Goal: Task Accomplishment & Management: Manage account settings

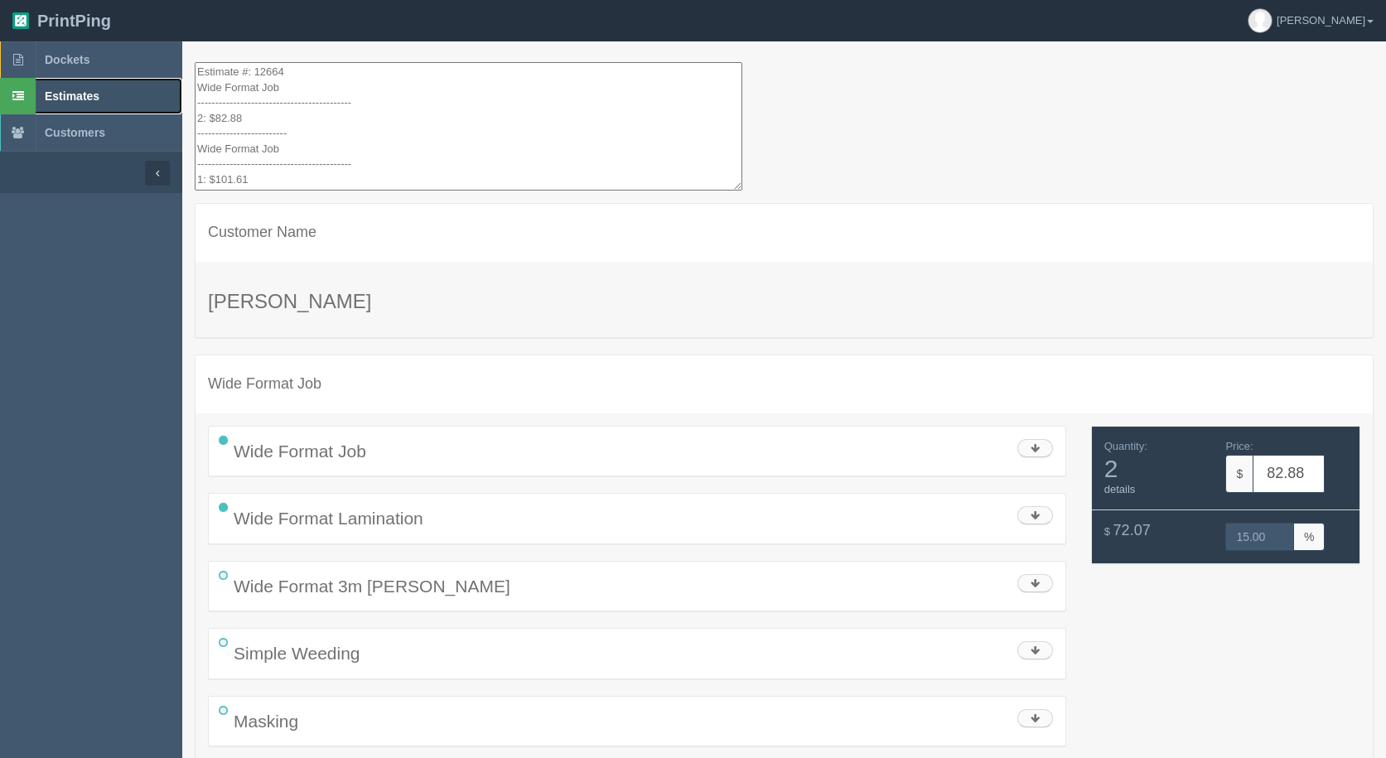
click at [92, 102] on span "Estimates" at bounding box center [72, 96] width 55 height 13
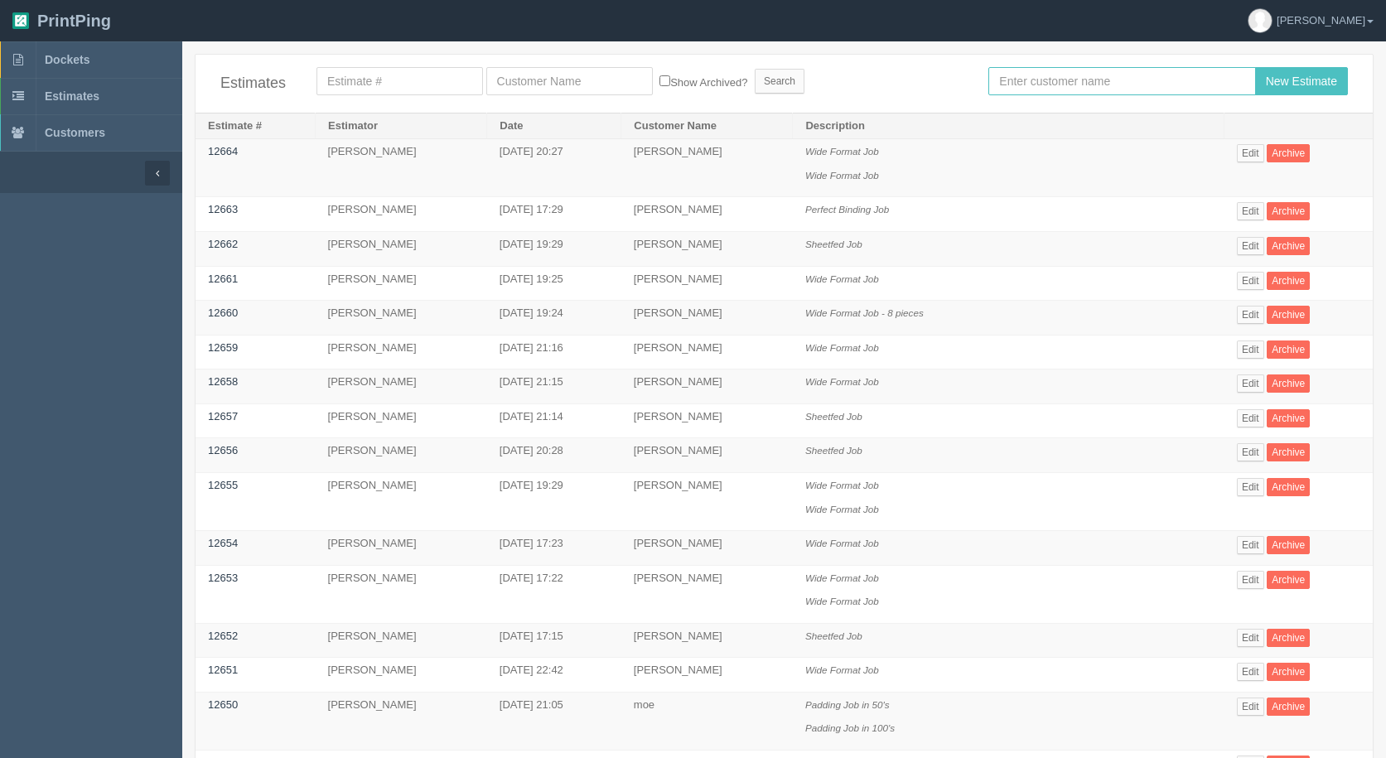
click at [1043, 82] on input "text" at bounding box center [1122, 81] width 267 height 28
type input "[PERSON_NAME]"
click at [1256, 67] on input "New Estimate" at bounding box center [1302, 81] width 93 height 28
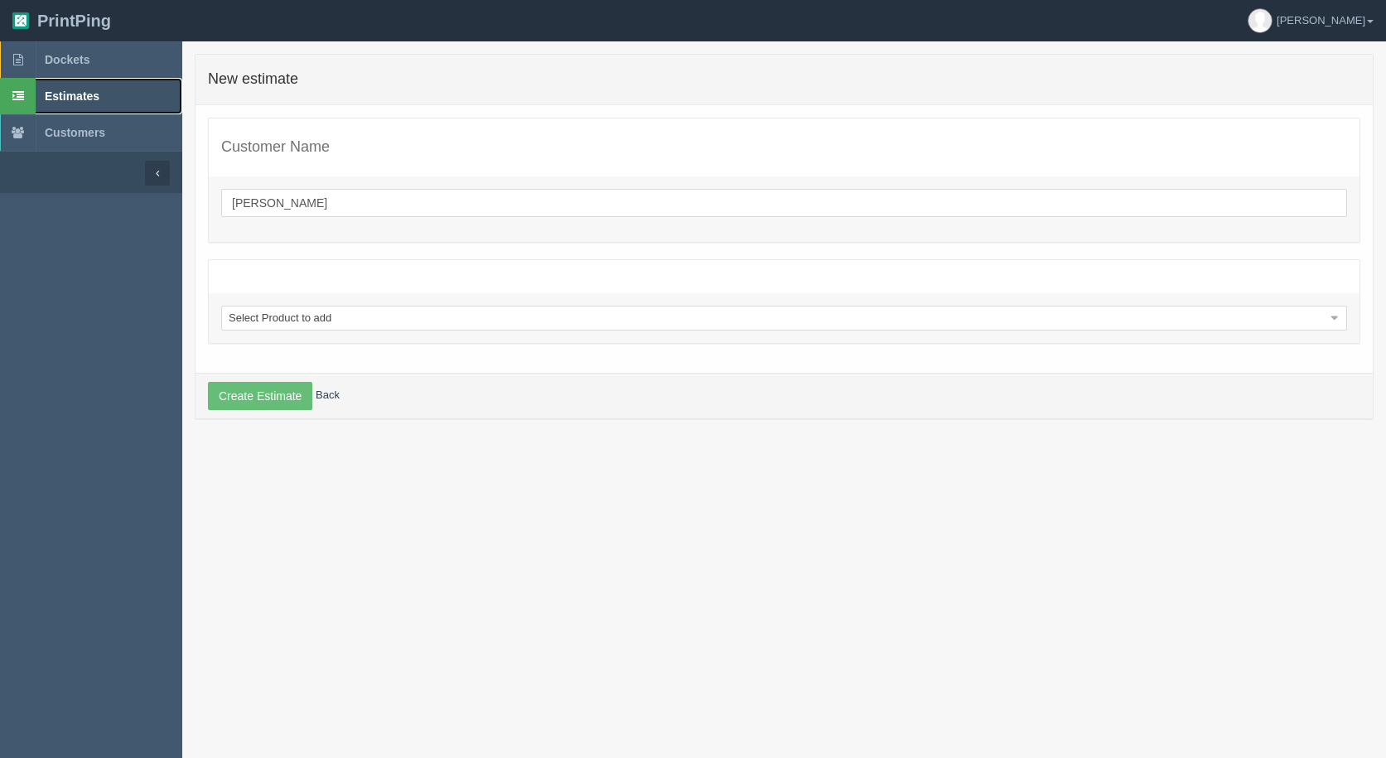
click at [61, 99] on span "Estimates" at bounding box center [72, 96] width 55 height 13
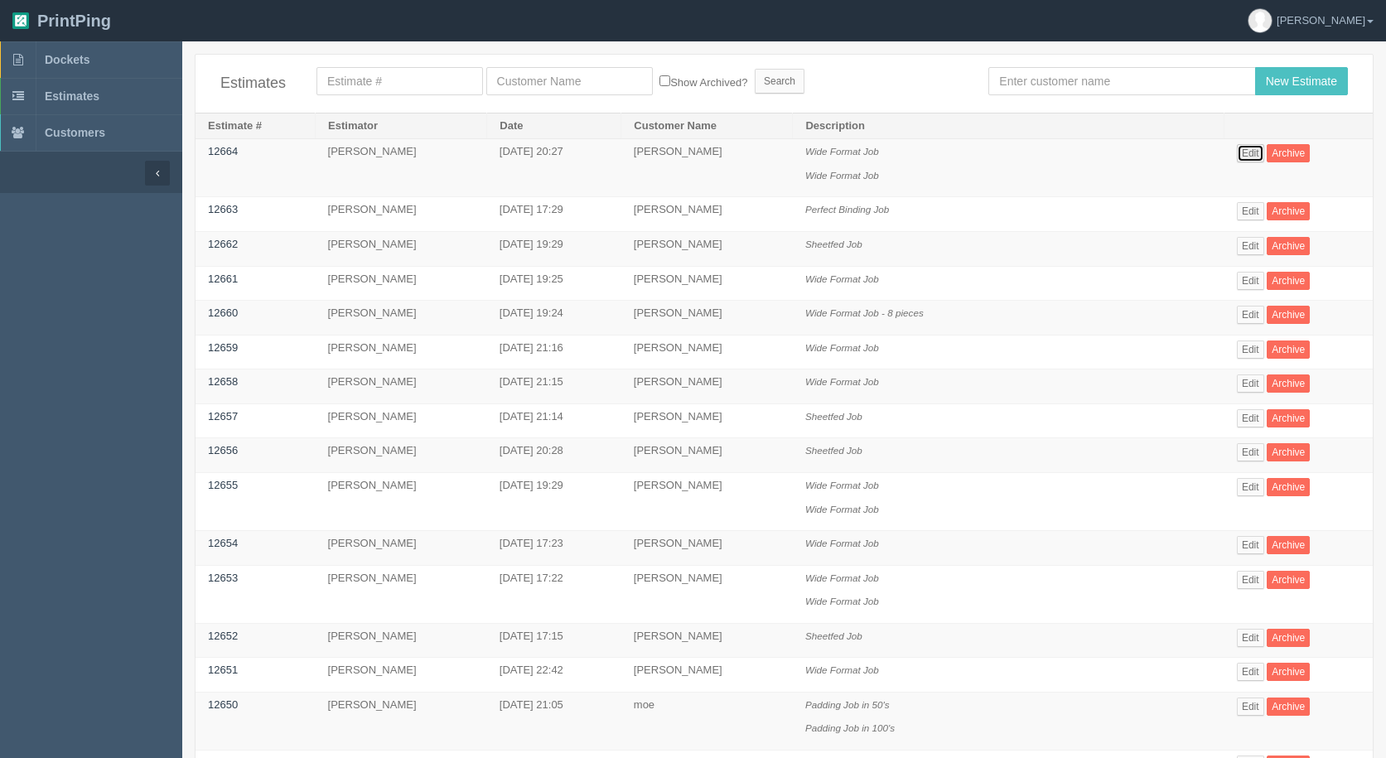
click at [1237, 152] on link "Edit" at bounding box center [1250, 153] width 27 height 18
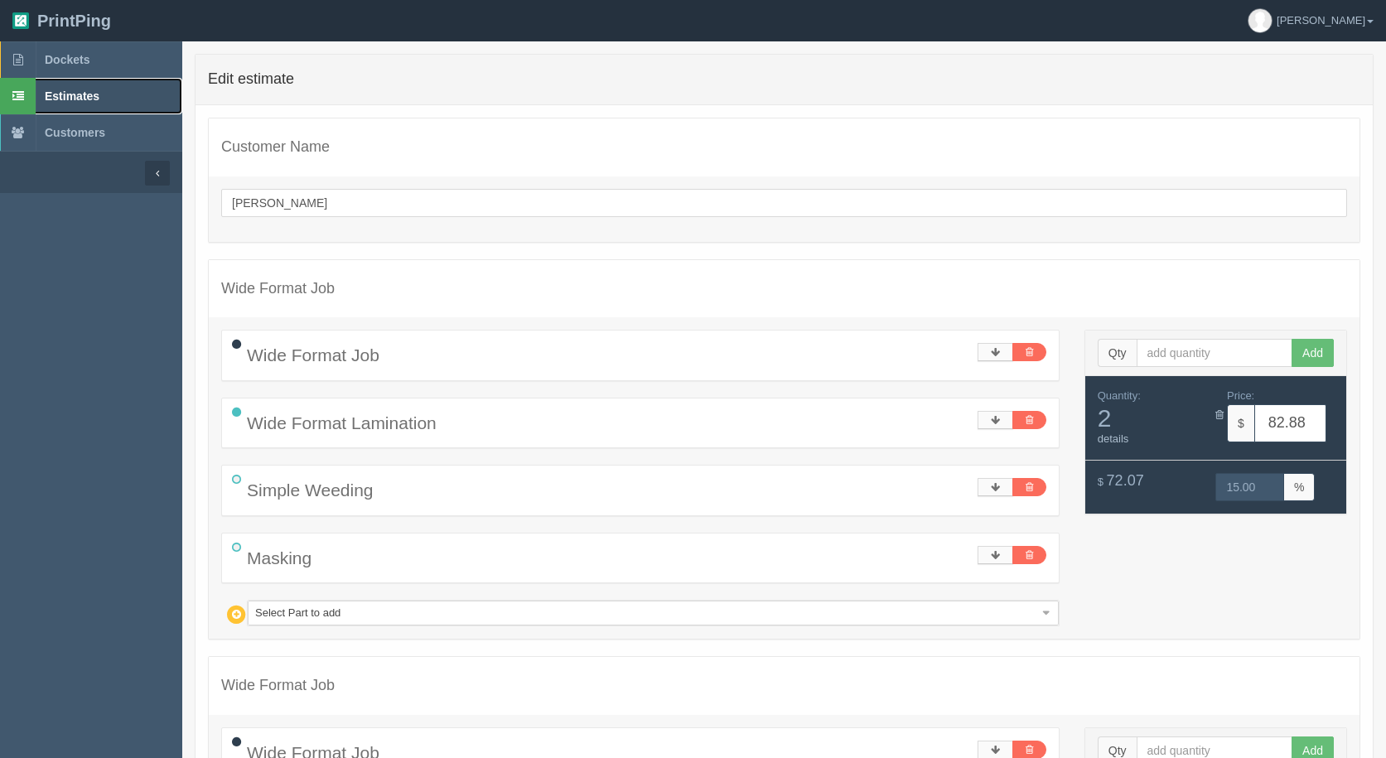
click at [85, 92] on span "Estimates" at bounding box center [72, 96] width 55 height 13
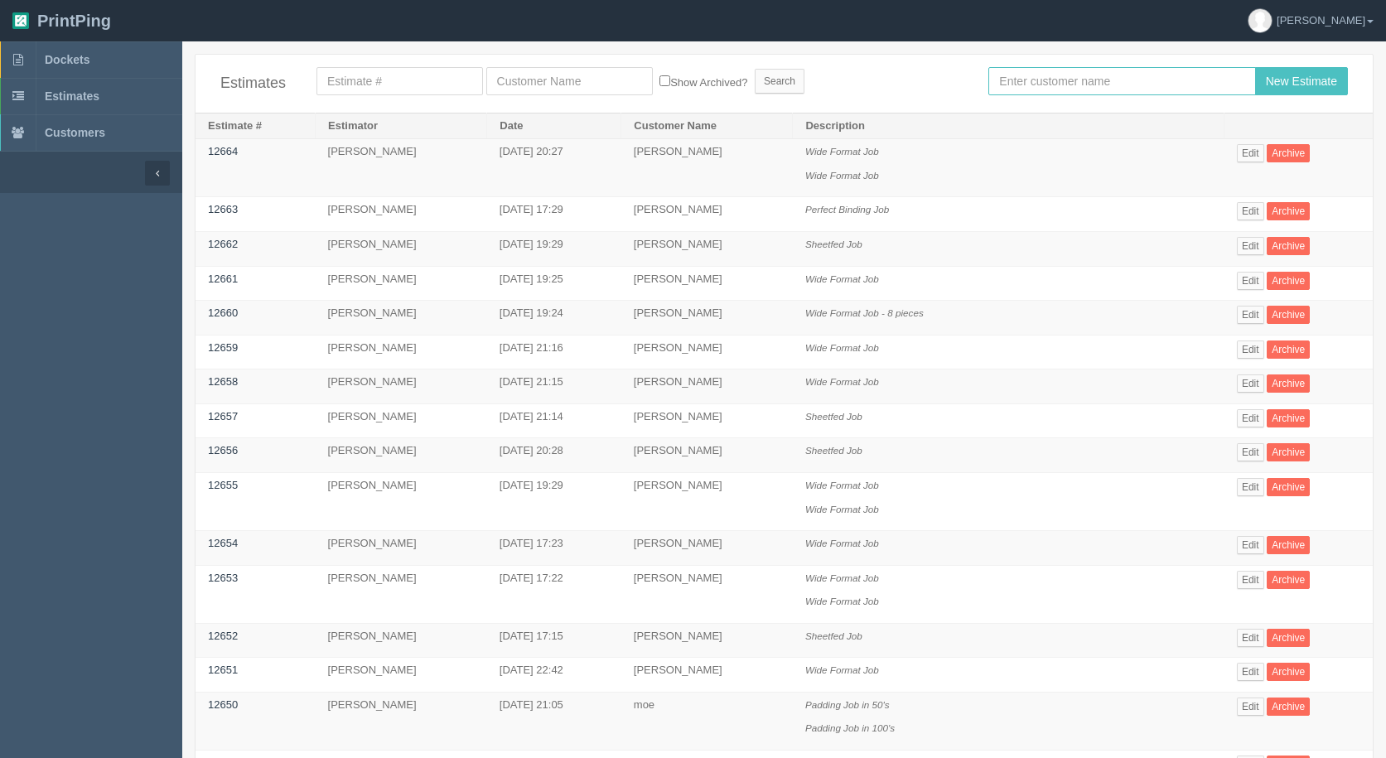
click at [1020, 79] on input "text" at bounding box center [1122, 81] width 267 height 28
type input "arif"
click at [1256, 67] on input "New Estimate" at bounding box center [1302, 81] width 93 height 28
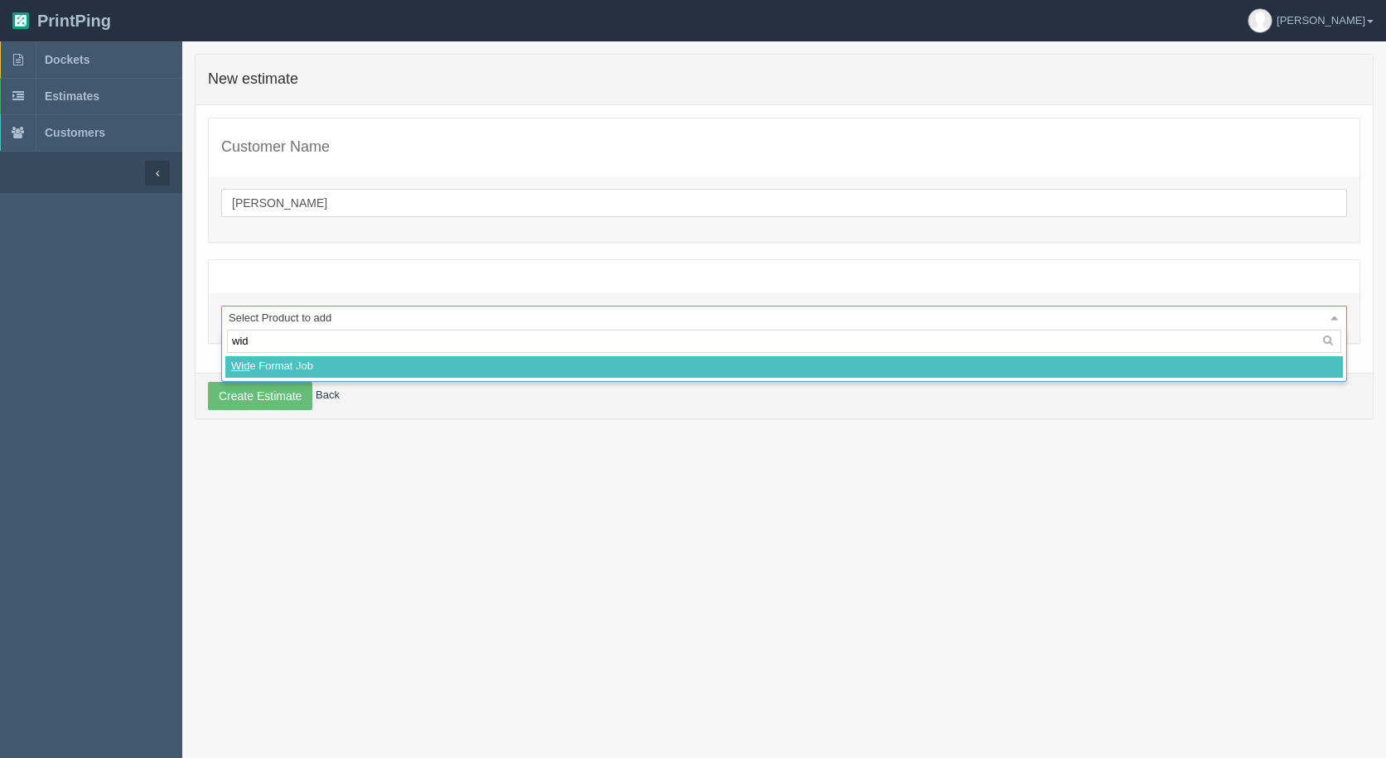
type input "wide"
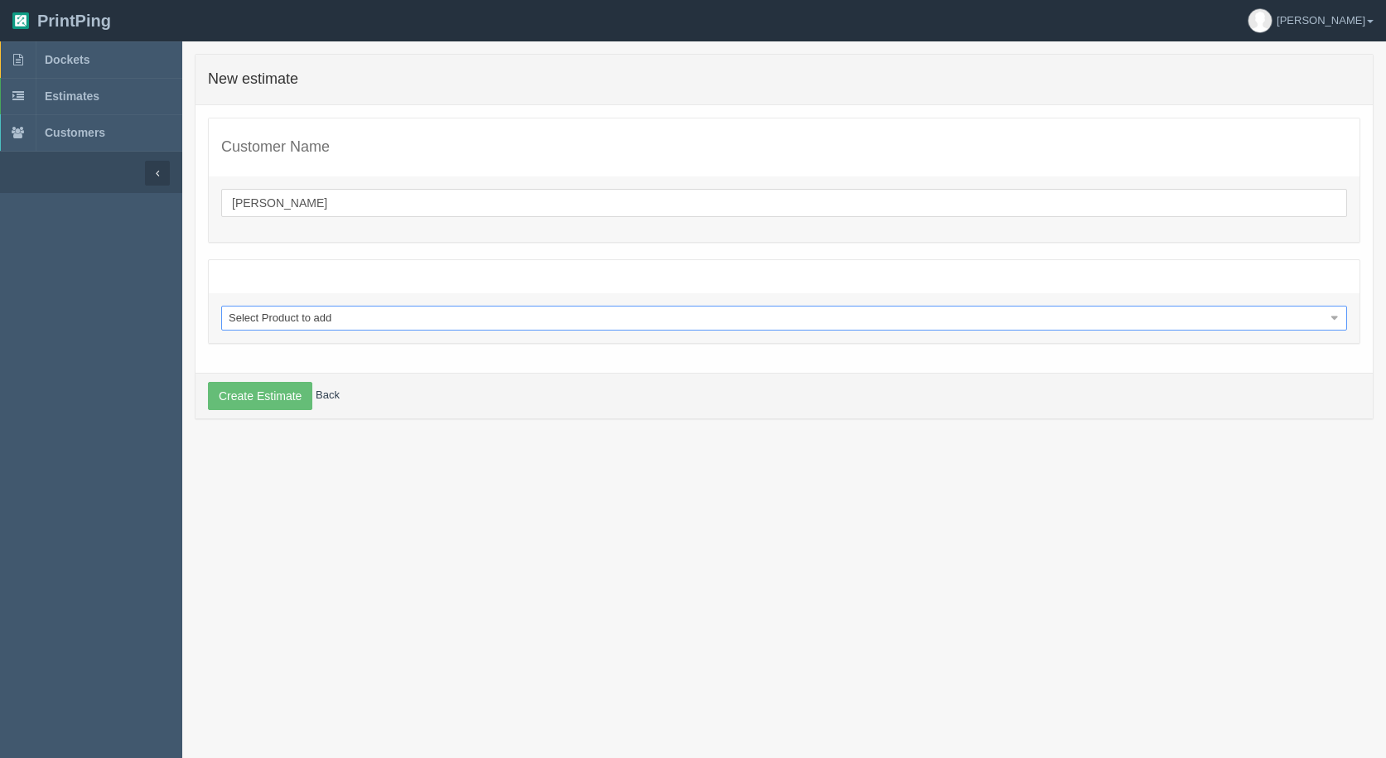
select select
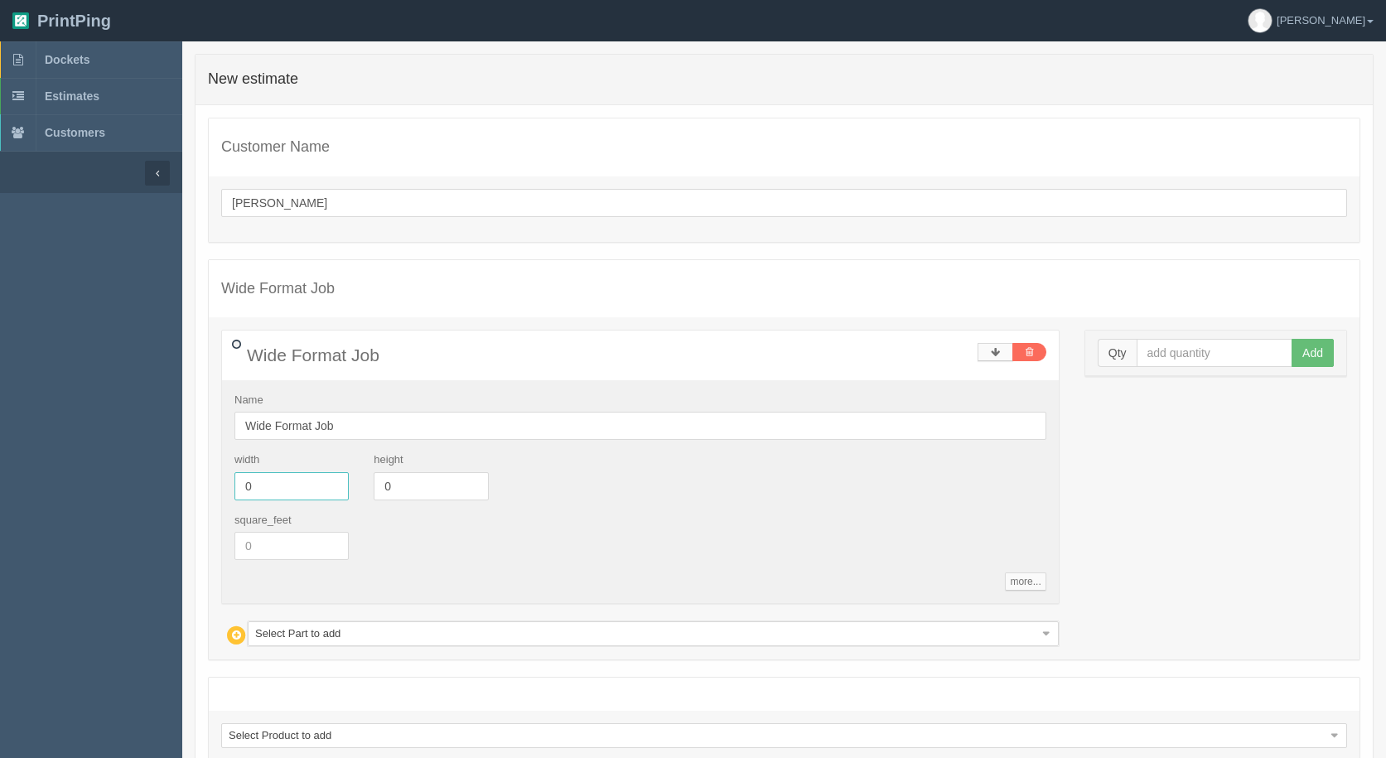
drag, startPoint x: 269, startPoint y: 488, endPoint x: 172, endPoint y: 413, distance: 122.8
click at [0, 438] on section "Dockets Estimates Customers" at bounding box center [693, 453] width 1386 height 825
type input "24"
type input "36"
click at [1205, 351] on input "text" at bounding box center [1215, 353] width 157 height 28
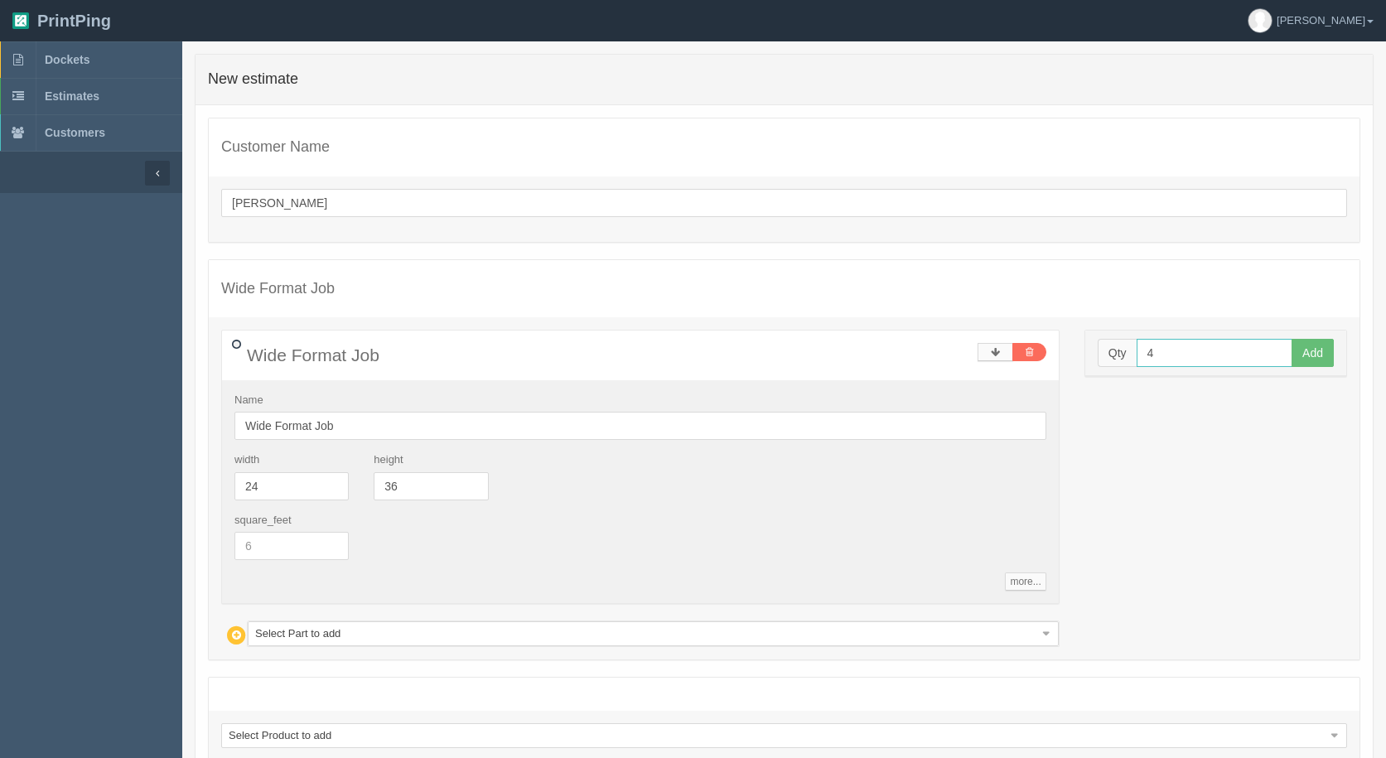
type input "4"
click at [1292, 339] on button "Add" at bounding box center [1313, 353] width 42 height 28
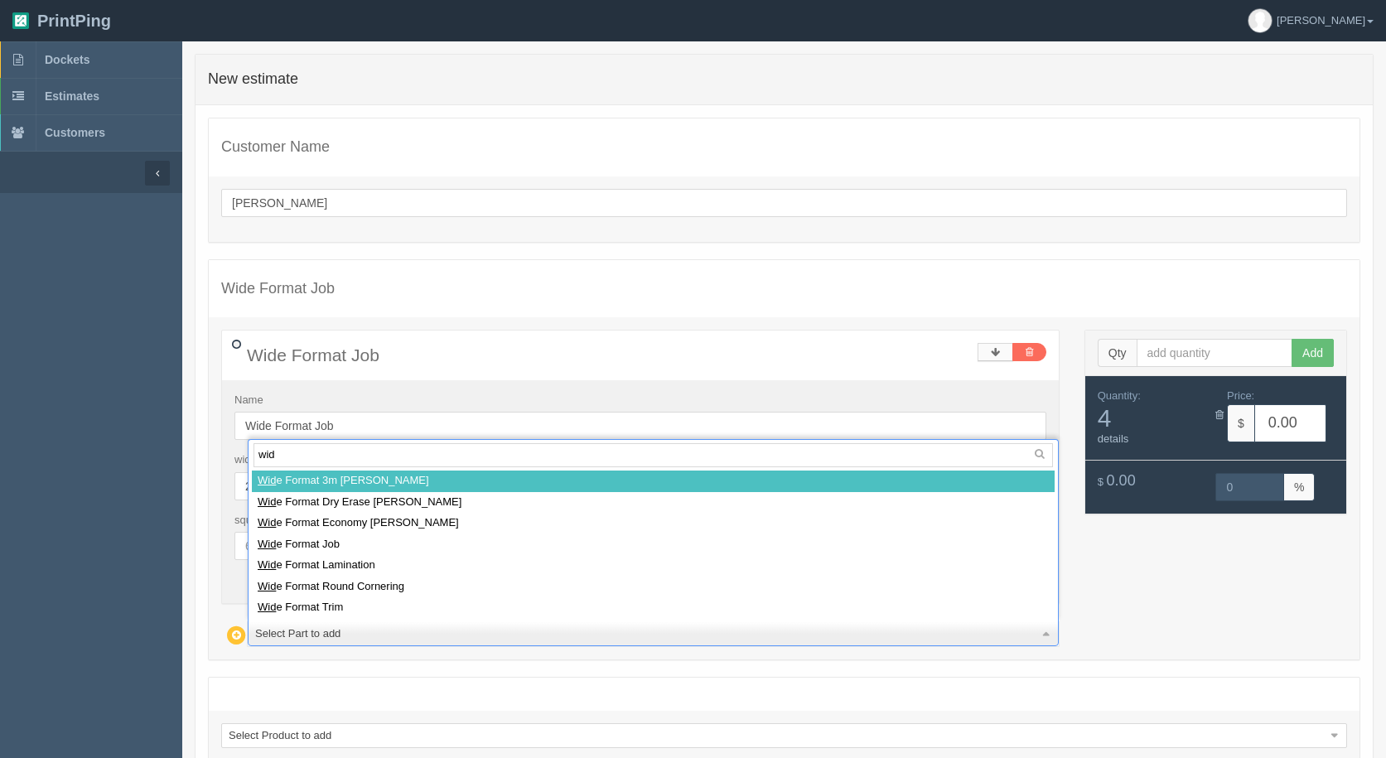
type input "wide"
select select
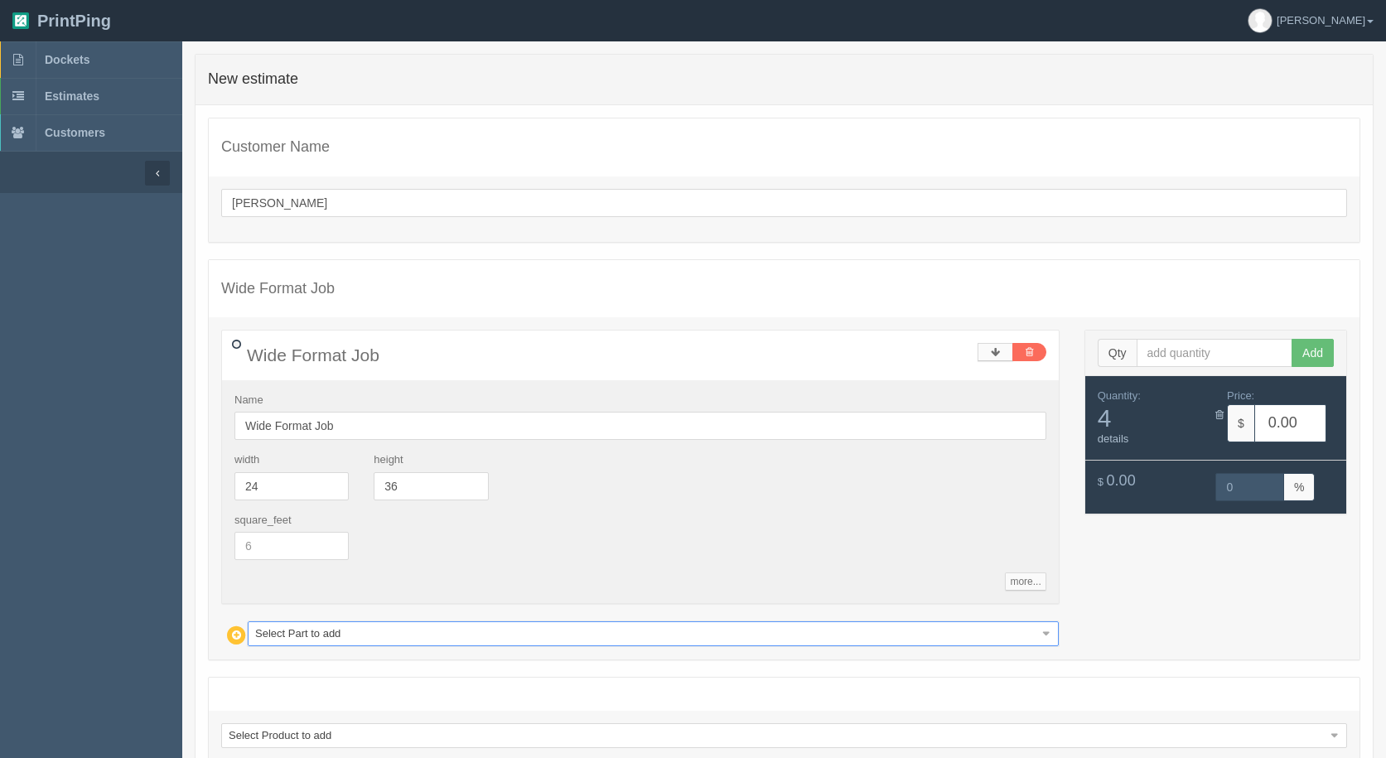
type input "31.46"
type input "14.99"
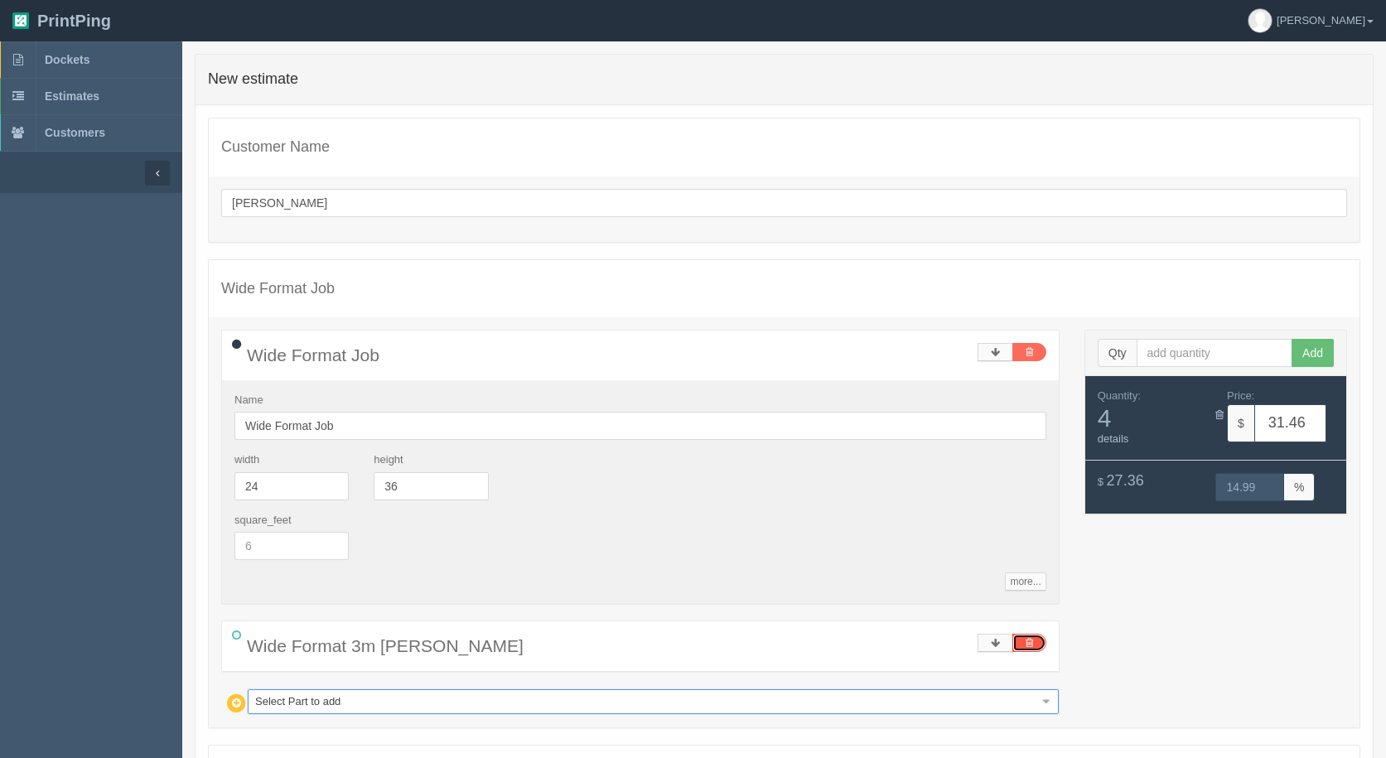
click at [1044, 641] on link at bounding box center [1030, 643] width 34 height 18
type input "0.00"
type input "0"
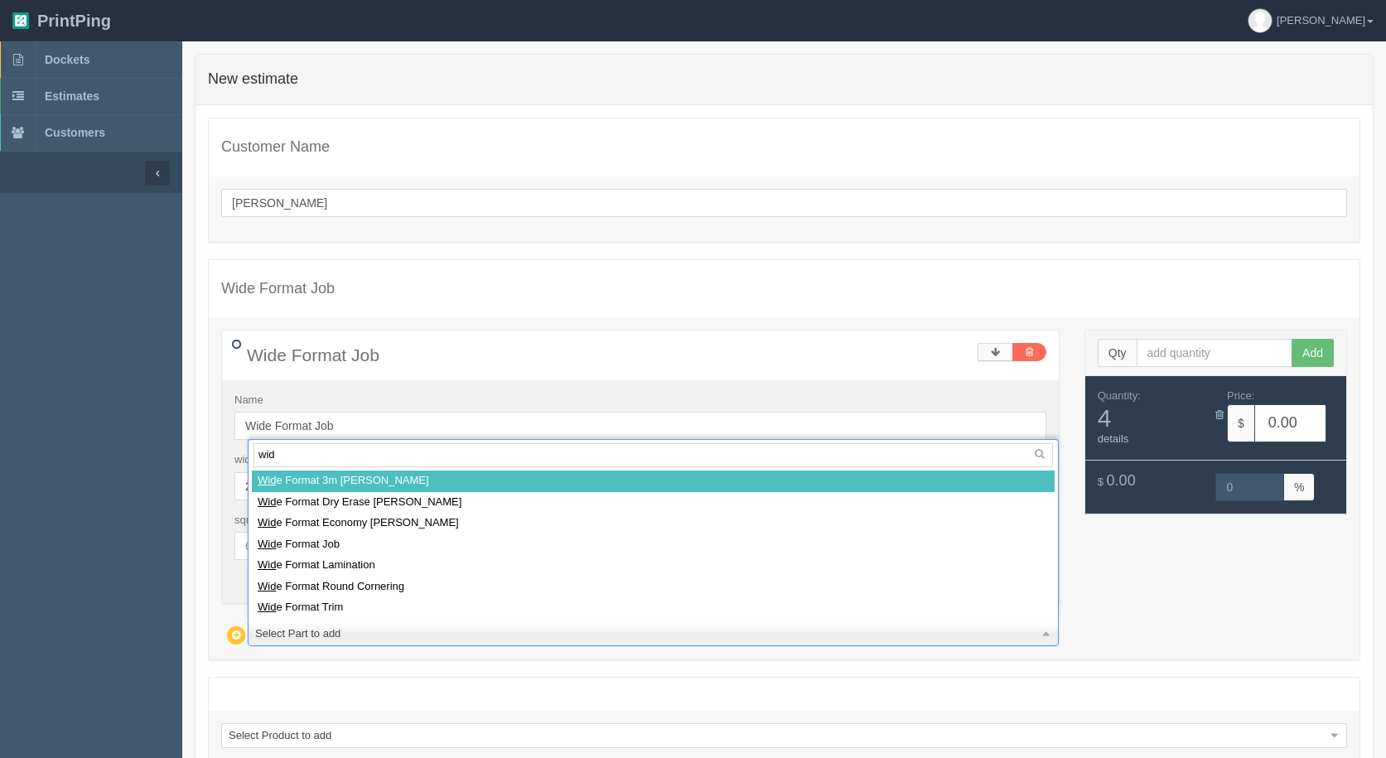
type input "wide"
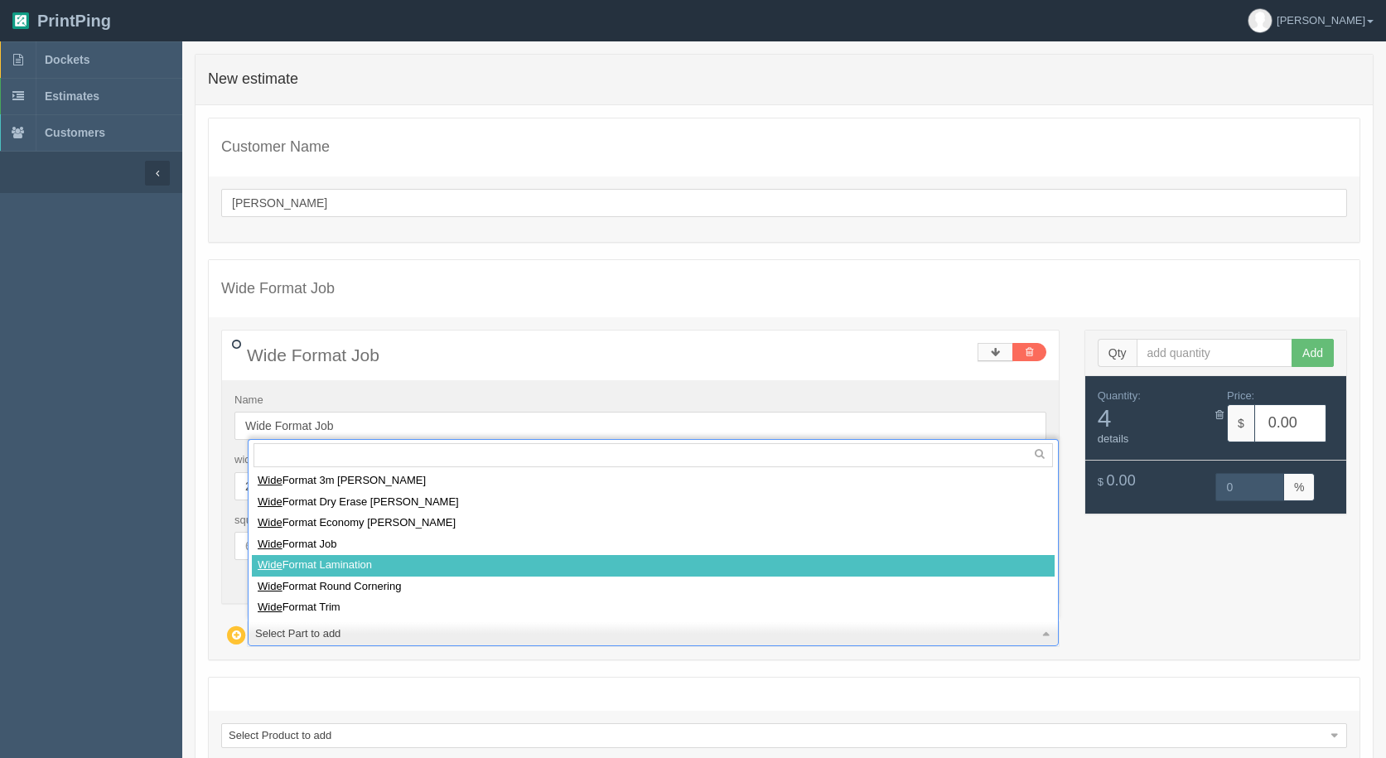
select select
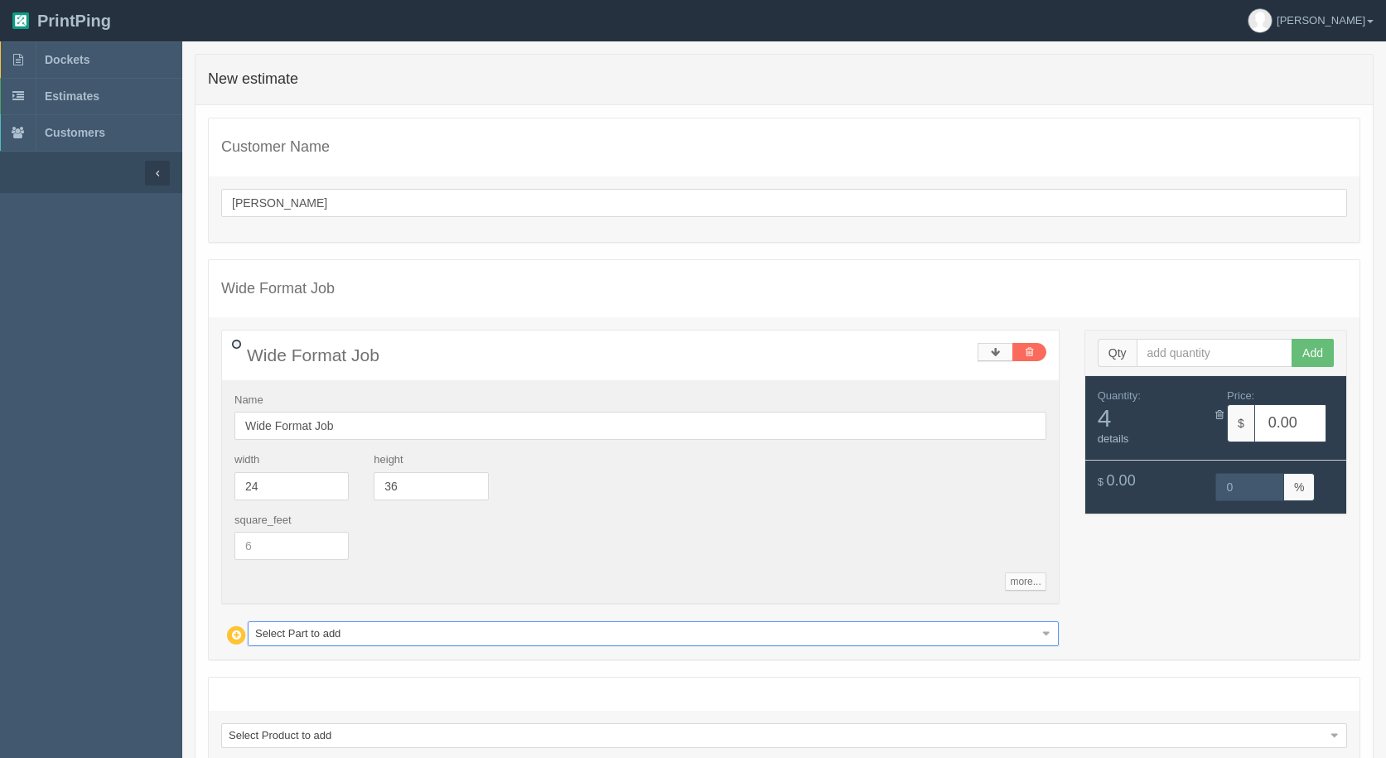
type input "49.33"
type input "15.02"
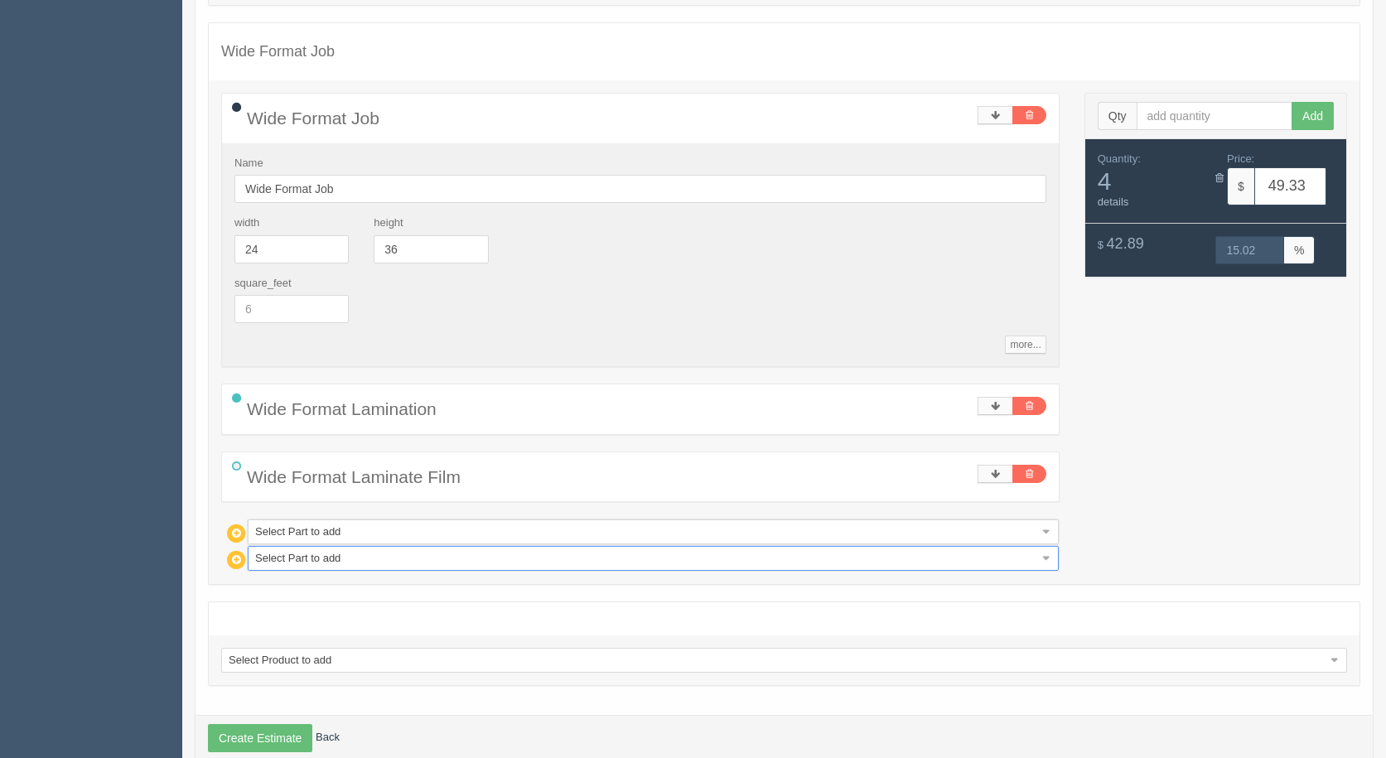
scroll to position [269, 0]
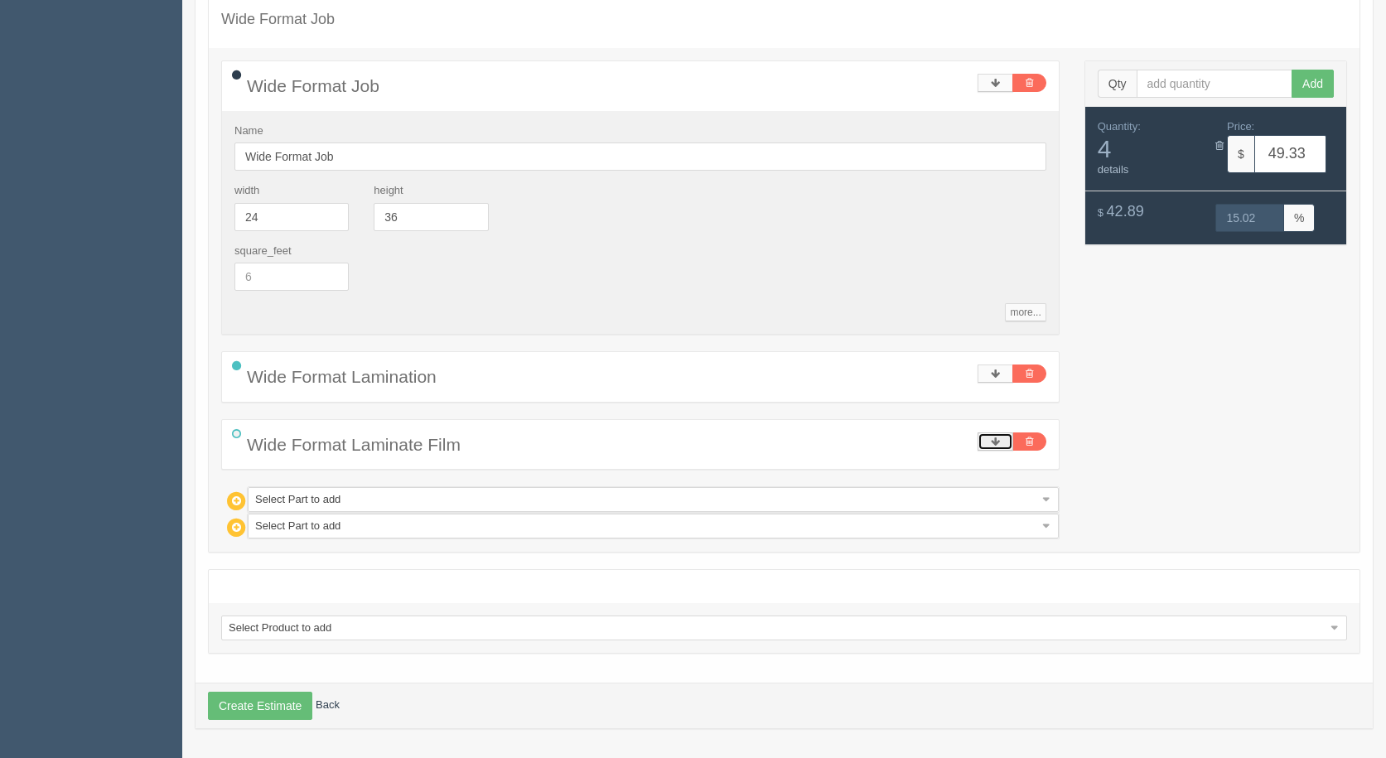
drag, startPoint x: 1004, startPoint y: 446, endPoint x: 1009, endPoint y: 462, distance: 17.3
click at [1002, 445] on link at bounding box center [996, 442] width 36 height 18
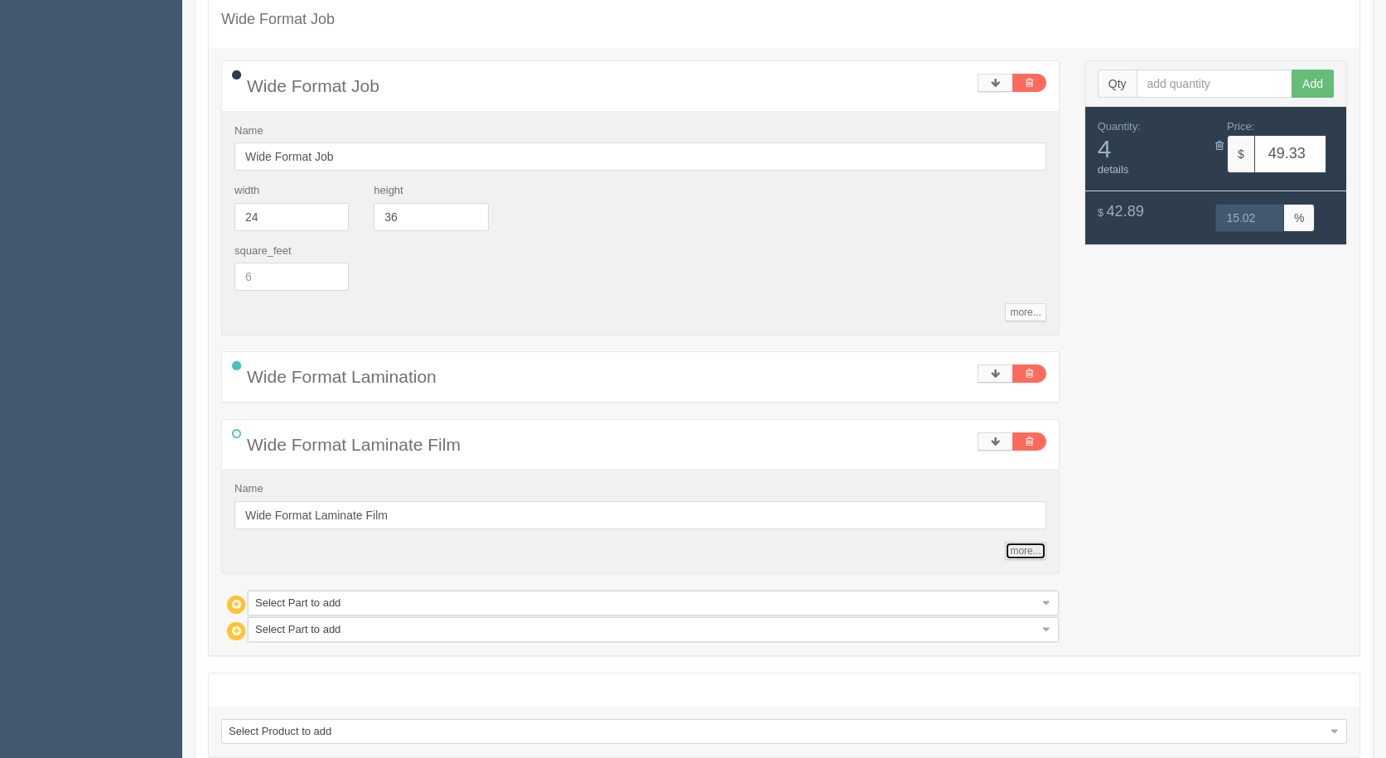
click at [1018, 554] on link "more..." at bounding box center [1025, 551] width 41 height 18
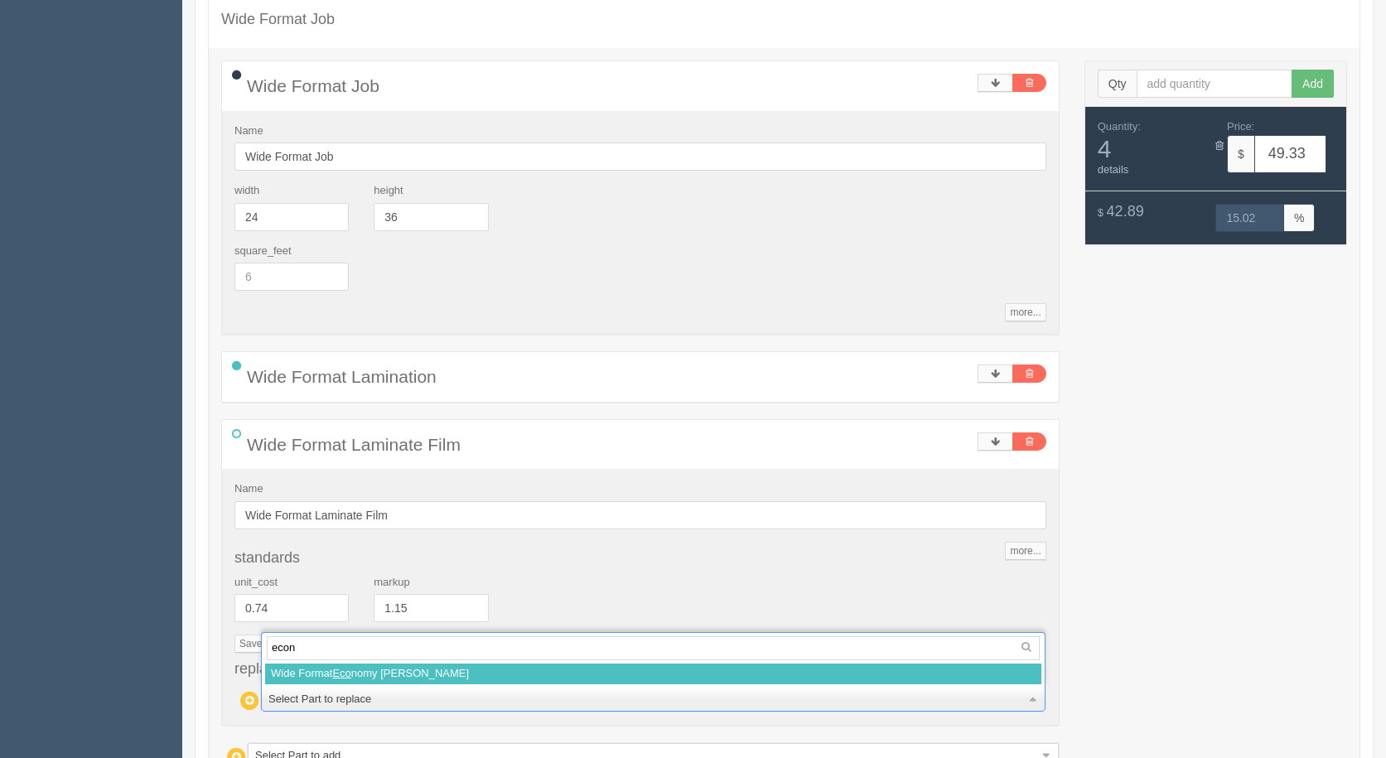
type input "econo"
select select
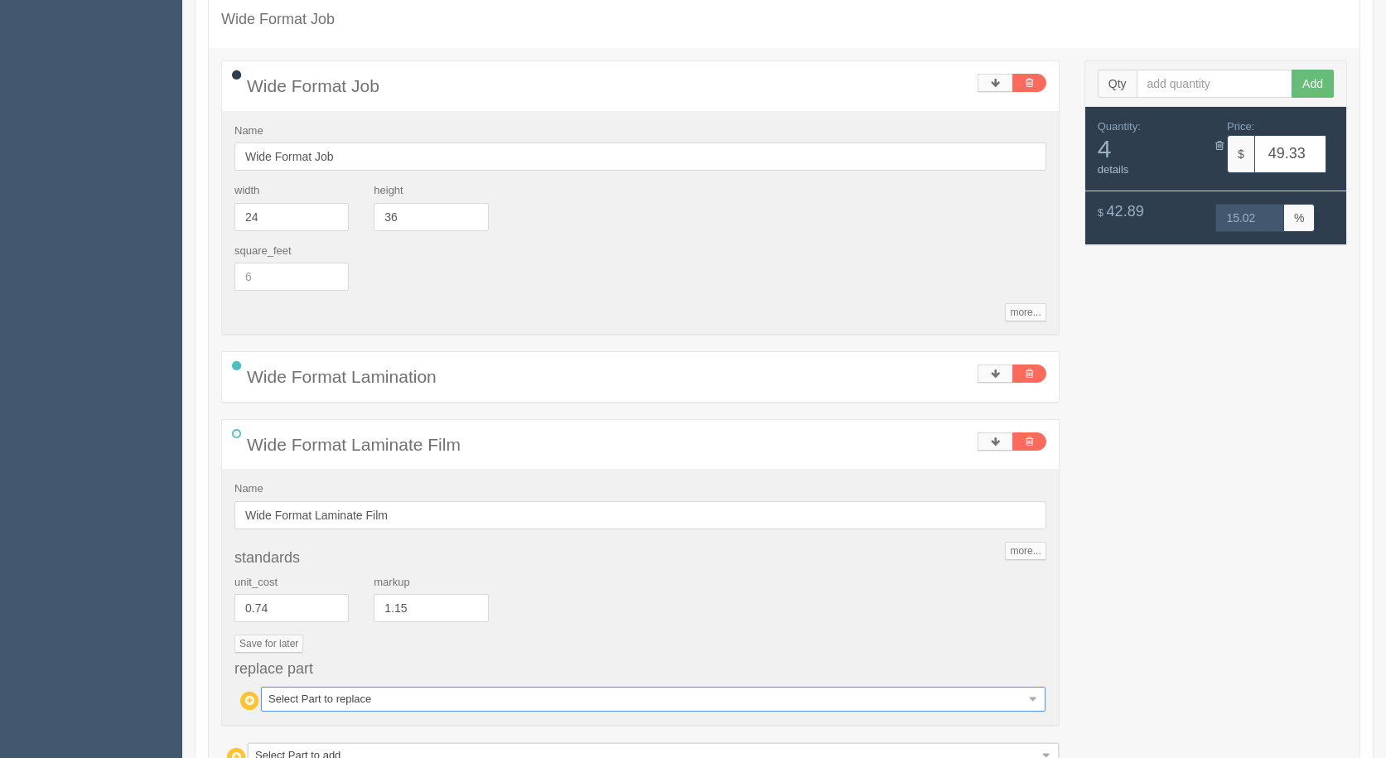
type input "36.91"
type input "15.02"
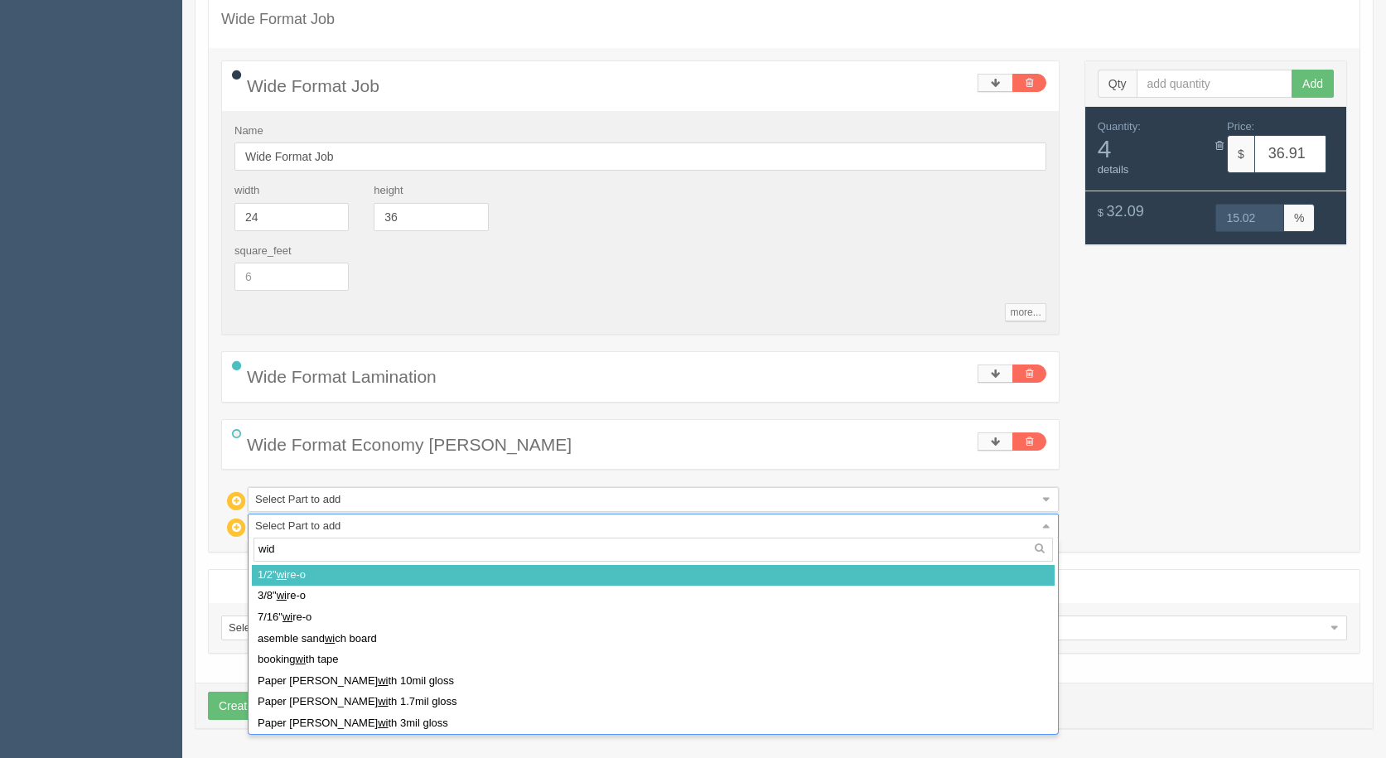
type input "wide"
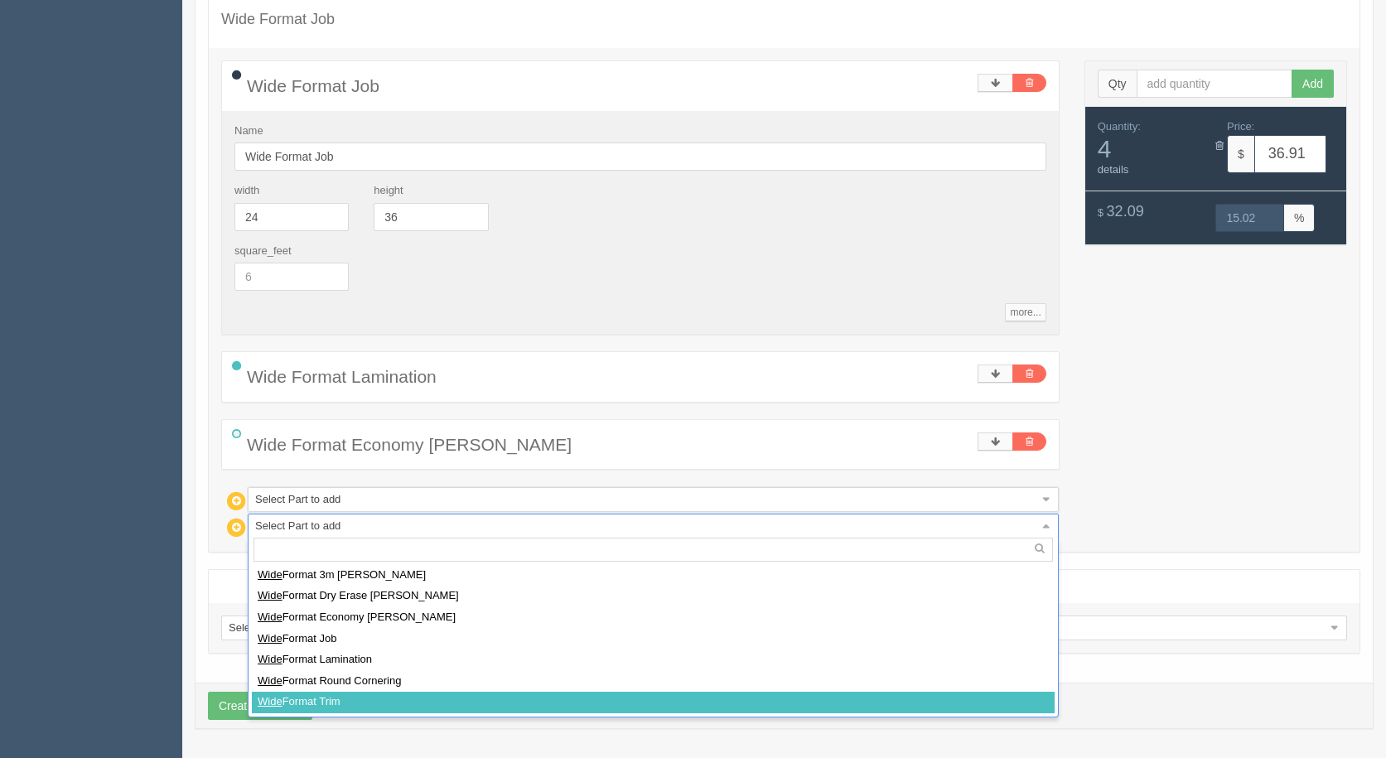
select select
type input "48.87"
type input "15.02"
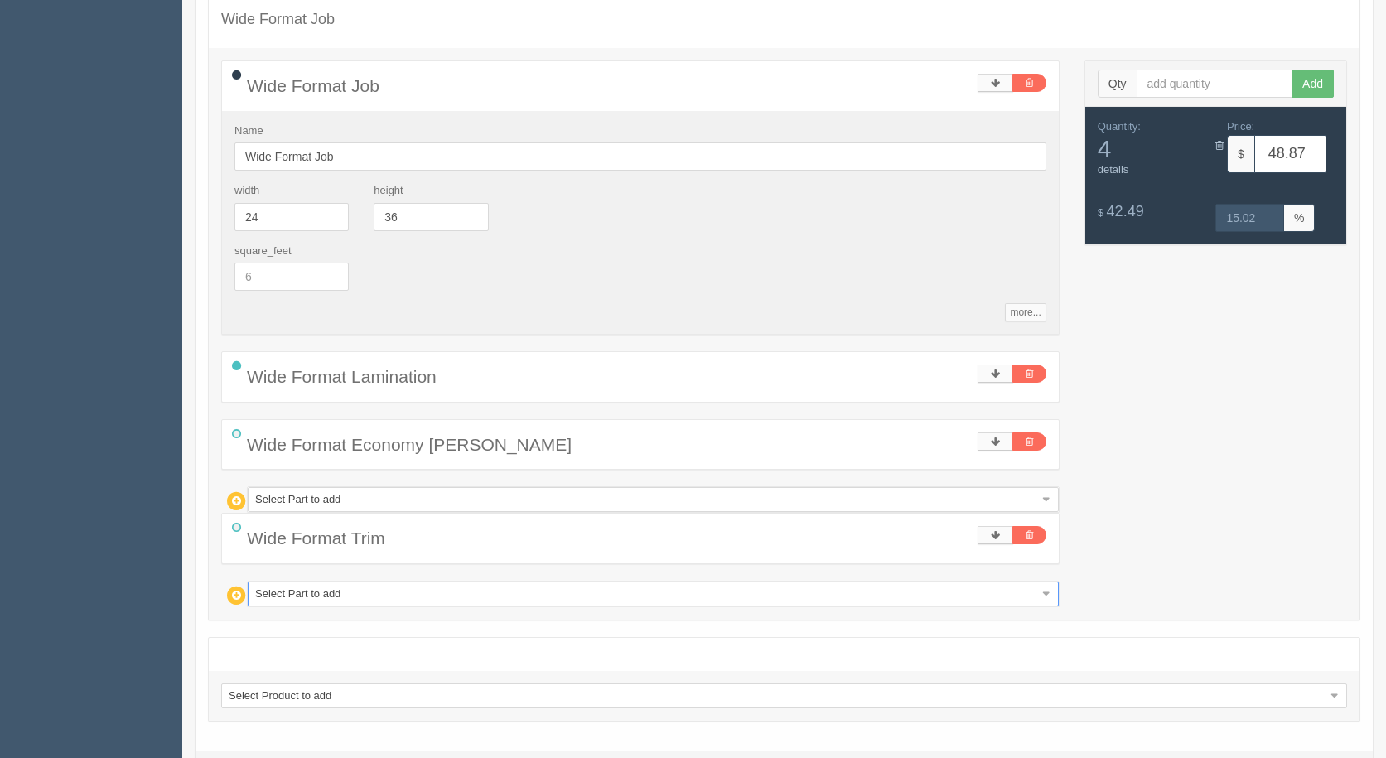
type input "m"
type input "mo"
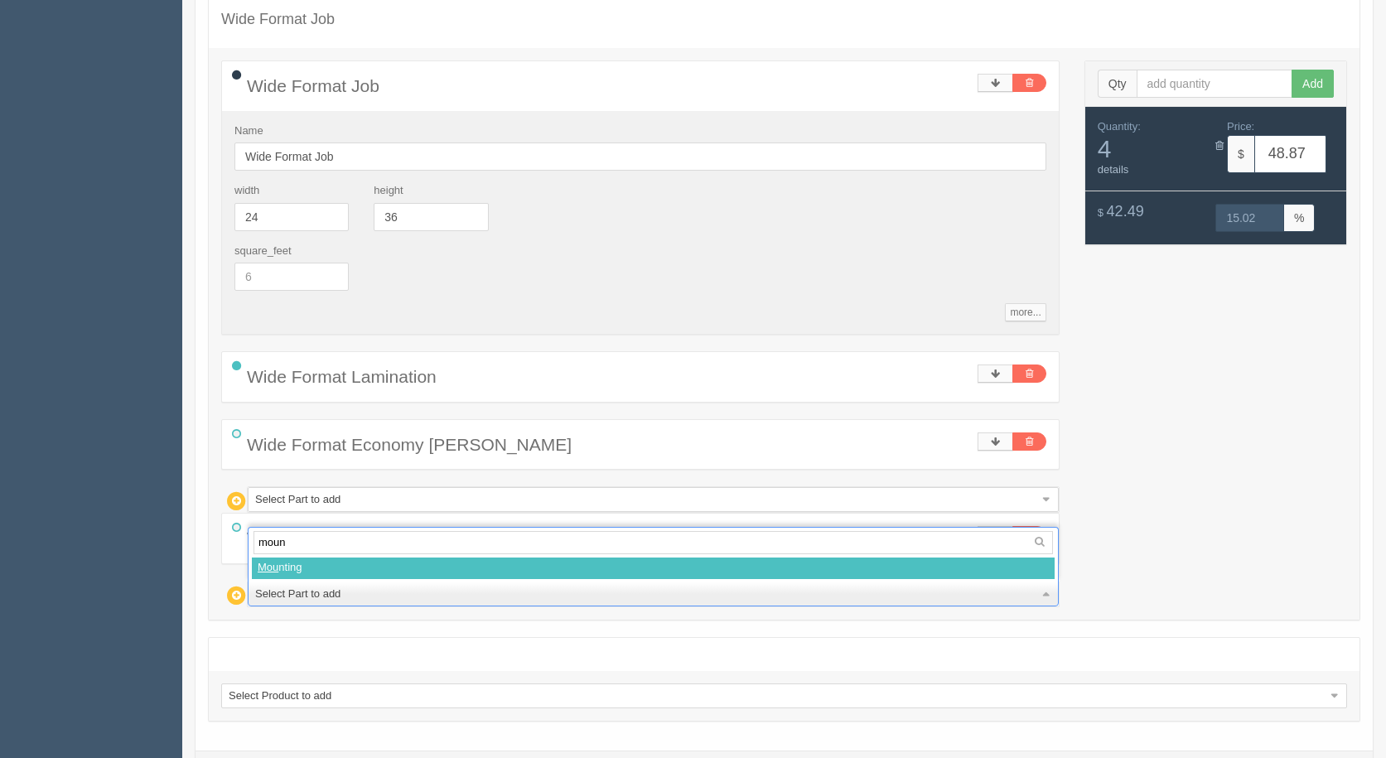
type input "mount"
select select
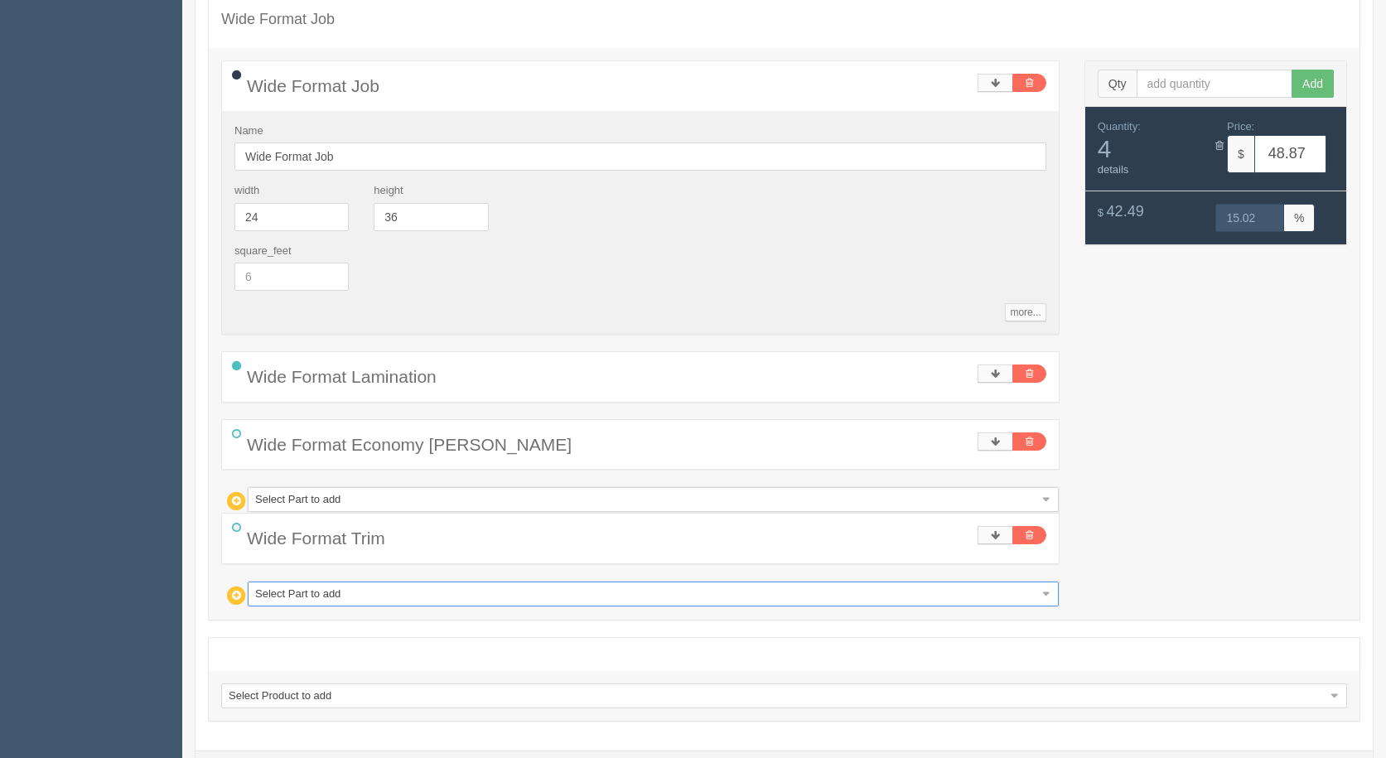
type input "56.76"
type input "14.99"
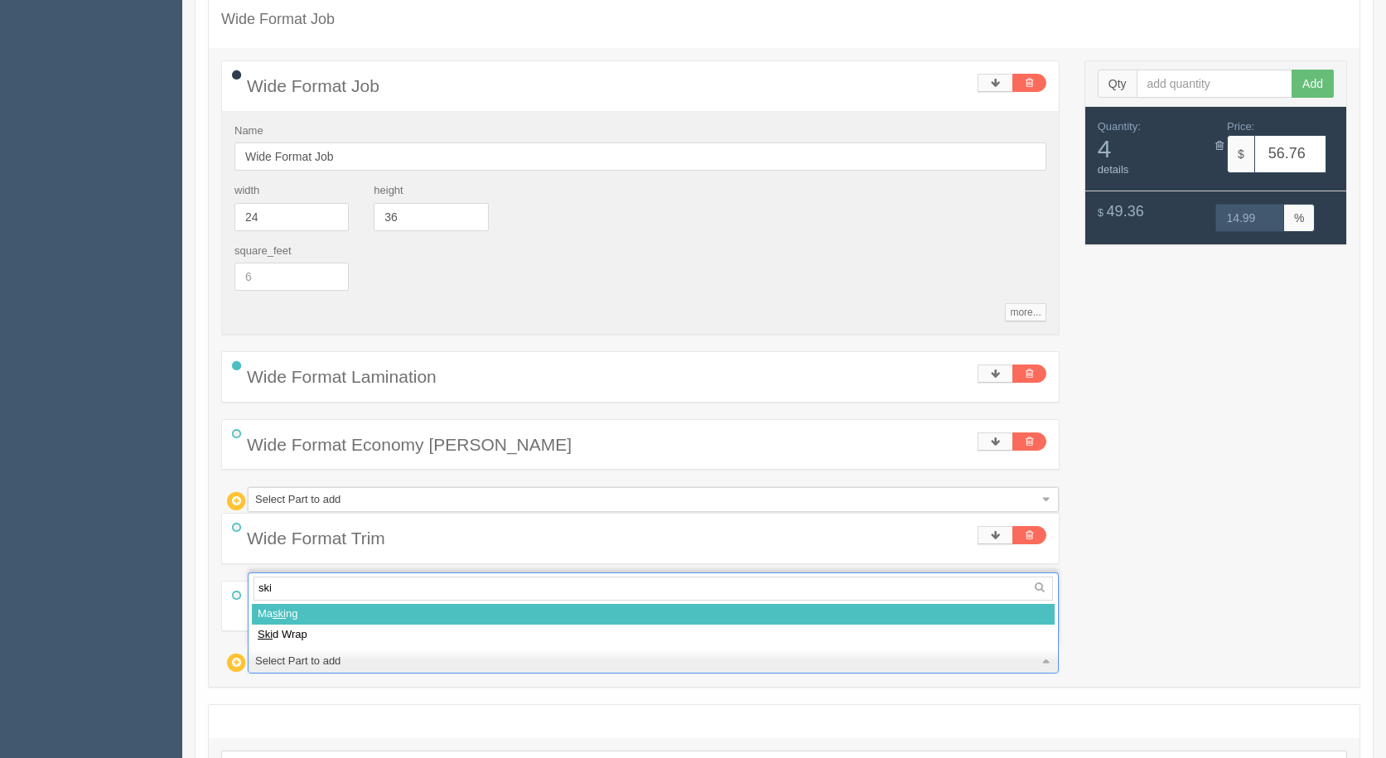
type input "skid"
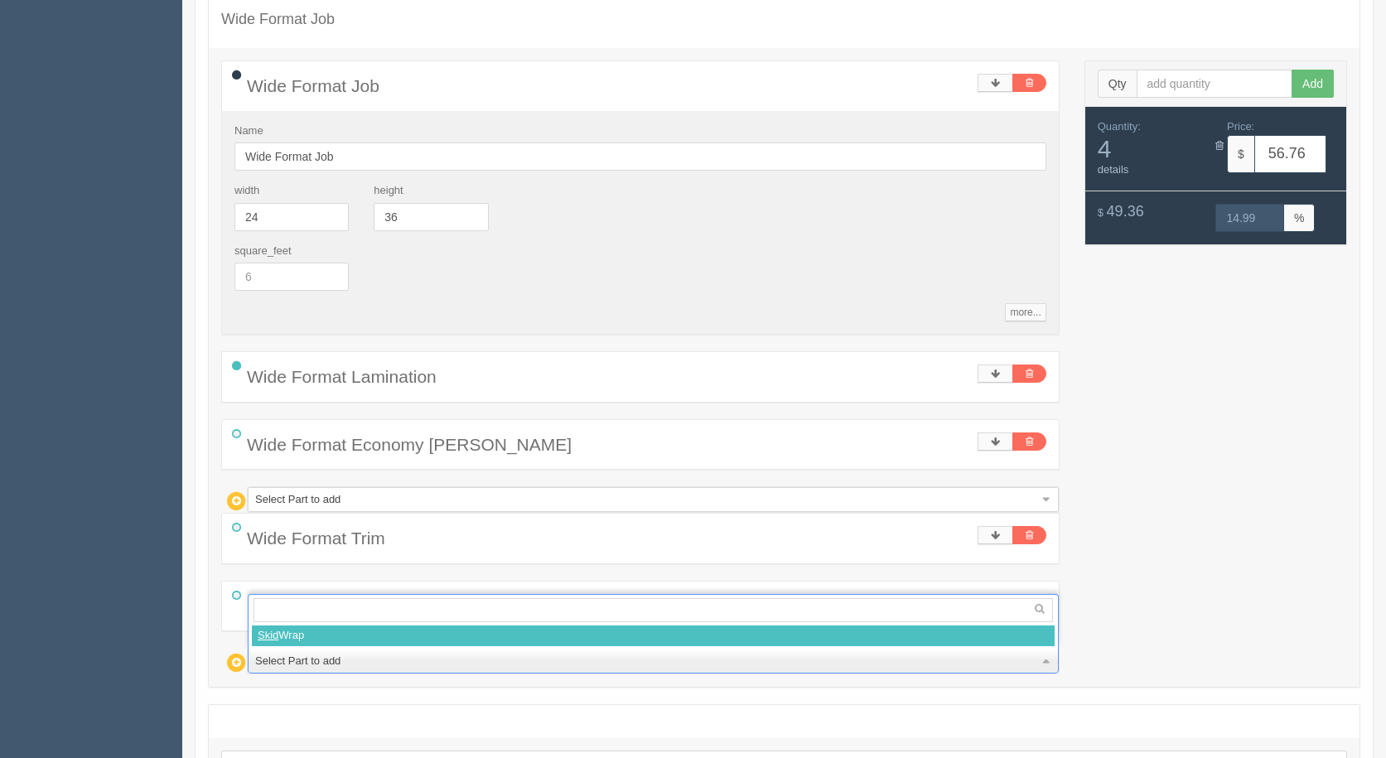
select select
type input "71.71"
type input "14.99"
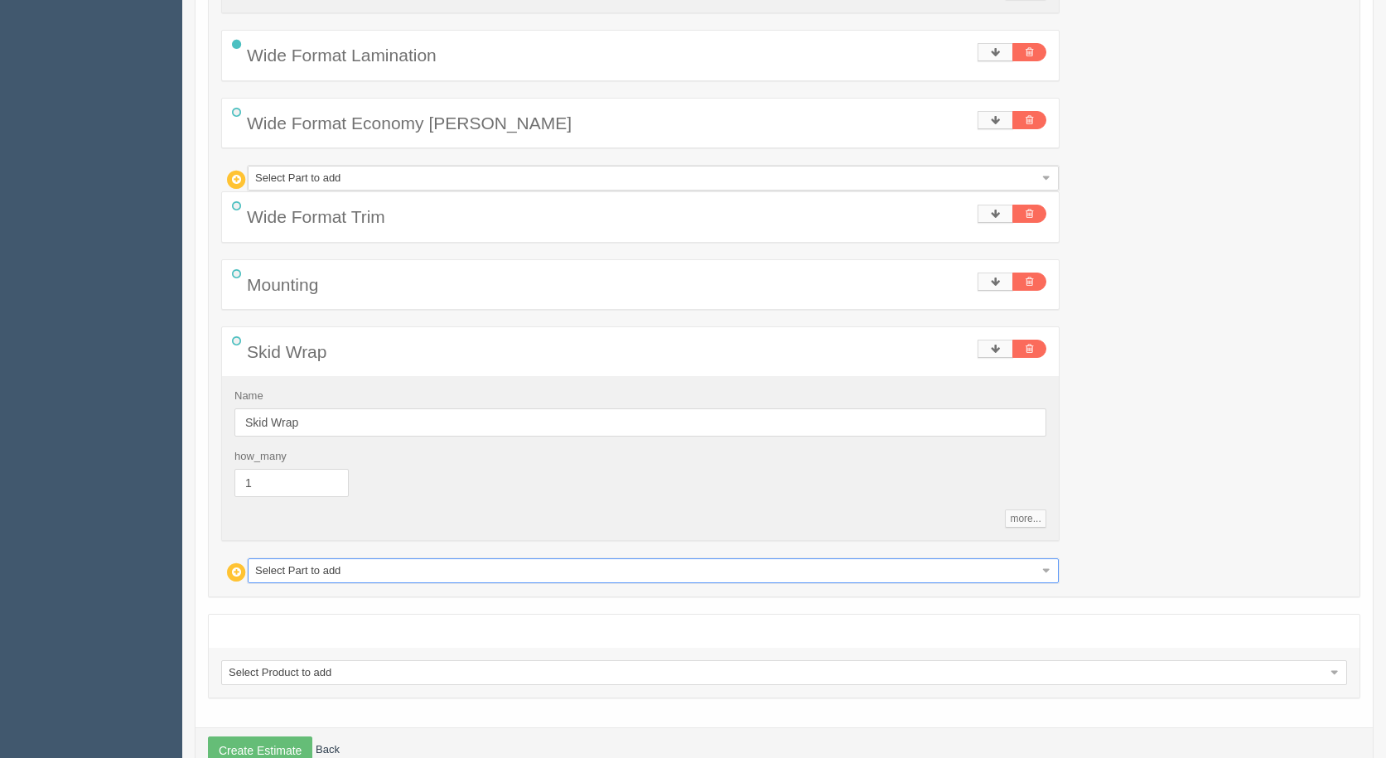
scroll to position [636, 0]
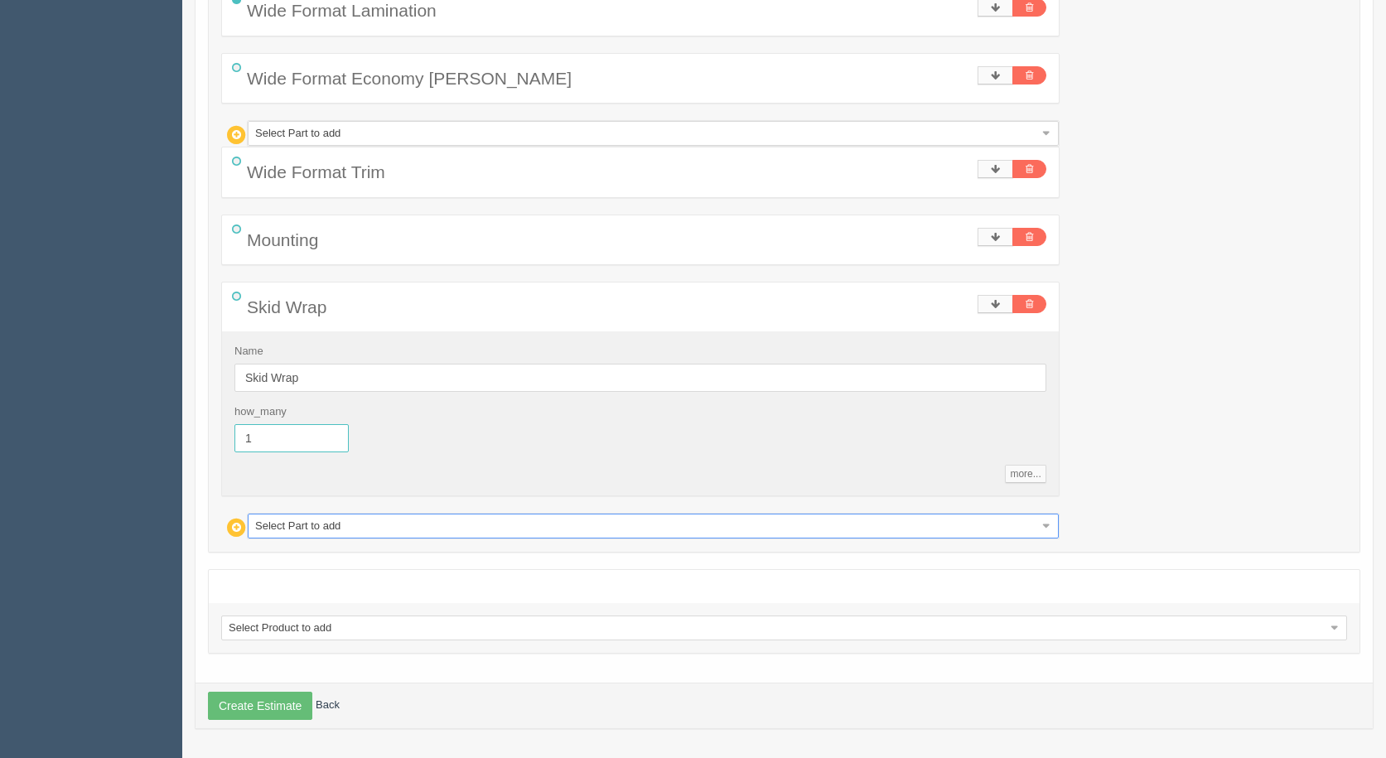
drag, startPoint x: 206, startPoint y: 429, endPoint x: 104, endPoint y: 386, distance: 111.4
click at [113, 390] on section "Dockets Estimates Customers" at bounding box center [693, 82] width 1386 height 1352
type input ".5"
type input "64.24"
type input "15.00"
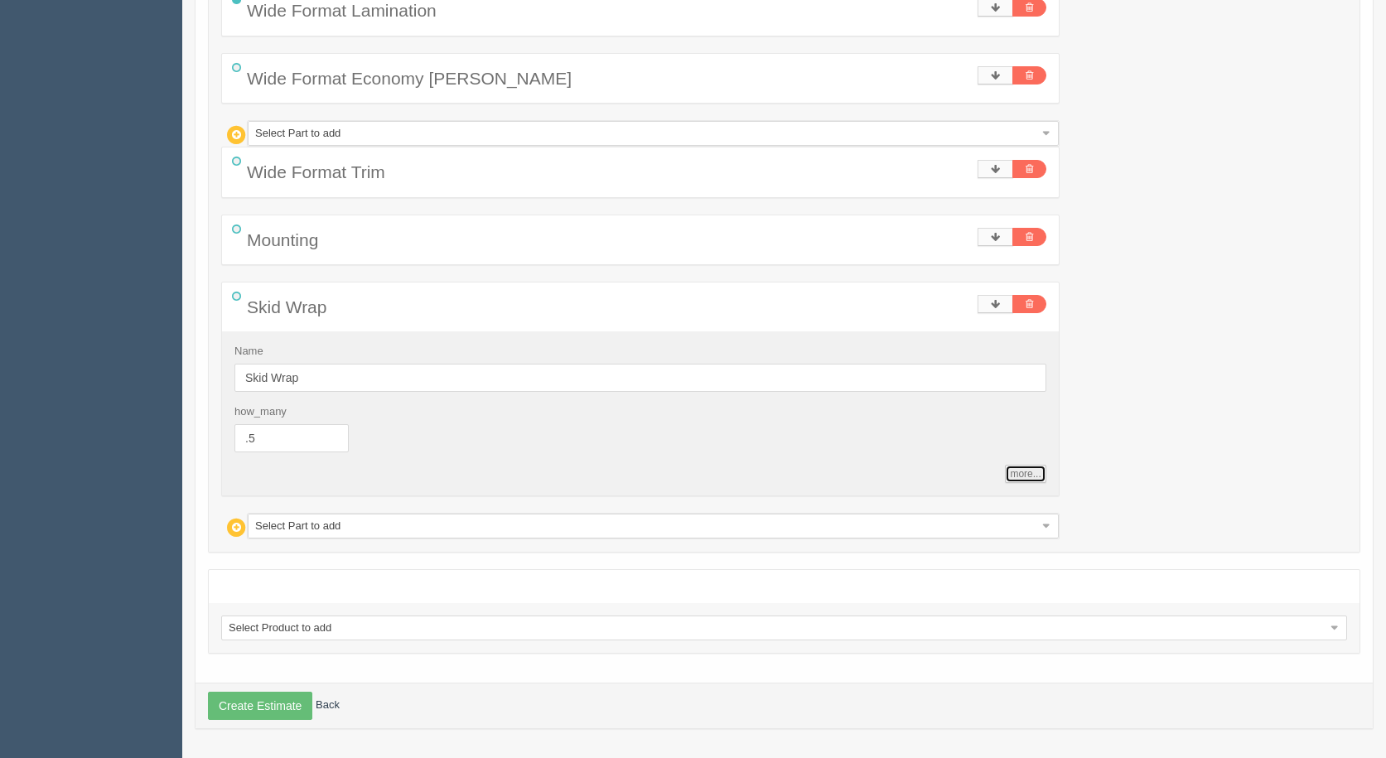
type input "0.5"
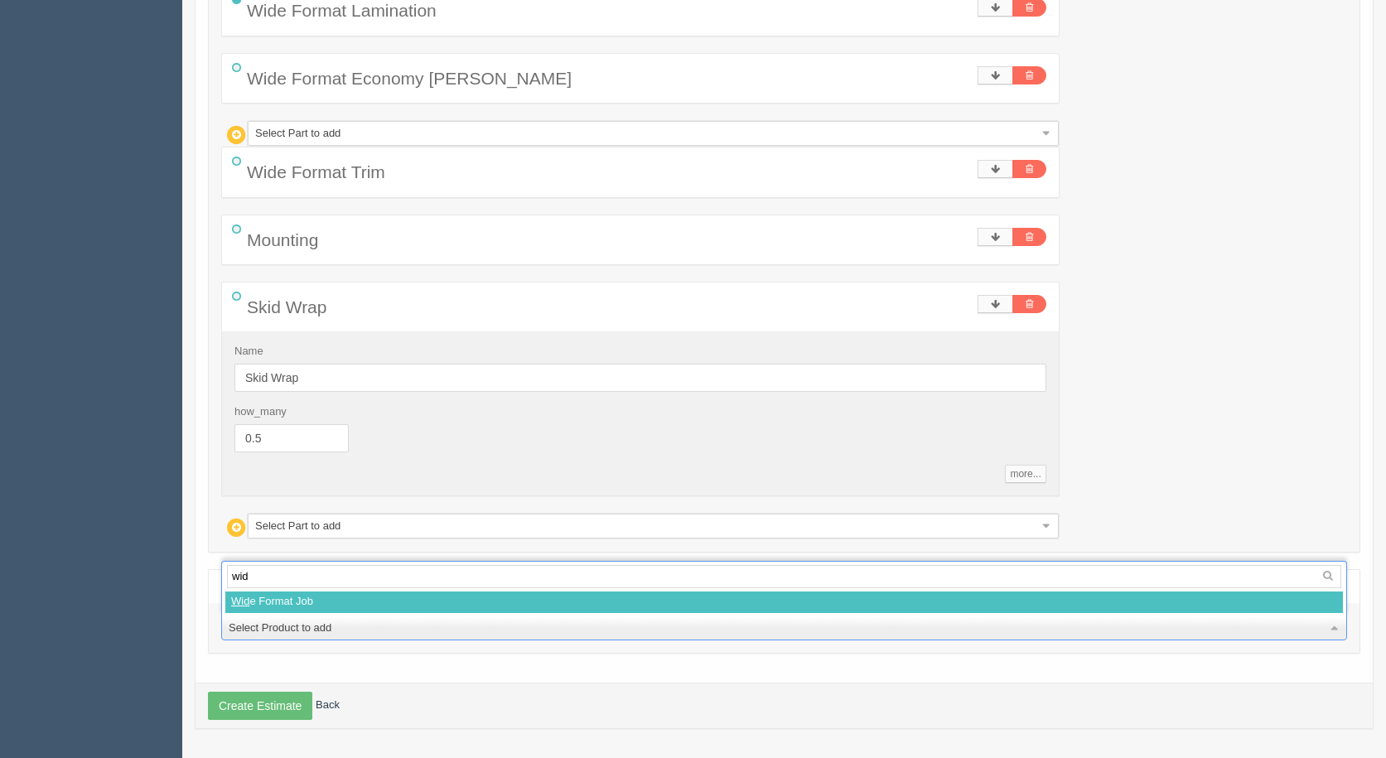
type input "wide"
select select
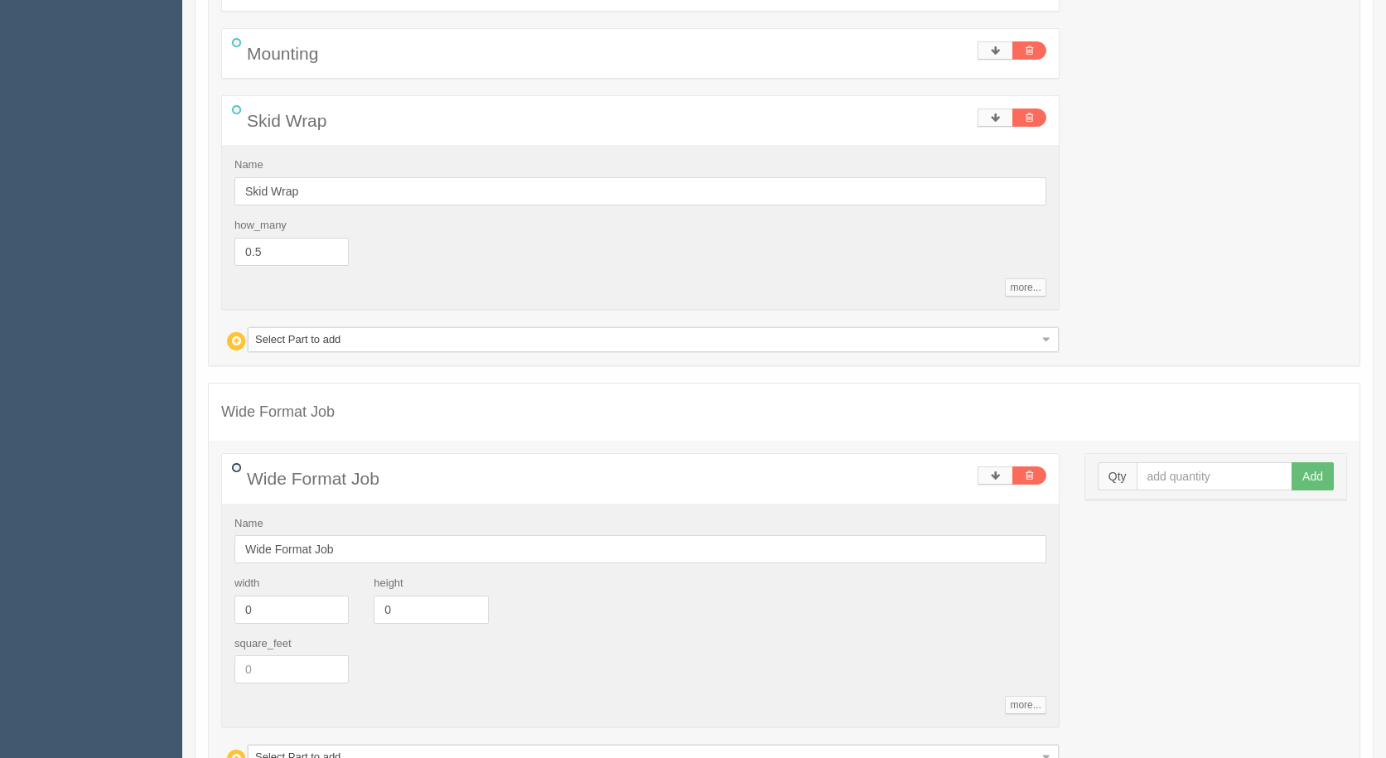
scroll to position [1050, 0]
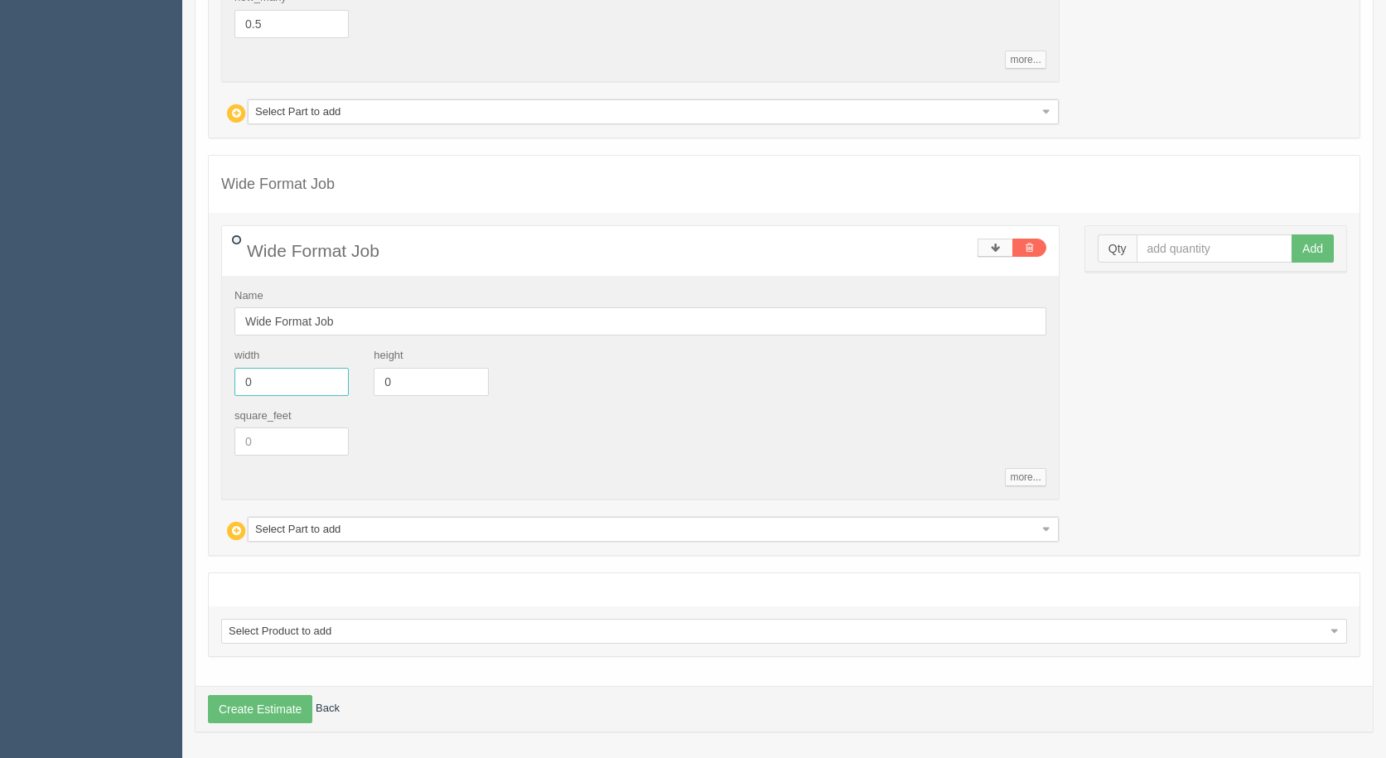
drag, startPoint x: 264, startPoint y: 381, endPoint x: 84, endPoint y: 351, distance: 182.3
type input "24"
type input "36"
click at [1203, 245] on input "text" at bounding box center [1215, 249] width 157 height 28
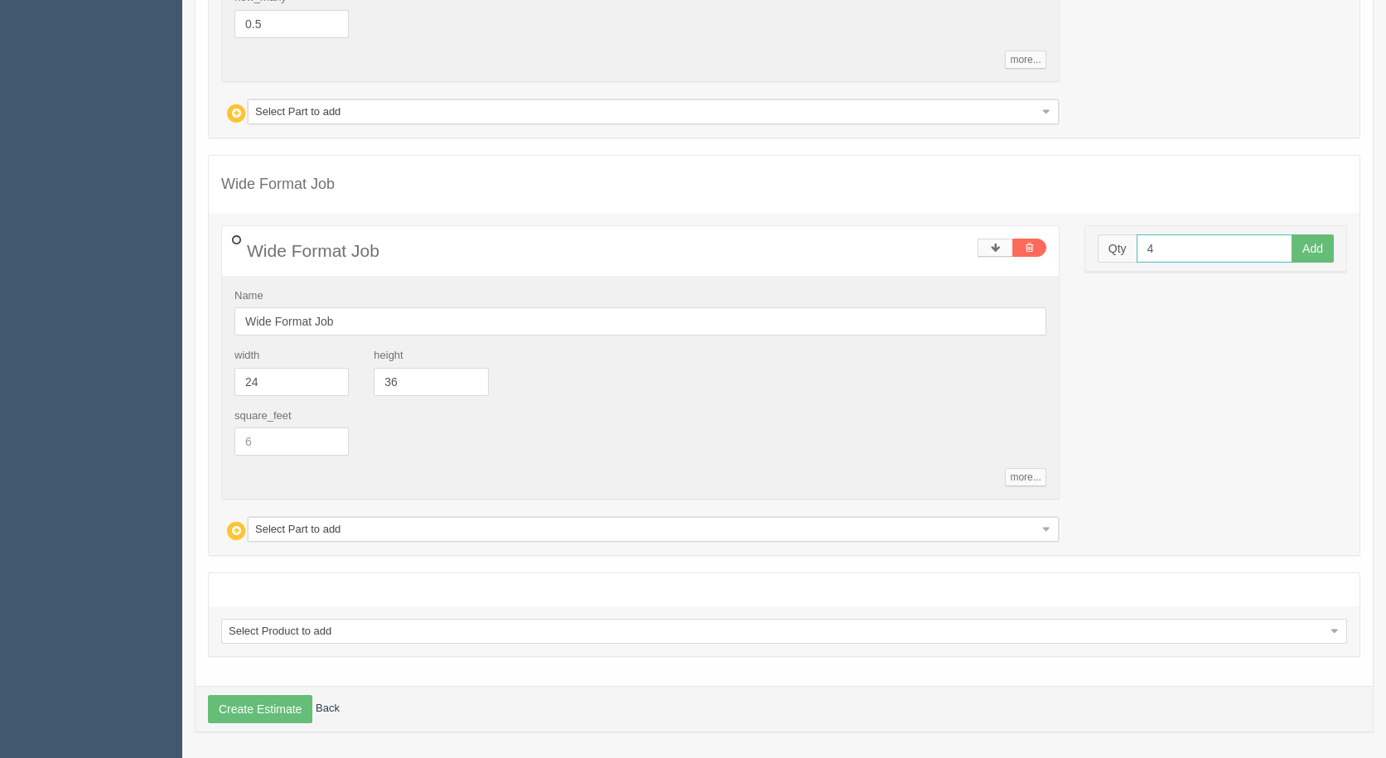
type input "4"
click at [1292, 235] on button "Add" at bounding box center [1313, 249] width 42 height 28
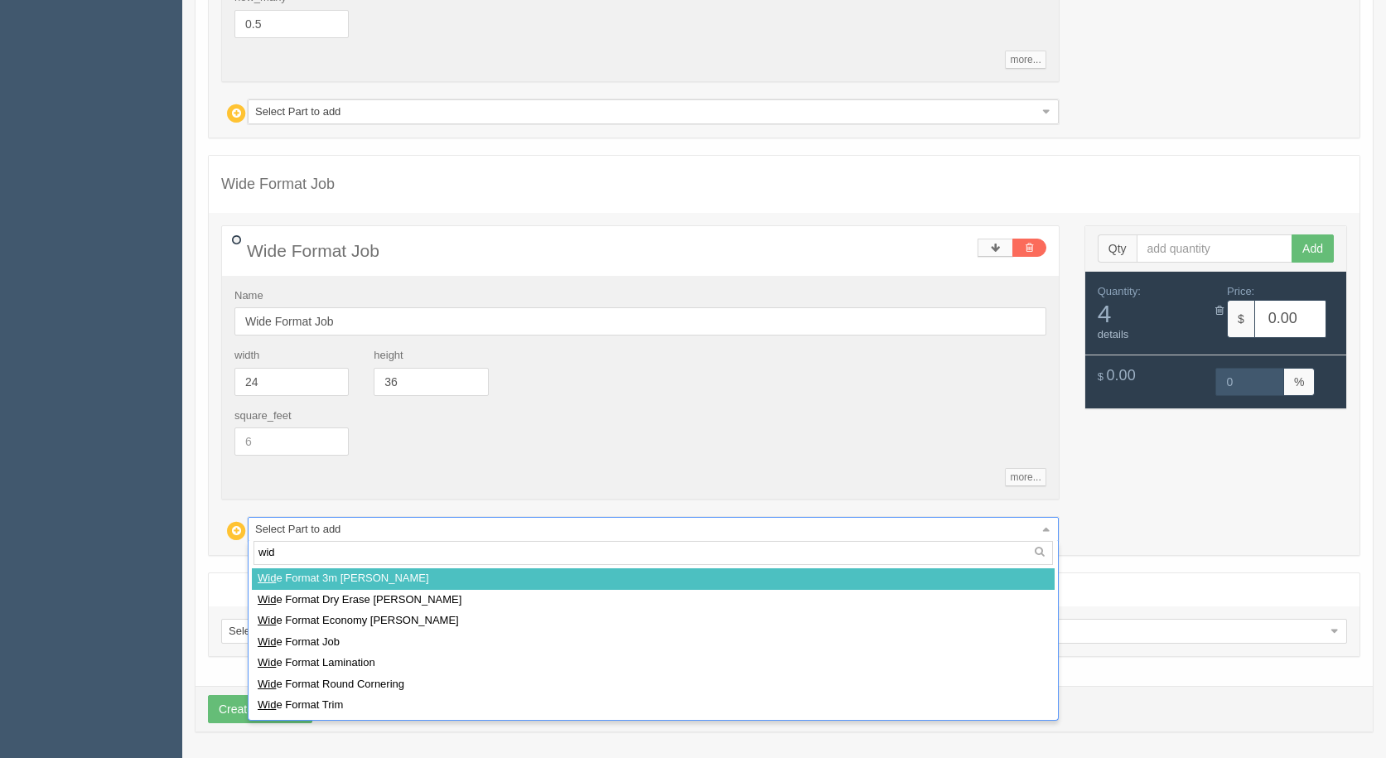
type input "wide"
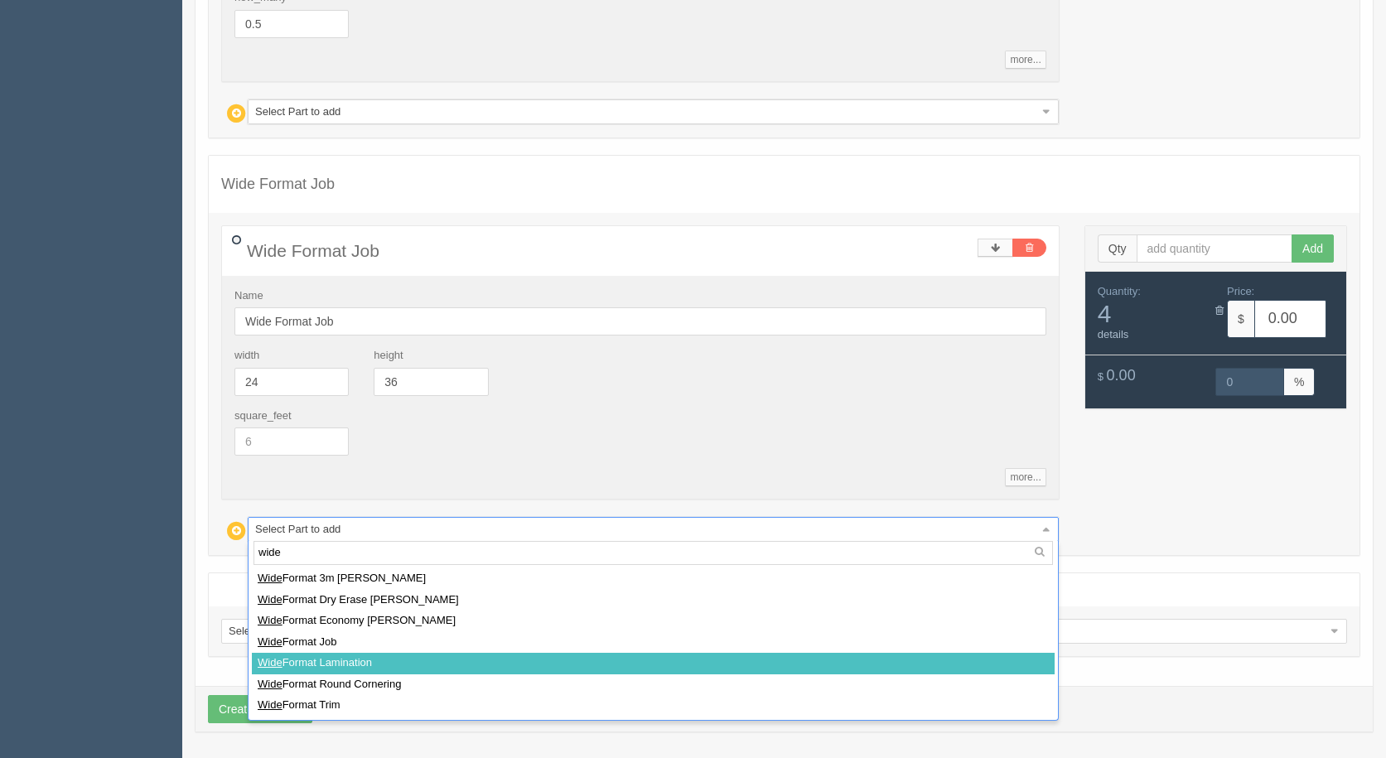
select select
type input "49.33"
type input "15.02"
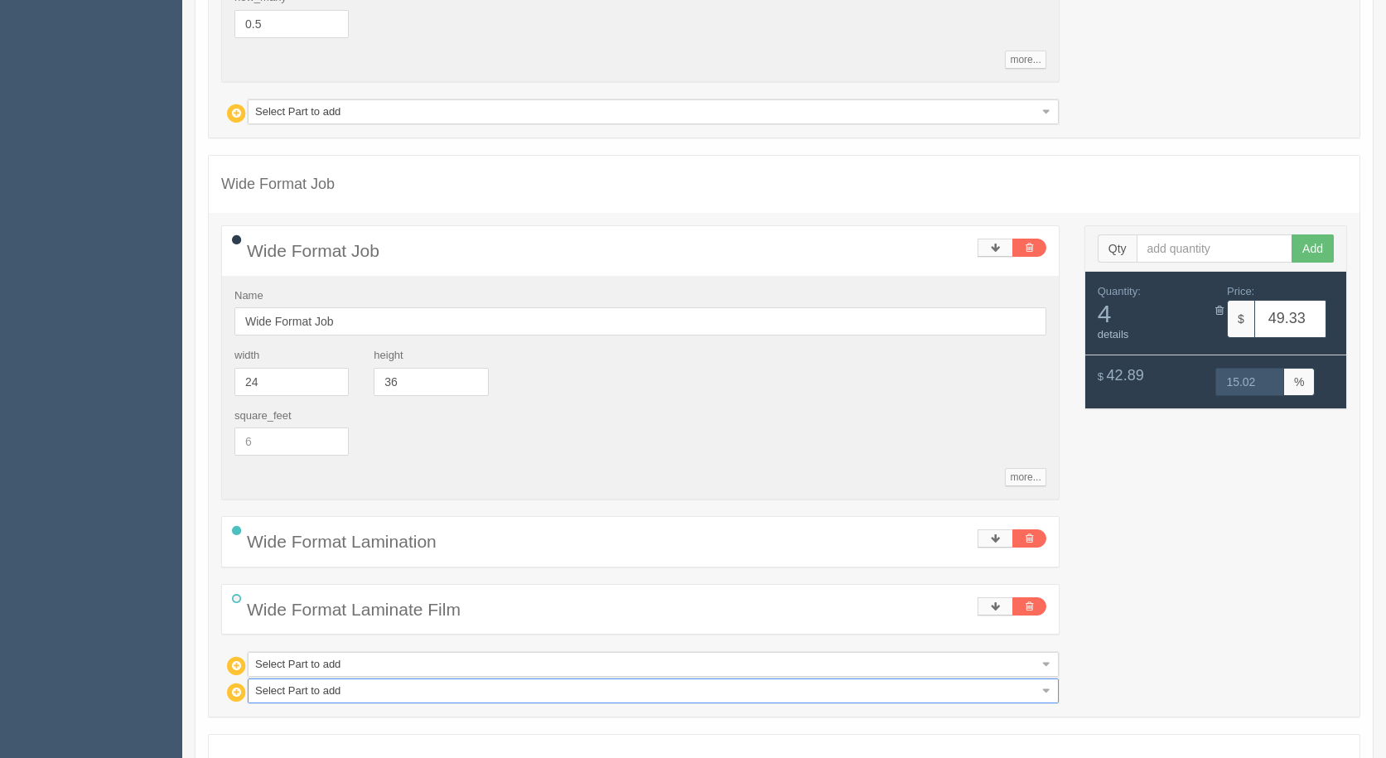
type input "w"
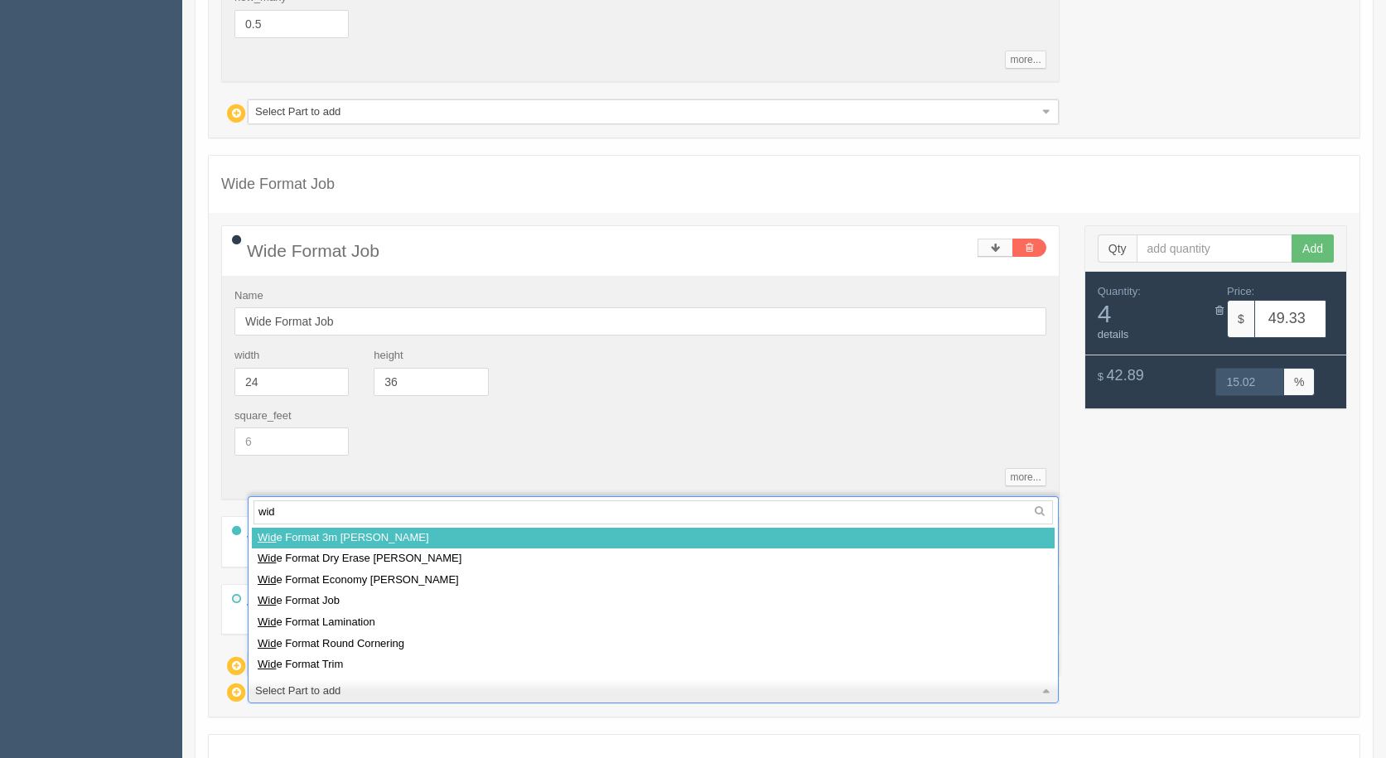
type input "wide"
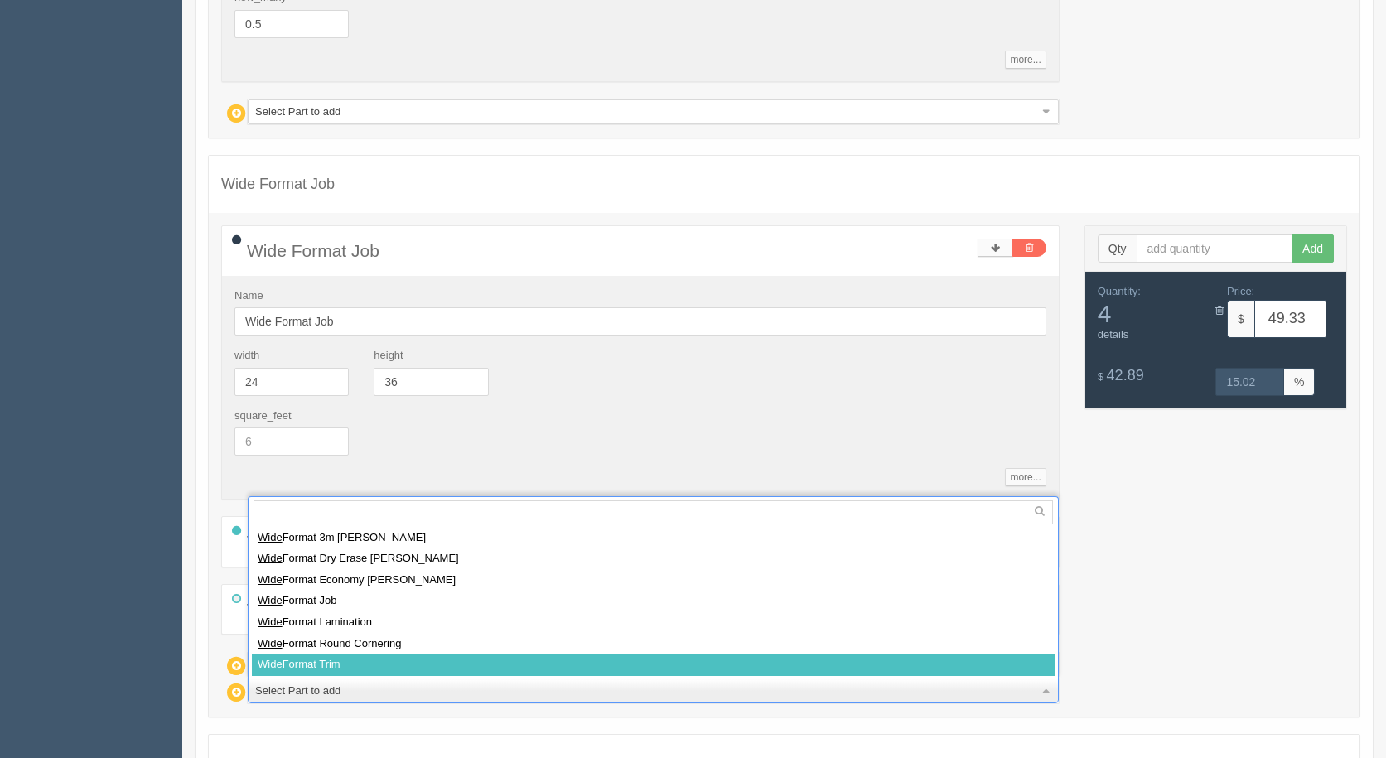
select select
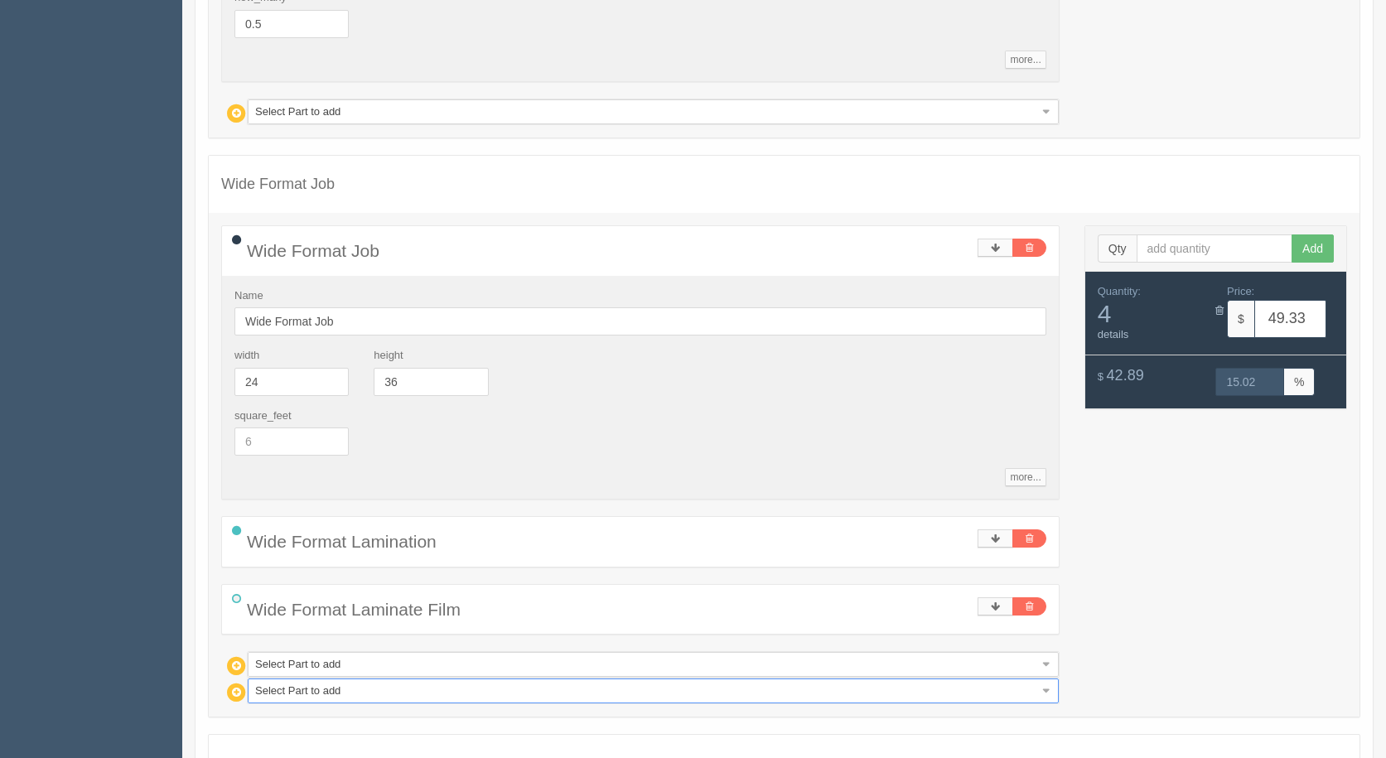
type input "61.29"
type input "15.01"
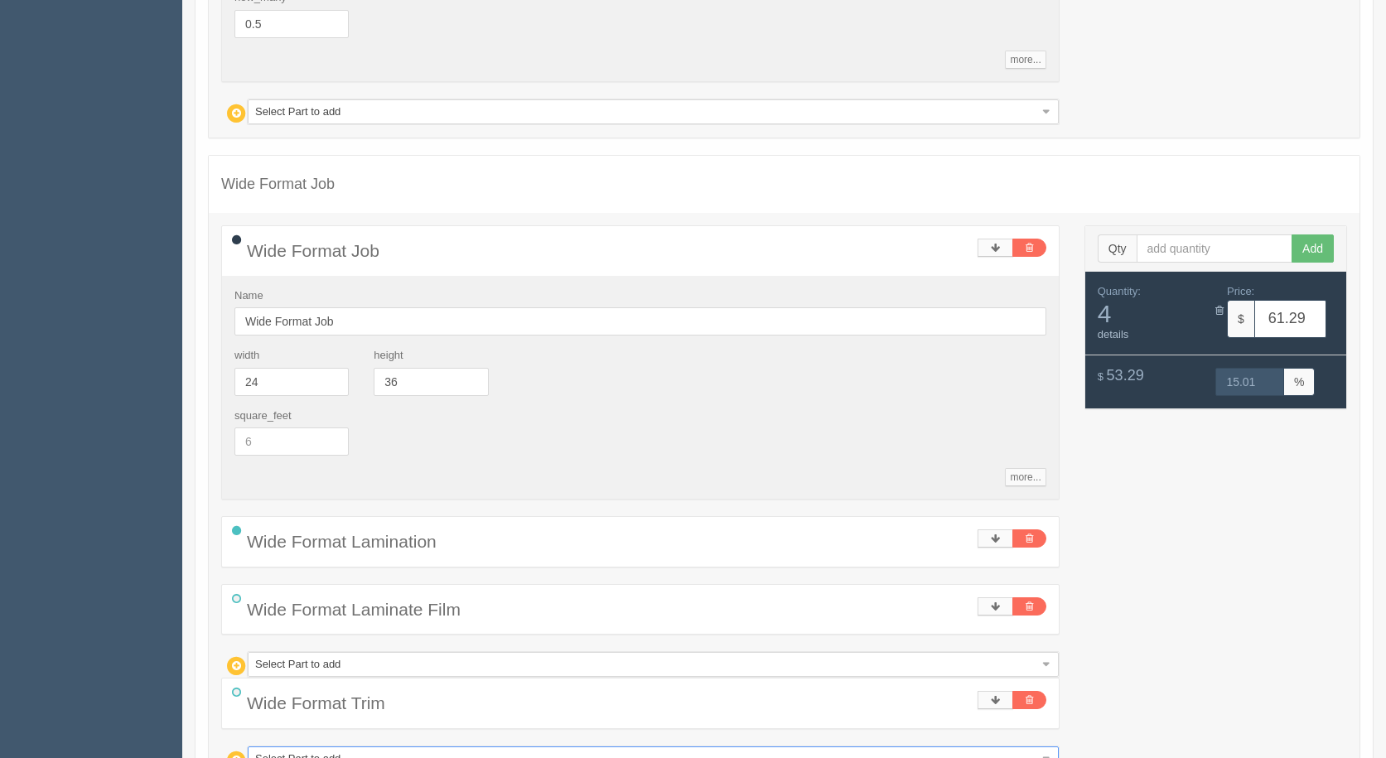
type input "m"
type input "mo"
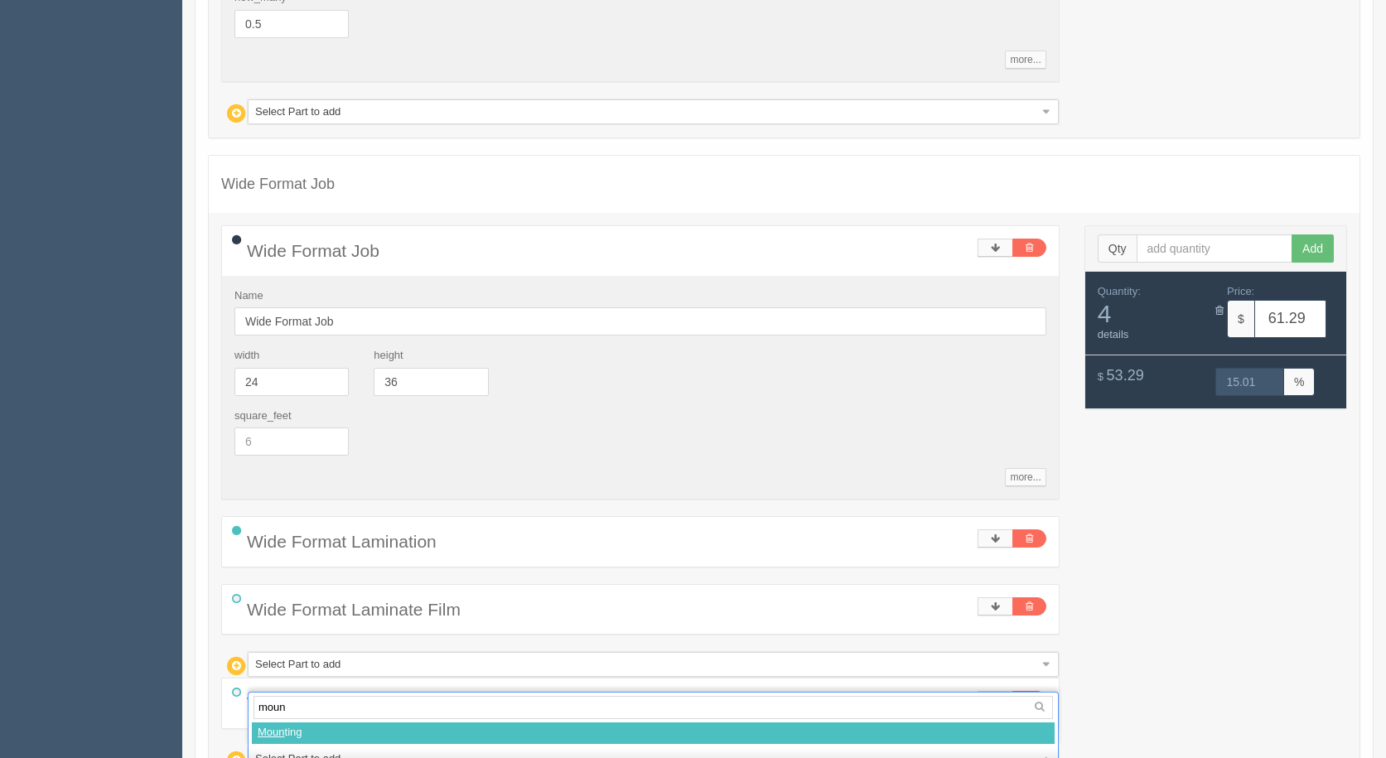
type input "mount"
select select
type input "69.18"
type input "14.99"
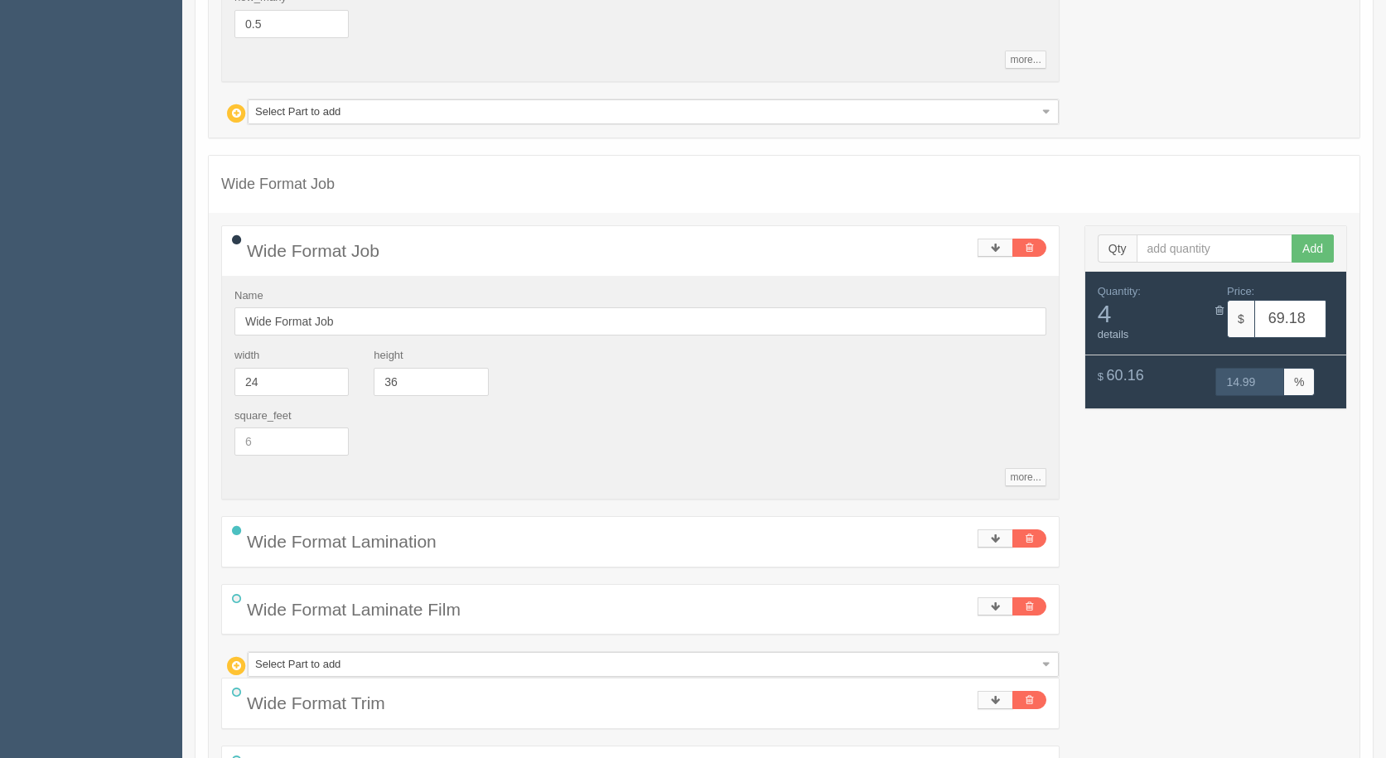
type input "s"
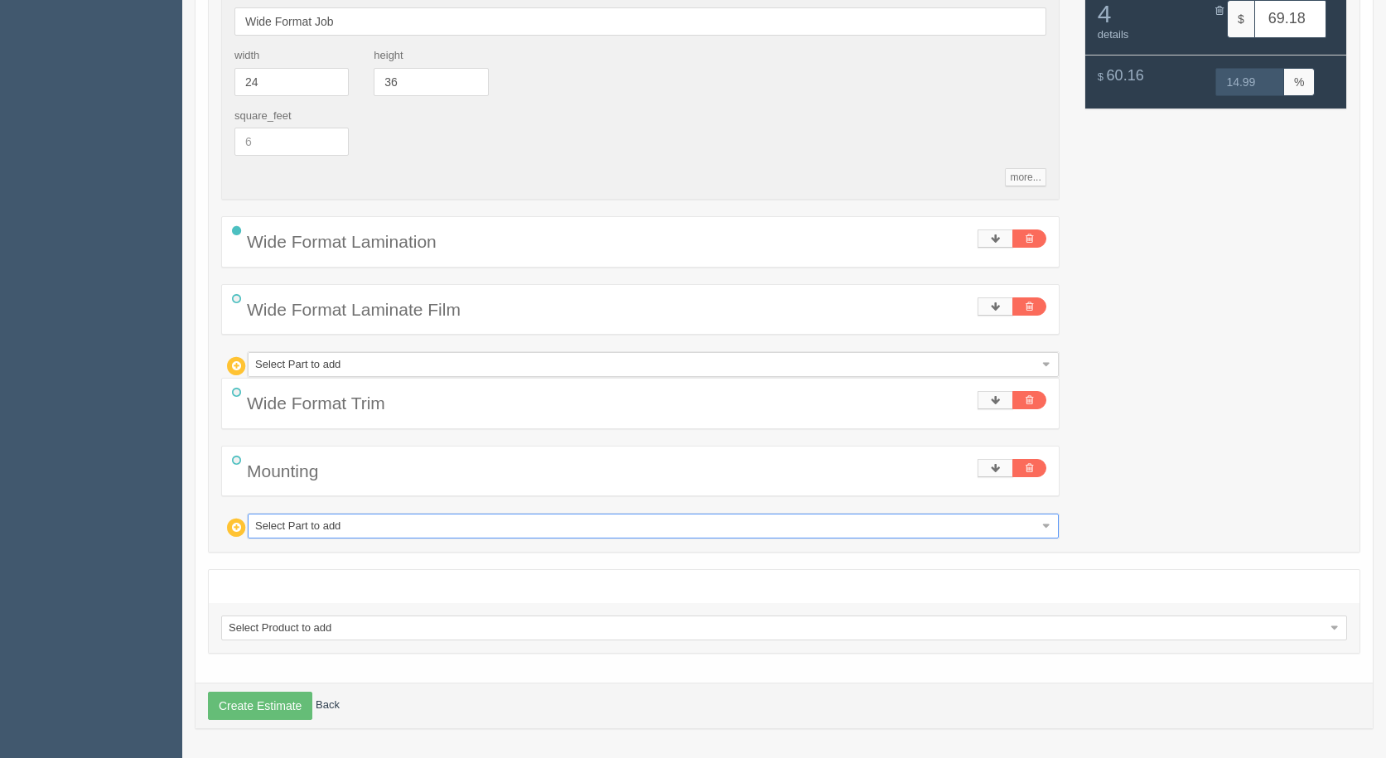
type input "sk"
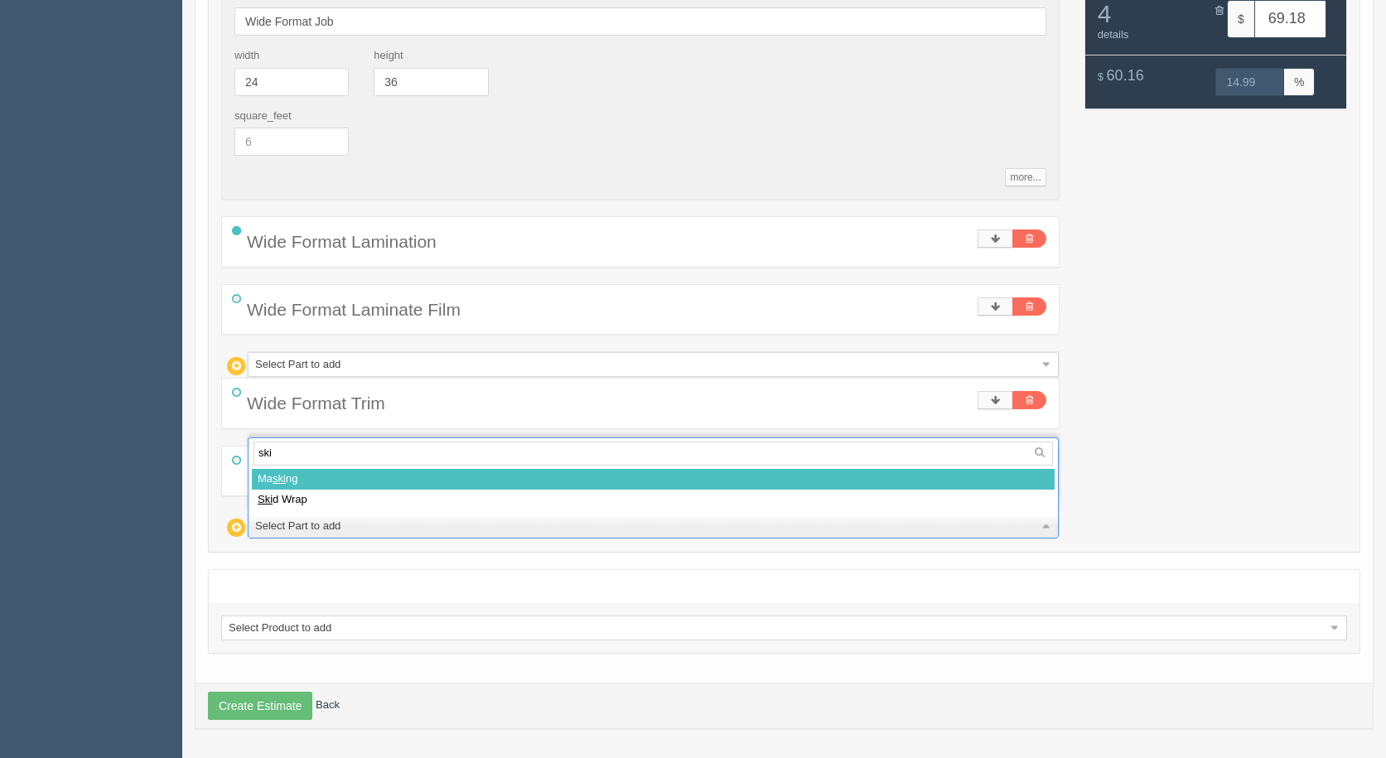
type input "skid"
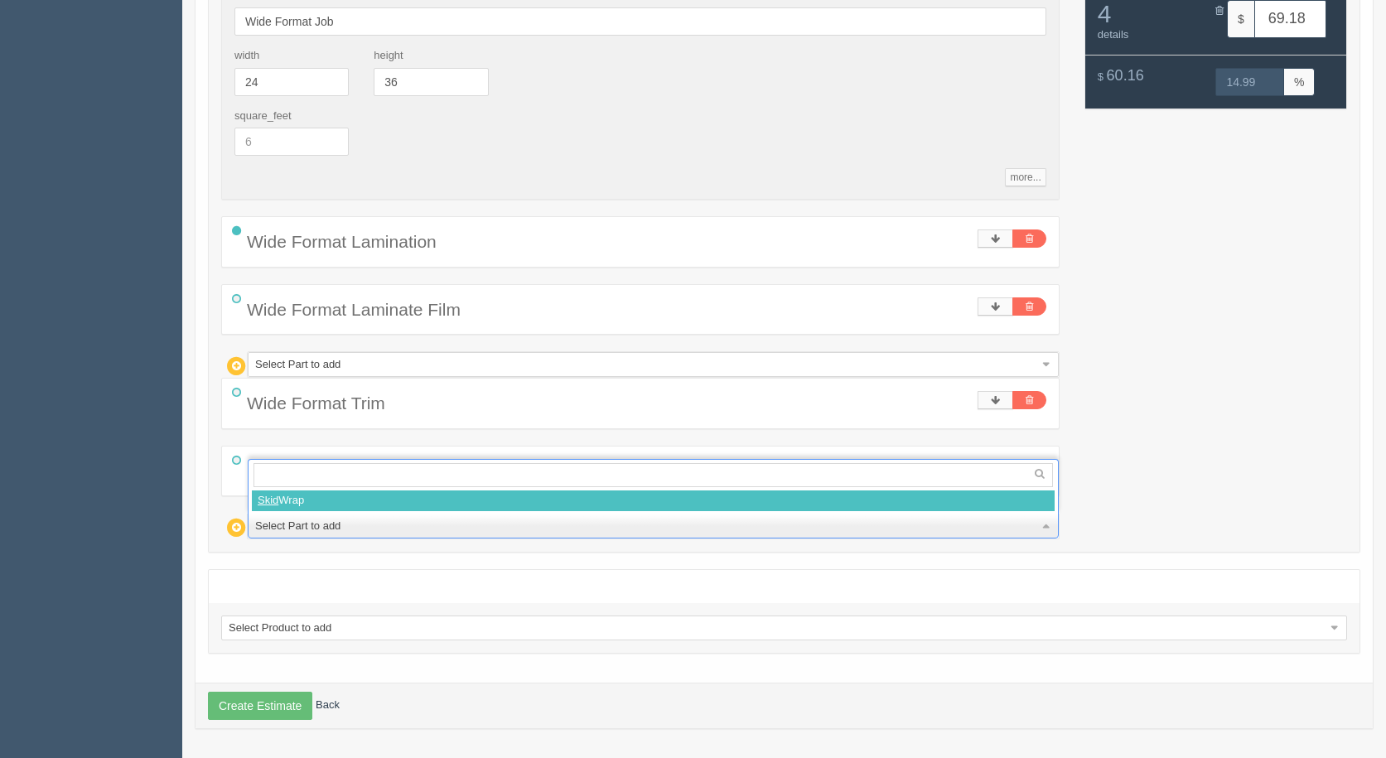
select select
type input "84.13"
type input "14.99"
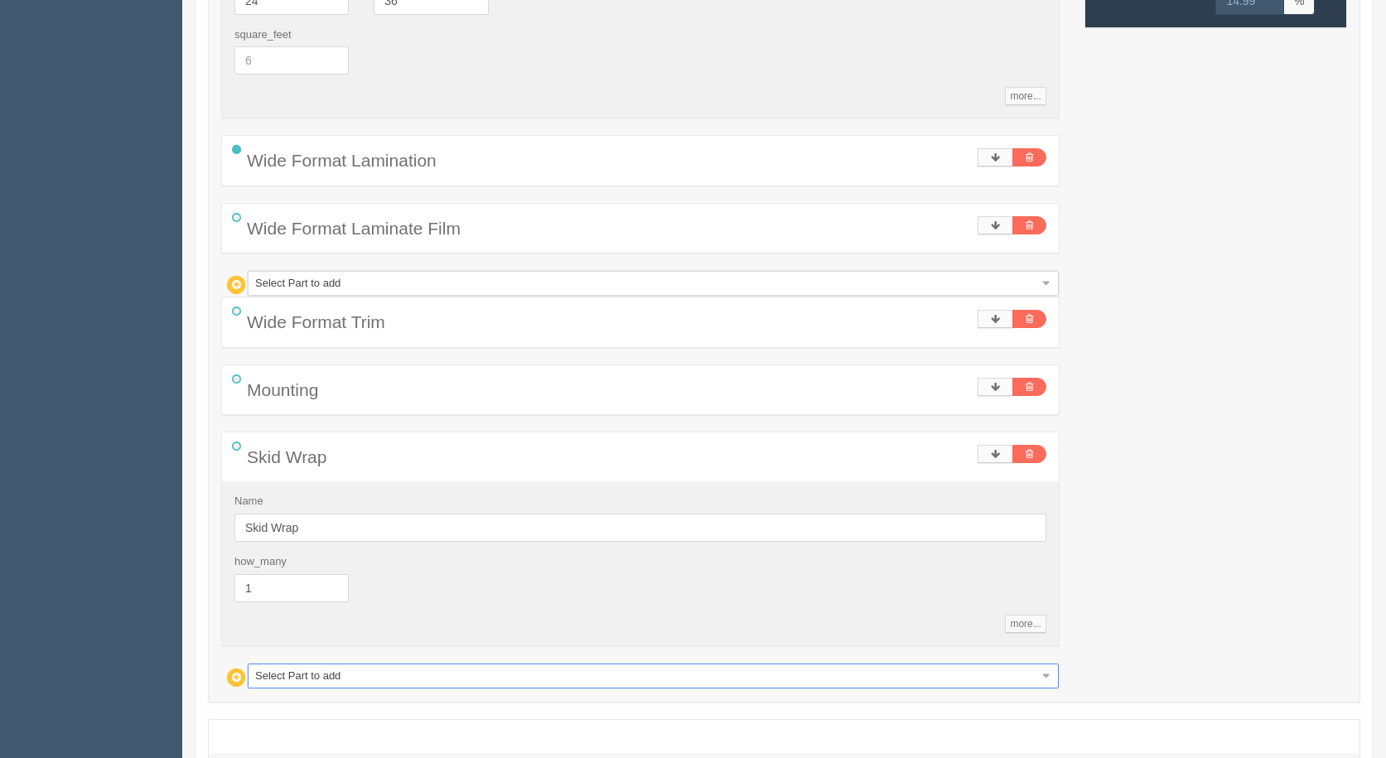
scroll to position [1581, 0]
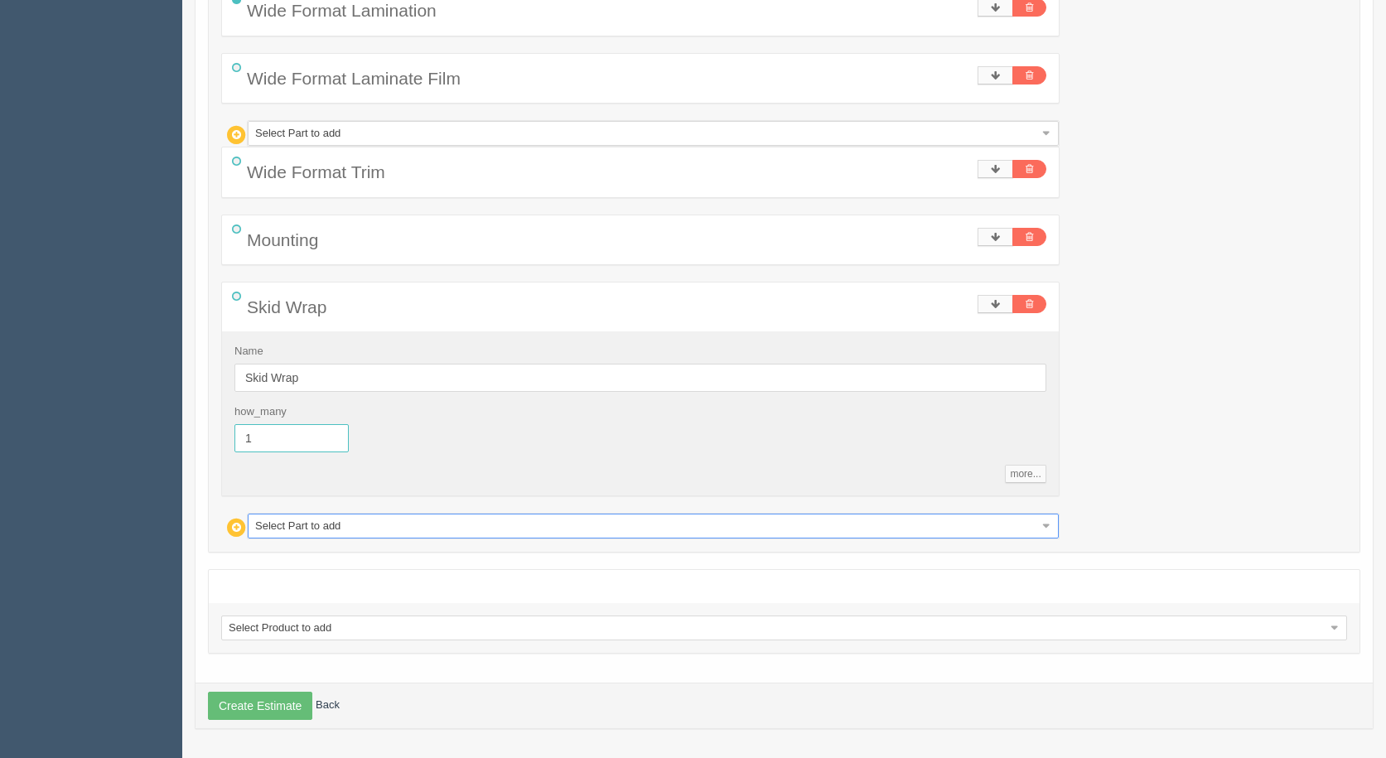
drag, startPoint x: 307, startPoint y: 443, endPoint x: 0, endPoint y: 391, distance: 311.7
type input ".5"
type input "76.66"
type input "15.00"
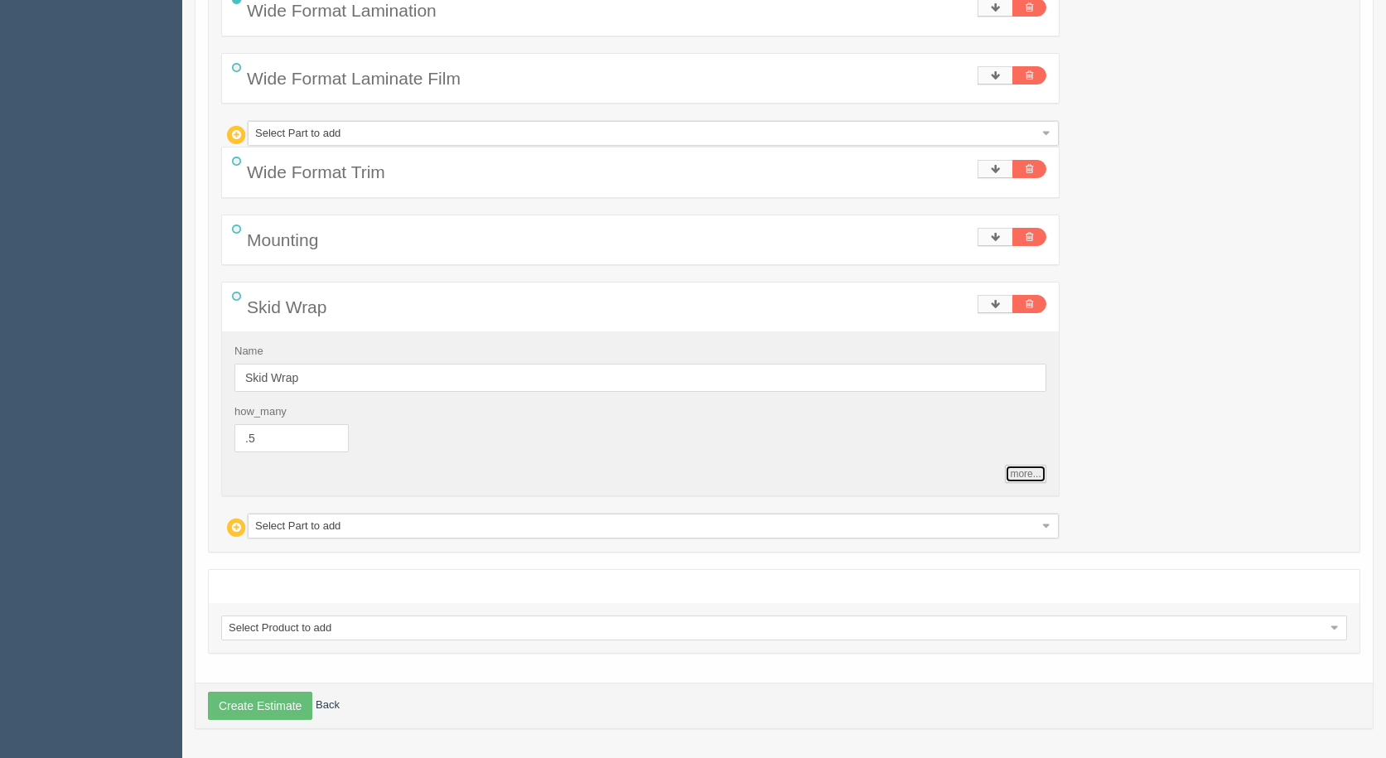
type input "0.5"
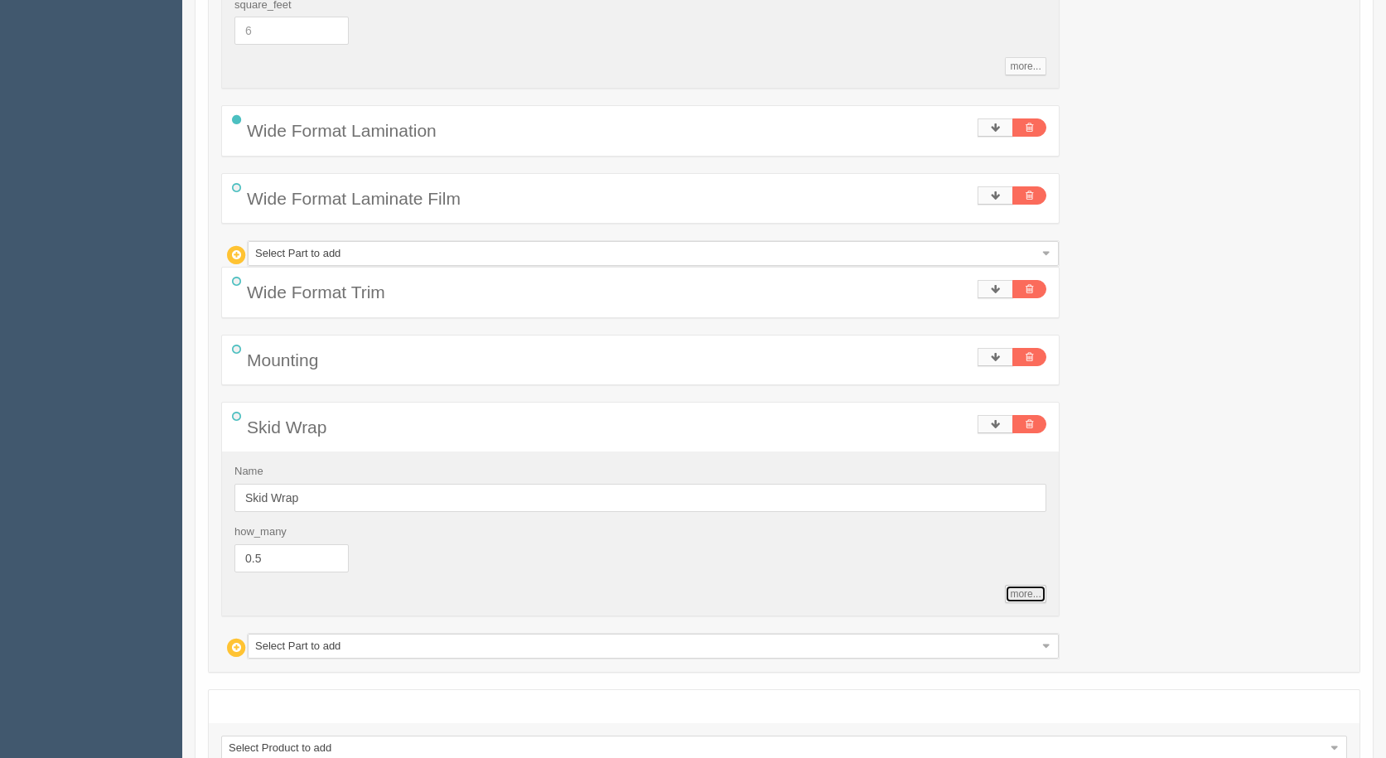
scroll to position [1333, 0]
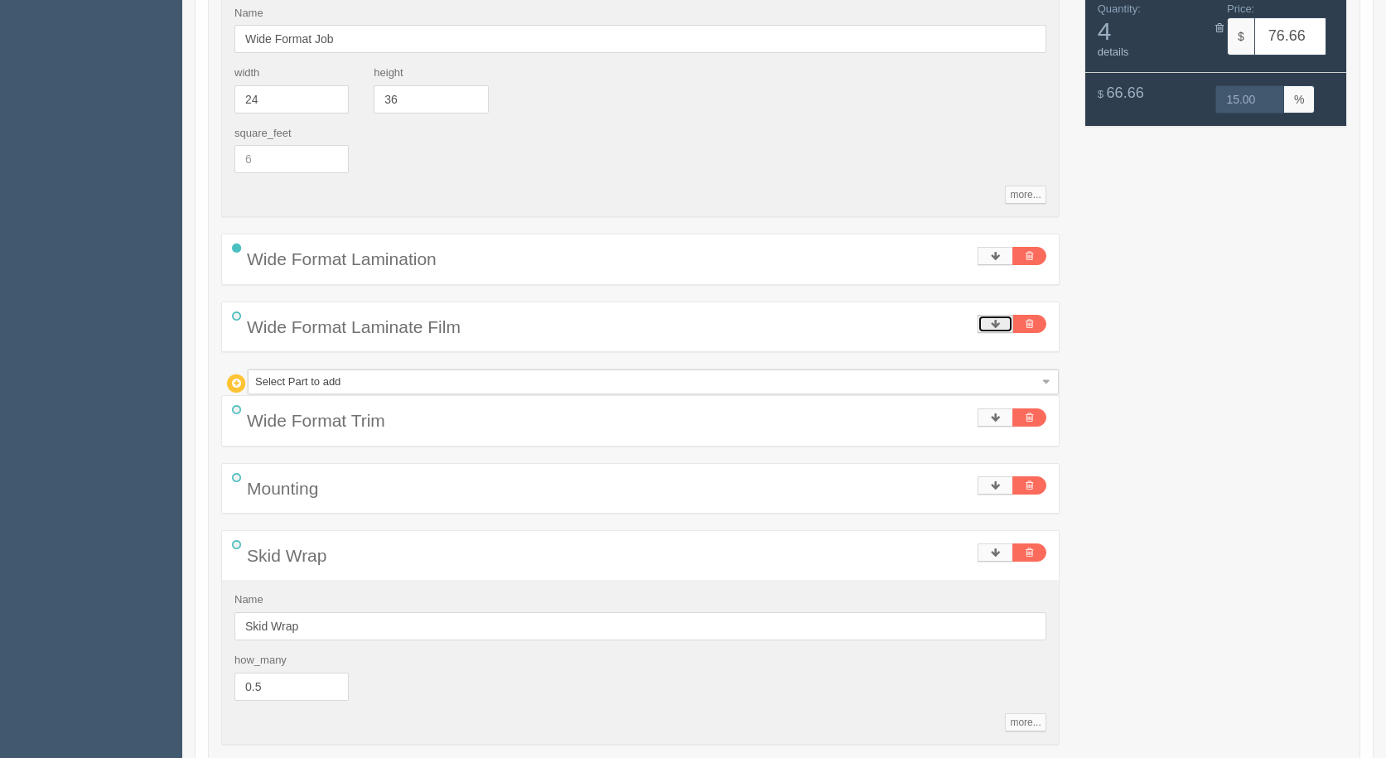
click at [999, 322] on icon at bounding box center [995, 324] width 9 height 10
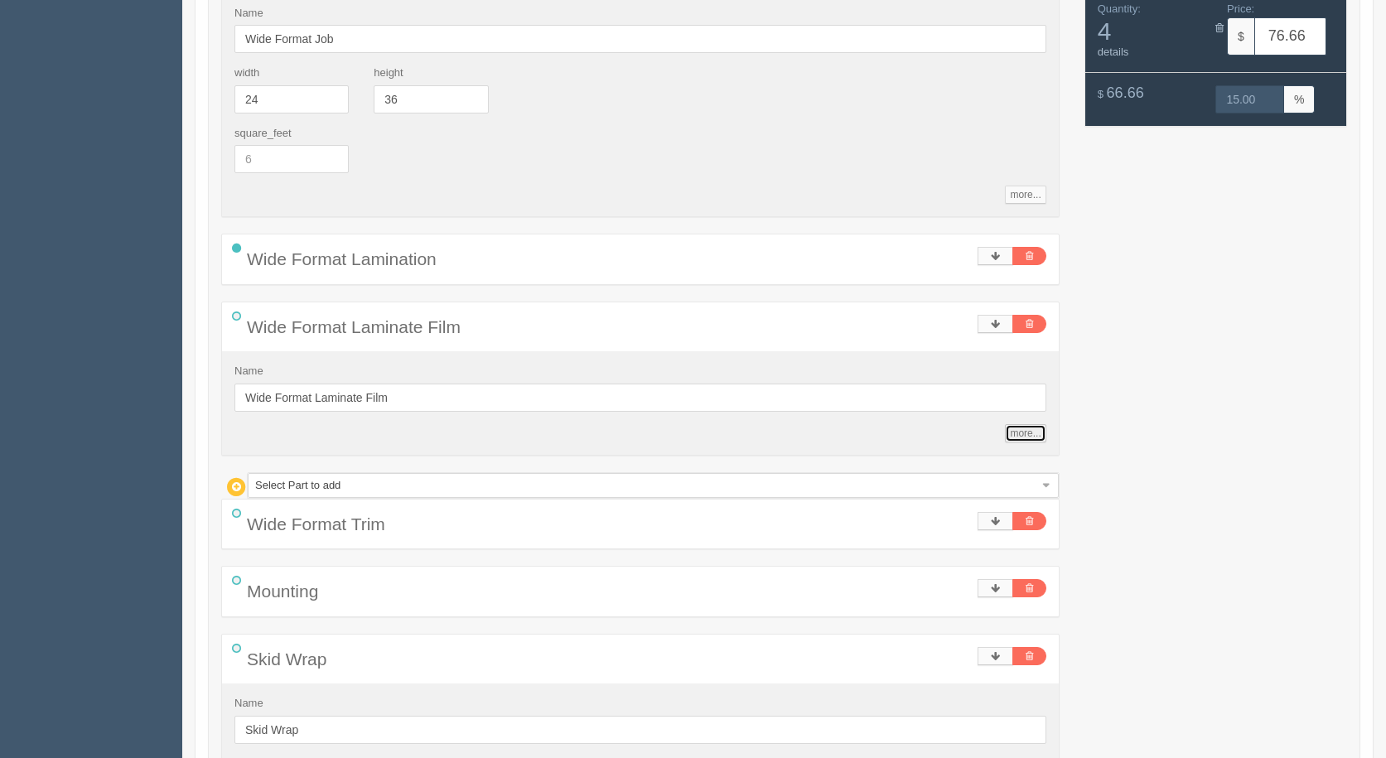
click at [1035, 436] on link "more..." at bounding box center [1025, 433] width 41 height 18
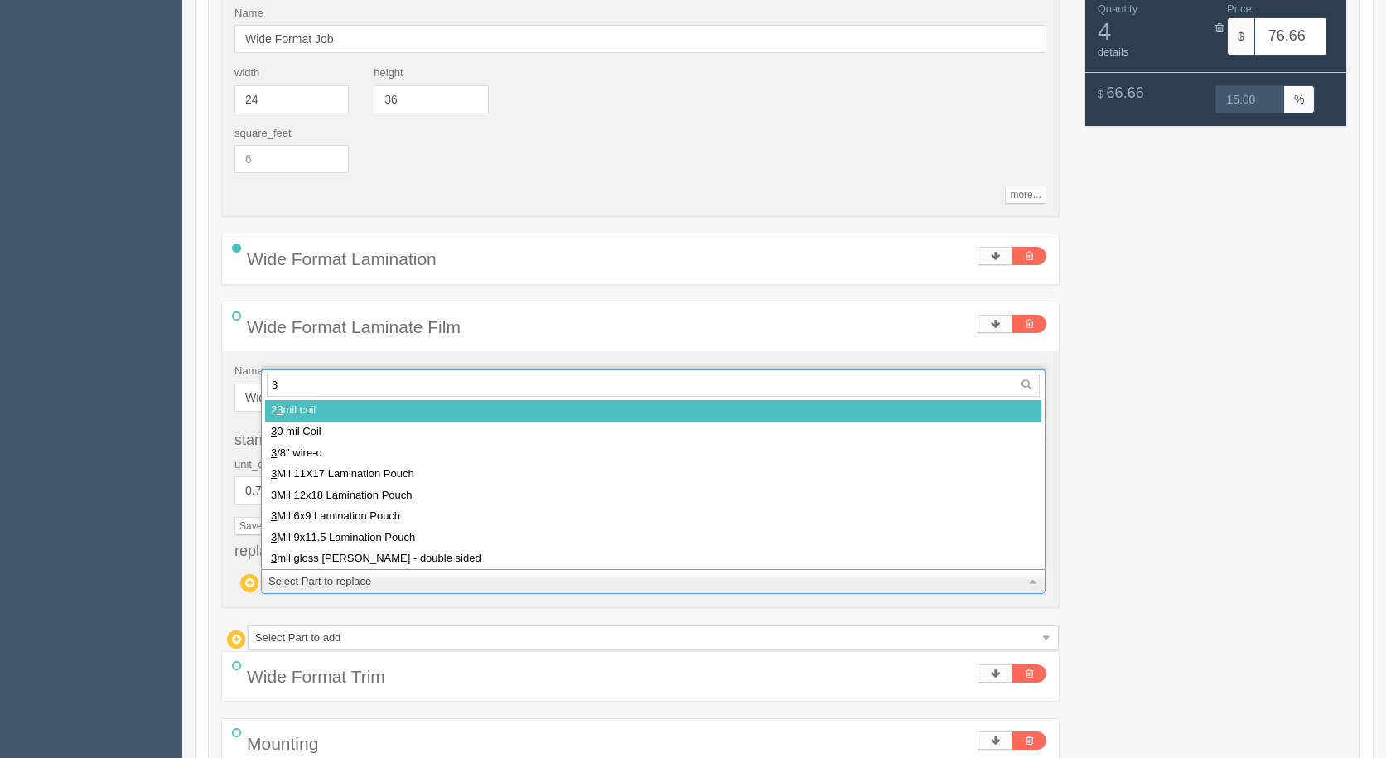
type input "3m"
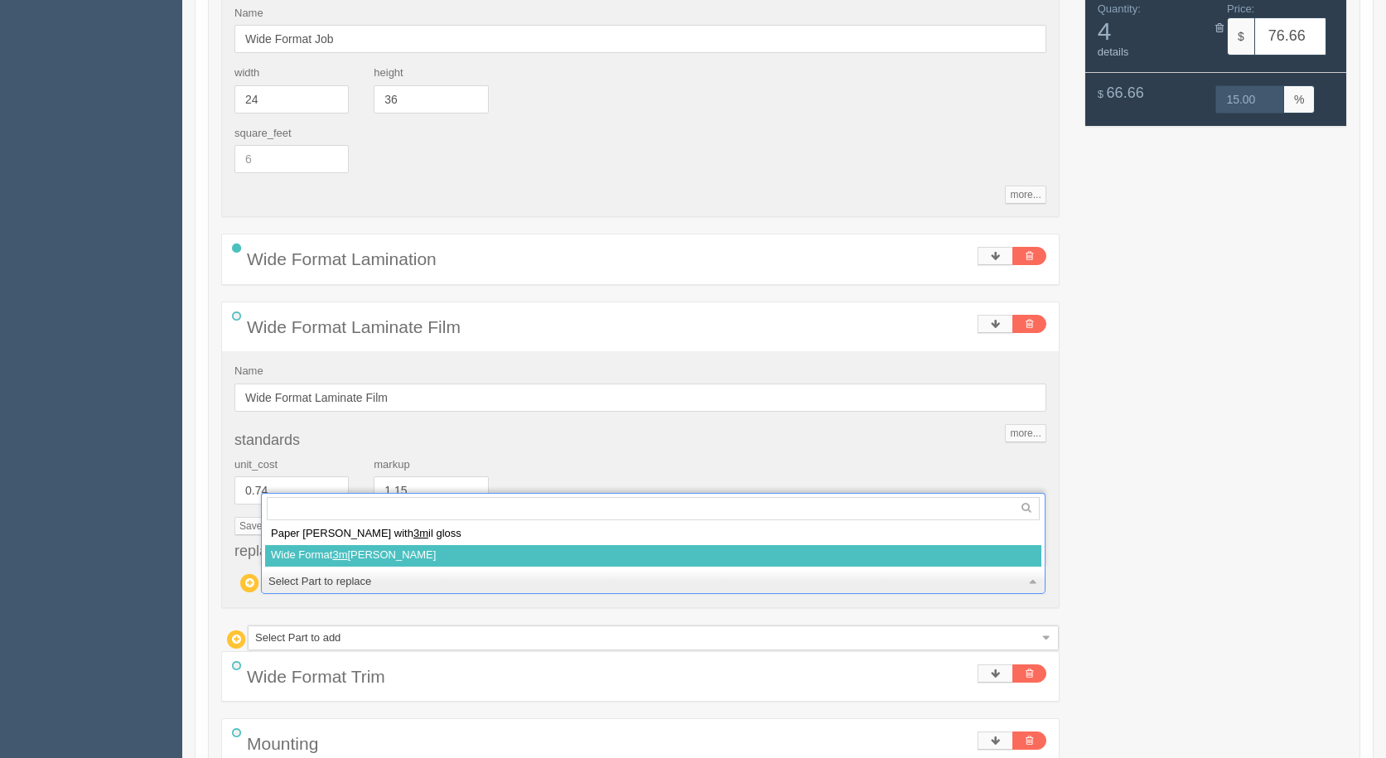
select select
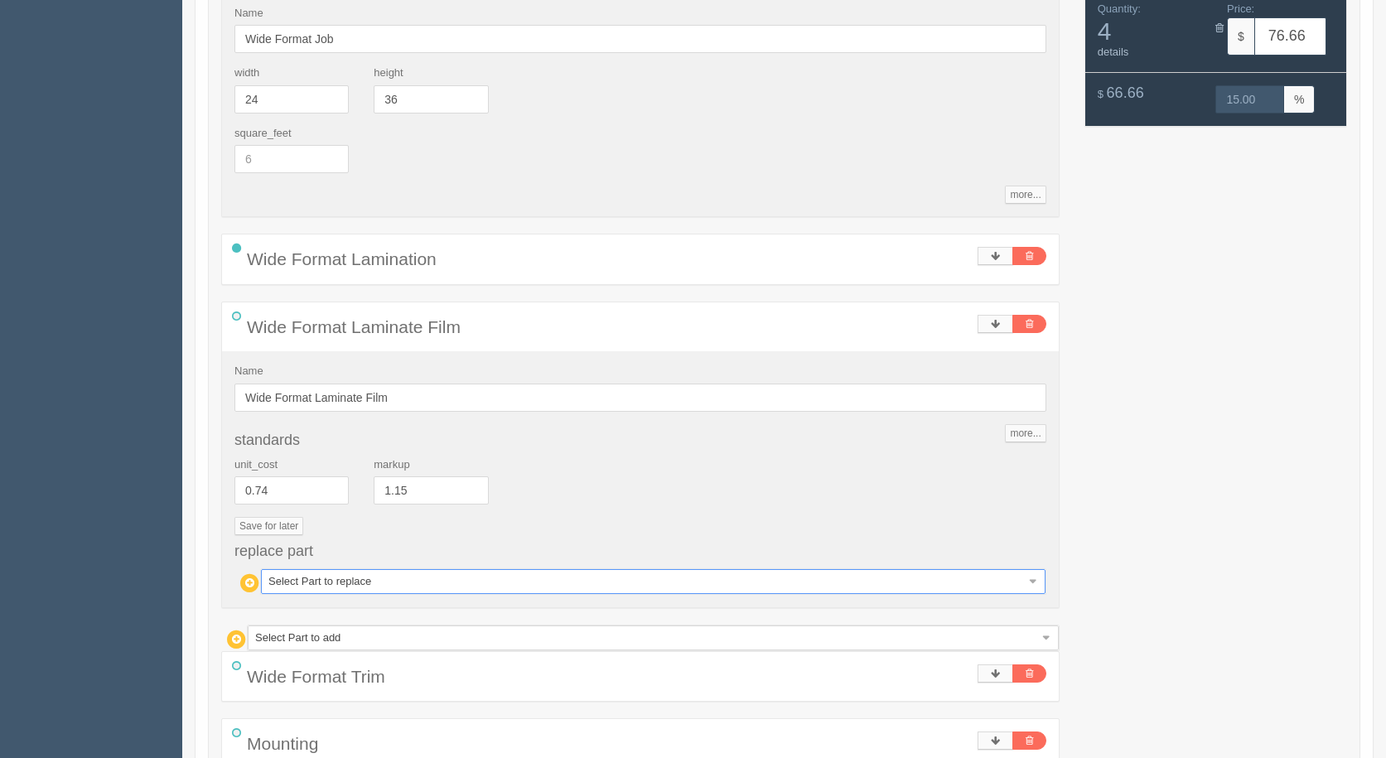
type input "87.70"
type input "15.00"
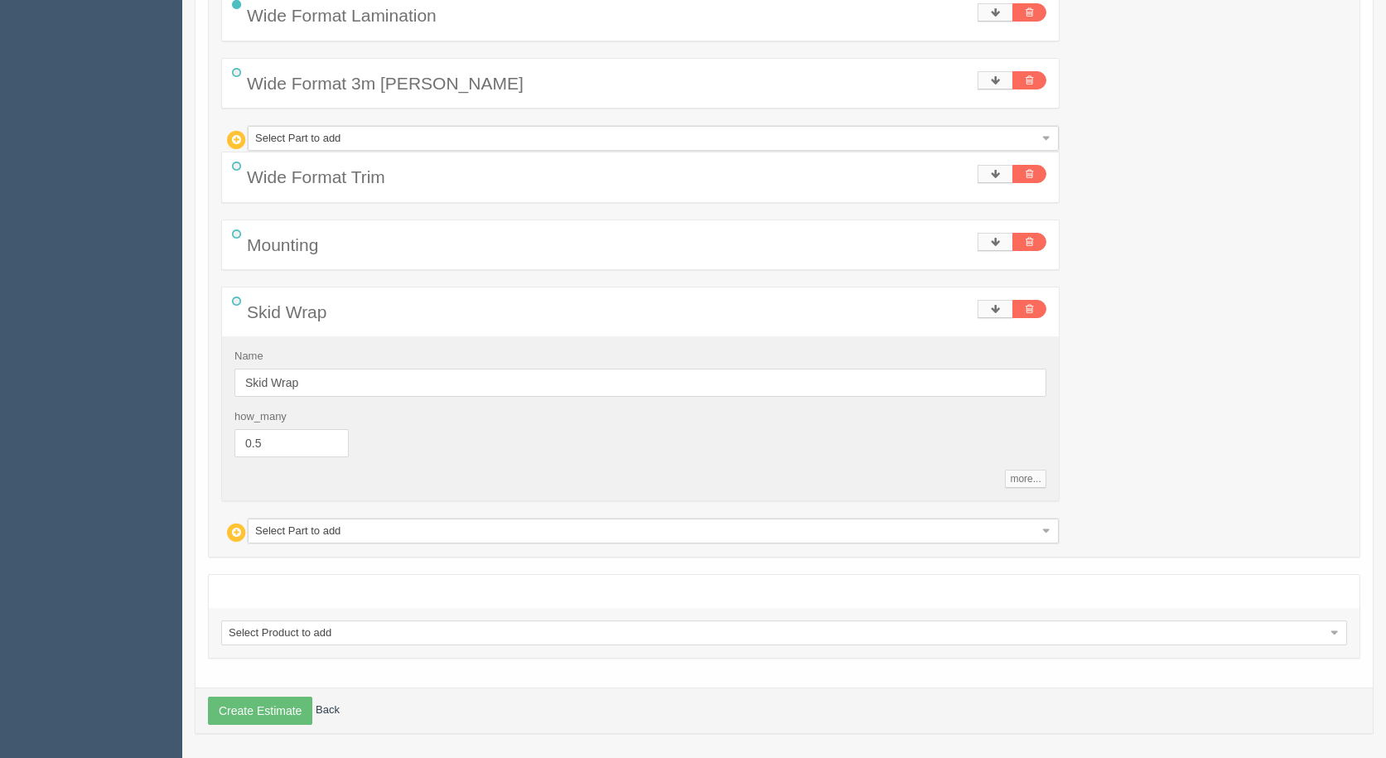
scroll to position [1581, 0]
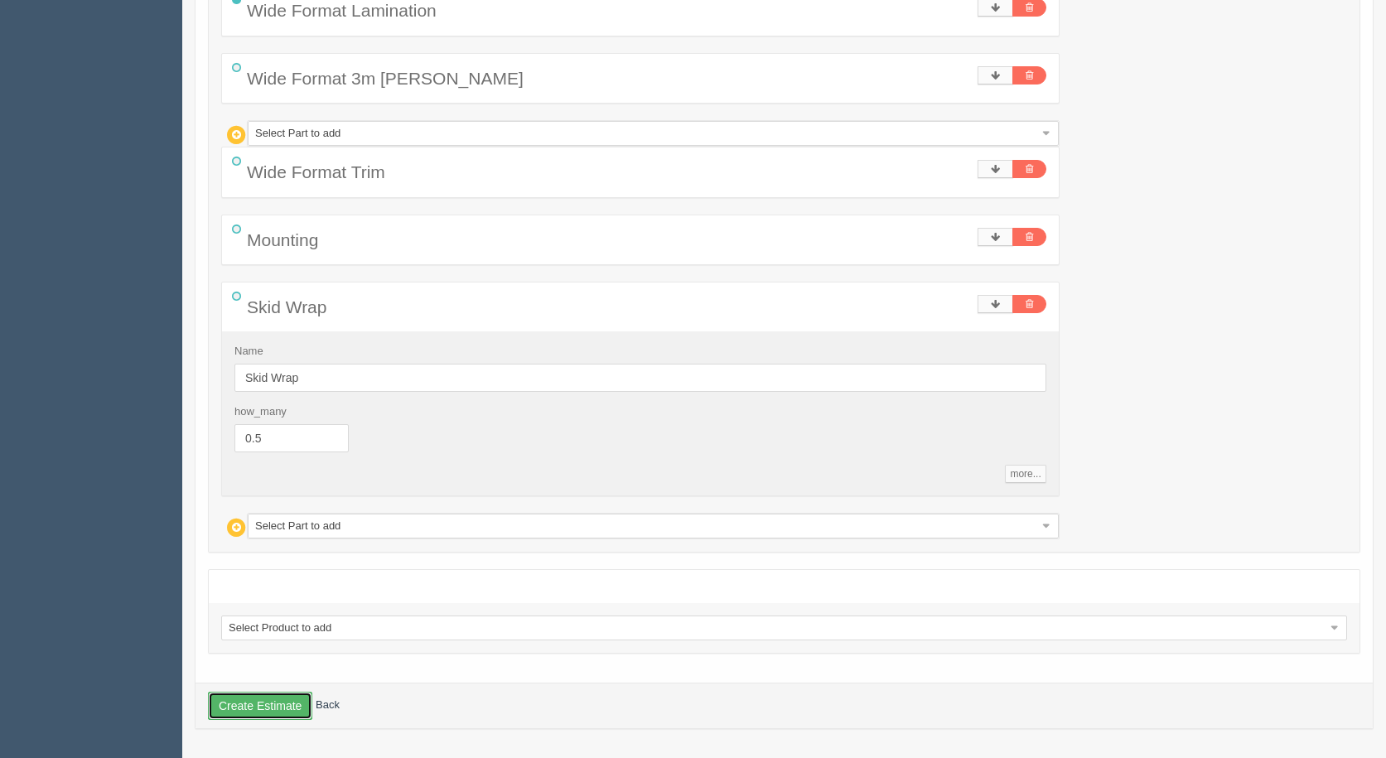
click at [273, 701] on button "Create Estimate" at bounding box center [260, 706] width 104 height 28
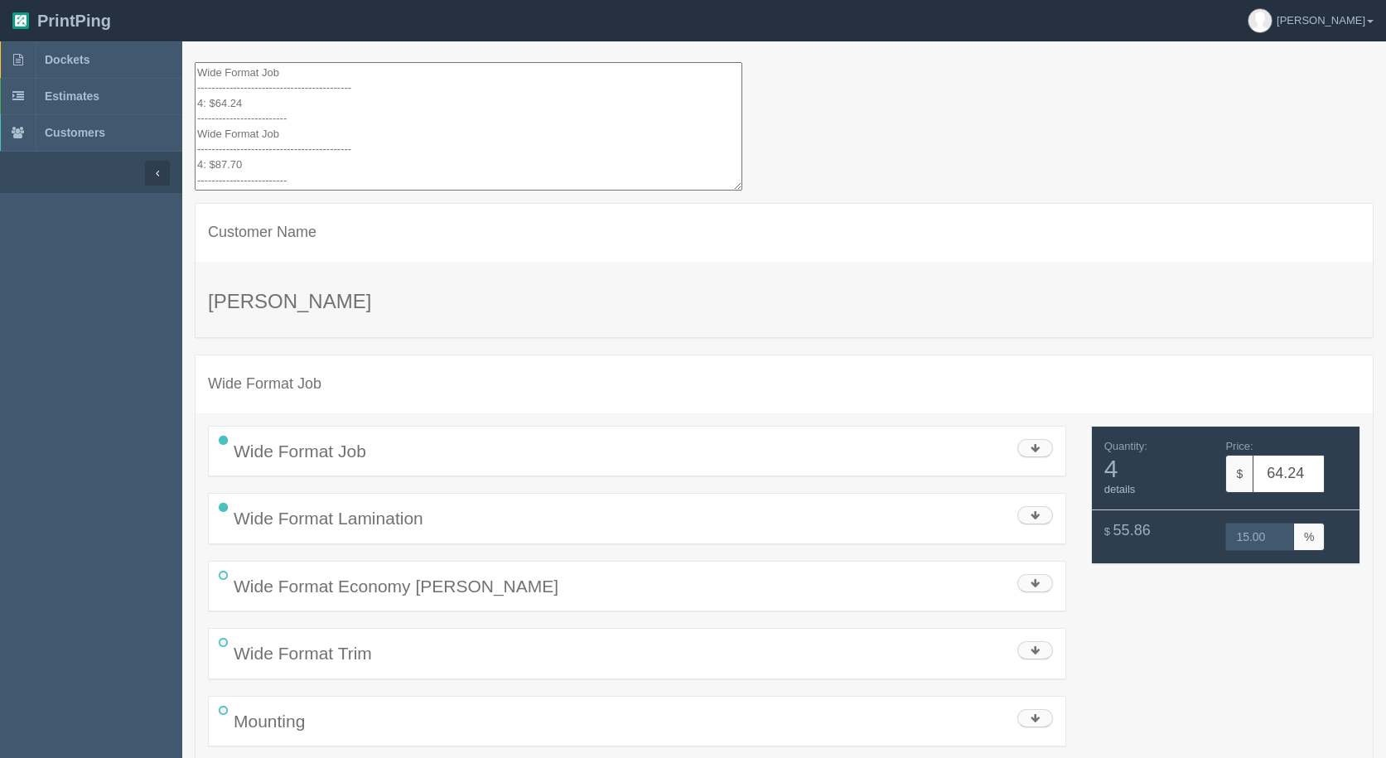
scroll to position [31, 0]
drag, startPoint x: 289, startPoint y: 155, endPoint x: 259, endPoint y: 66, distance: 93.6
click at [259, 66] on textarea "Estimate #: 12665 Wide Format Job ------------------------------------------- 4…" at bounding box center [469, 126] width 548 height 128
drag, startPoint x: 306, startPoint y: 175, endPoint x: 191, endPoint y: 9, distance: 201.4
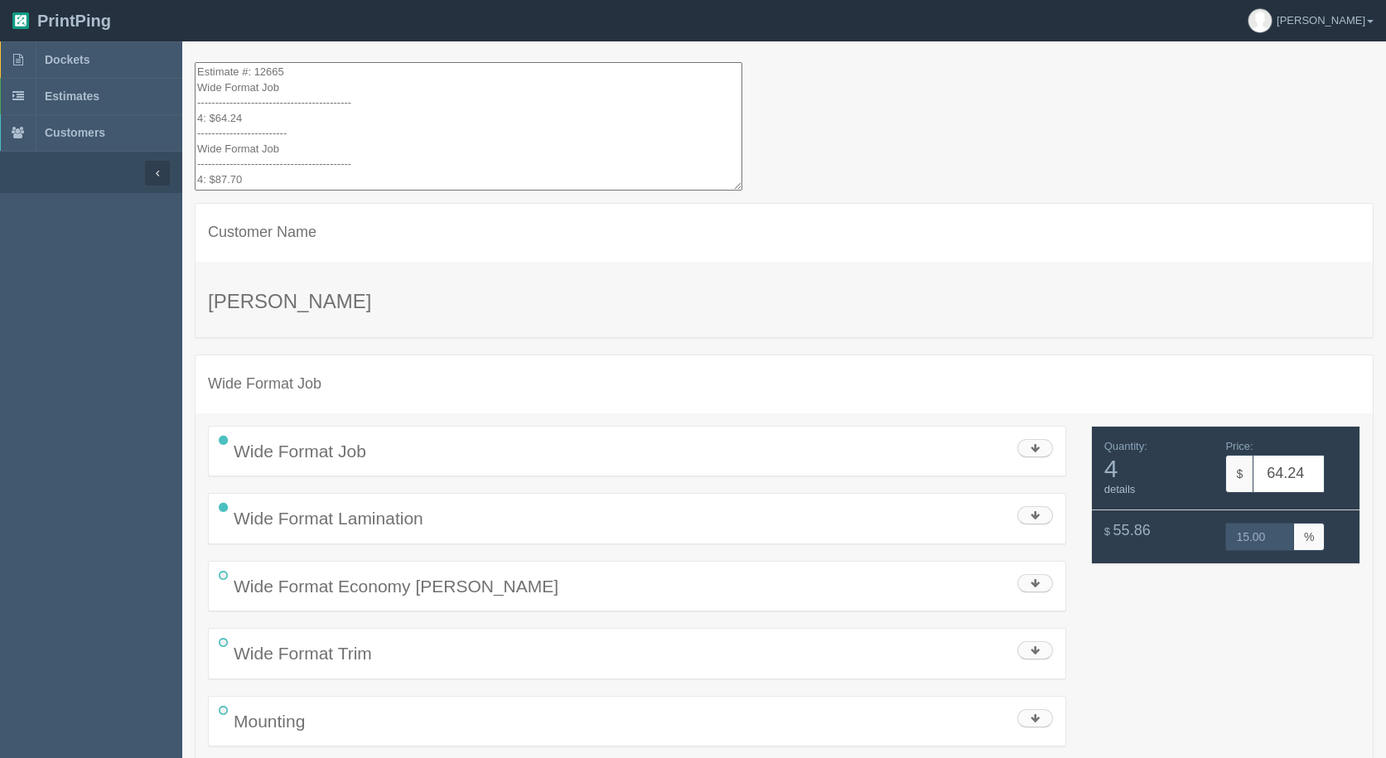
click at [151, 0] on html "PrintPing Gerry Administration Edit account ( info@allrushbindery.com ) Logout …" at bounding box center [693, 697] width 1386 height 1394
click at [69, 98] on span "Estimates" at bounding box center [72, 96] width 55 height 13
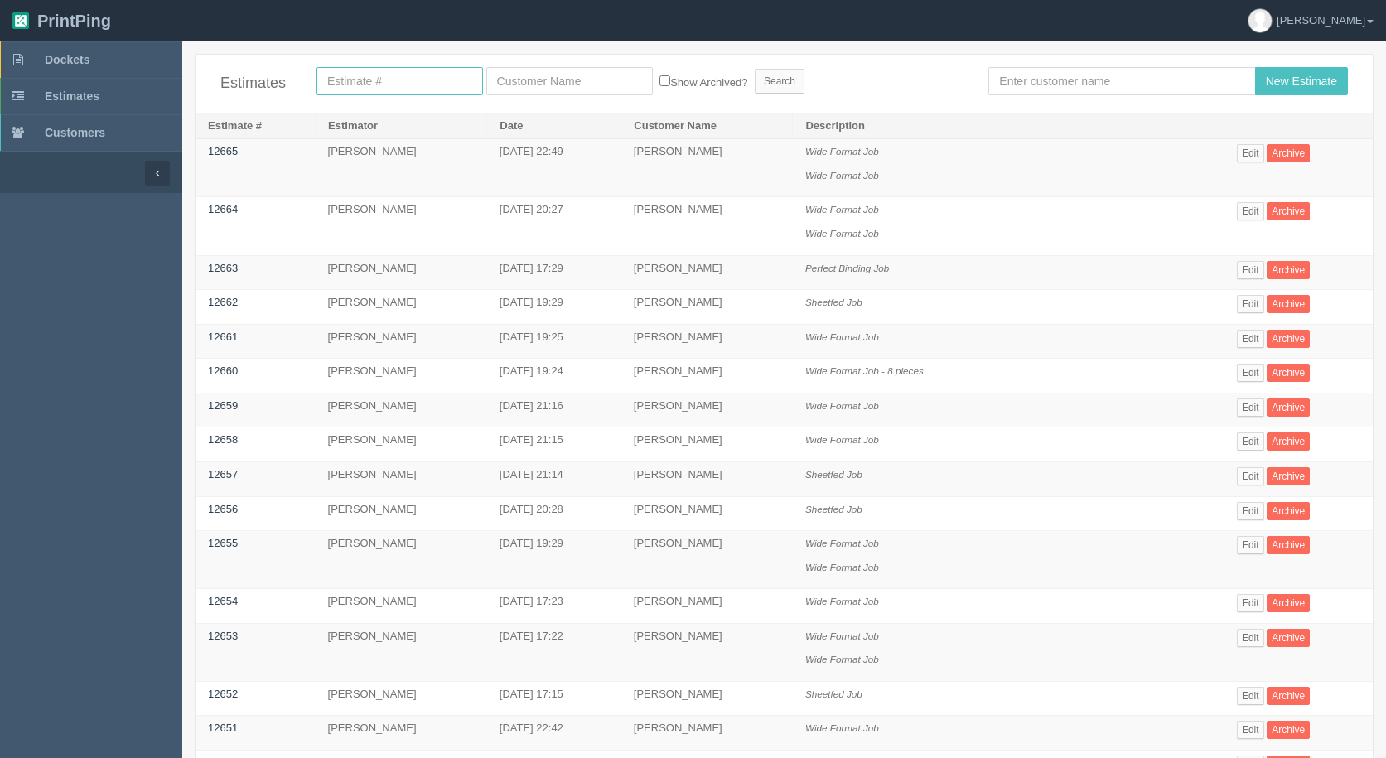
click at [381, 75] on input "text" at bounding box center [400, 81] width 167 height 28
type input "122555"
click at [755, 69] on input "Search" at bounding box center [780, 81] width 50 height 25
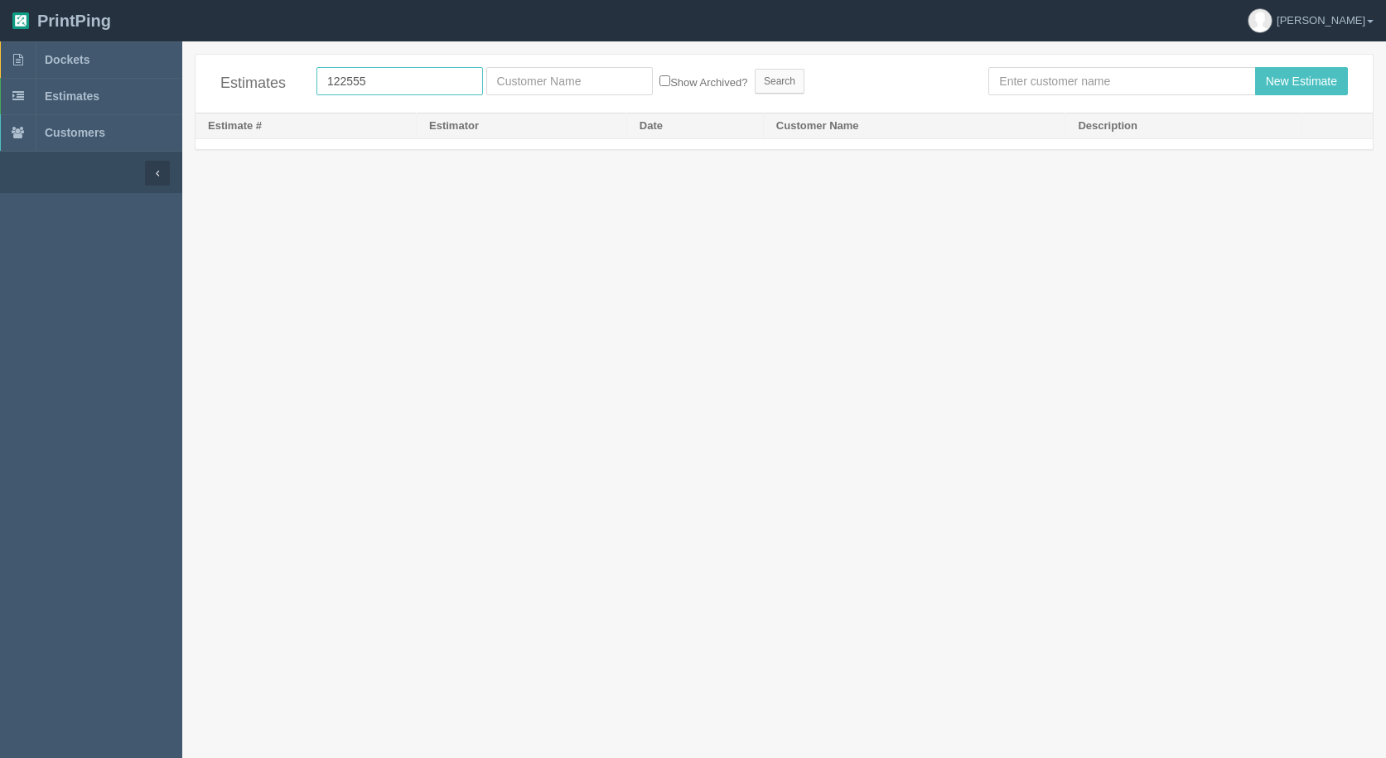
click at [423, 81] on input "122555" at bounding box center [400, 81] width 167 height 28
type input "12255"
click at [755, 69] on input "Search" at bounding box center [780, 81] width 50 height 25
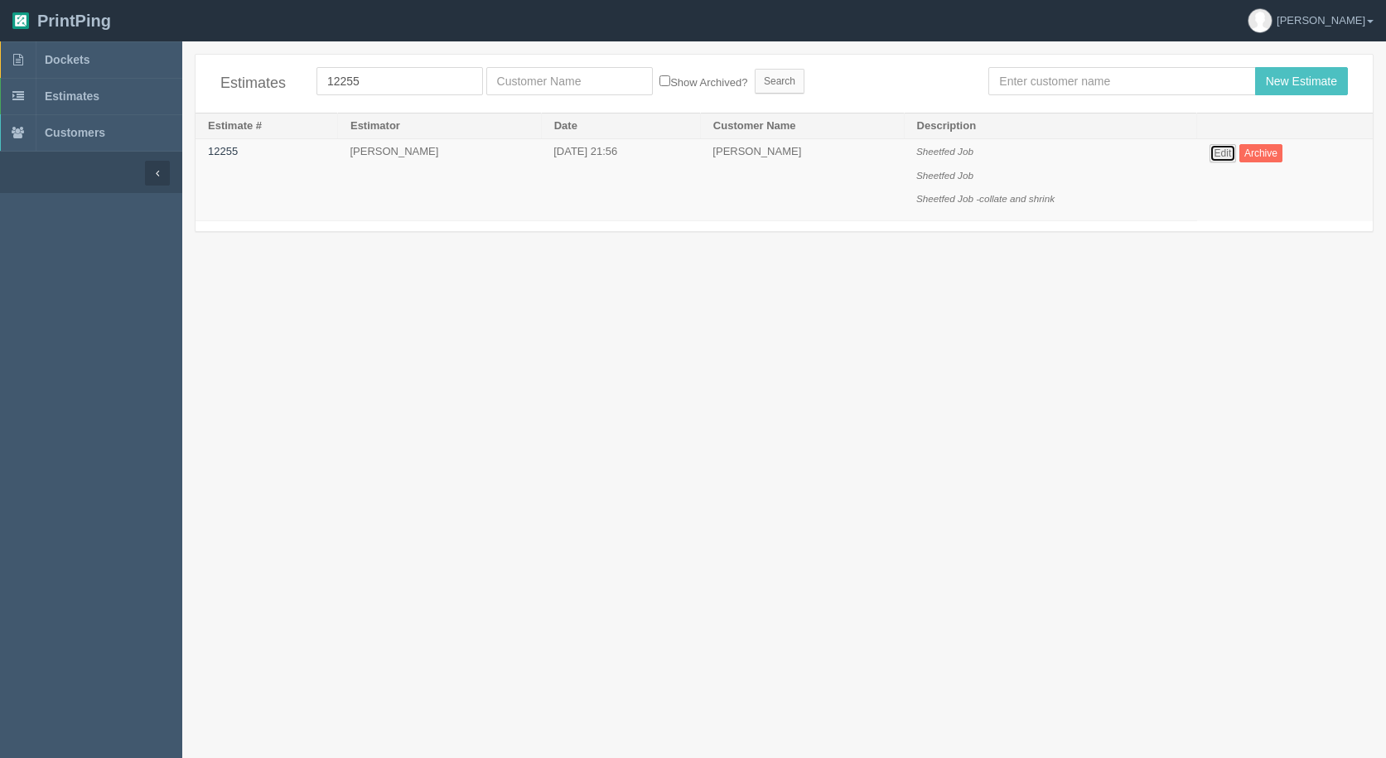
click at [1234, 149] on link "Edit" at bounding box center [1223, 153] width 27 height 18
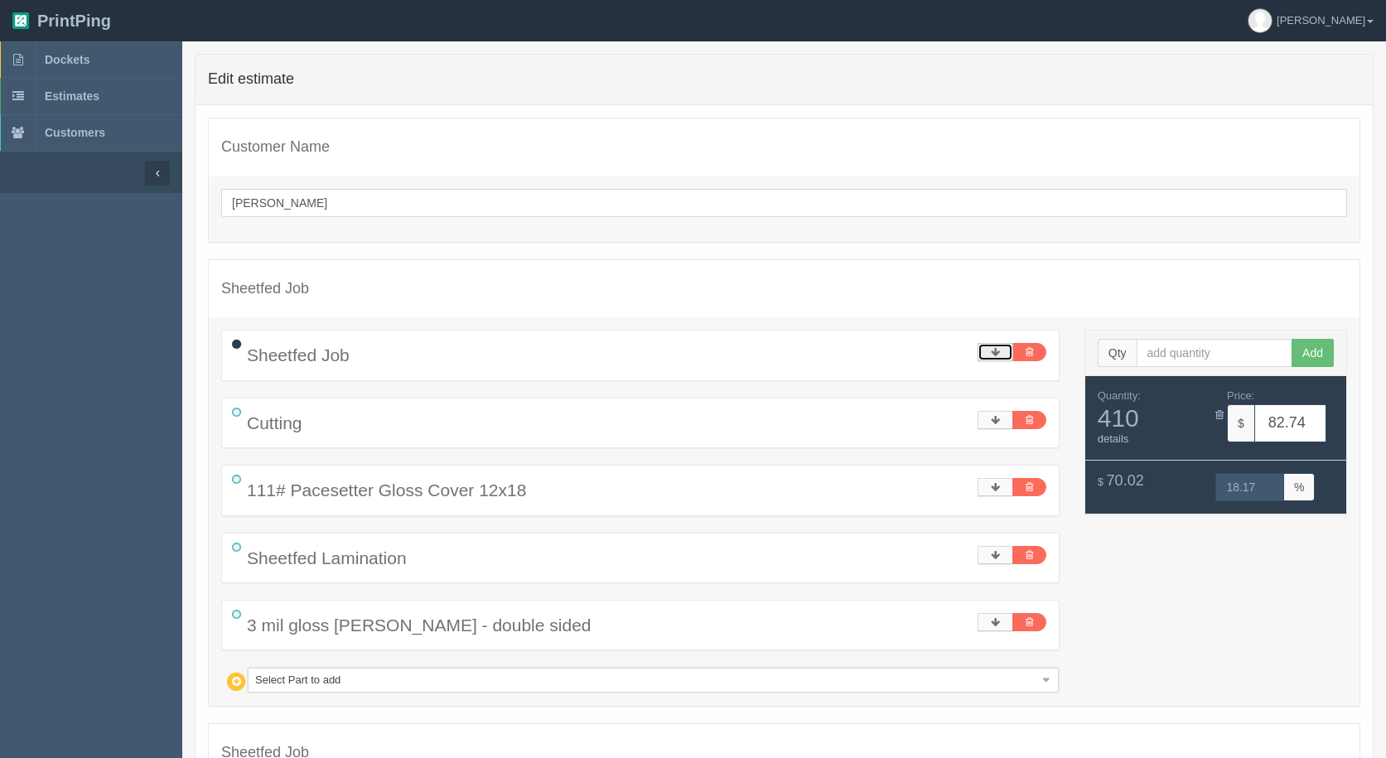
click at [987, 351] on link at bounding box center [996, 352] width 36 height 18
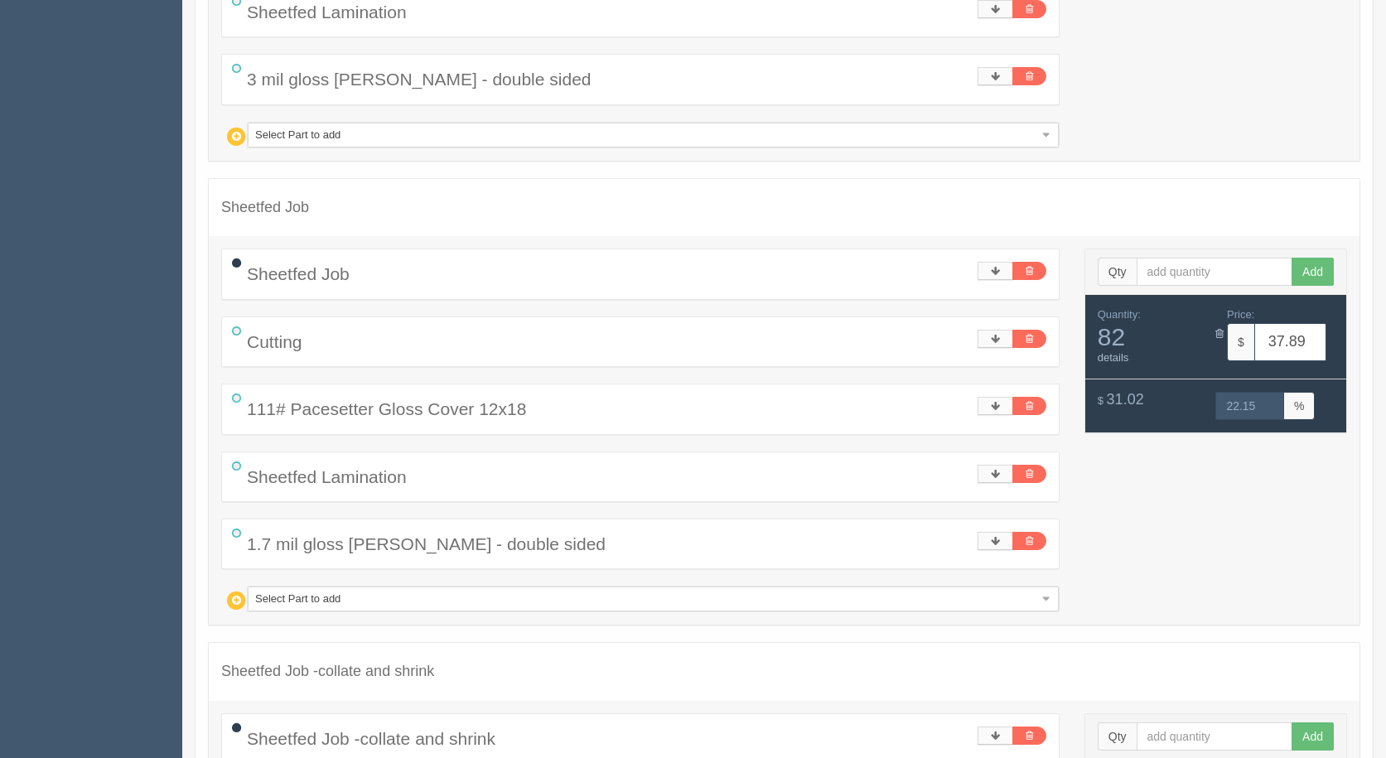
scroll to position [912, 0]
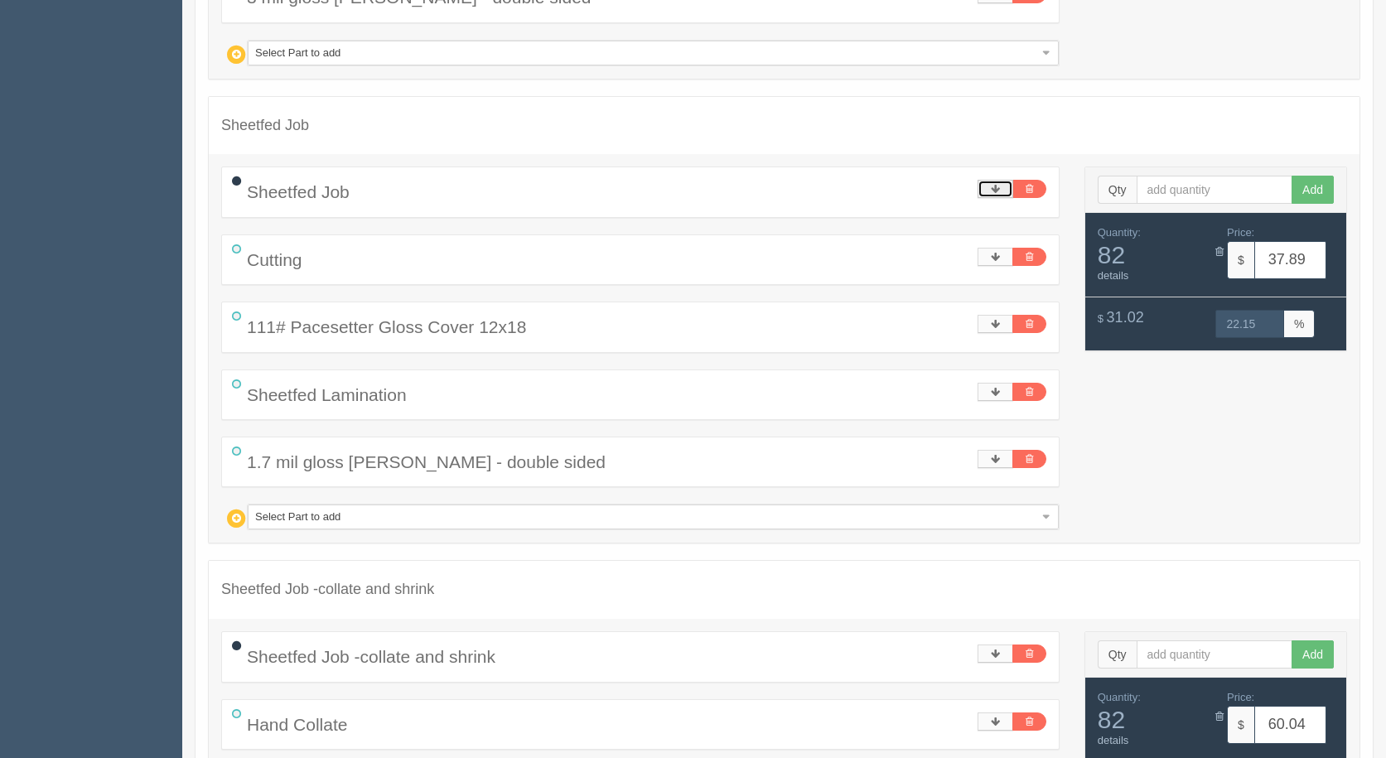
click at [995, 191] on icon at bounding box center [995, 189] width 9 height 10
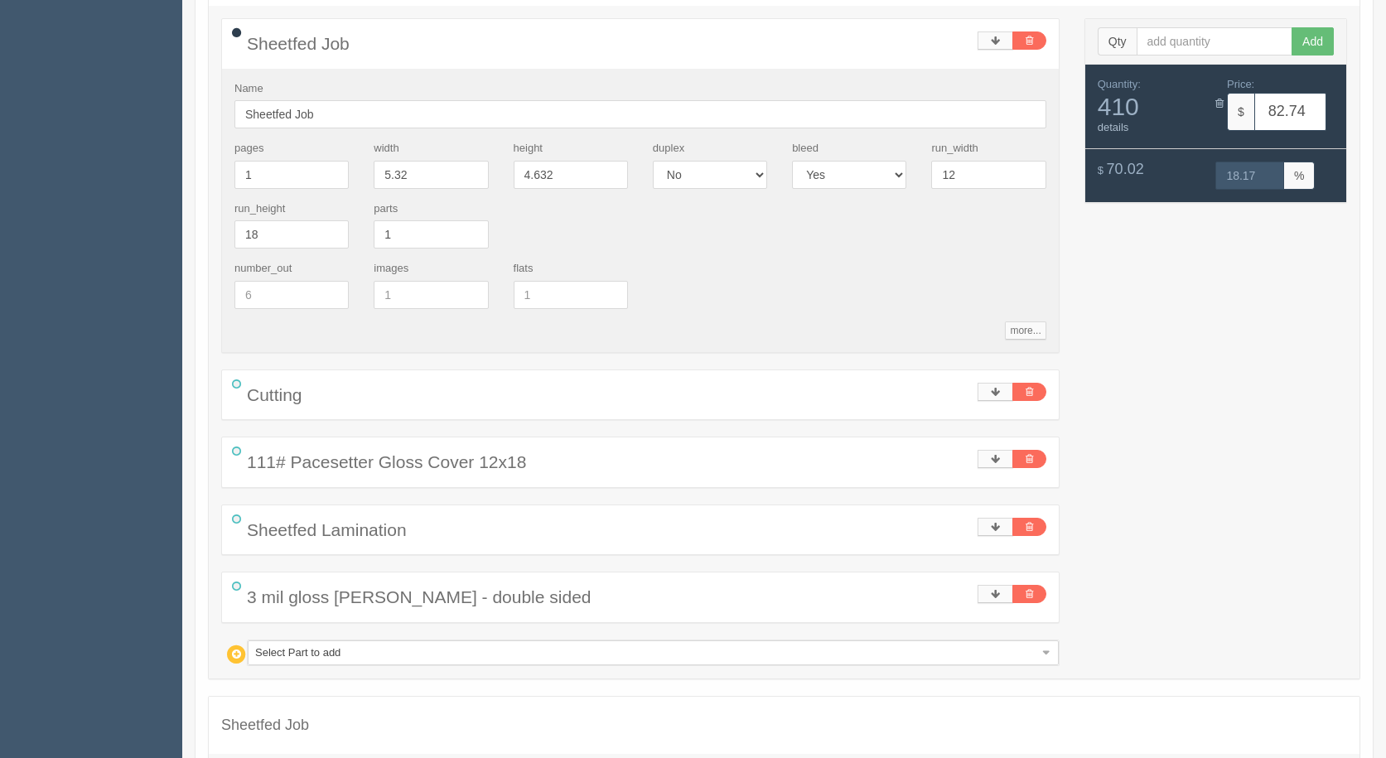
scroll to position [0, 0]
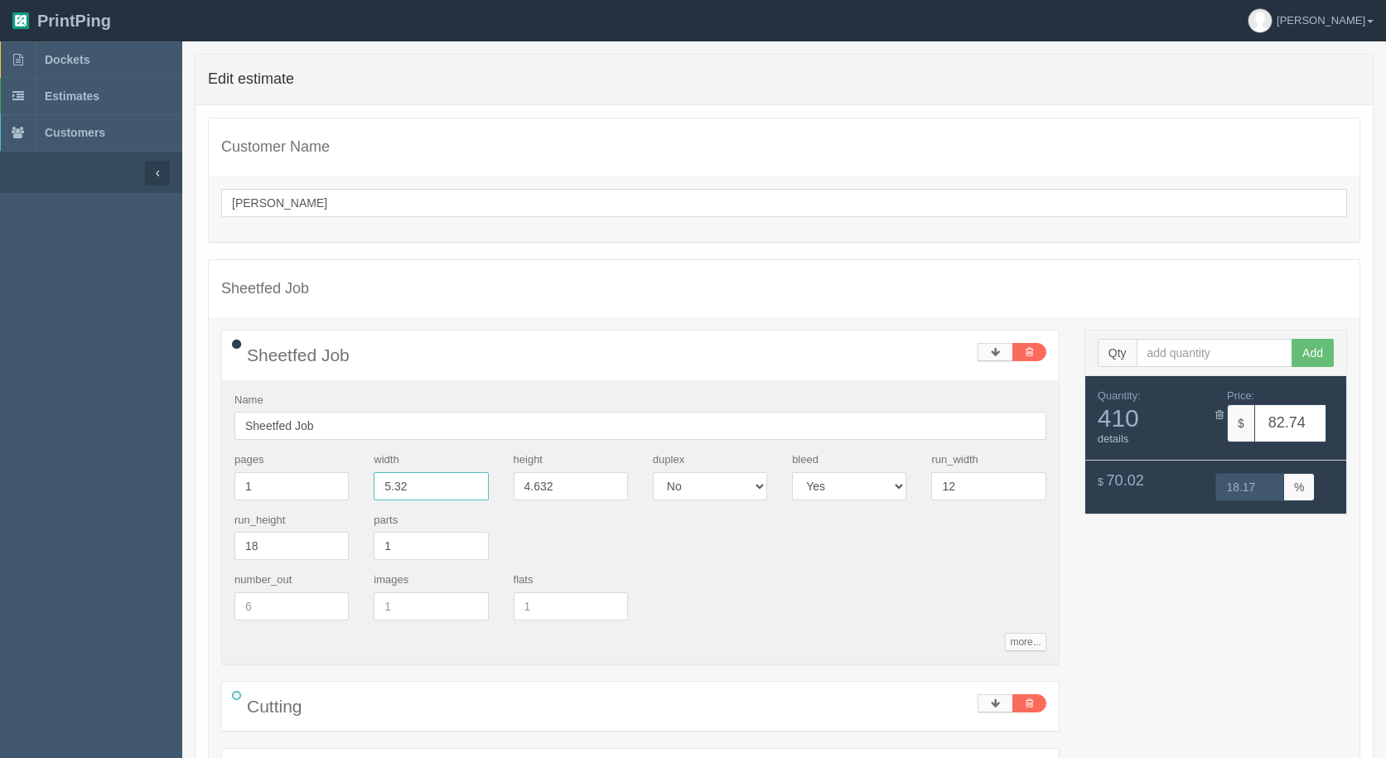
drag, startPoint x: 435, startPoint y: 490, endPoint x: 1391, endPoint y: 501, distance: 956.4
click at [237, 406] on div "Name Sheetfed Job pages 1 width 5.32 height 4.632 duplex Yes No bleed Yes No ru…" at bounding box center [640, 521] width 837 height 283
type input "13.56"
type input "215.92"
type input "16.19"
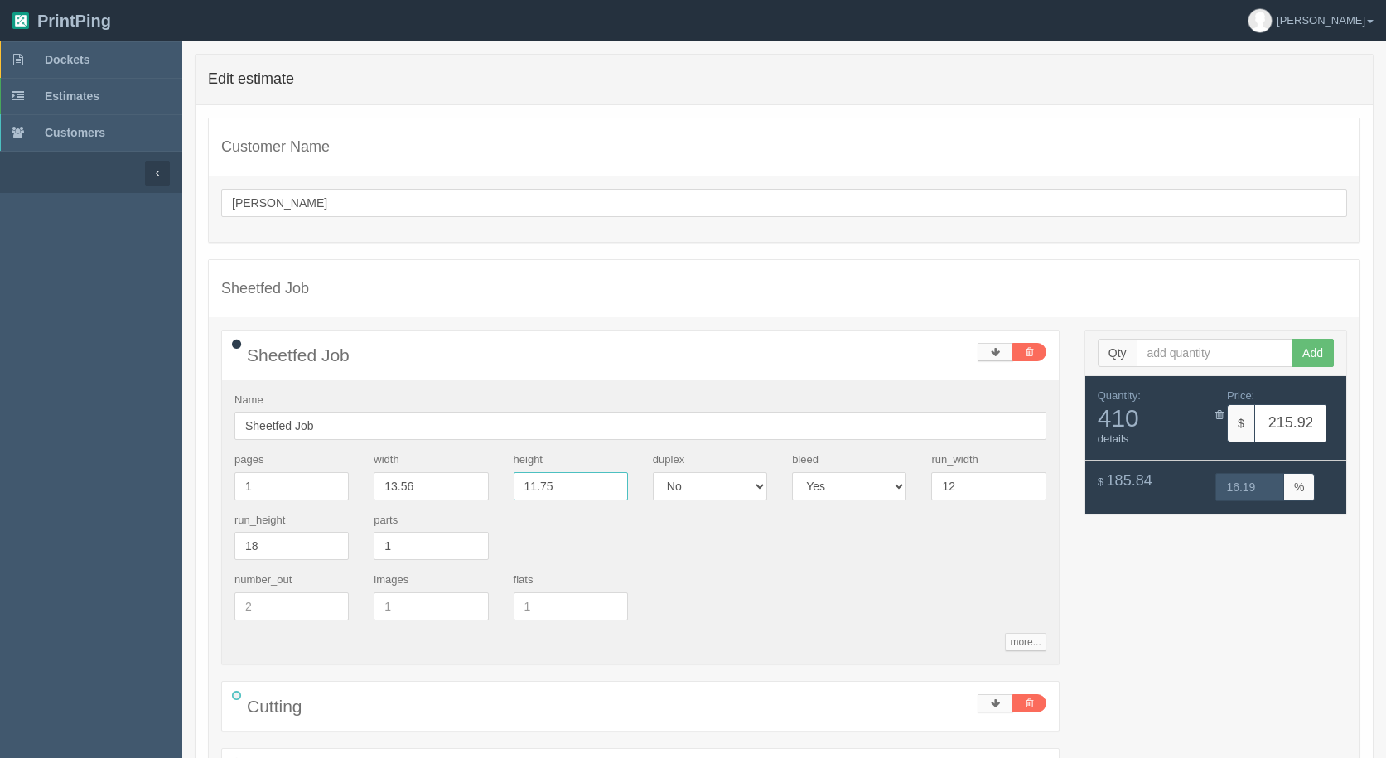
type input "11.75"
type input "417.46"
type input "15.00"
click at [1216, 346] on input "text" at bounding box center [1215, 353] width 157 height 28
type input "82"
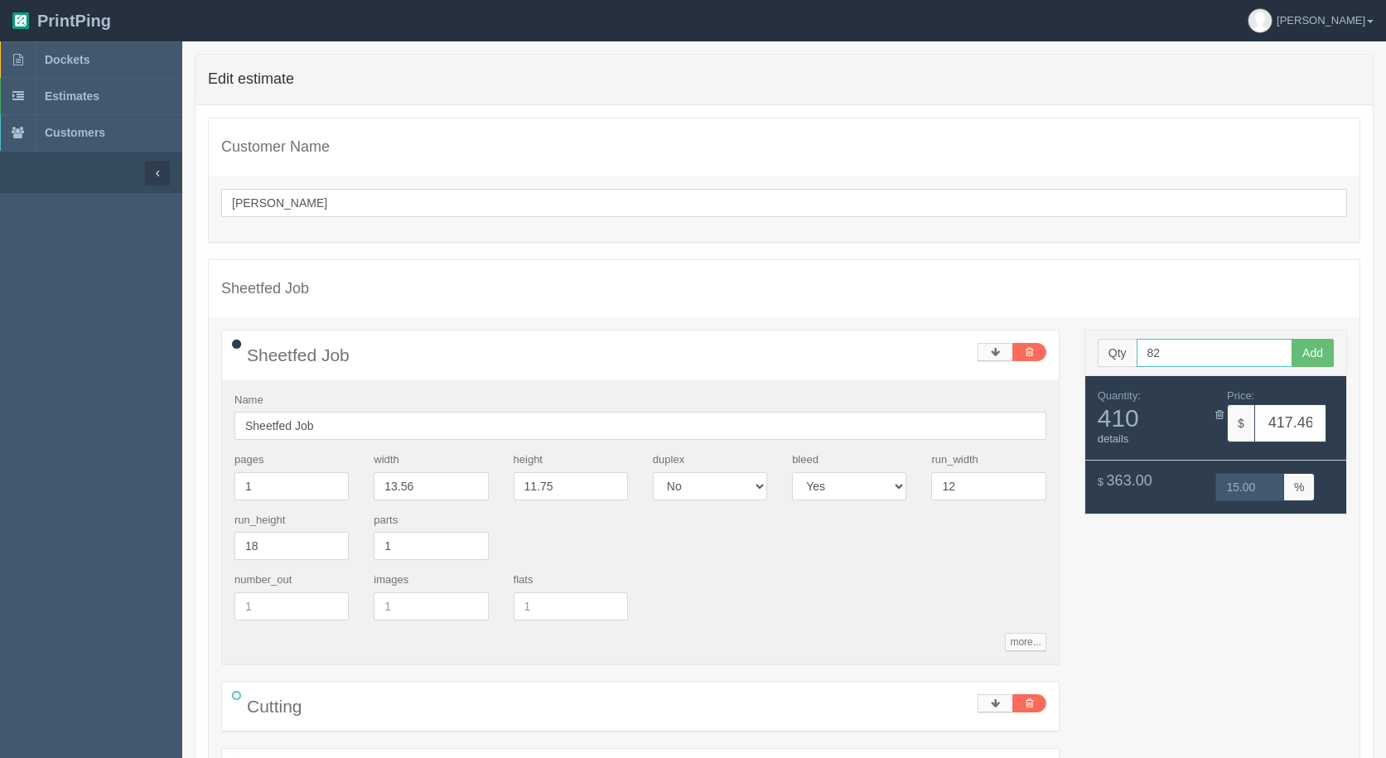
click at [1292, 339] on button "Add" at bounding box center [1313, 353] width 42 height 28
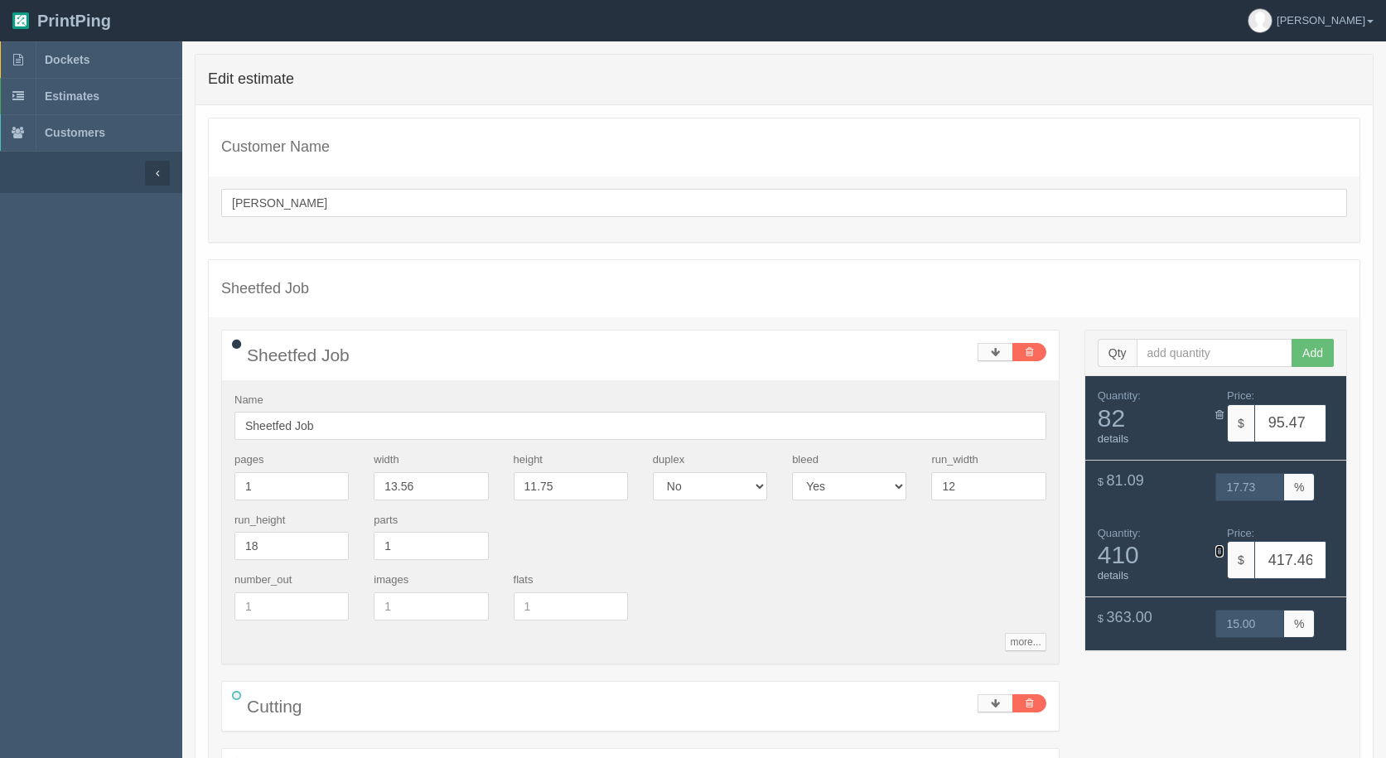
click at [1219, 556] on icon at bounding box center [1220, 551] width 8 height 11
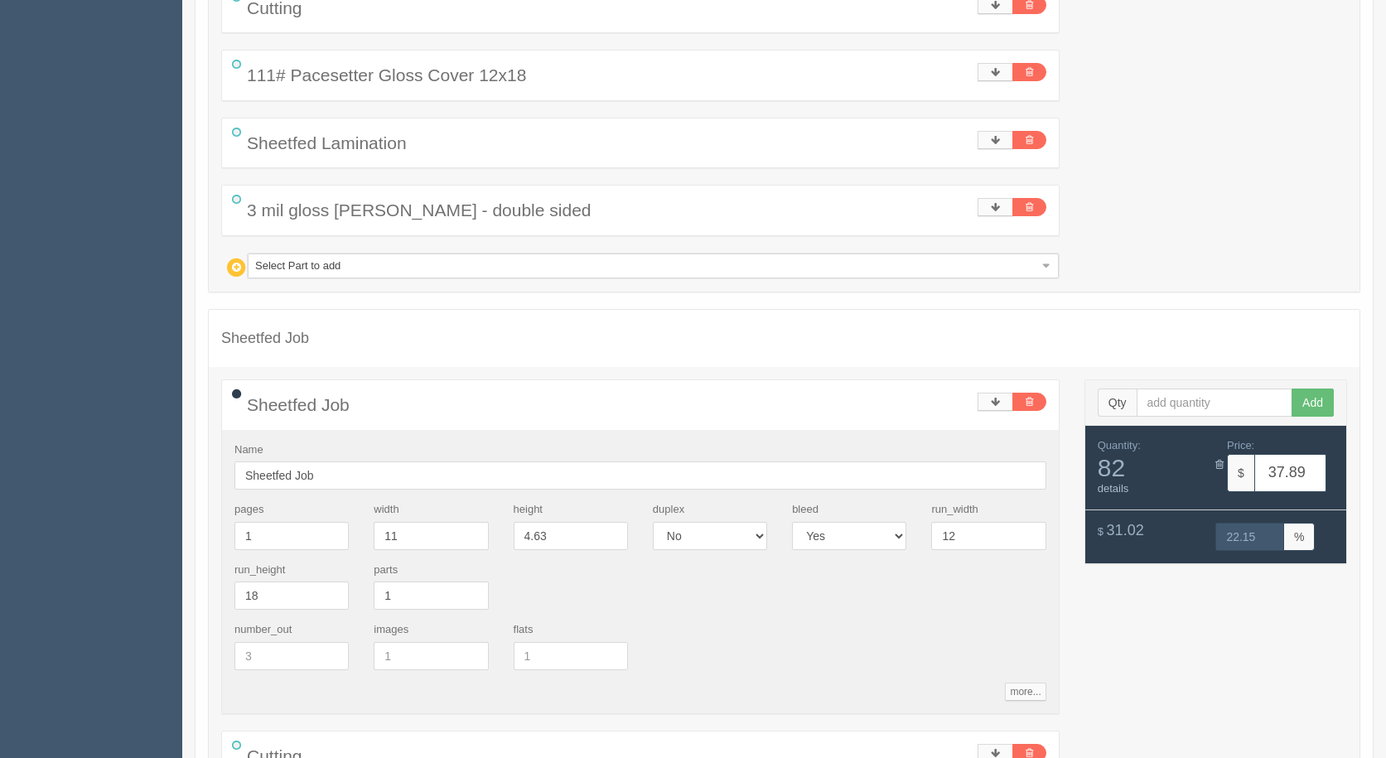
scroll to position [746, 0]
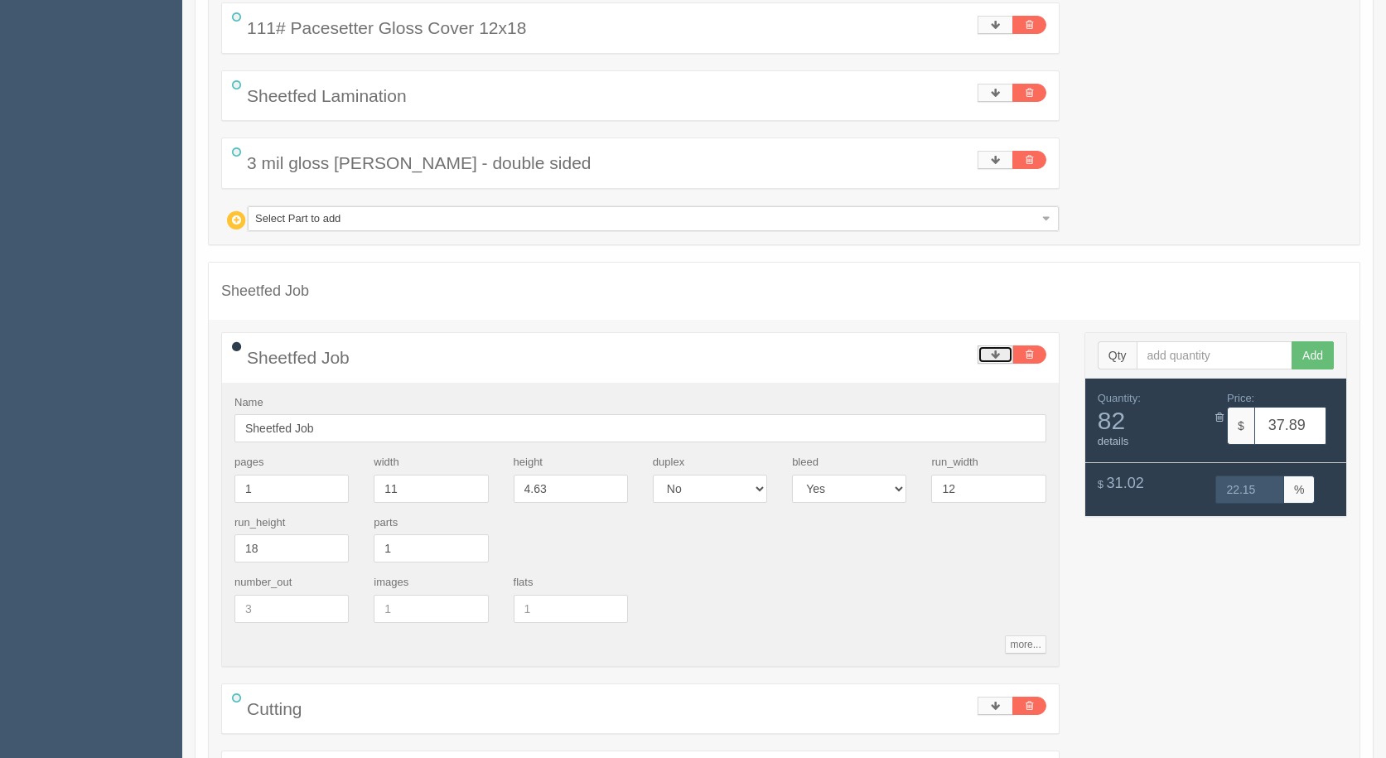
drag, startPoint x: 985, startPoint y: 353, endPoint x: 961, endPoint y: 356, distance: 24.3
click at [985, 353] on link at bounding box center [996, 355] width 36 height 18
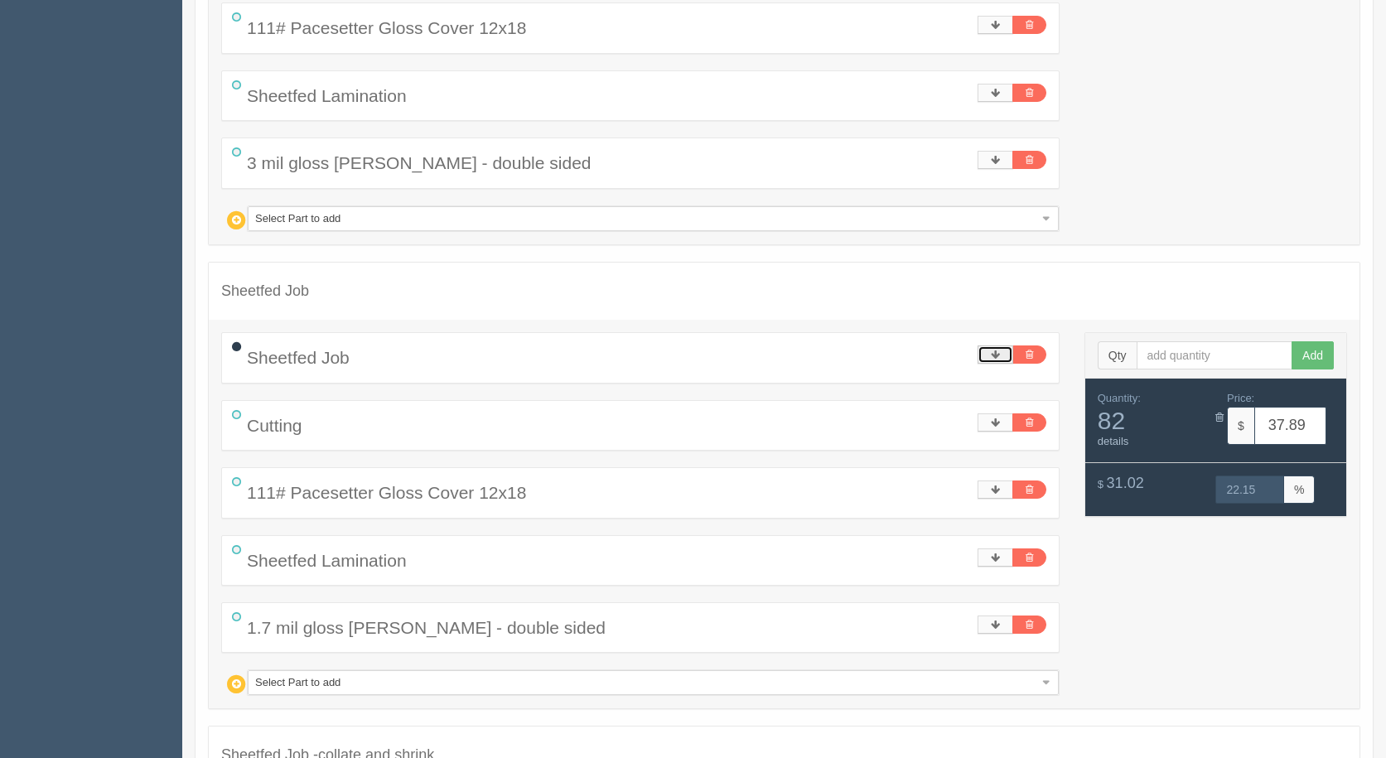
click at [1005, 356] on link at bounding box center [996, 355] width 36 height 18
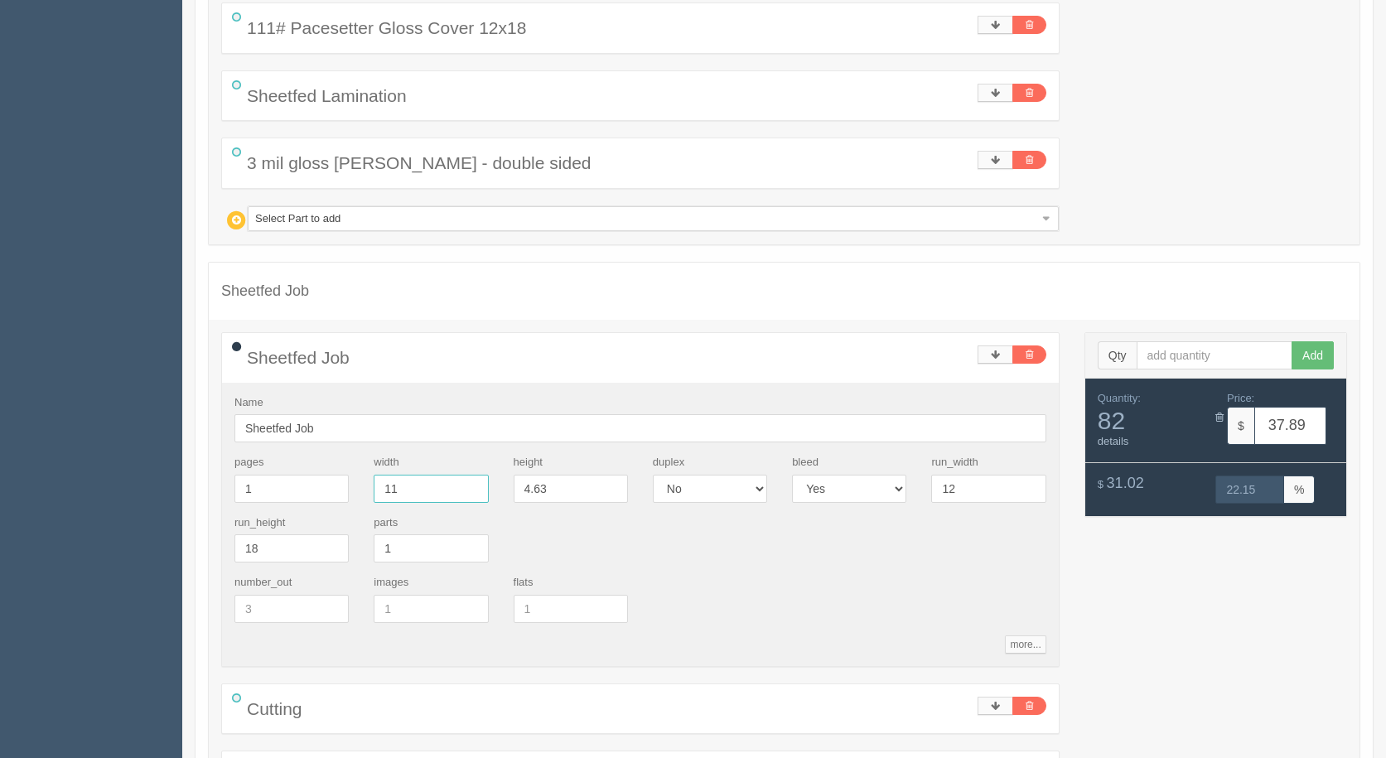
drag, startPoint x: 451, startPoint y: 493, endPoint x: 148, endPoint y: 482, distance: 303.5
click at [148, 482] on section "Dockets Estimates Customers" at bounding box center [693, 412] width 1386 height 2233
type input "11.75"
type input "12.37"
type input "81.70"
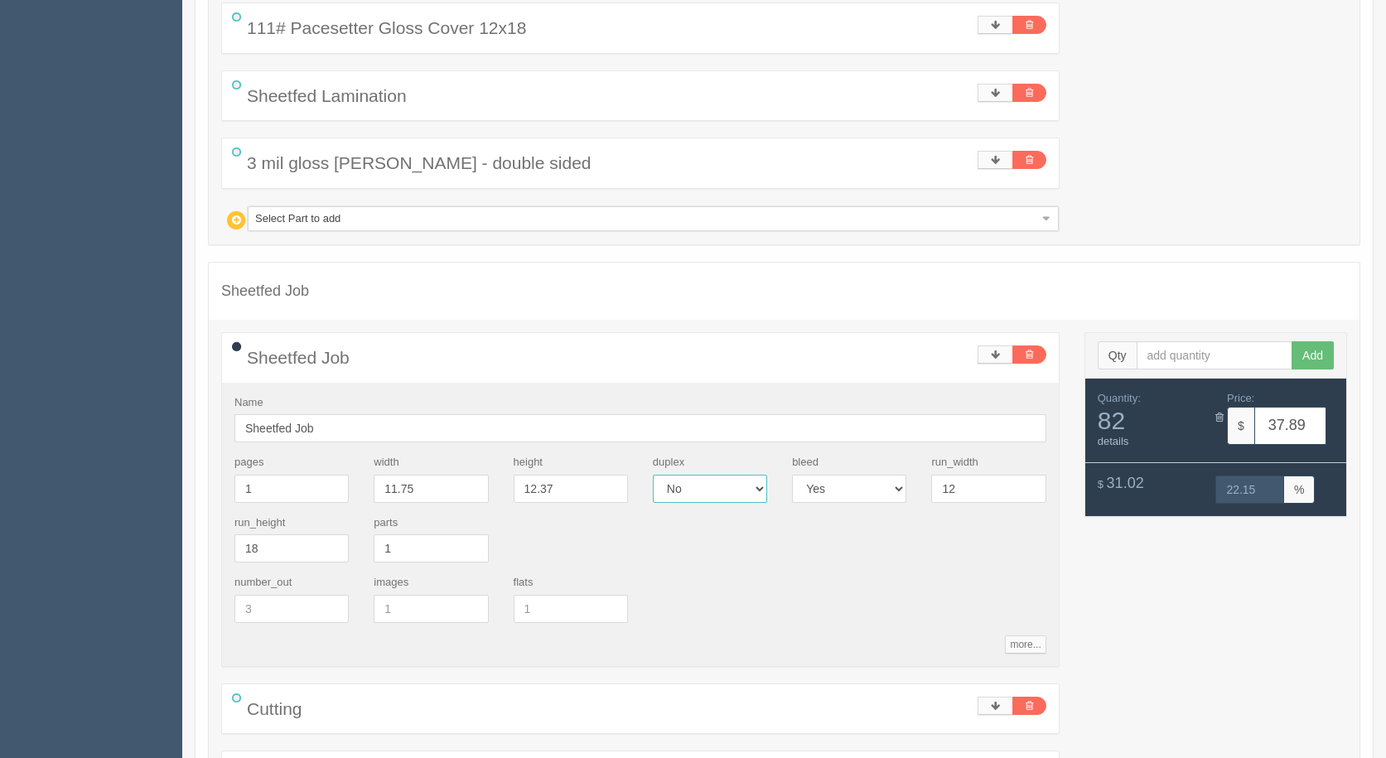
type input "18.20"
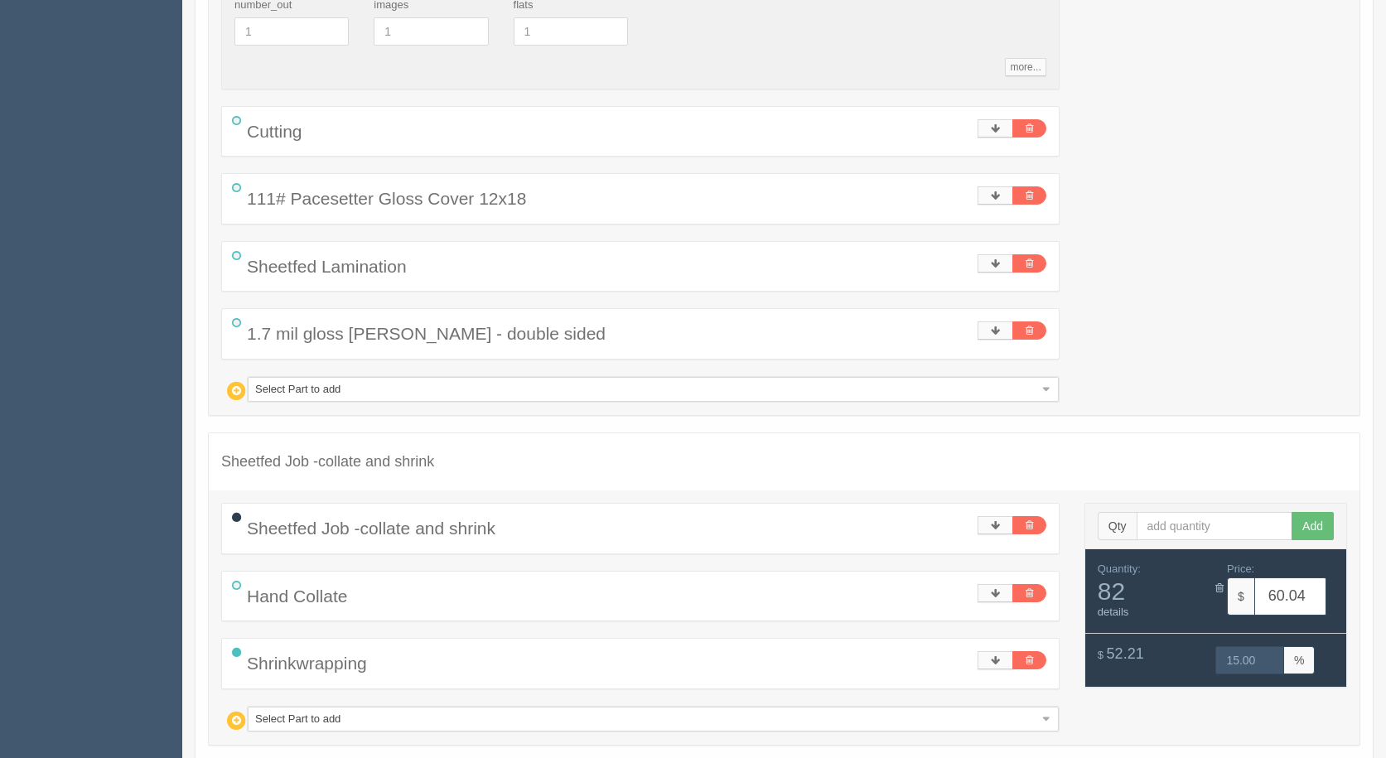
scroll to position [1324, 0]
drag, startPoint x: 988, startPoint y: 330, endPoint x: 980, endPoint y: 360, distance: 31.6
click at [986, 331] on link at bounding box center [996, 330] width 36 height 18
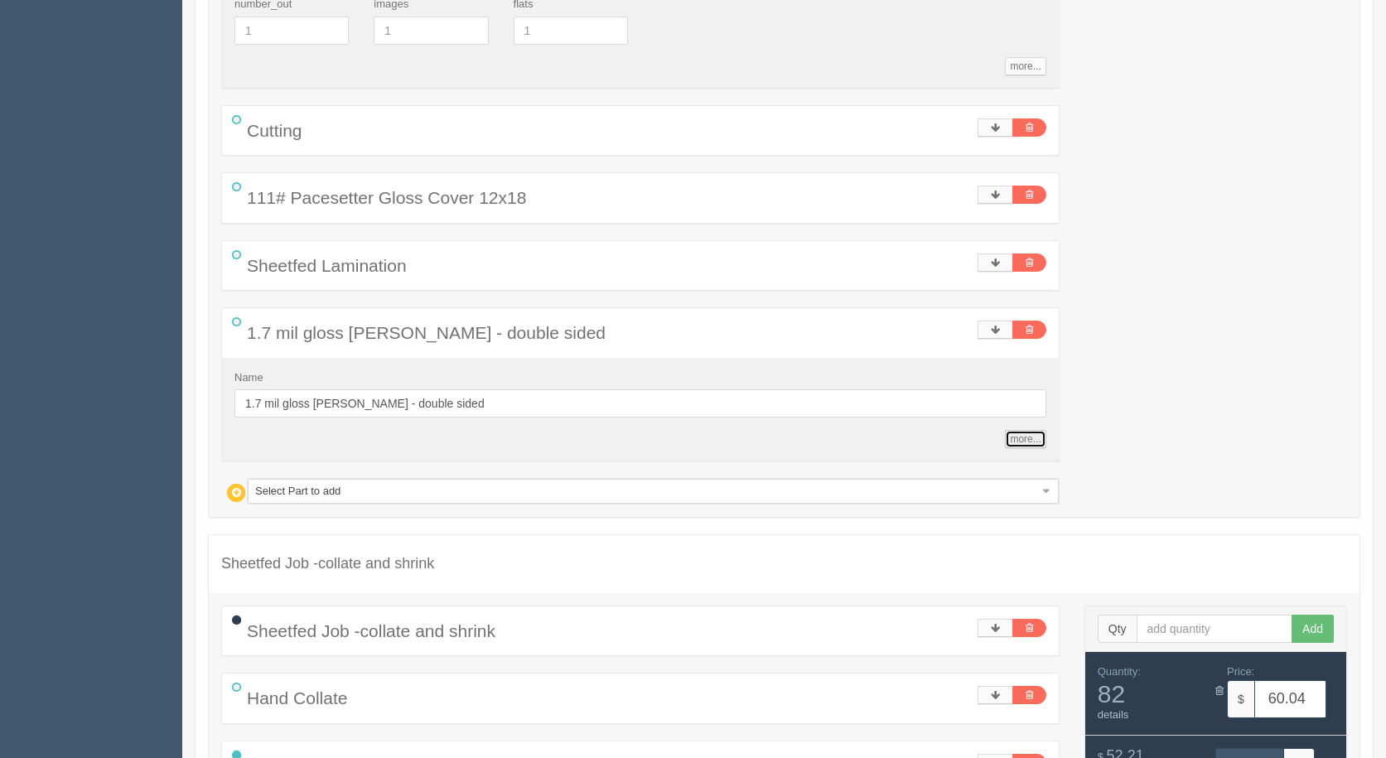
click at [1026, 444] on link "more..." at bounding box center [1025, 439] width 41 height 18
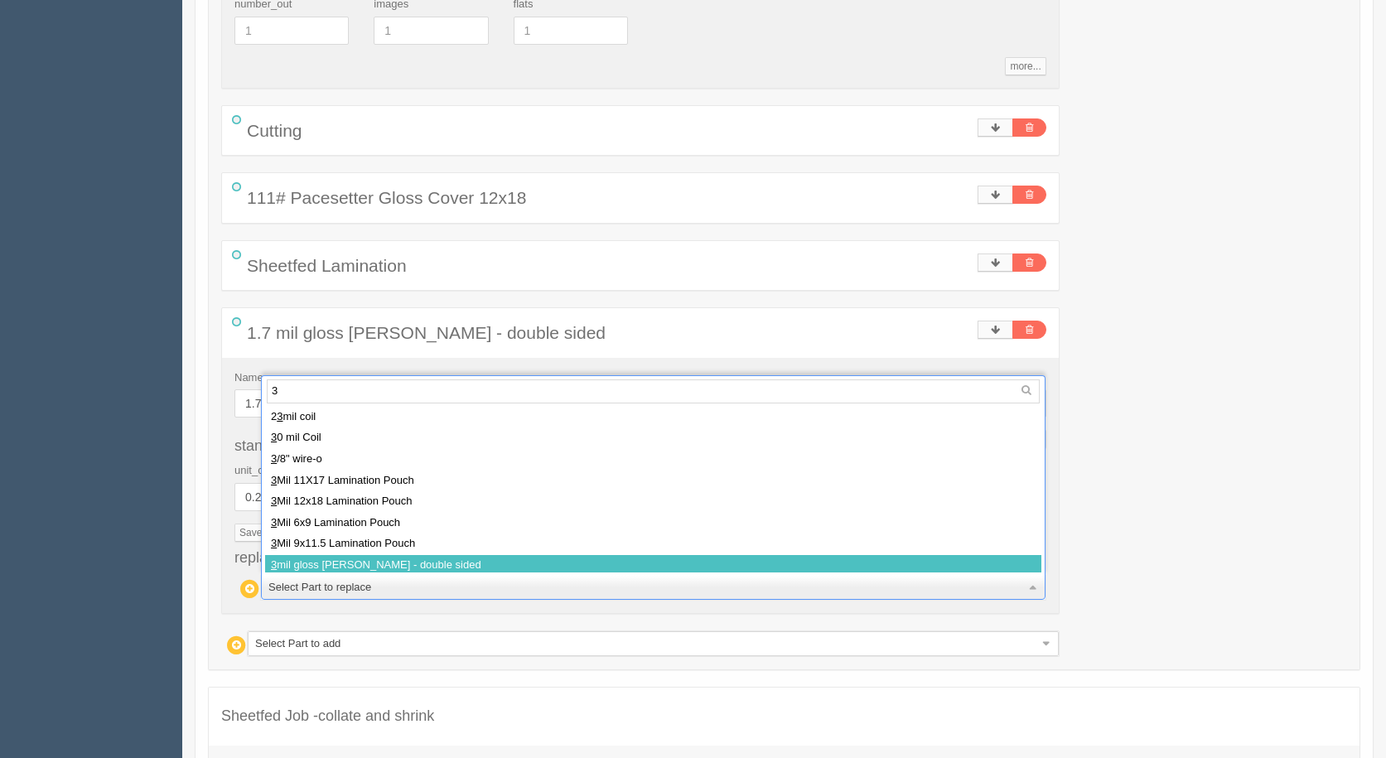
type input "3"
select select
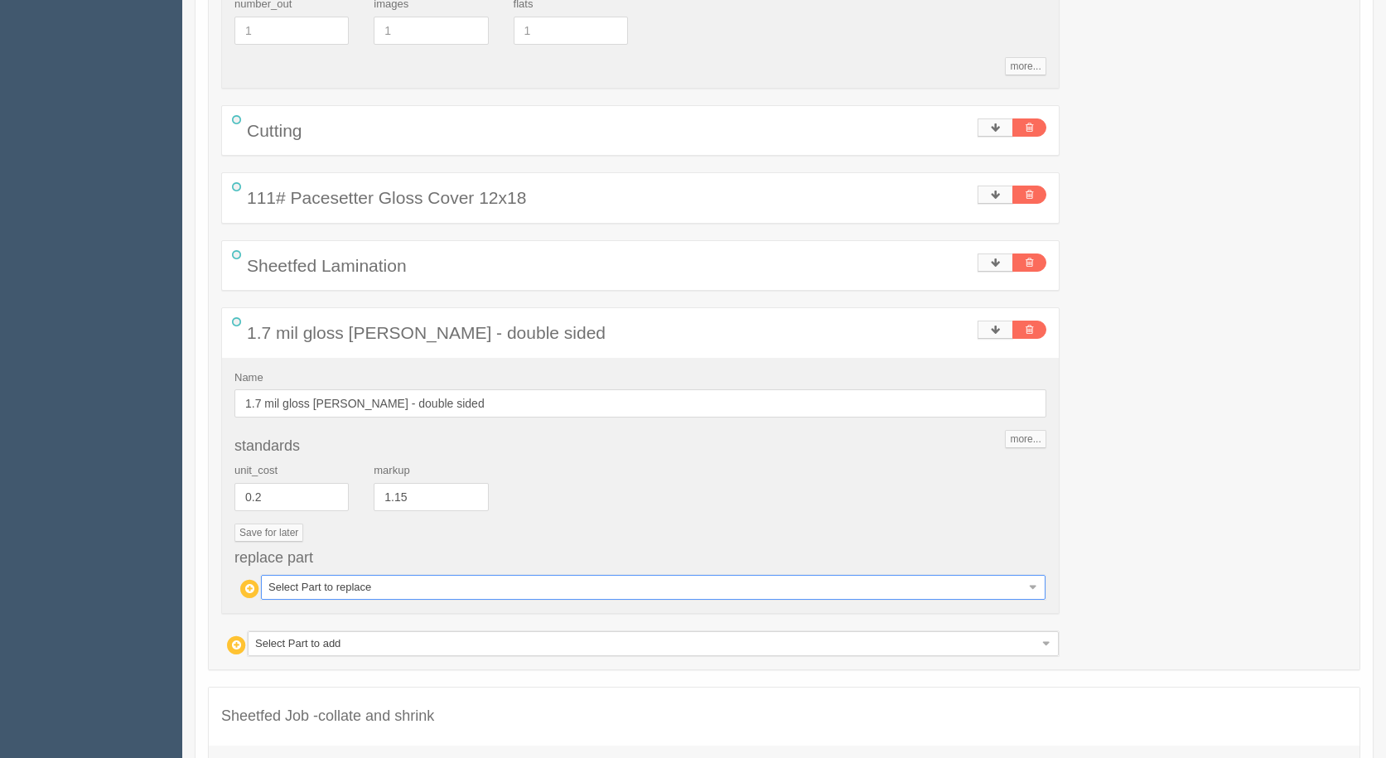
type input "97.45"
type input "17.66"
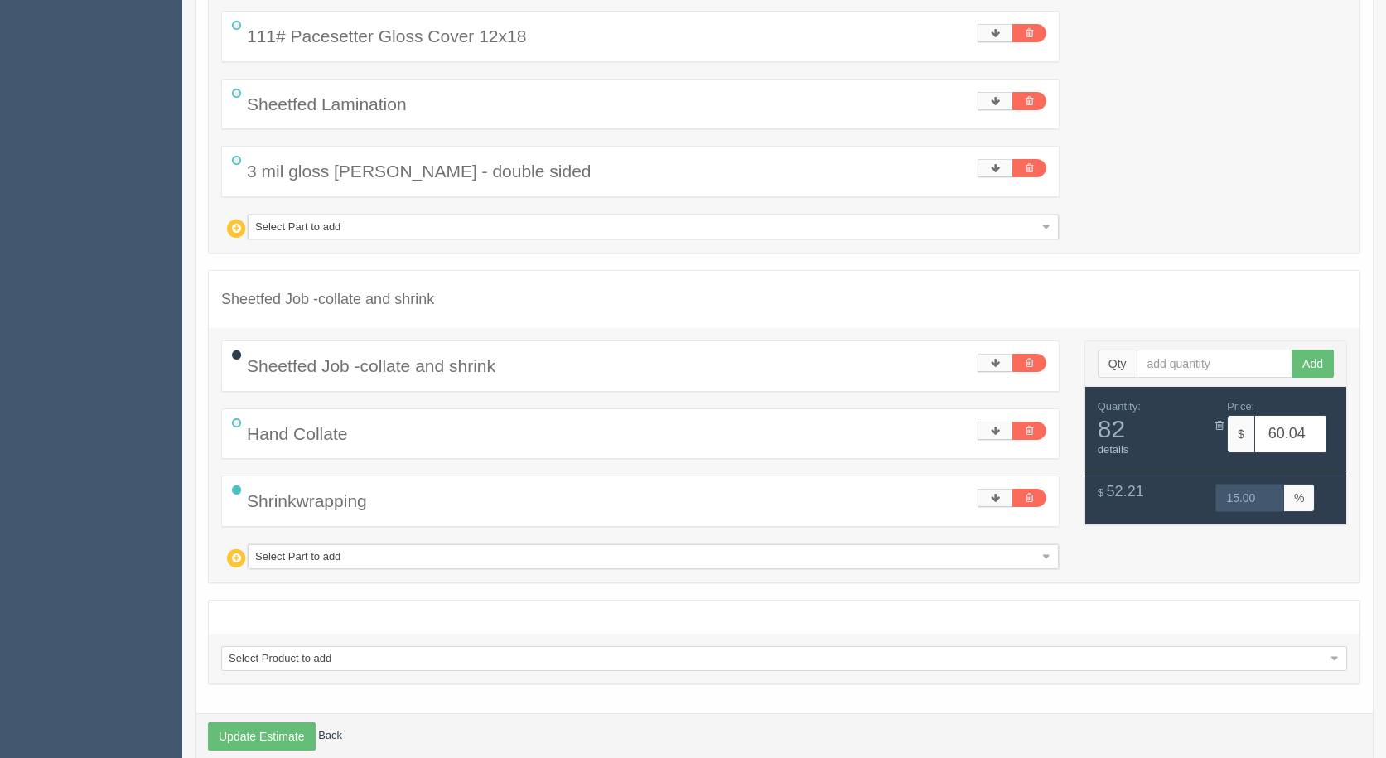
scroll to position [1517, 0]
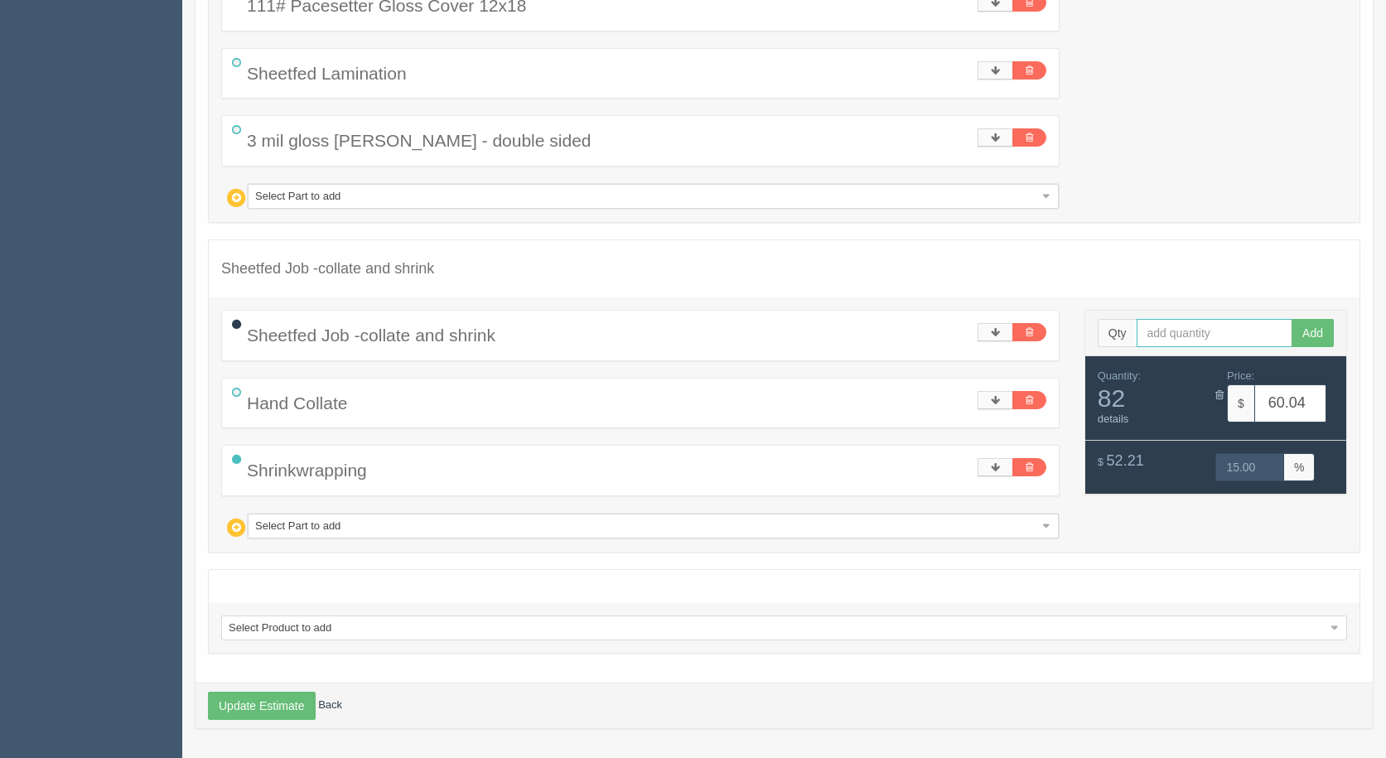
click at [1206, 331] on input "text" at bounding box center [1215, 333] width 157 height 28
type input "6"
click at [1292, 319] on button "Add" at bounding box center [1313, 333] width 42 height 28
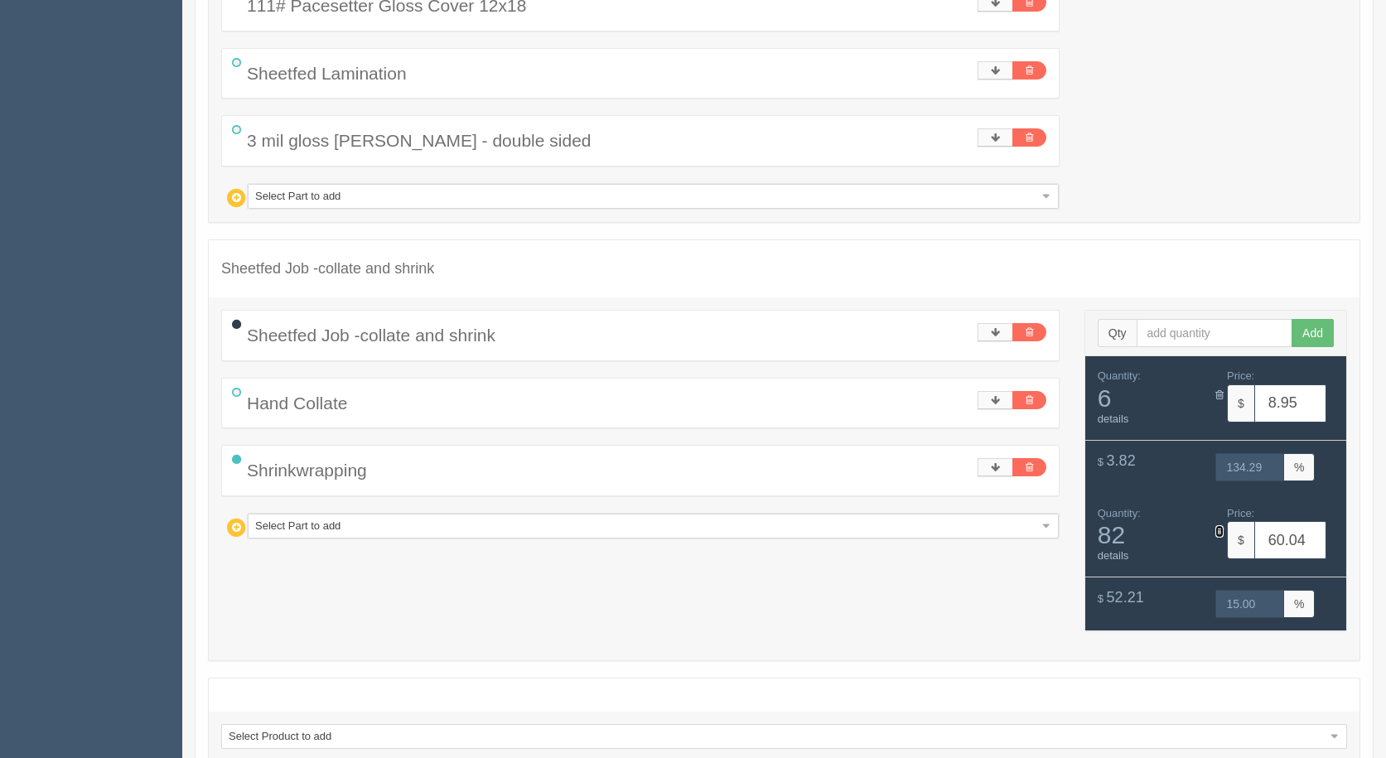
click at [1219, 532] on icon at bounding box center [1220, 531] width 8 height 11
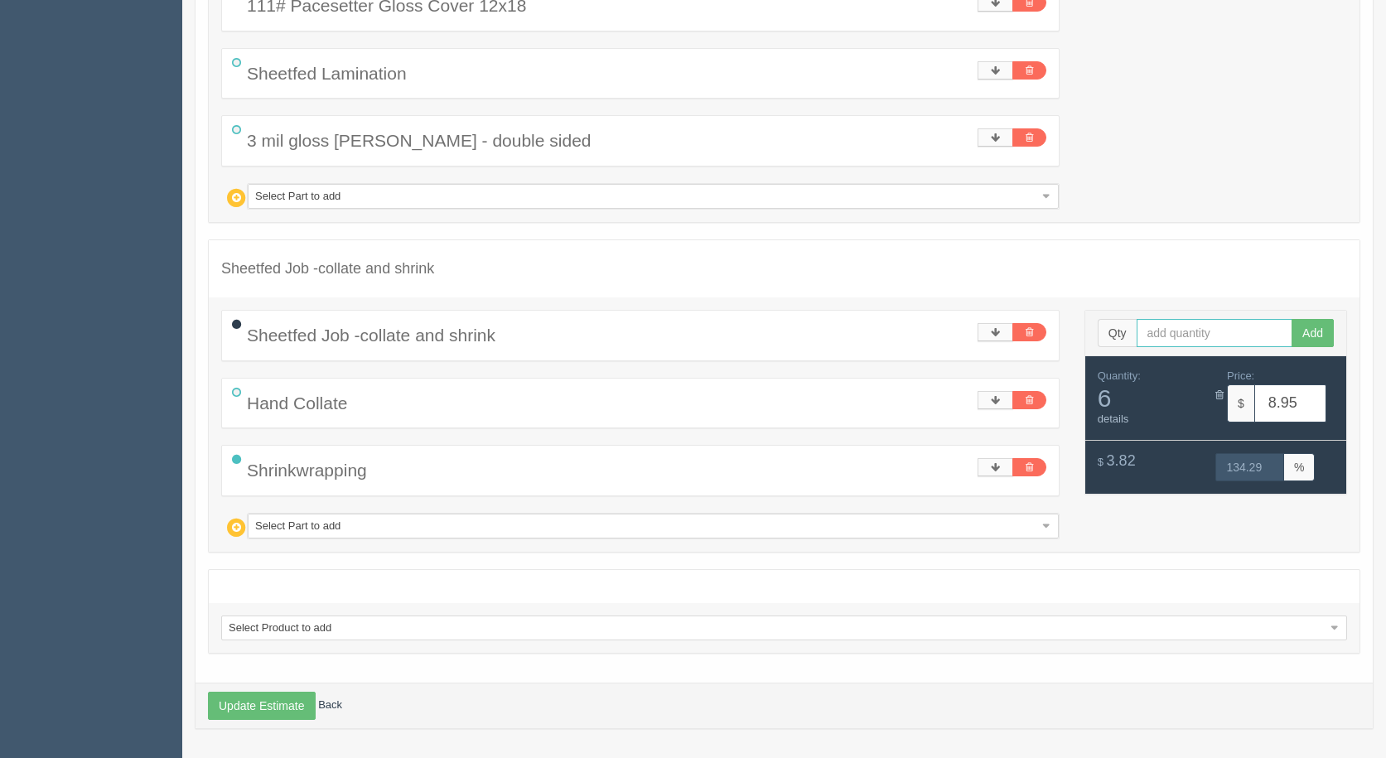
click at [1166, 331] on input "text" at bounding box center [1215, 333] width 157 height 28
type input "85"
click at [1292, 319] on button "Add" at bounding box center [1313, 333] width 42 height 28
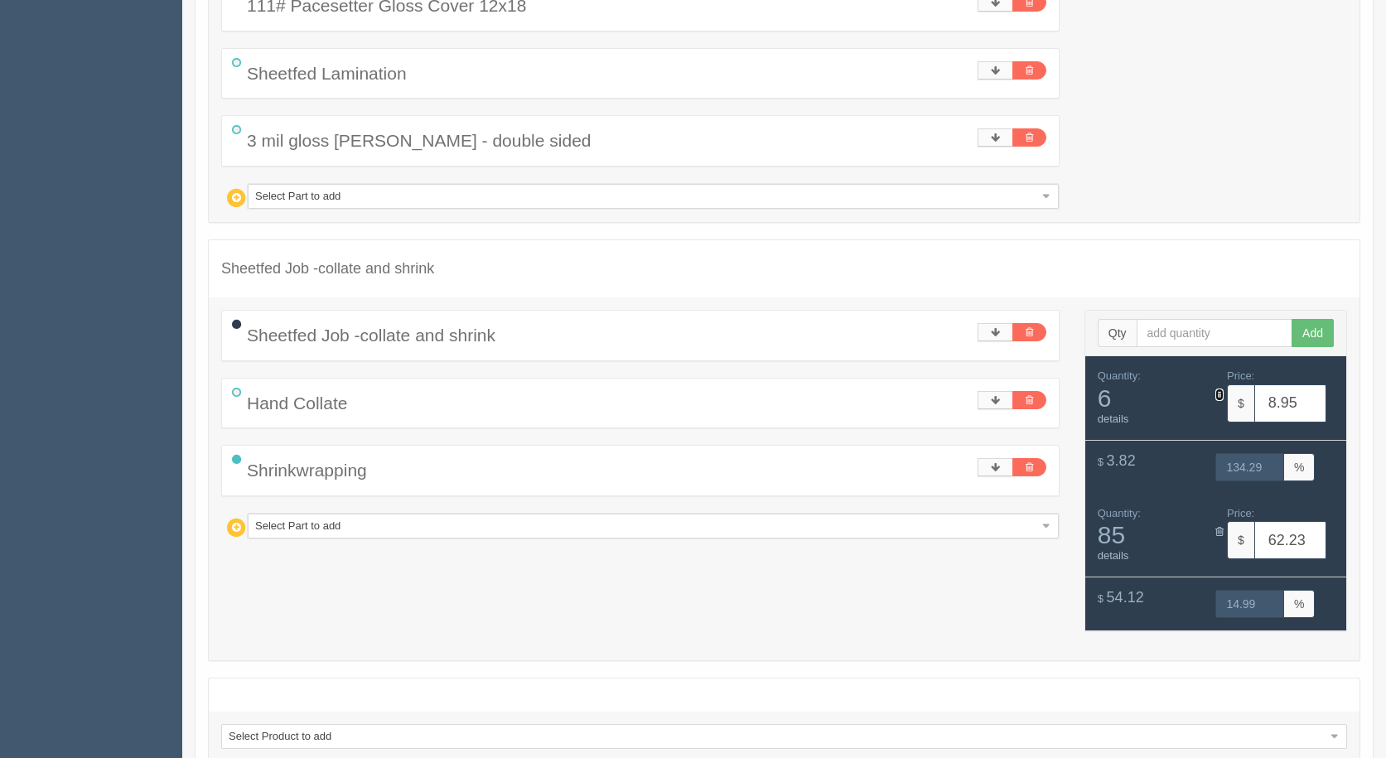
click at [1221, 395] on icon at bounding box center [1220, 395] width 8 height 11
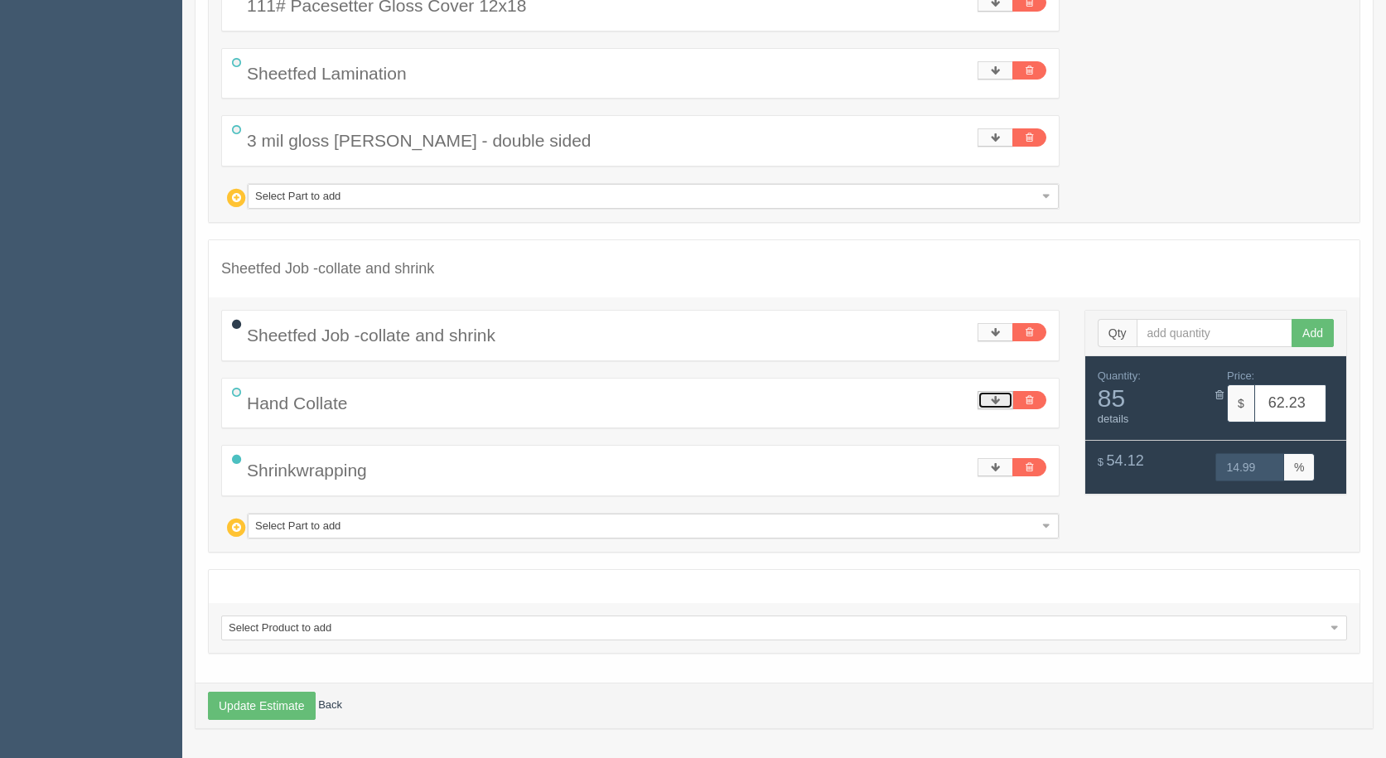
click at [1004, 400] on link at bounding box center [996, 400] width 36 height 18
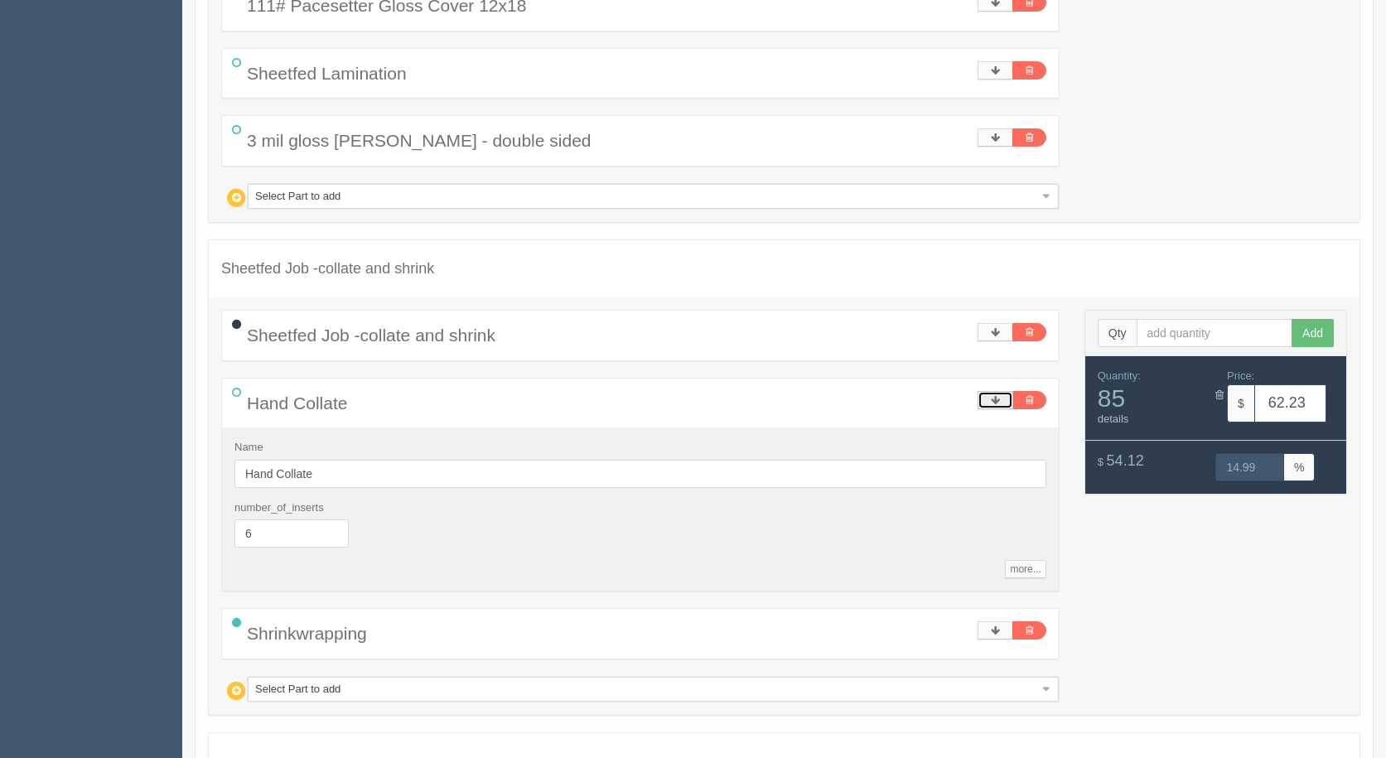
click at [999, 402] on link at bounding box center [996, 400] width 36 height 18
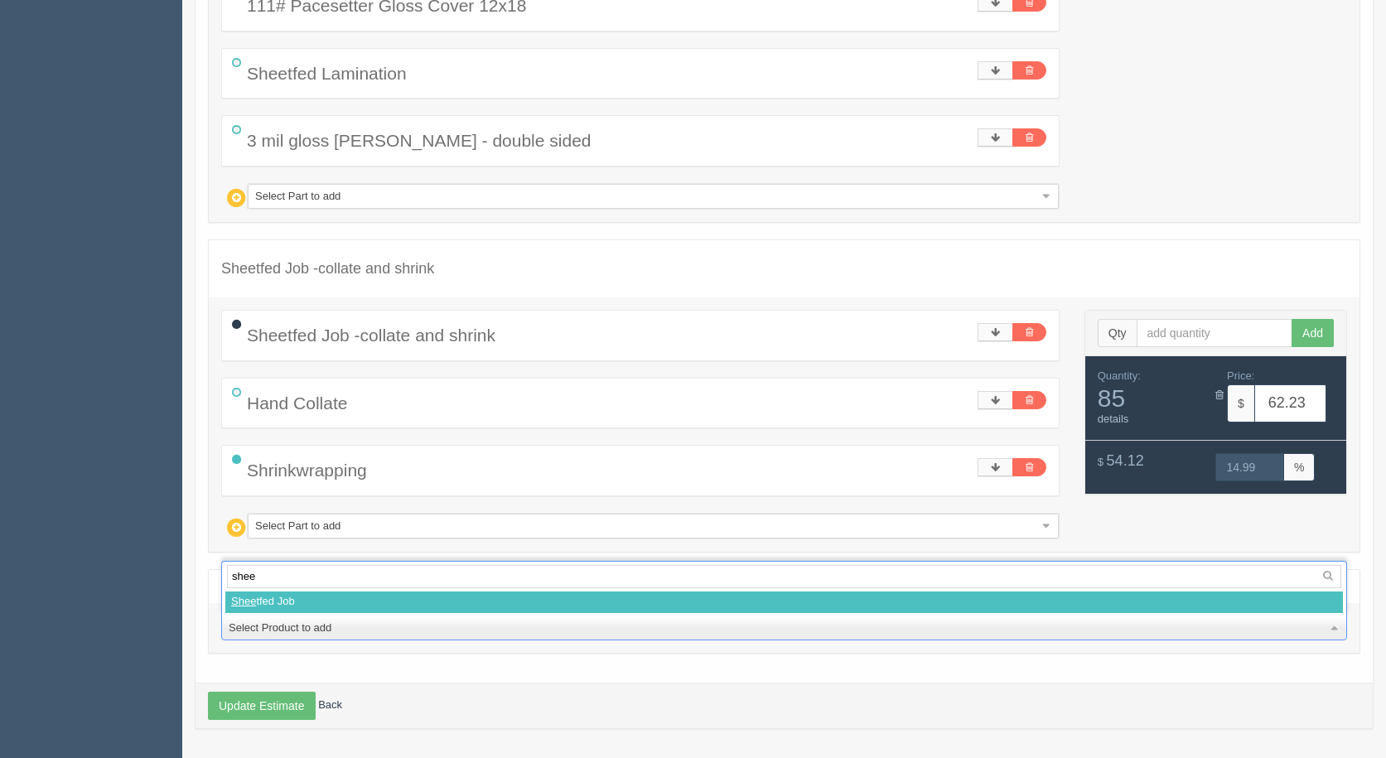
type input "sheet"
select select
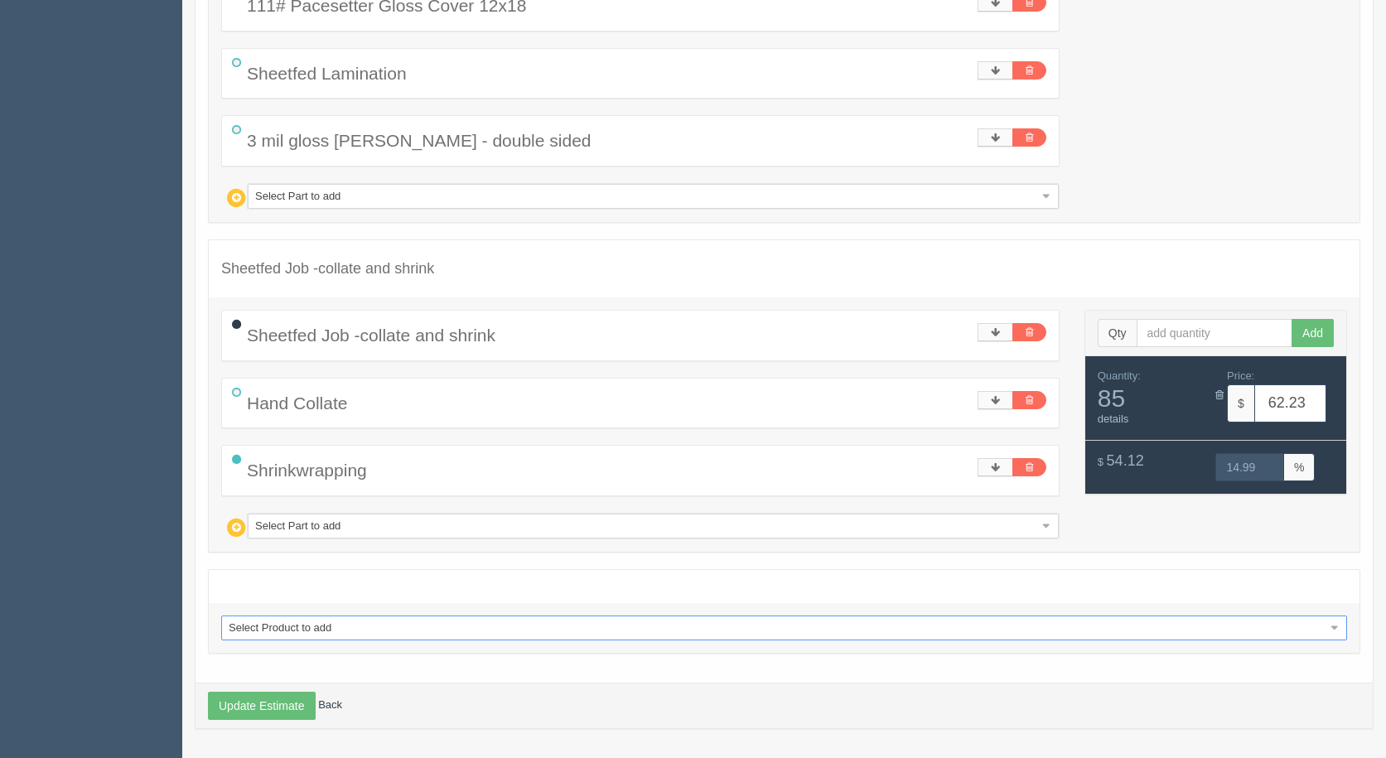
select select "0"
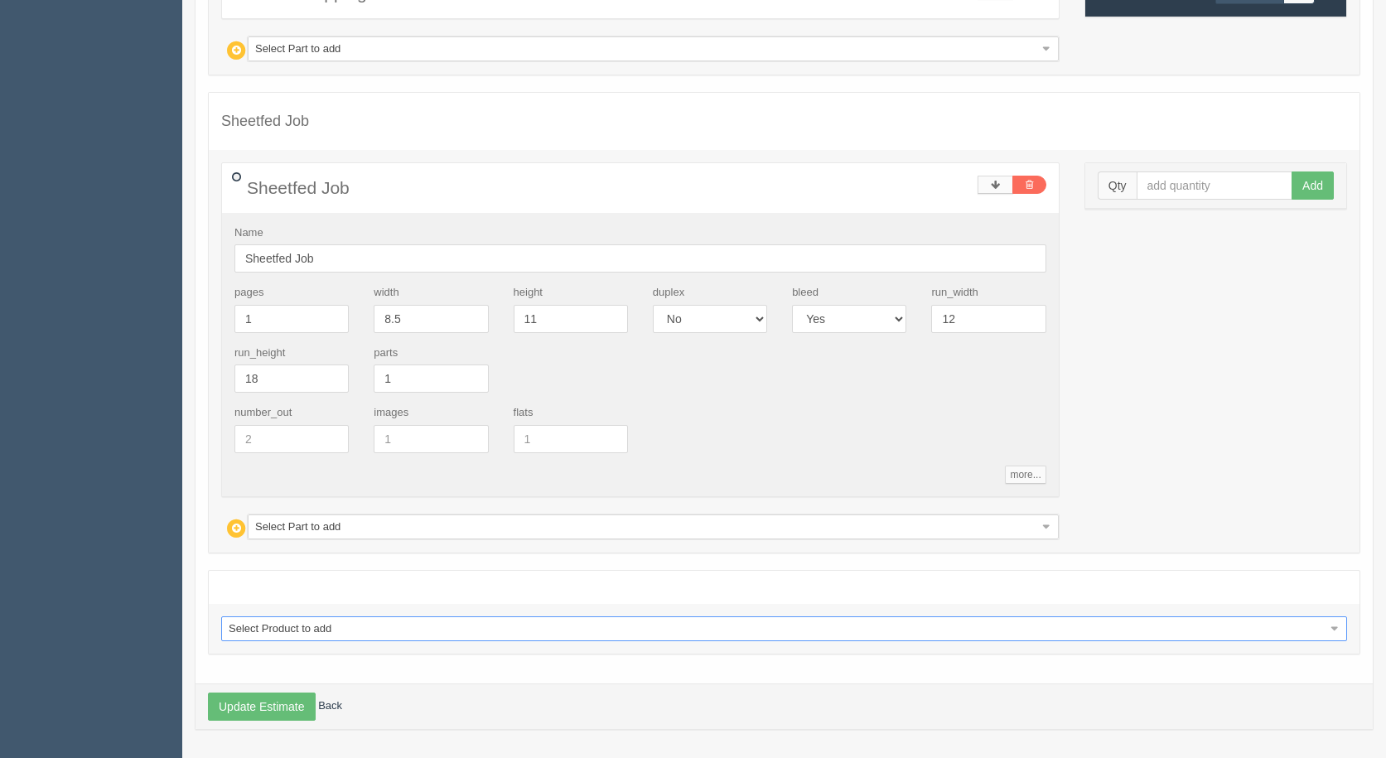
scroll to position [1995, 0]
drag, startPoint x: 420, startPoint y: 323, endPoint x: 291, endPoint y: 294, distance: 132.5
click at [298, 300] on div "pages 1 width 8.5 height 11 duplex Yes No bleed Yes No run_width 12 run_height …" at bounding box center [640, 344] width 837 height 120
type input "11.75"
type input "12.3"
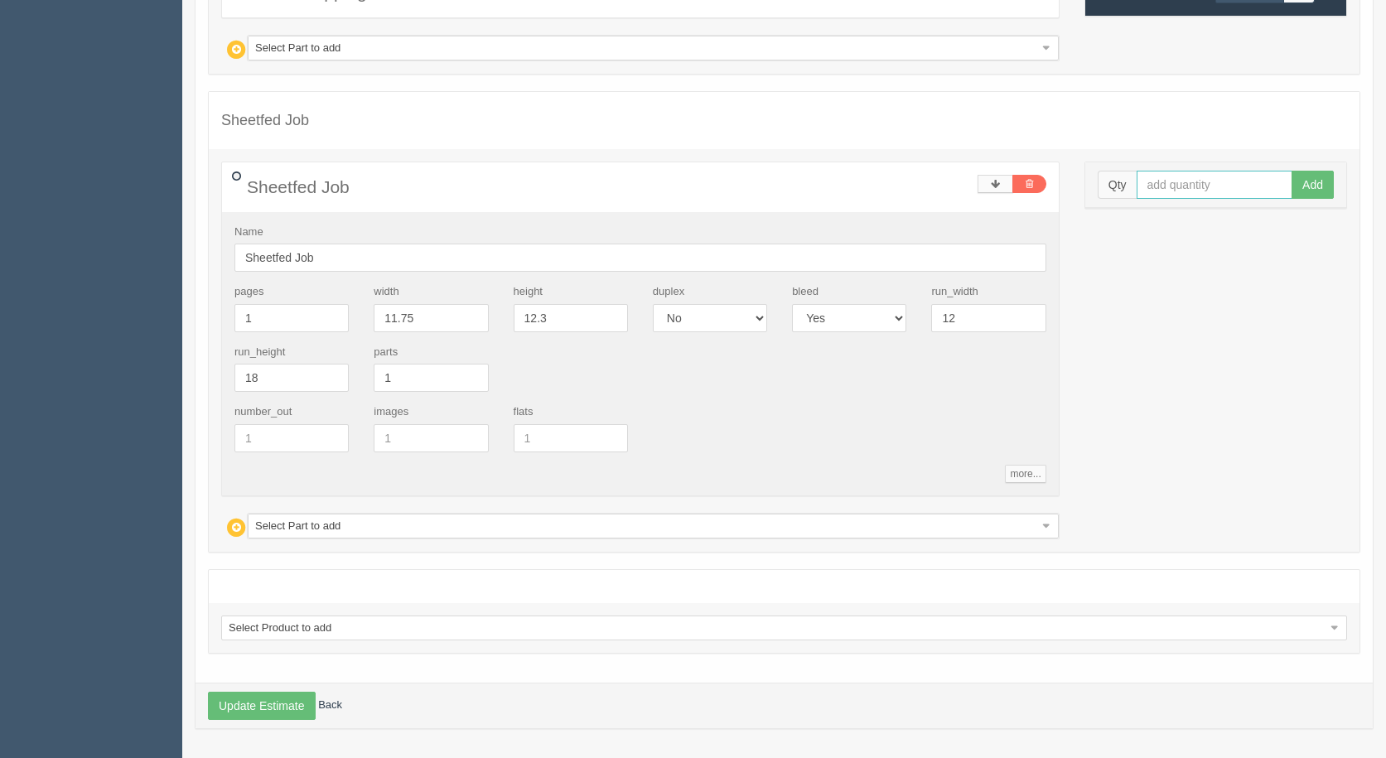
click at [1181, 190] on input "text" at bounding box center [1215, 185] width 157 height 28
type input "82"
click at [1292, 171] on button "Add" at bounding box center [1313, 185] width 42 height 28
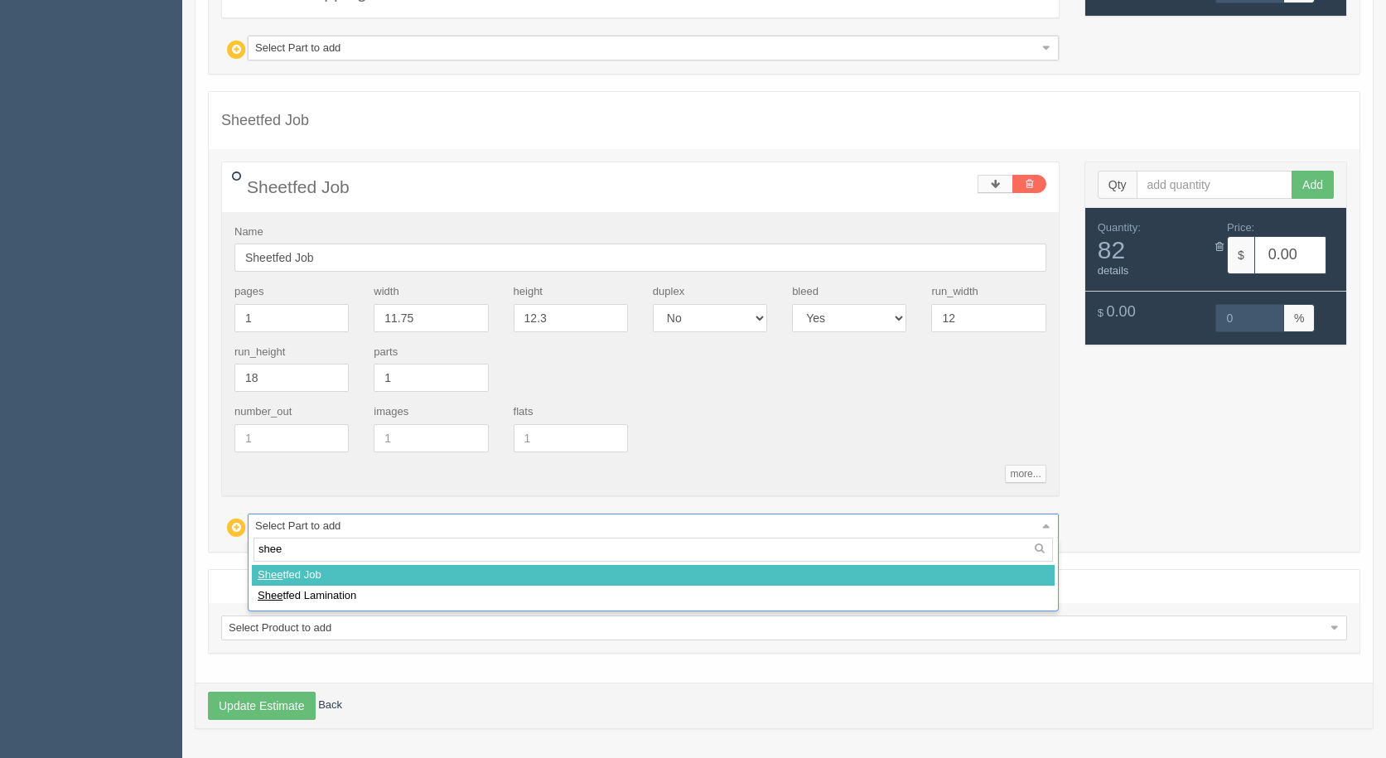
type input "sheet"
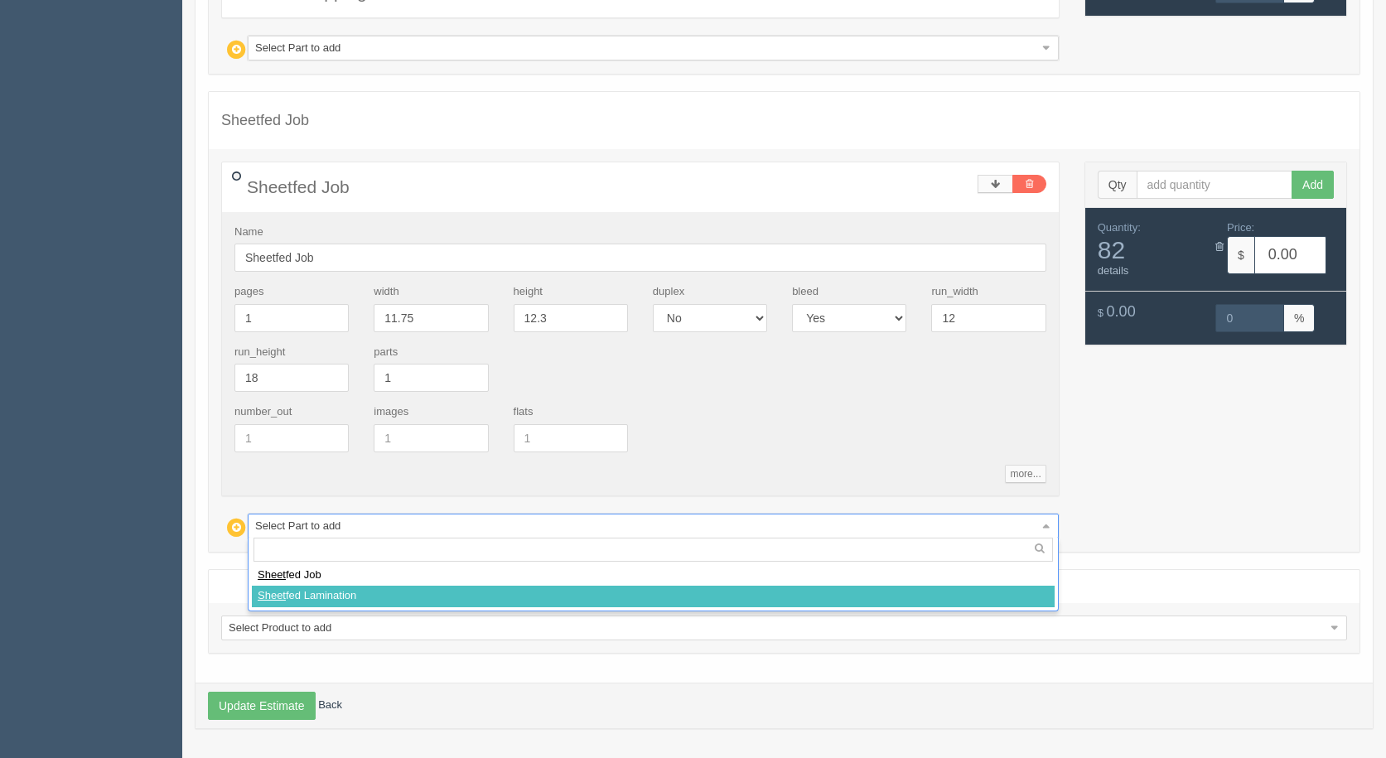
select select
type input "57.64"
type input "15.00"
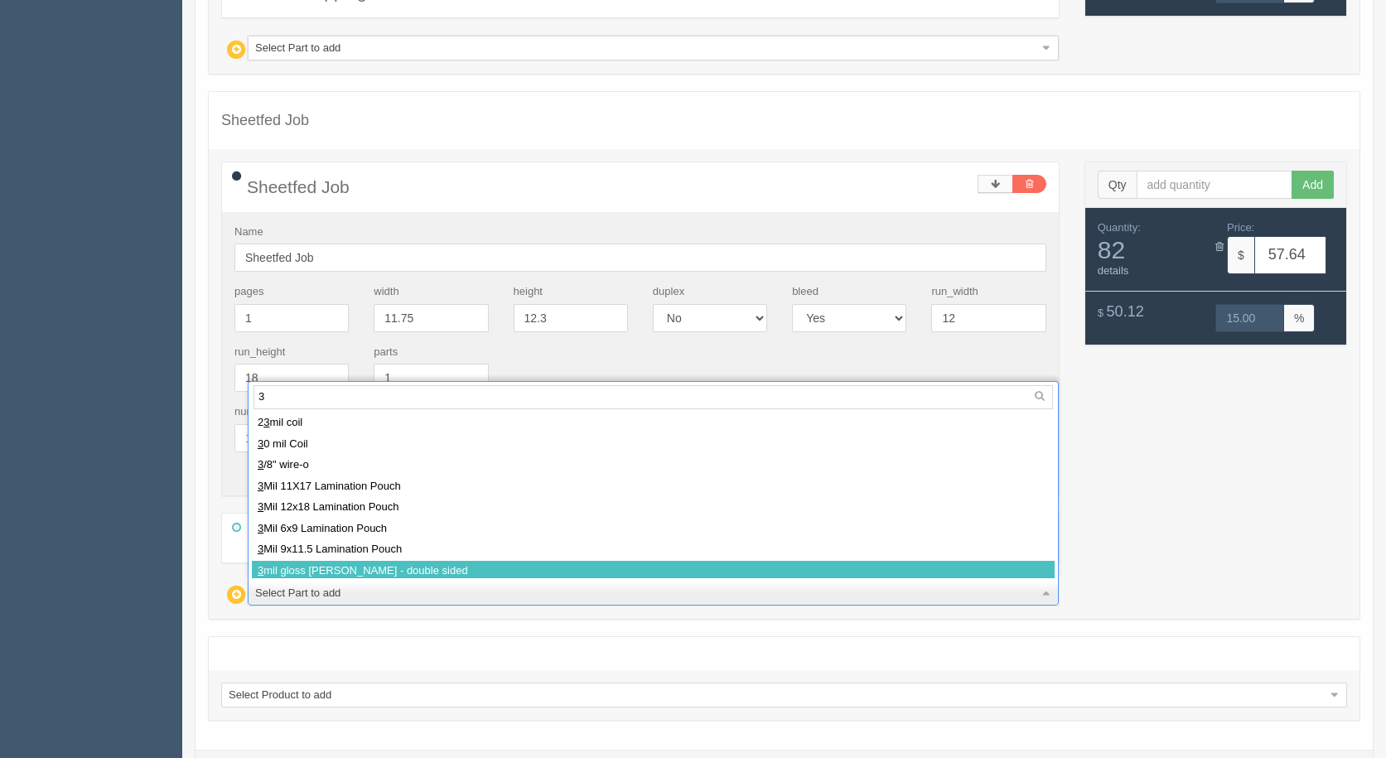
type input "3"
select select
type input "92.25"
type input "15.00"
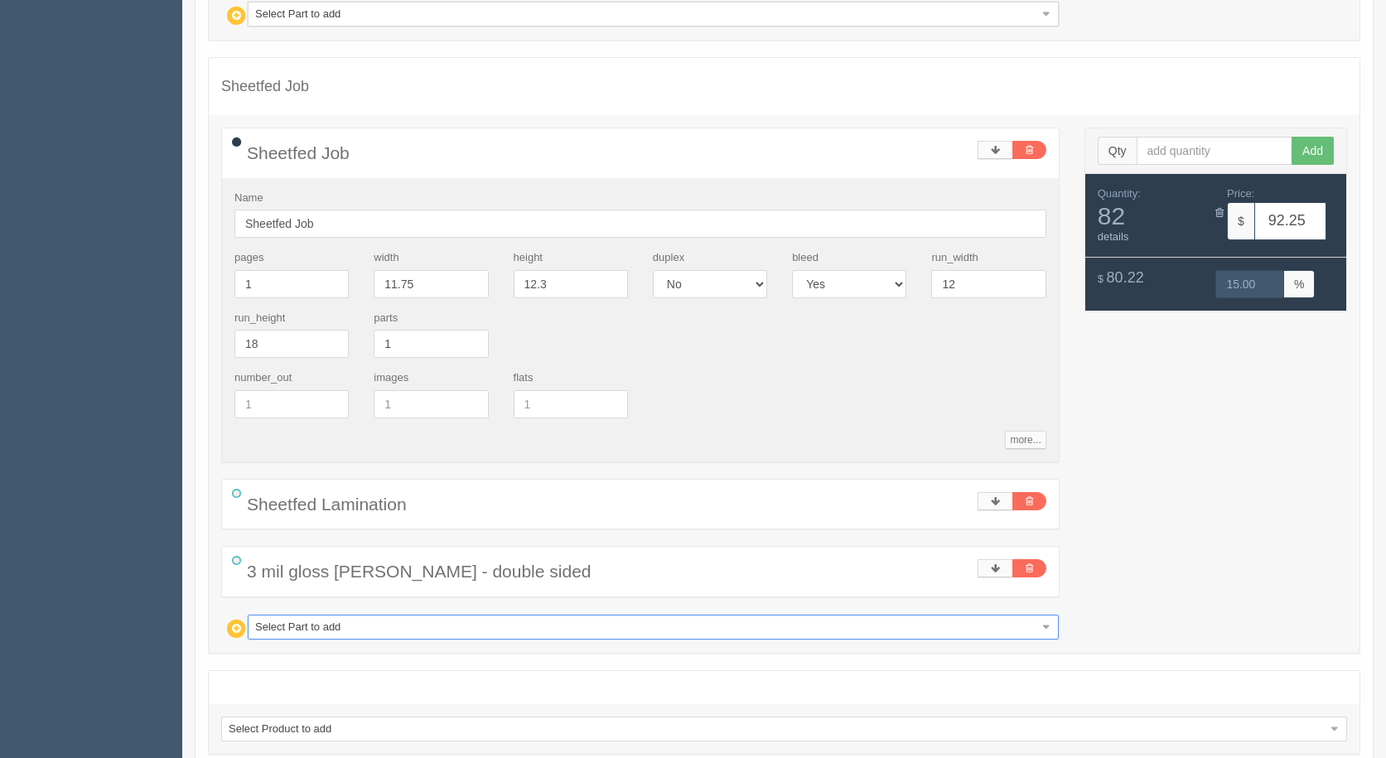
scroll to position [2130, 0]
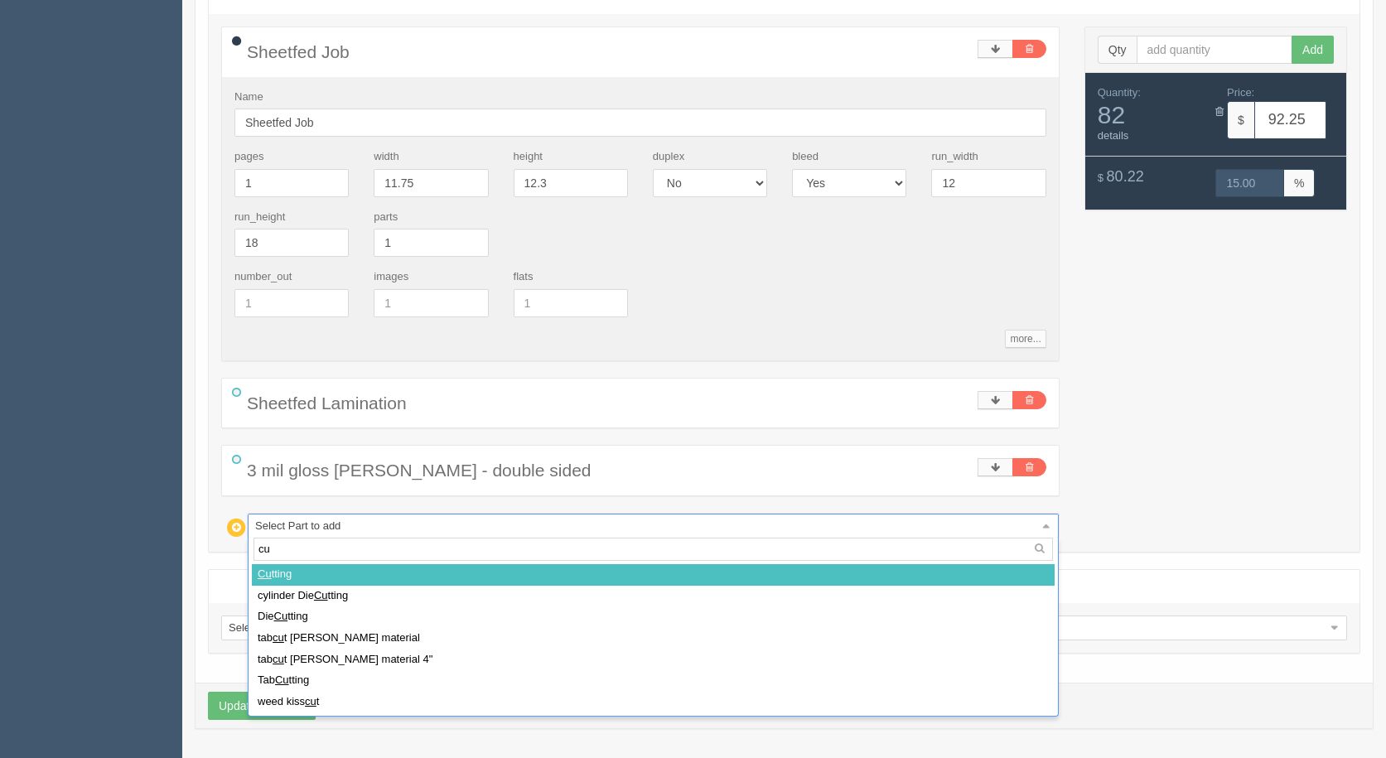
type input "cut"
select select
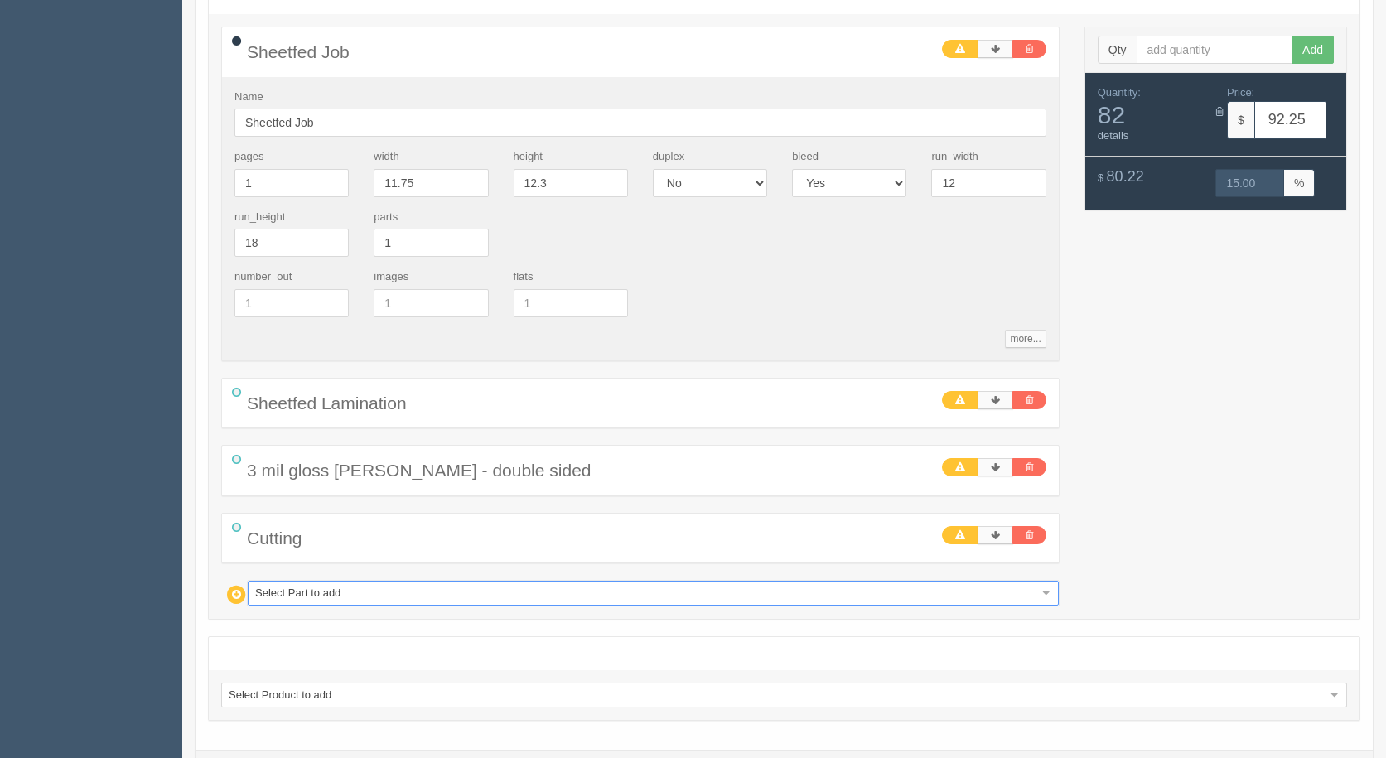
type input "1"
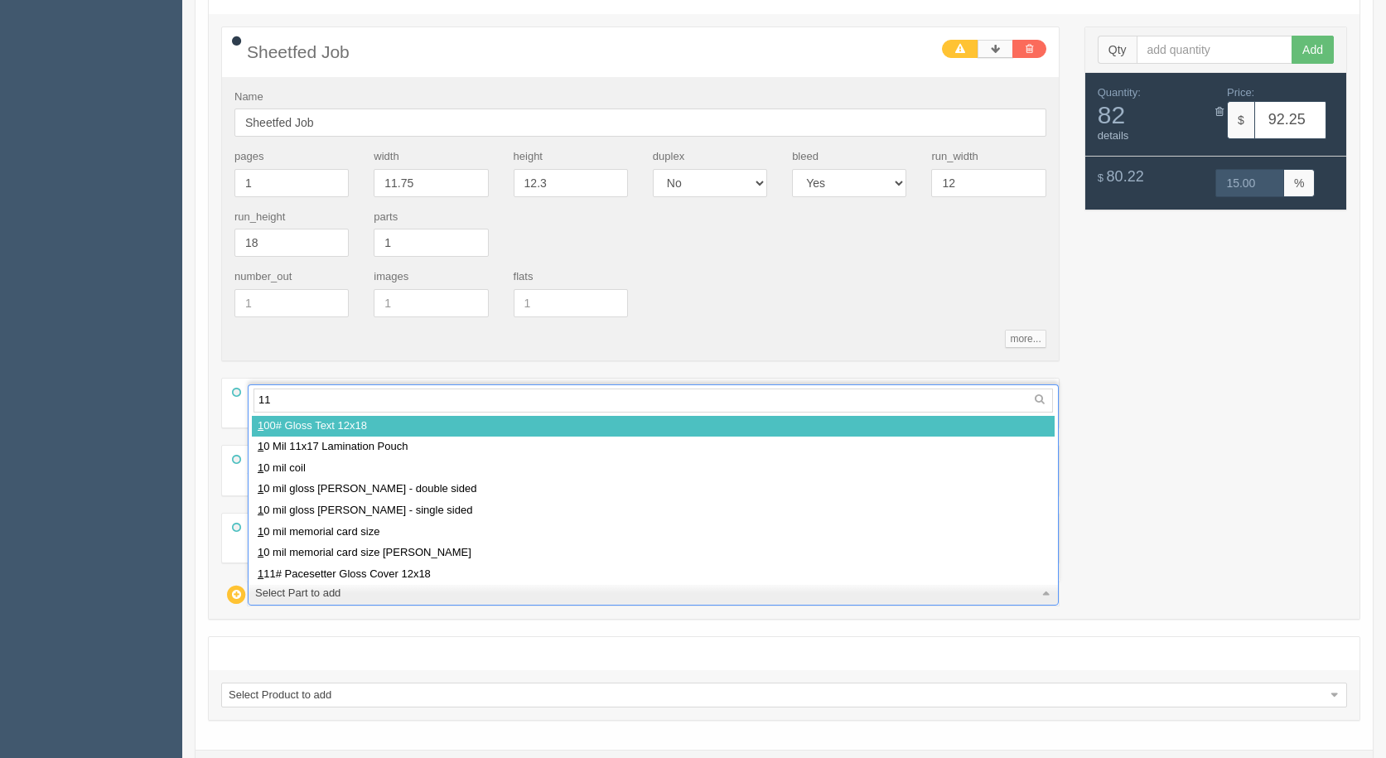
type input "111"
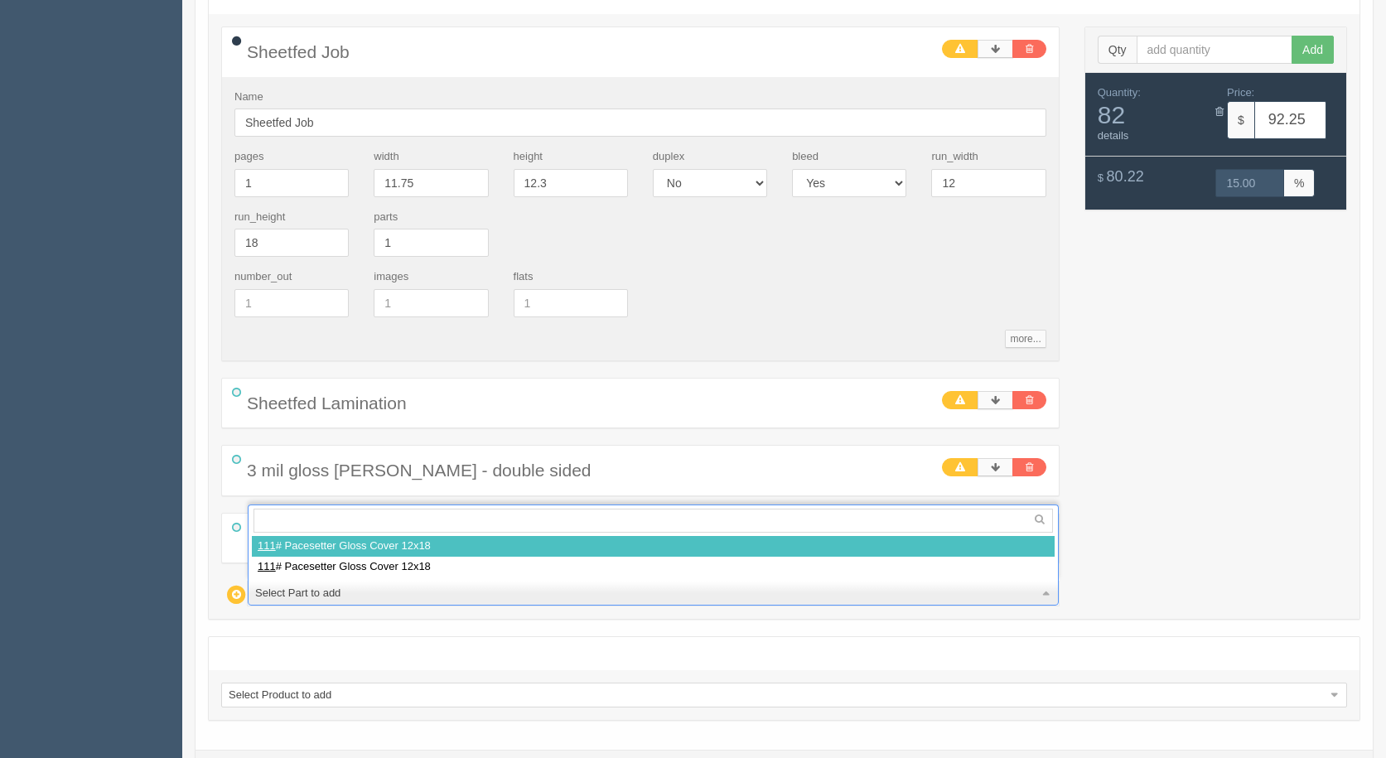
select select
type input "97.45"
type input "17.66"
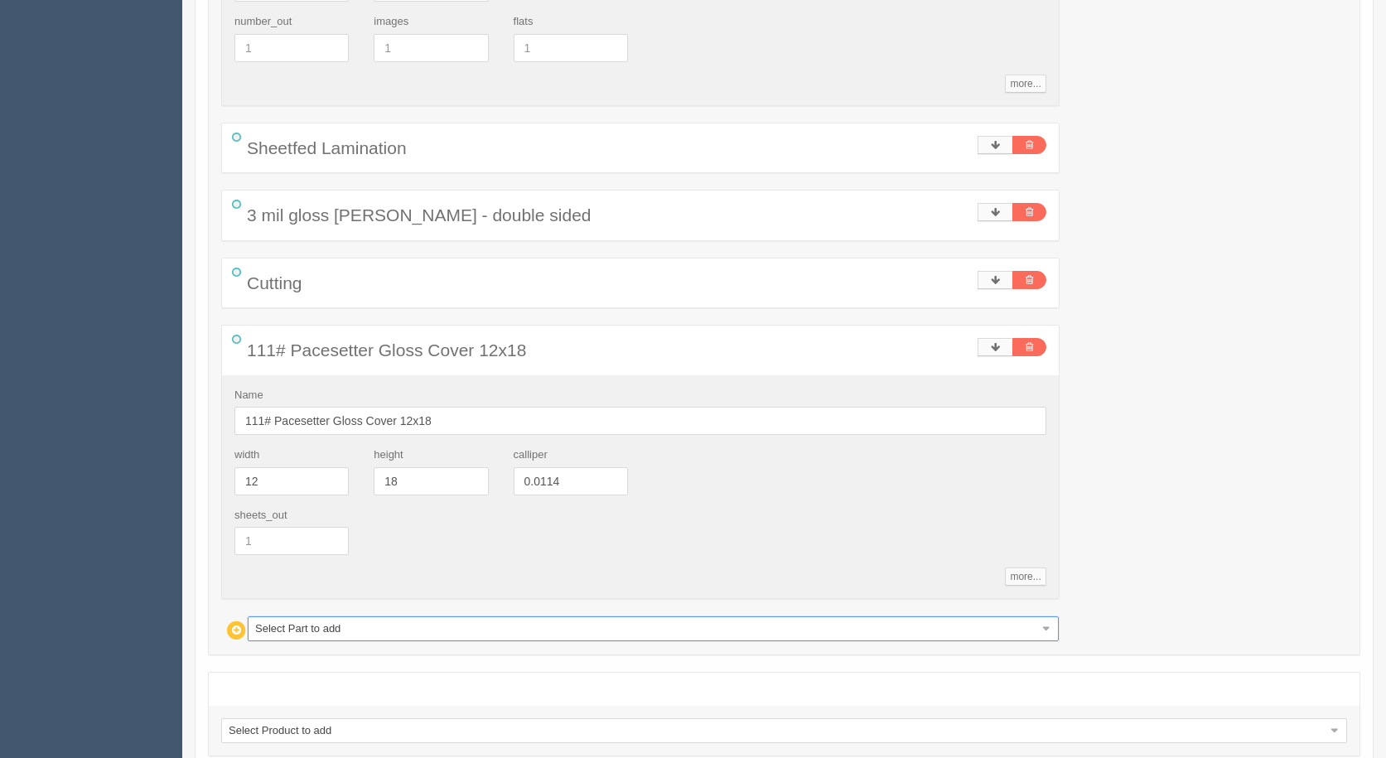
scroll to position [2488, 0]
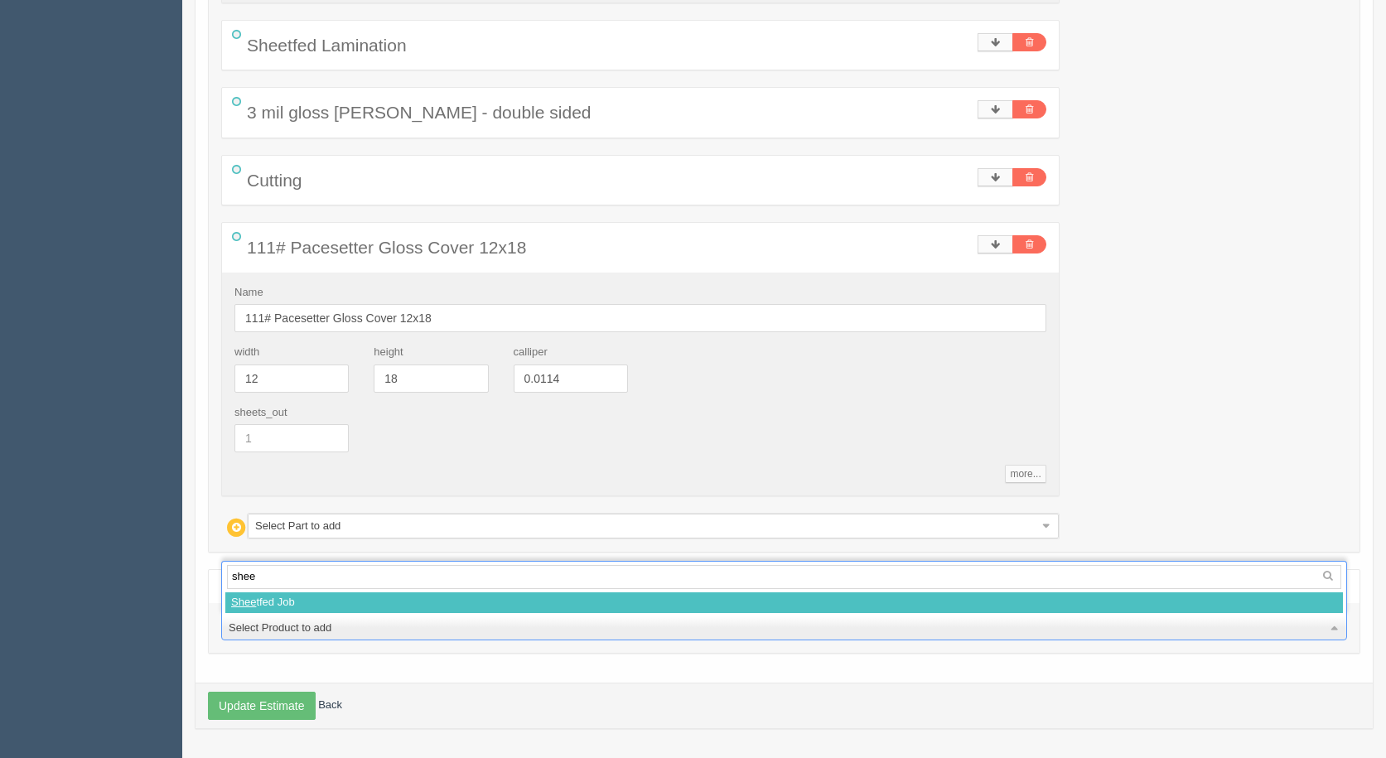
type input "sheet"
type input "'"
select select
type input "'"
select select
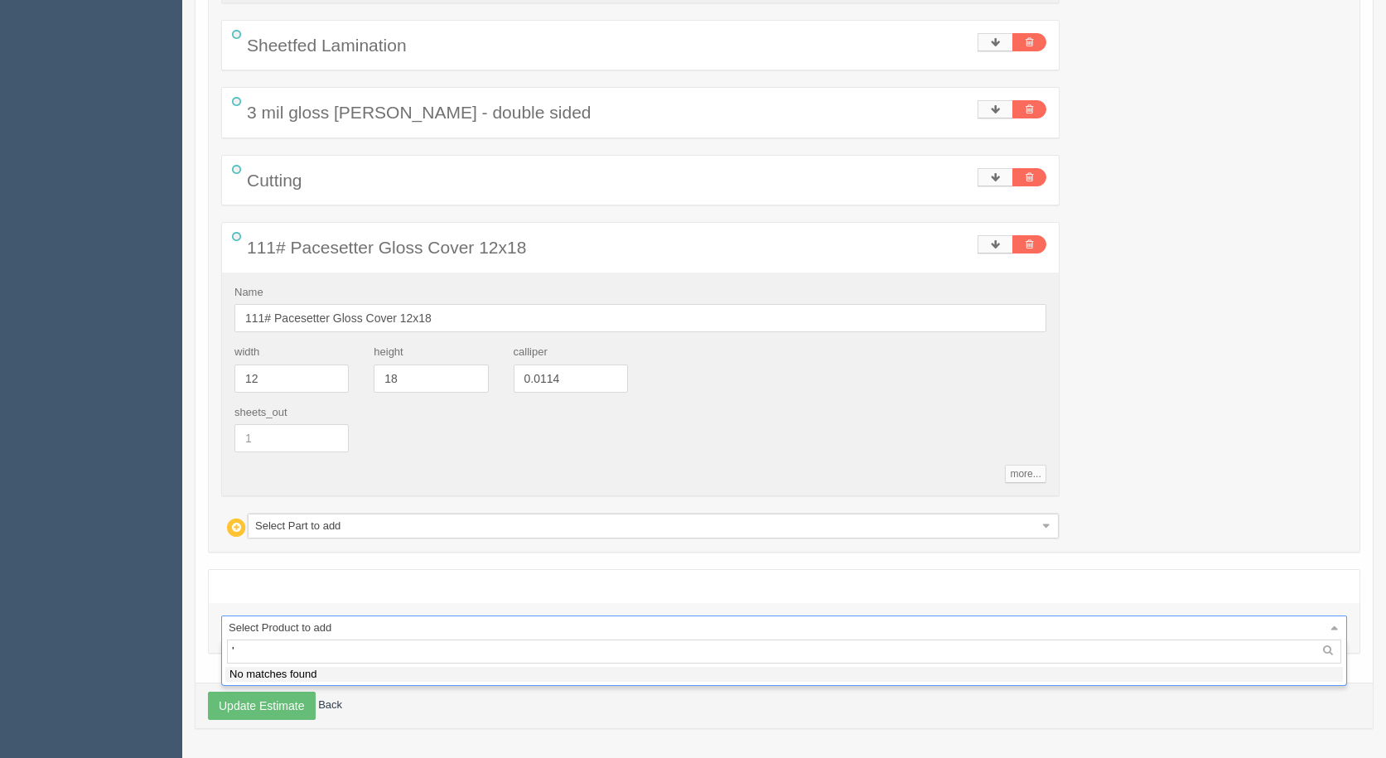
select select "0"
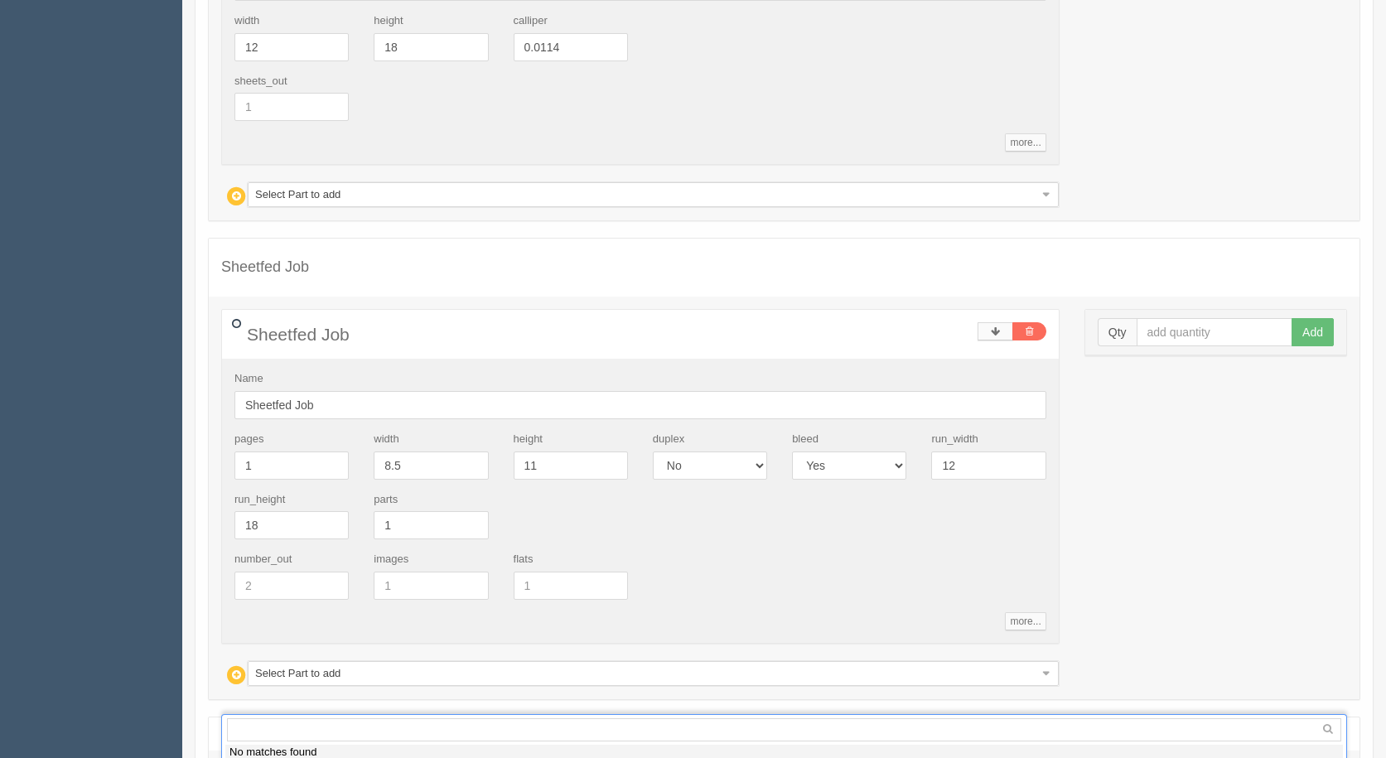
scroll to position [2967, 0]
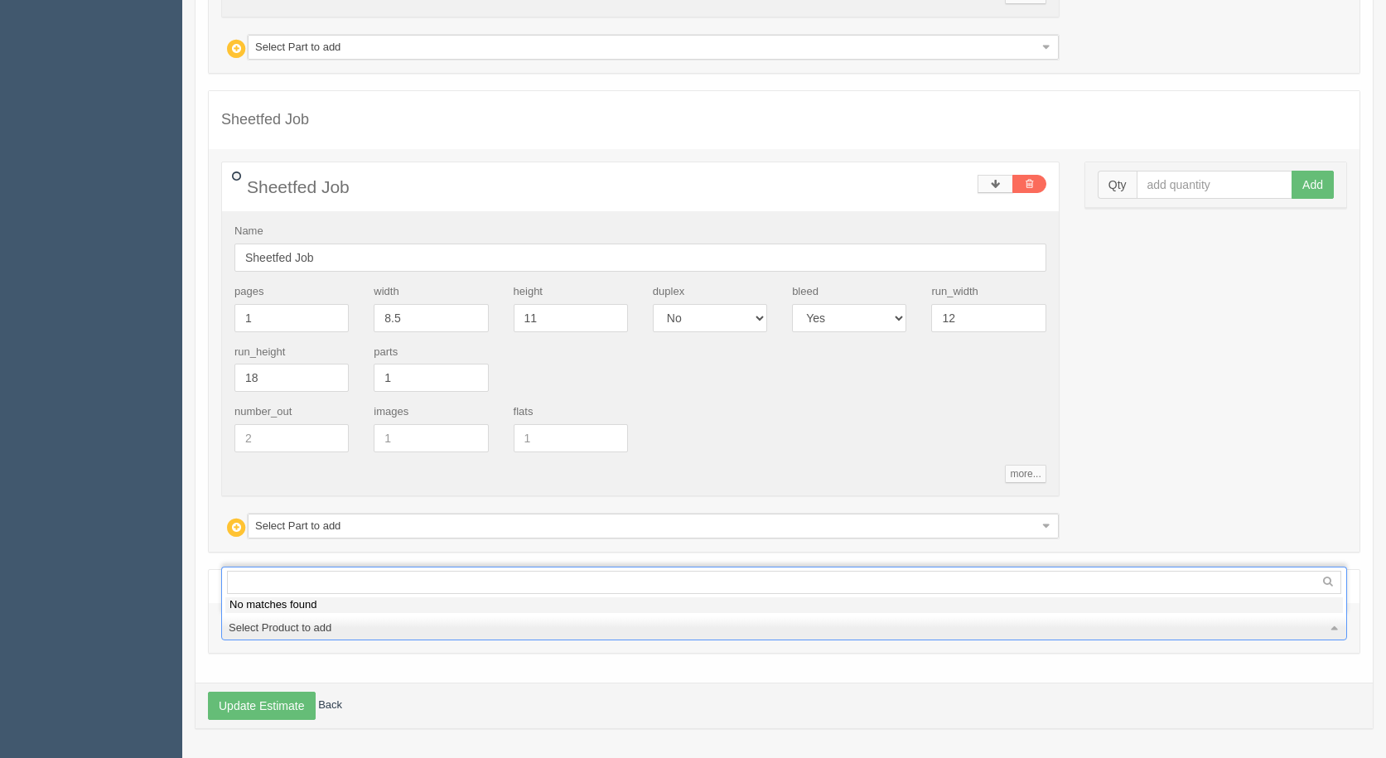
drag, startPoint x: 105, startPoint y: 442, endPoint x: 177, endPoint y: 433, distance: 71.9
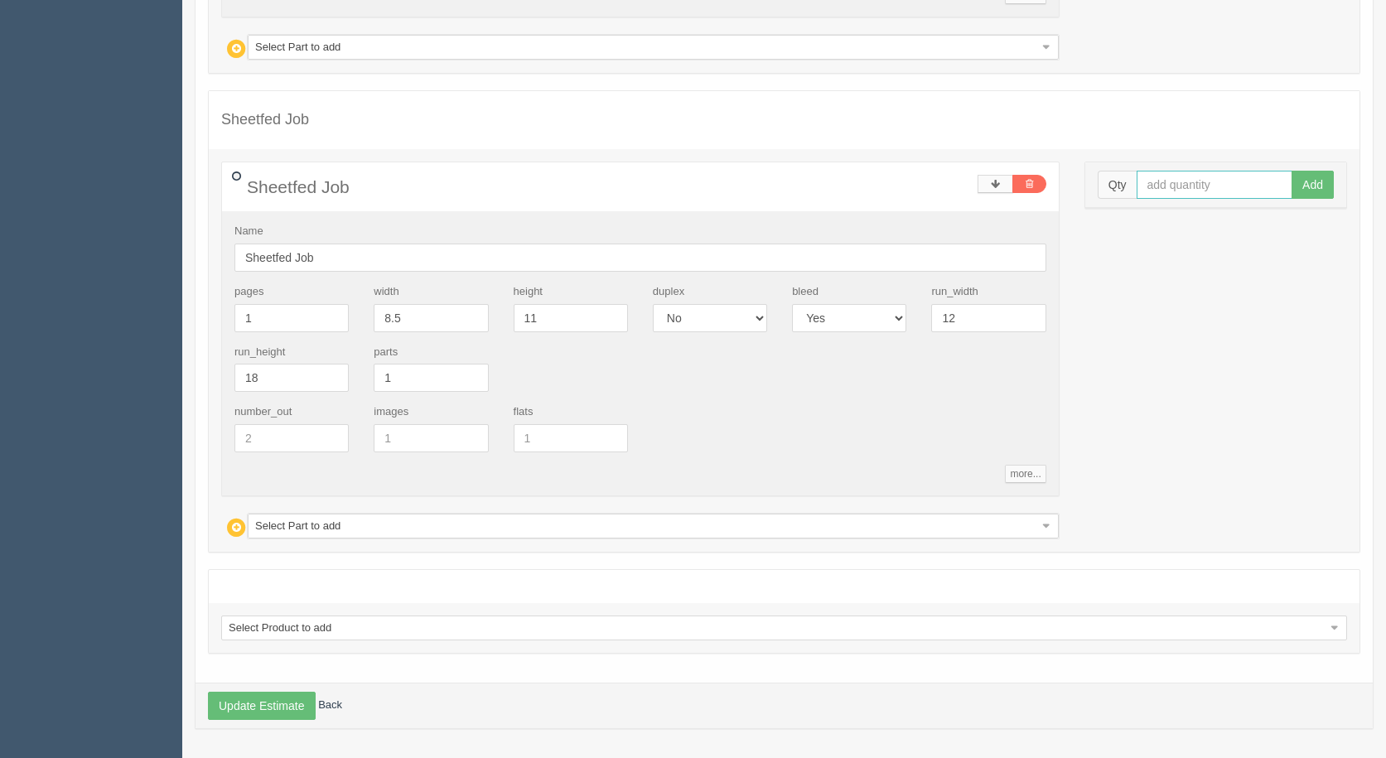
click at [1184, 184] on input "text" at bounding box center [1215, 185] width 157 height 28
type input "164"
click at [1292, 171] on button "Add" at bounding box center [1313, 185] width 42 height 28
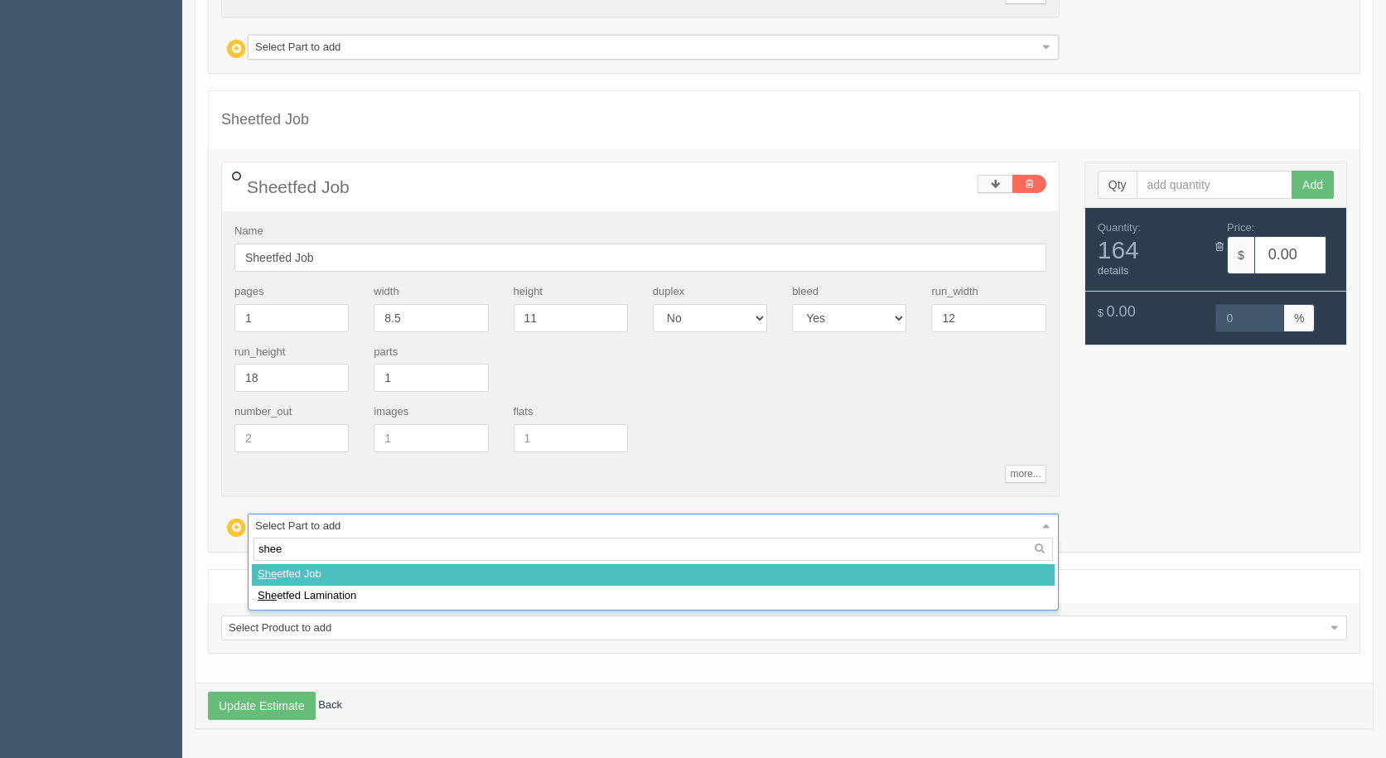
type input "sheet"
select select
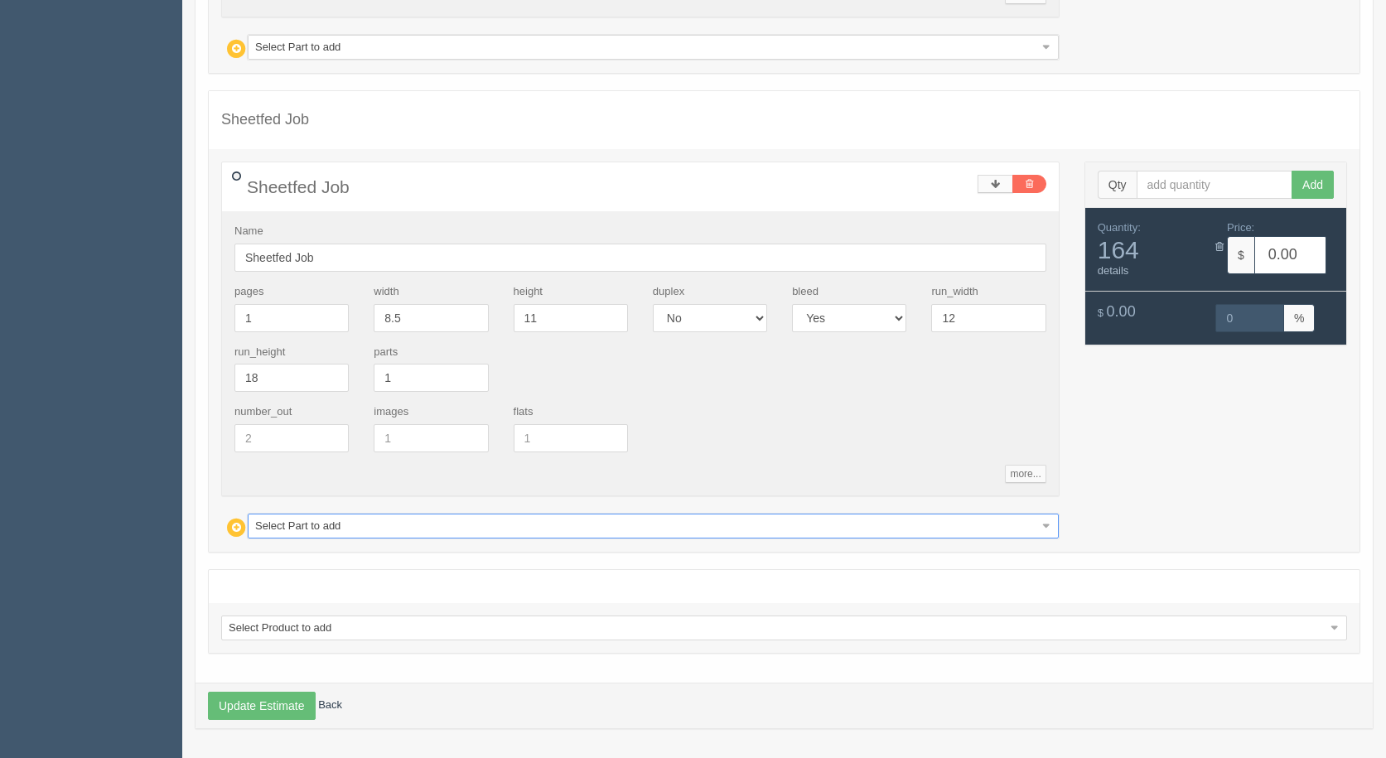
select select
type input "57.64"
type input "15.00"
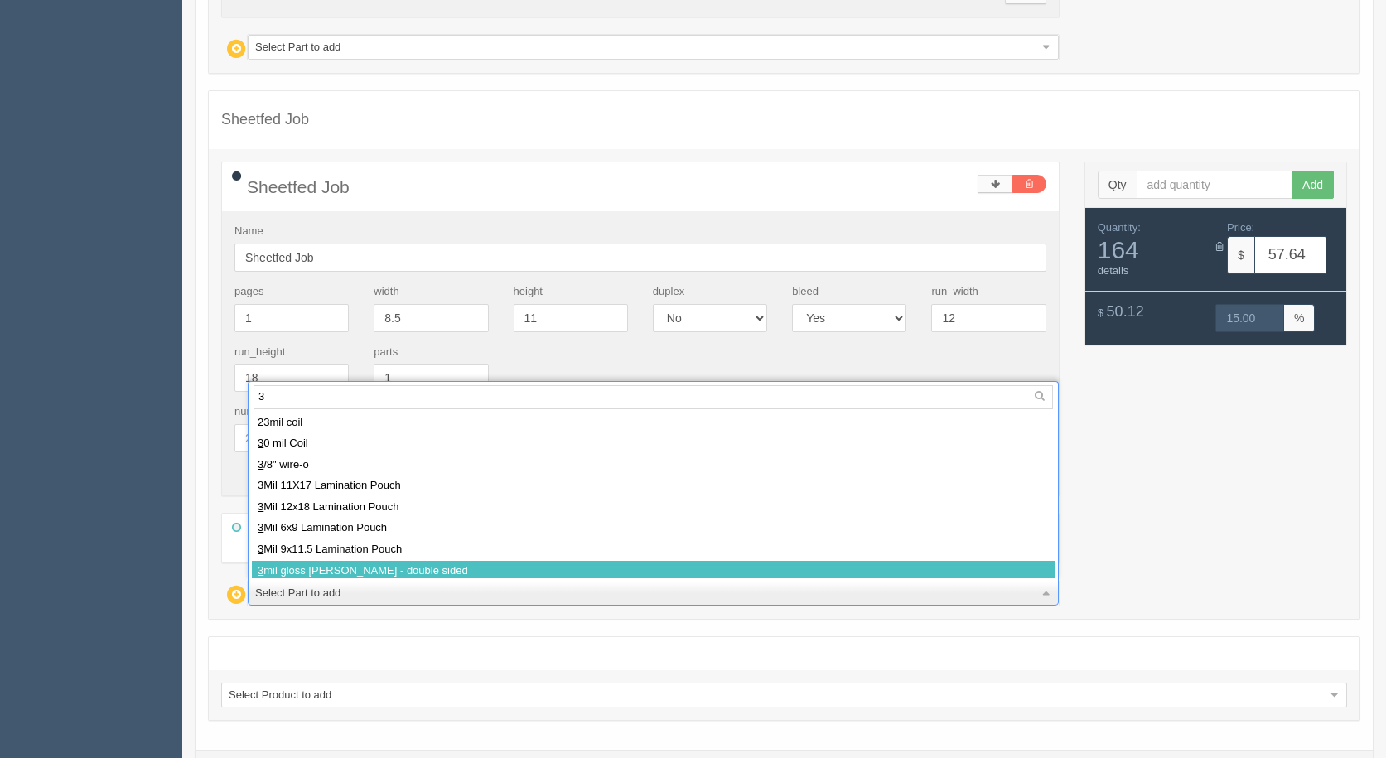
type input "3"
select select
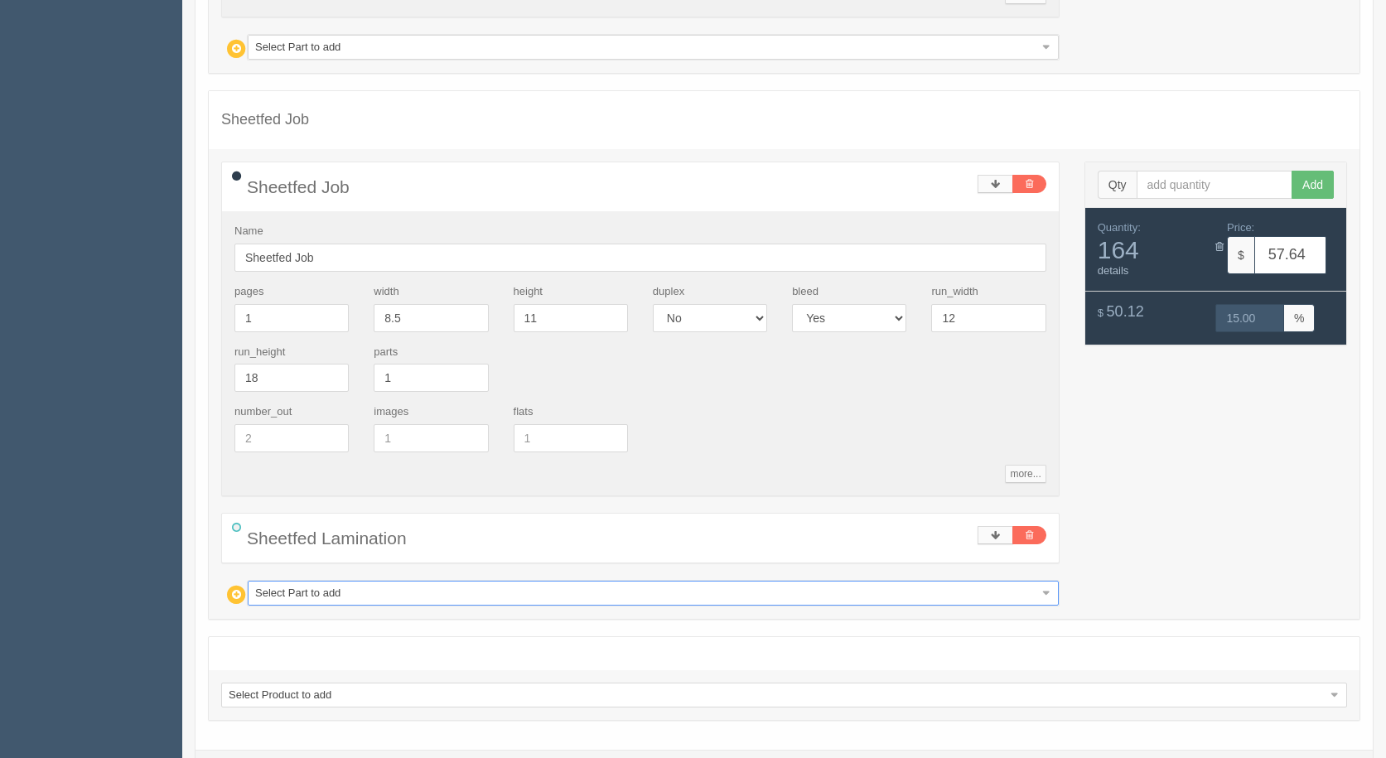
type input "92.25"
type input "15.00"
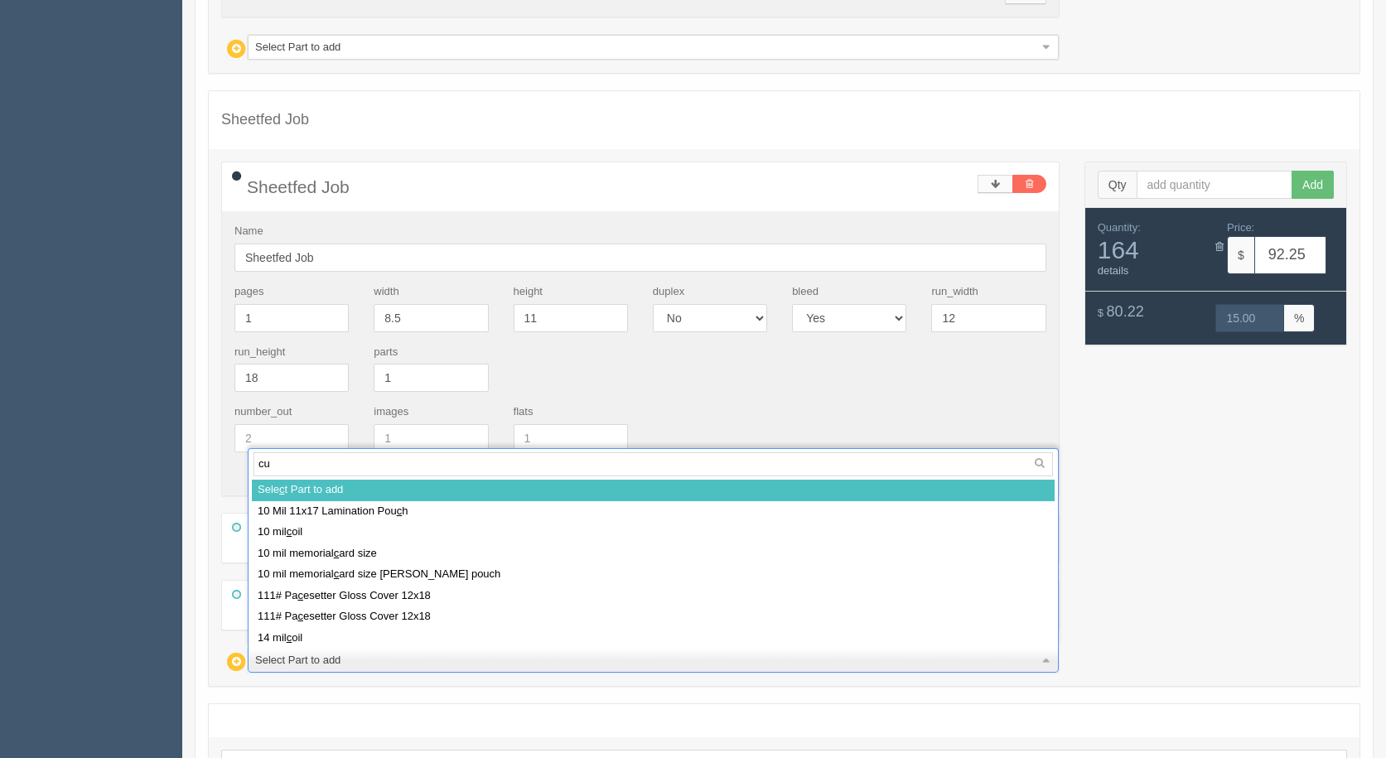
type input "cut"
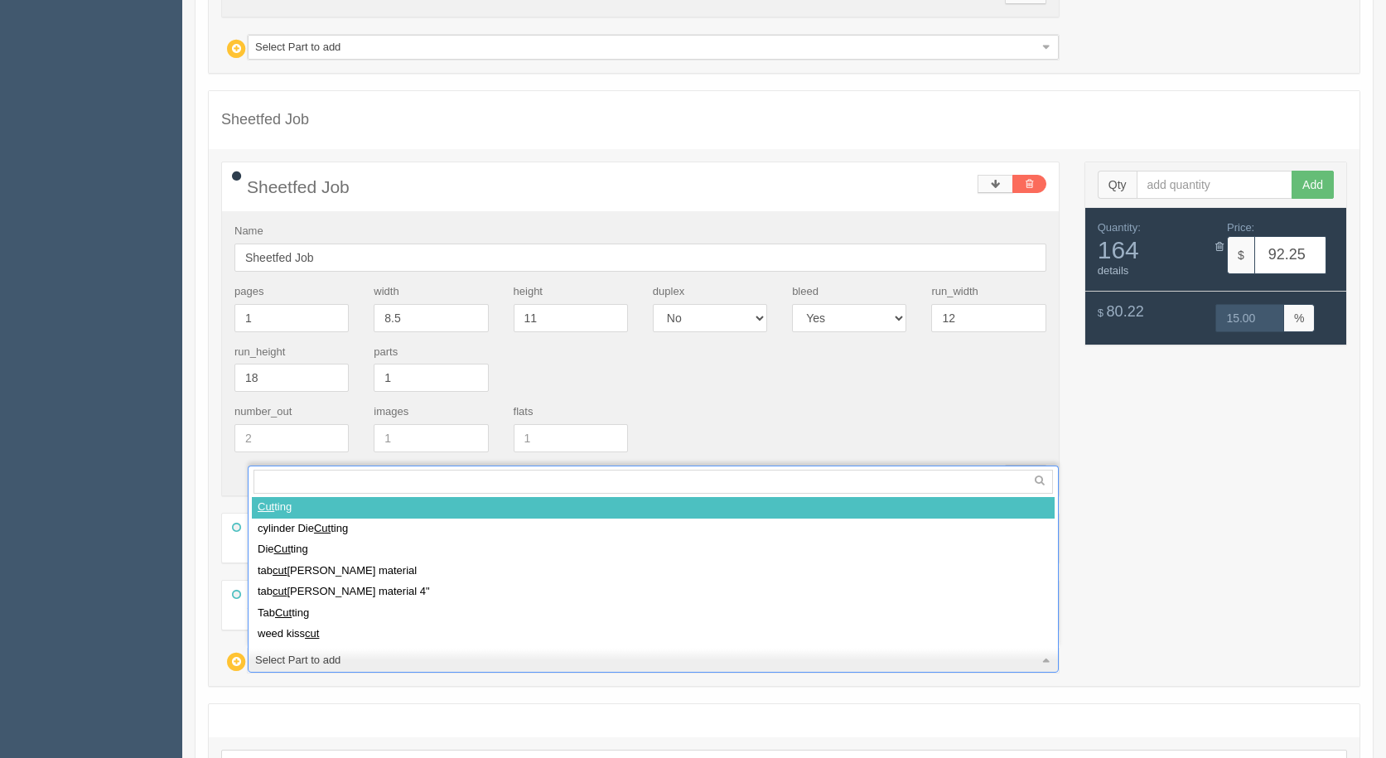
select select
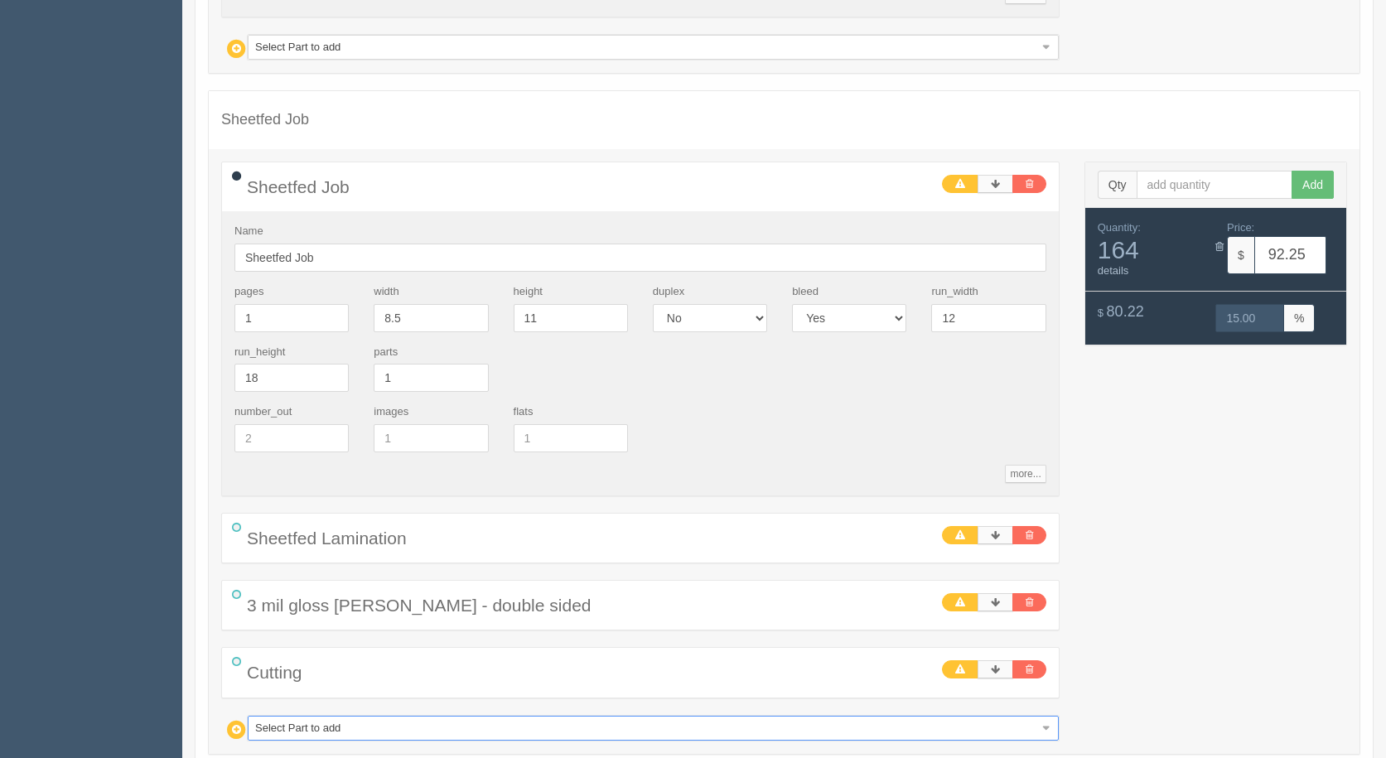
type input "1"
type input "11"
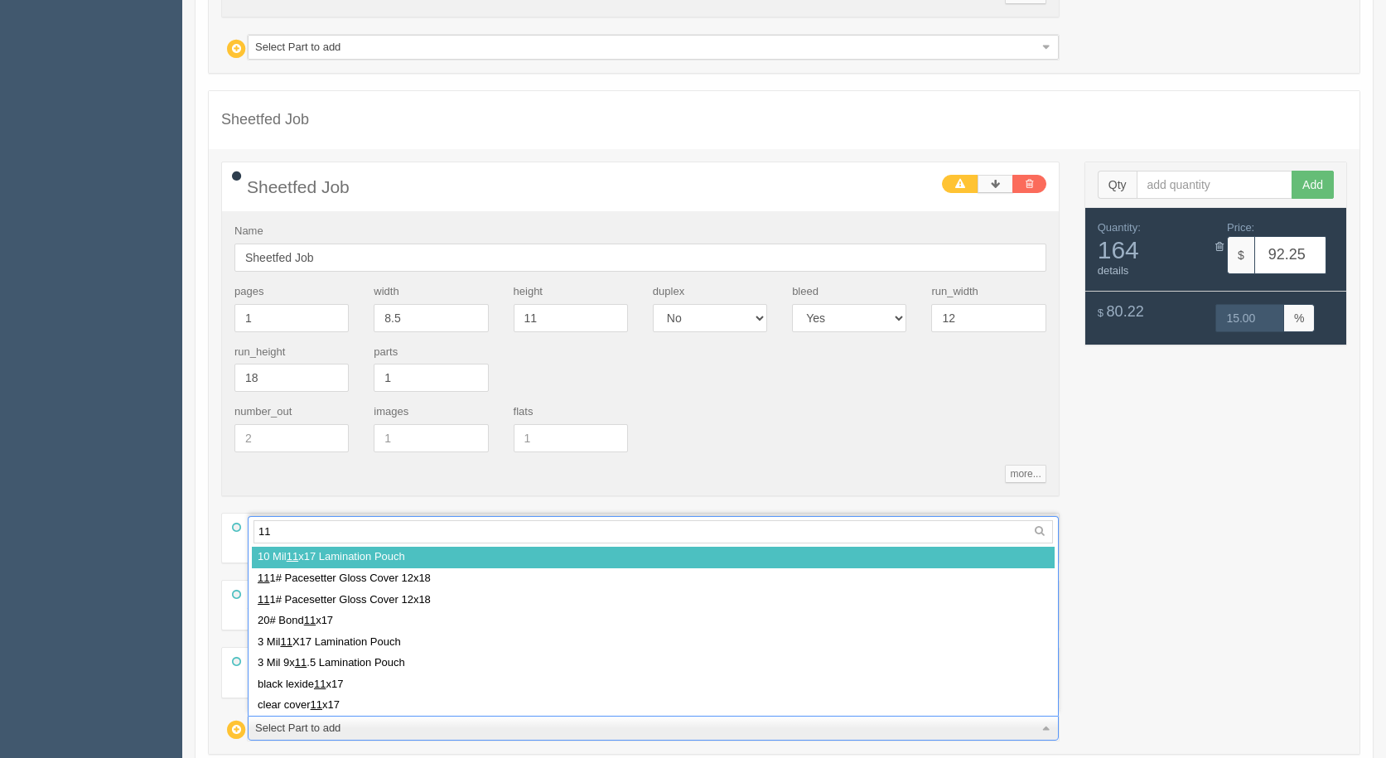
type input "111"
select select
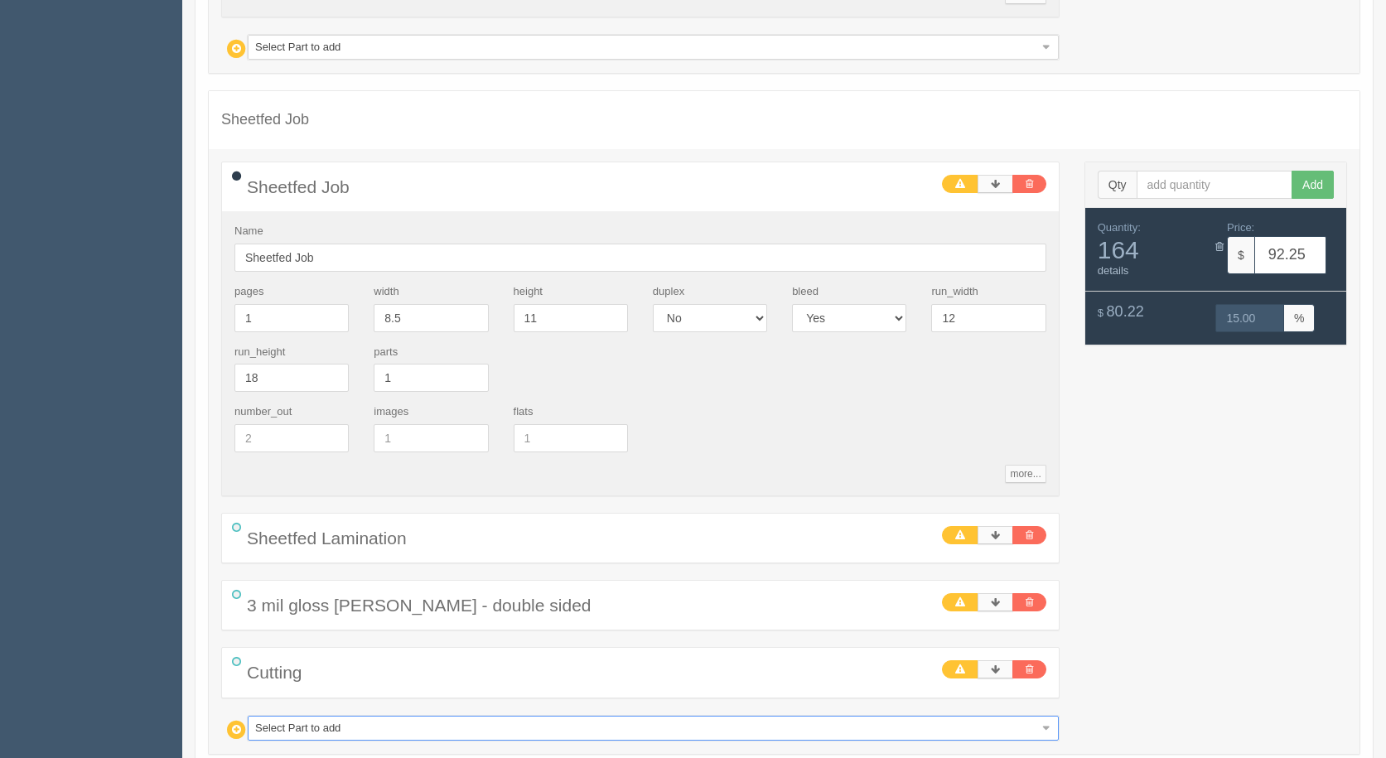
type input "97.45"
type input "17.66"
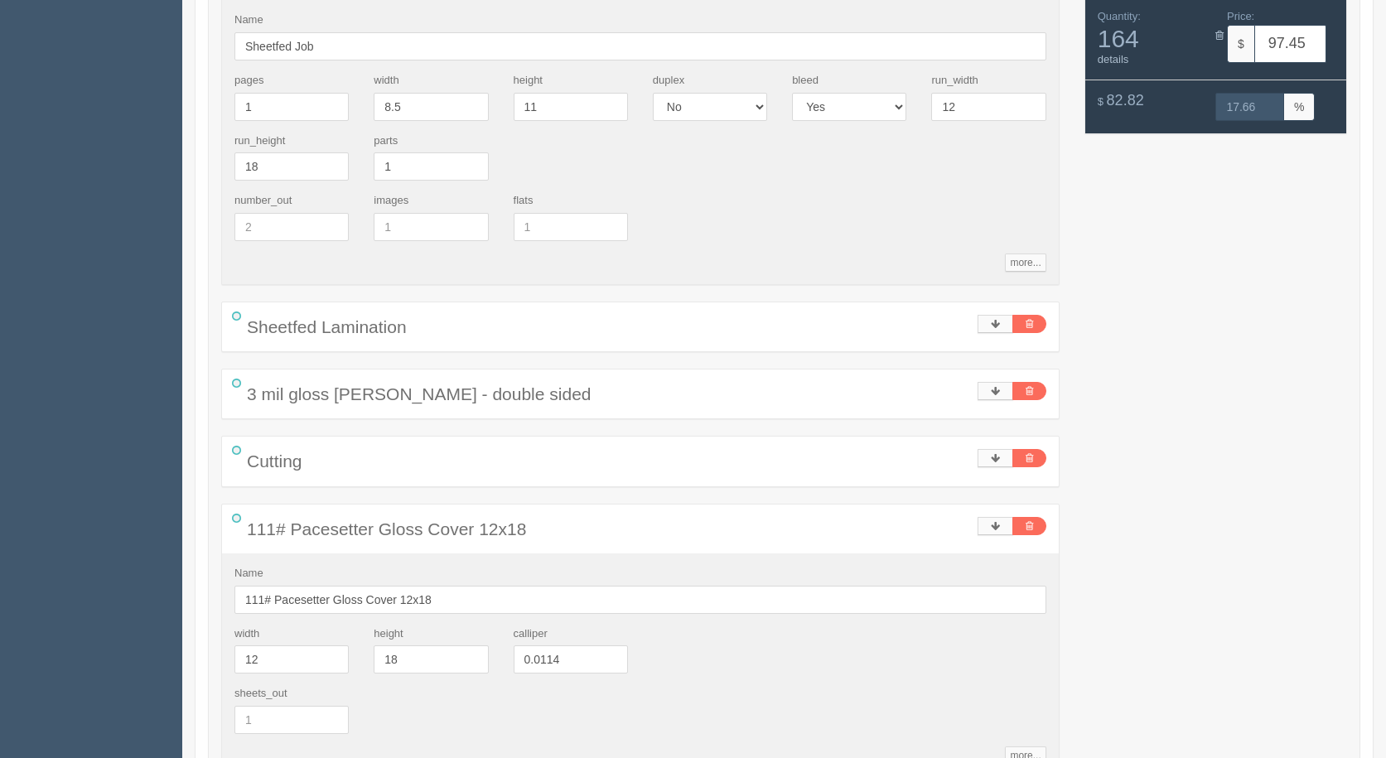
scroll to position [3460, 0]
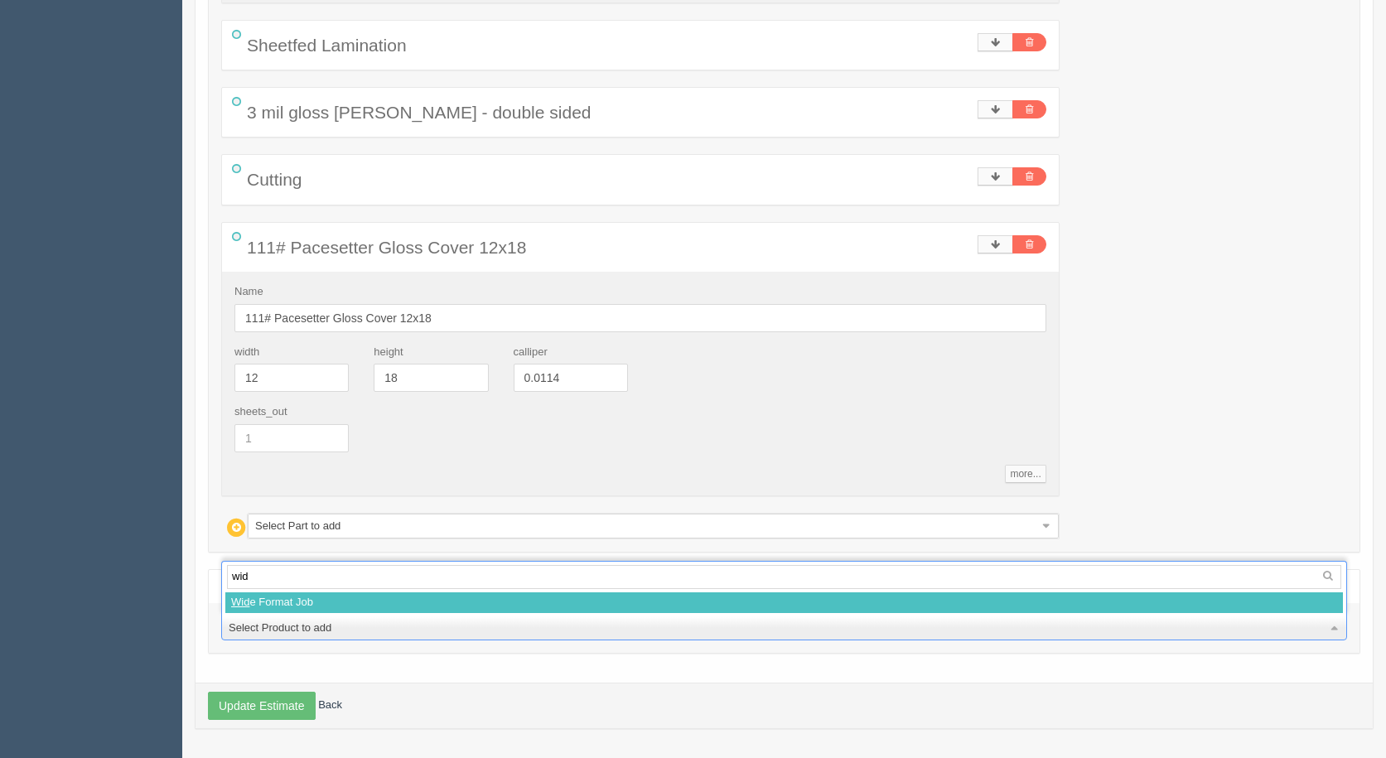
type input "wide"
select select
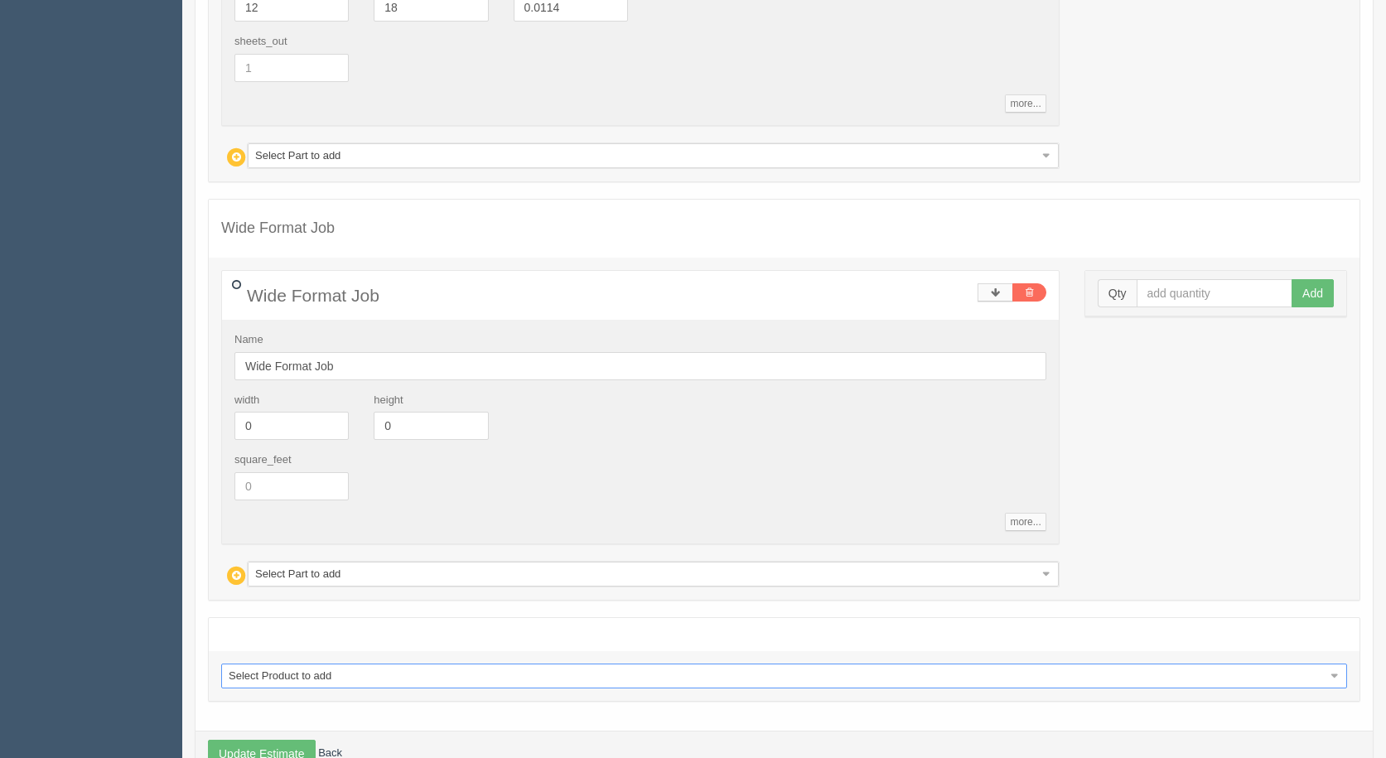
scroll to position [3874, 0]
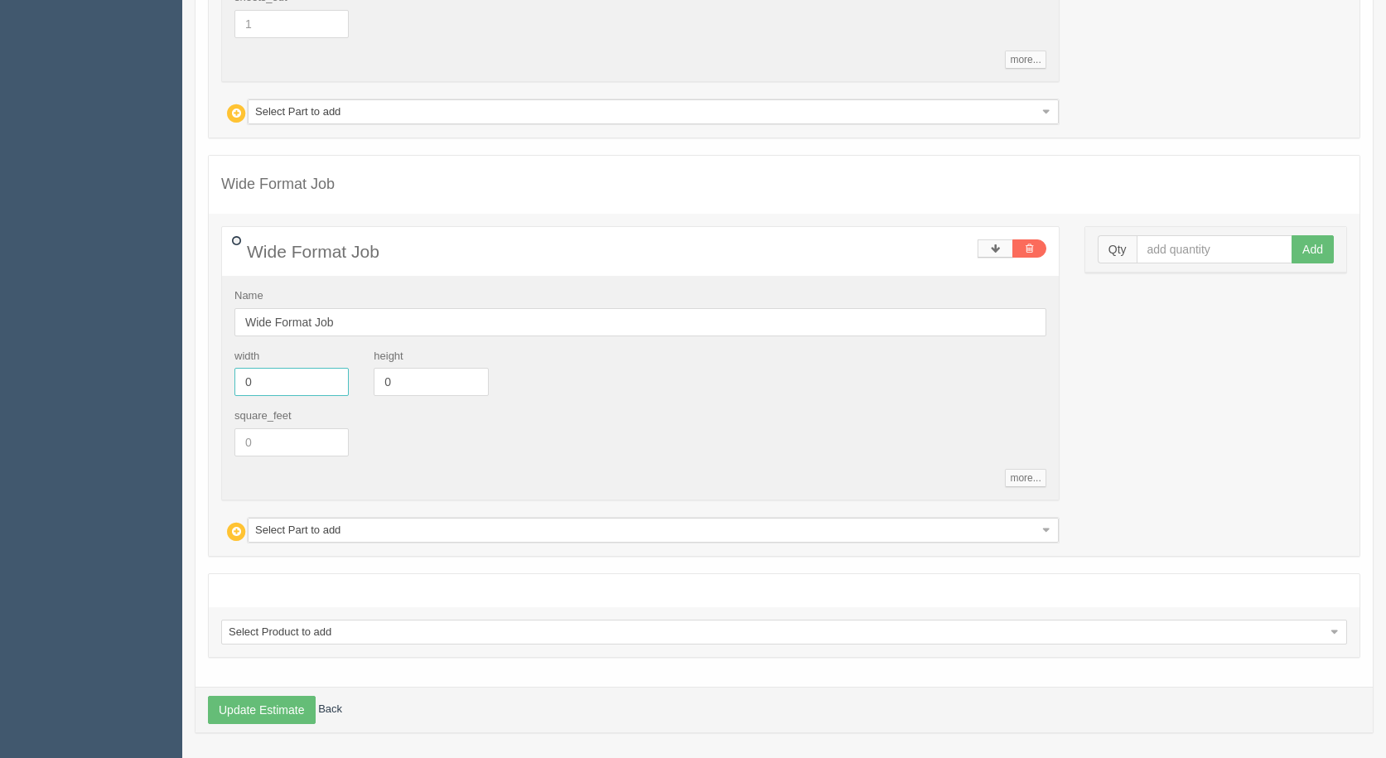
drag, startPoint x: 286, startPoint y: 377, endPoint x: 159, endPoint y: 373, distance: 126.9
type input "83.75"
type input "22"
click at [1217, 249] on input "text" at bounding box center [1215, 249] width 157 height 28
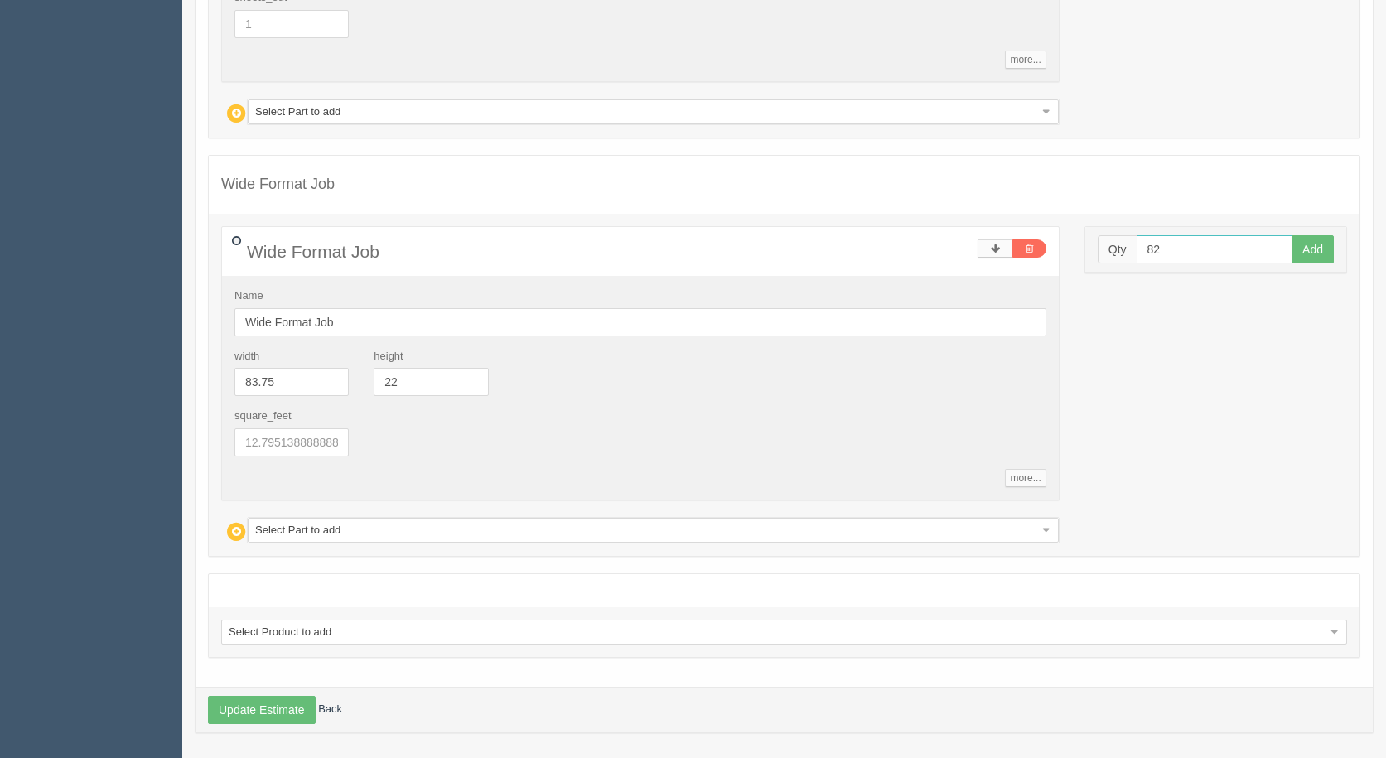
type input "82"
click at [1292, 235] on button "Add" at bounding box center [1313, 249] width 42 height 28
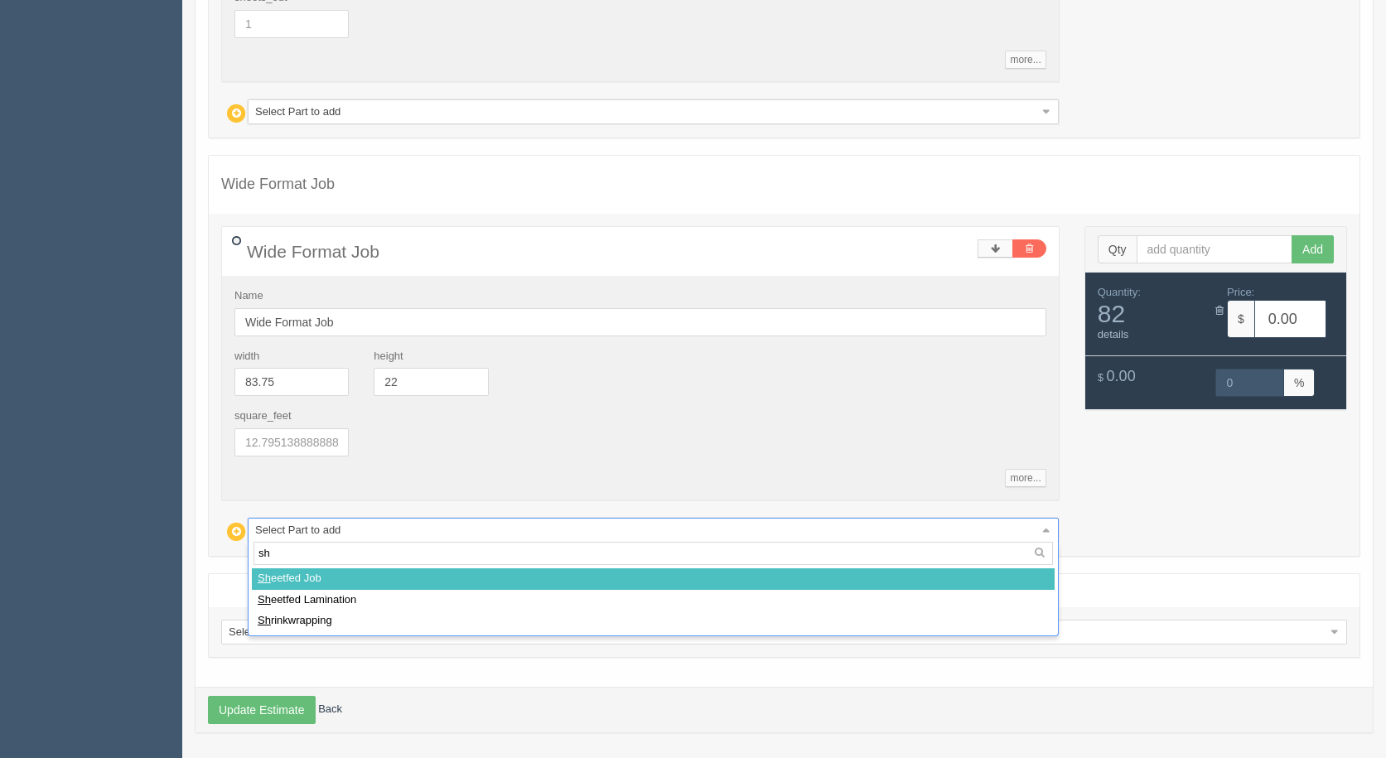
type input "s"
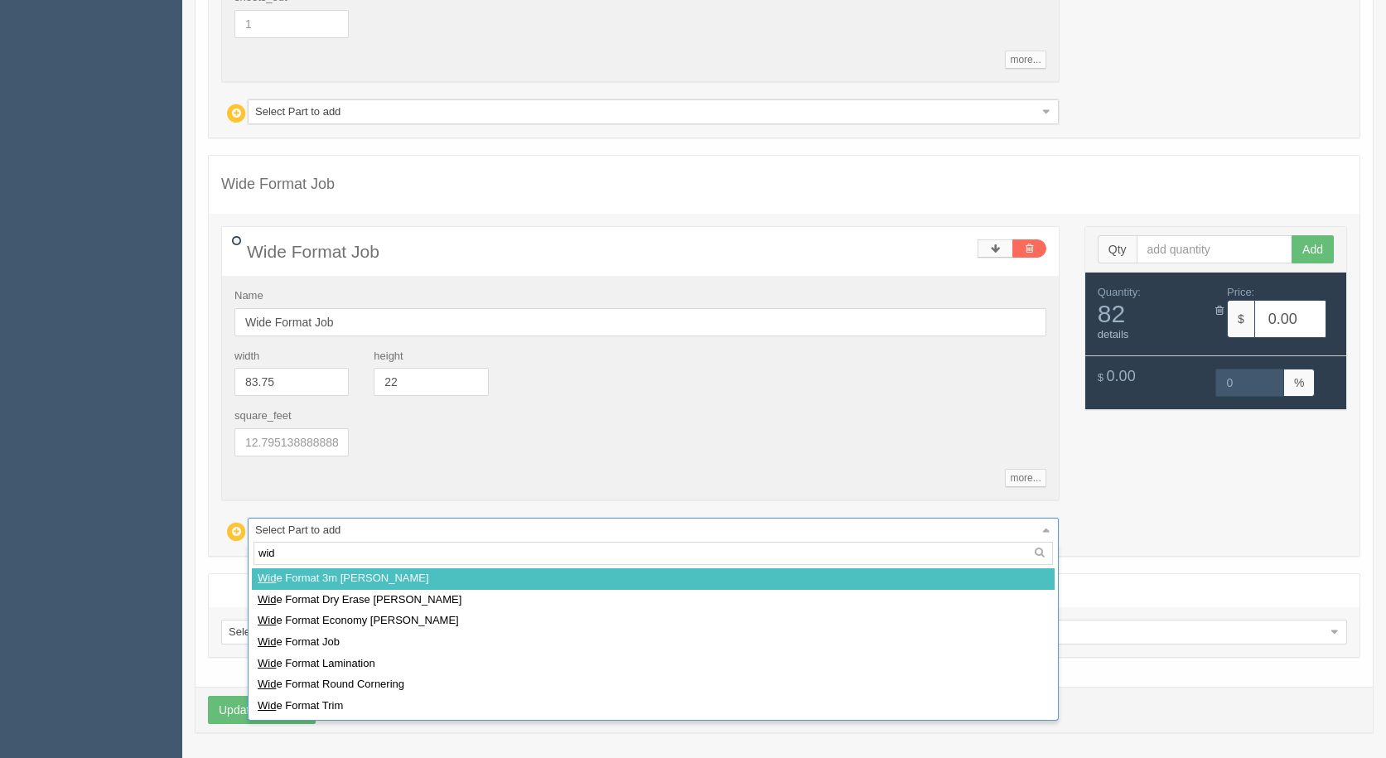
type input "wide"
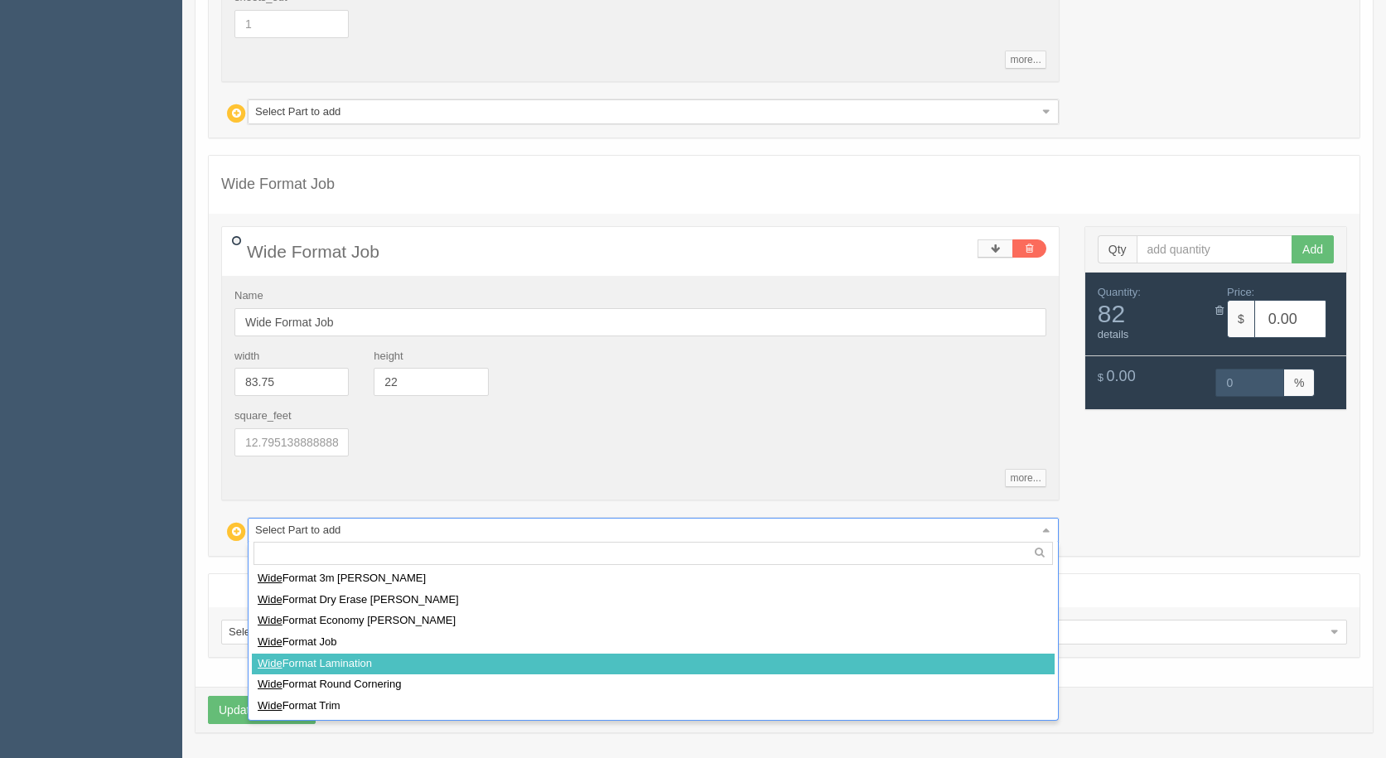
select select
type input "1943.56"
type input "15.00"
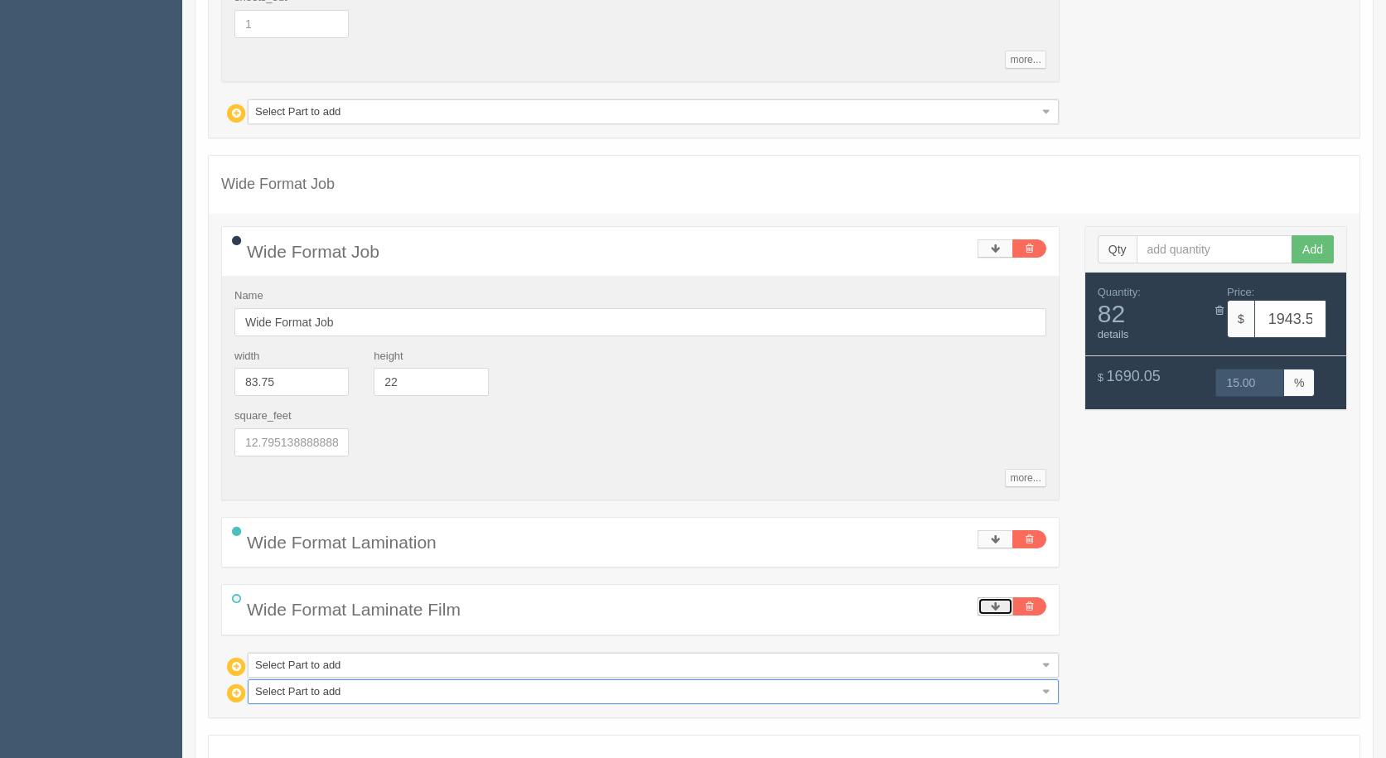
click at [1000, 607] on link at bounding box center [996, 607] width 36 height 18
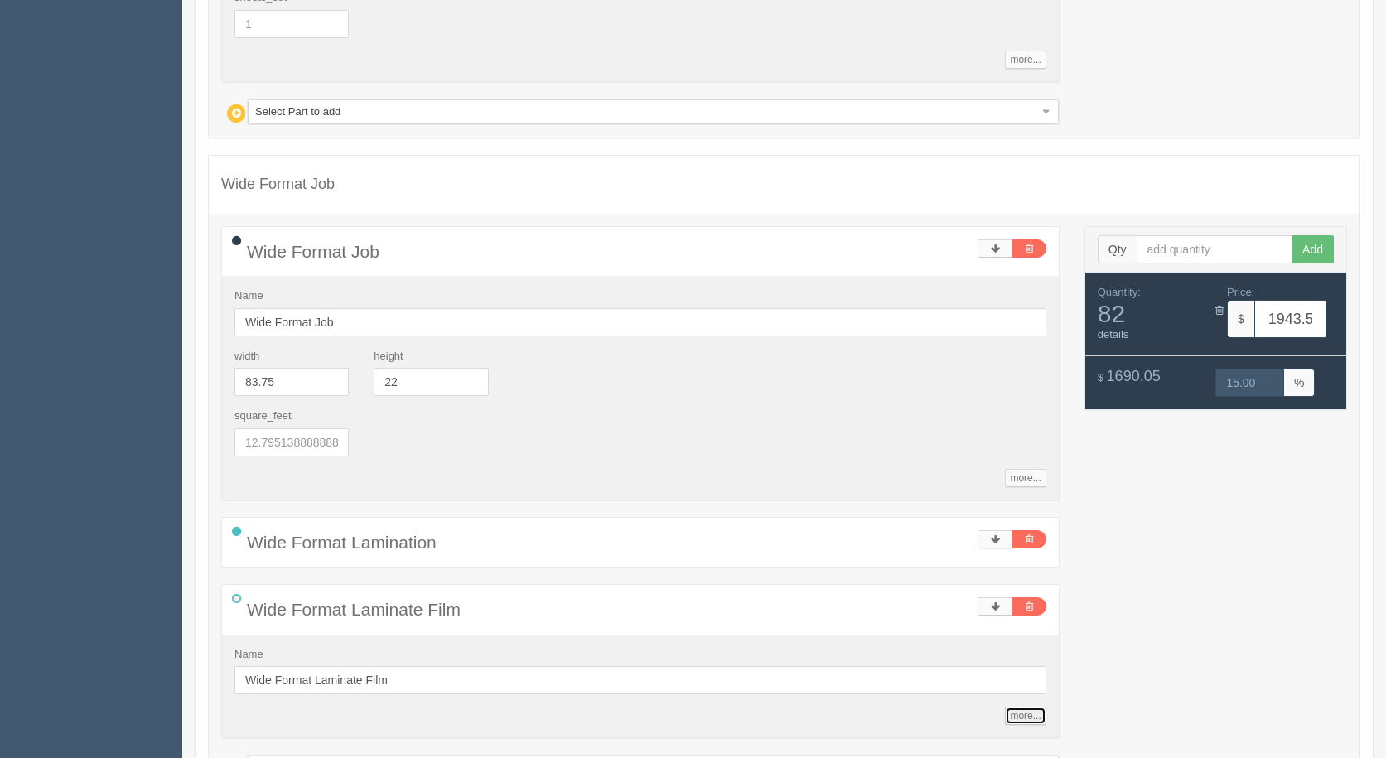
click at [1020, 717] on link "more..." at bounding box center [1025, 716] width 41 height 18
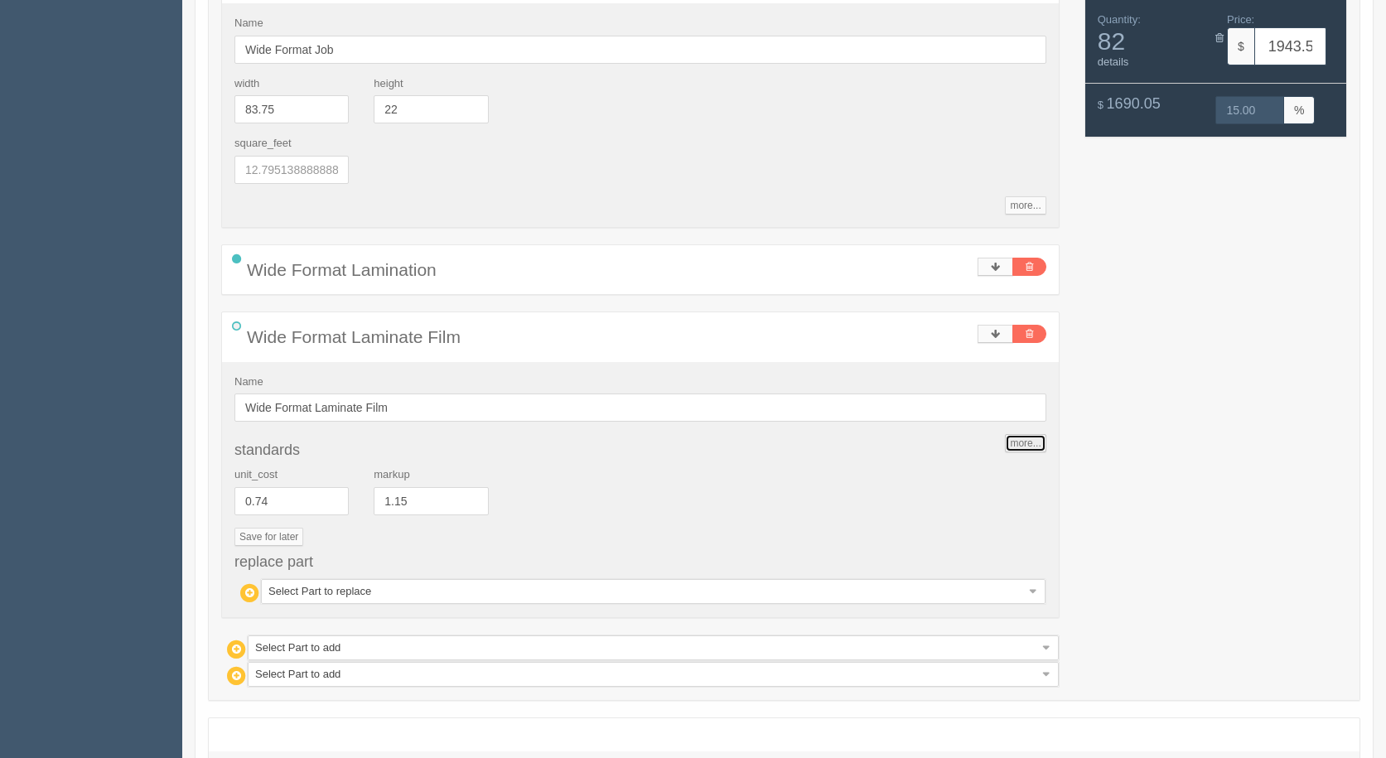
scroll to position [4295, 0]
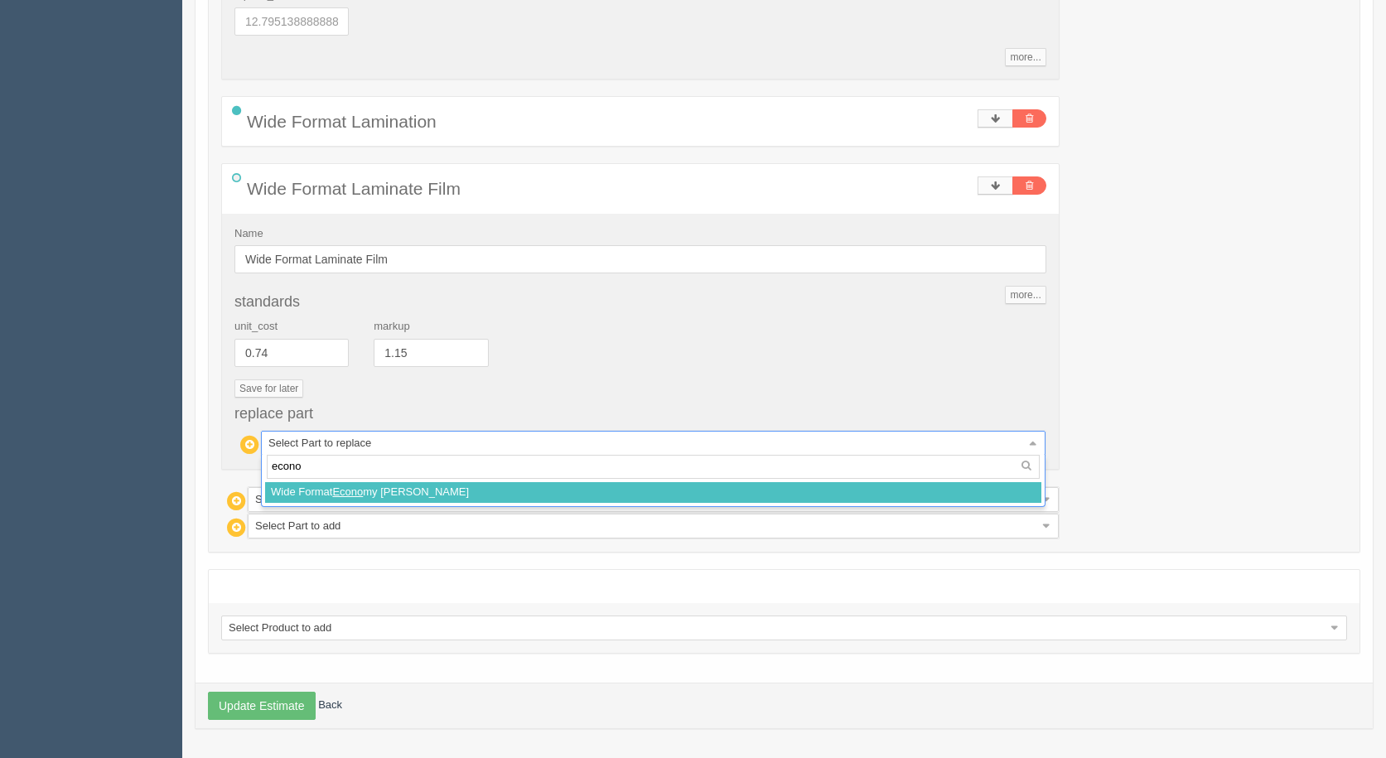
type input "econo"
select select
type input "1400.60"
type input "15.00"
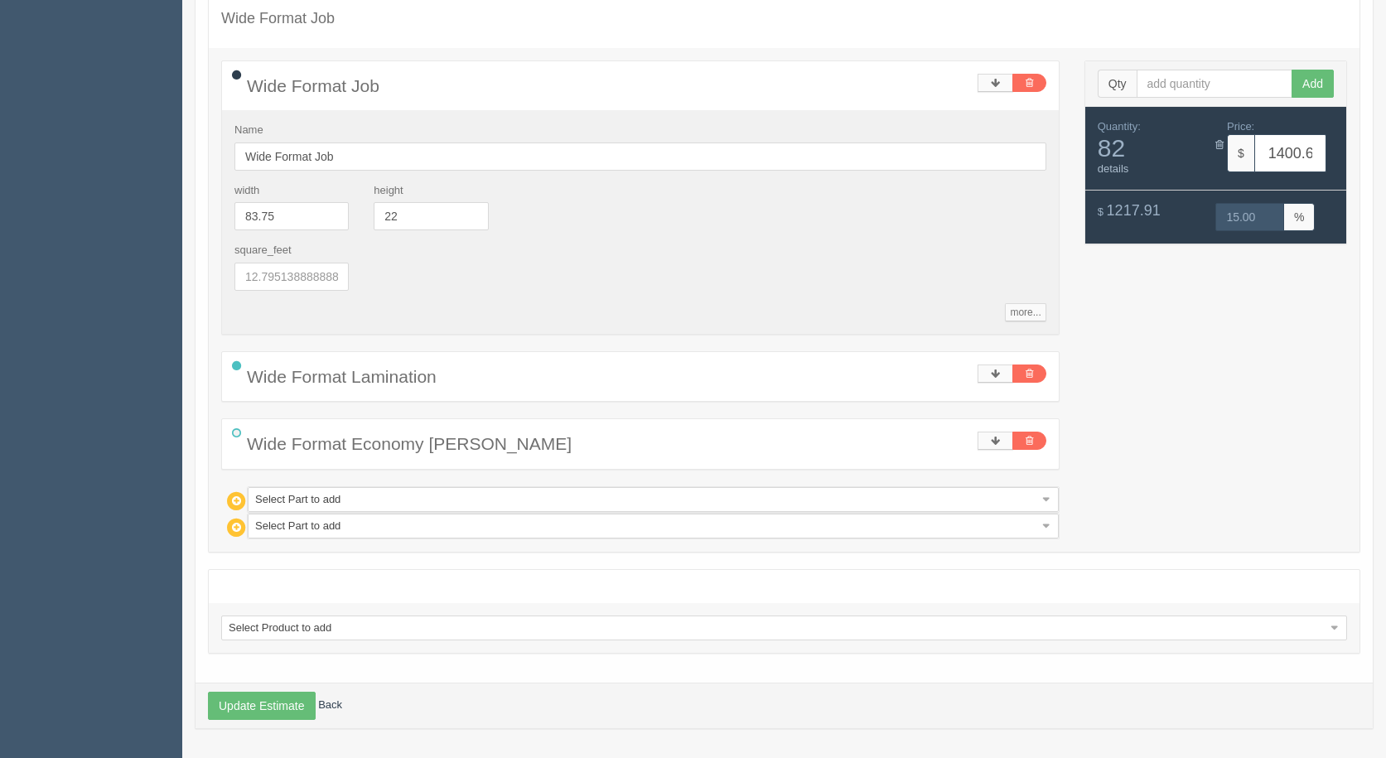
scroll to position [4040, 0]
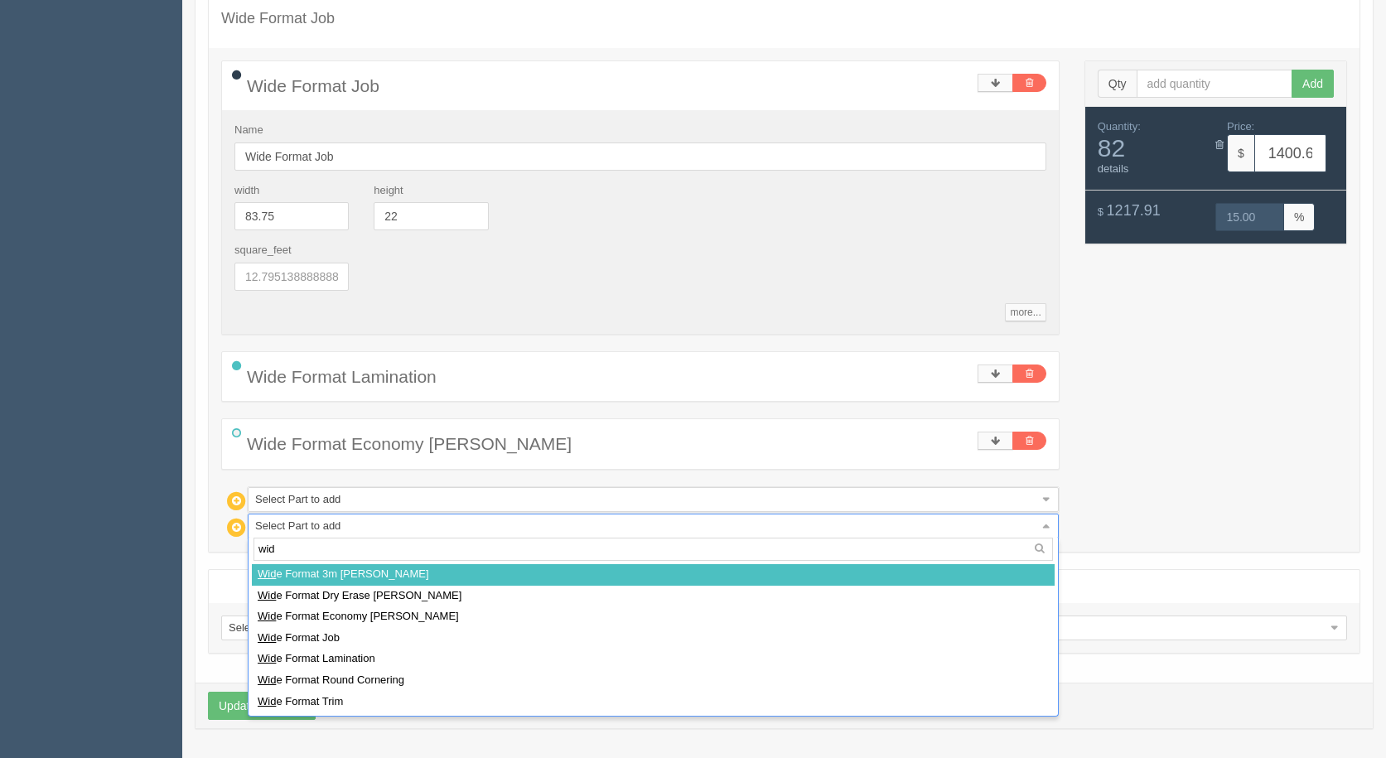
type input "wide"
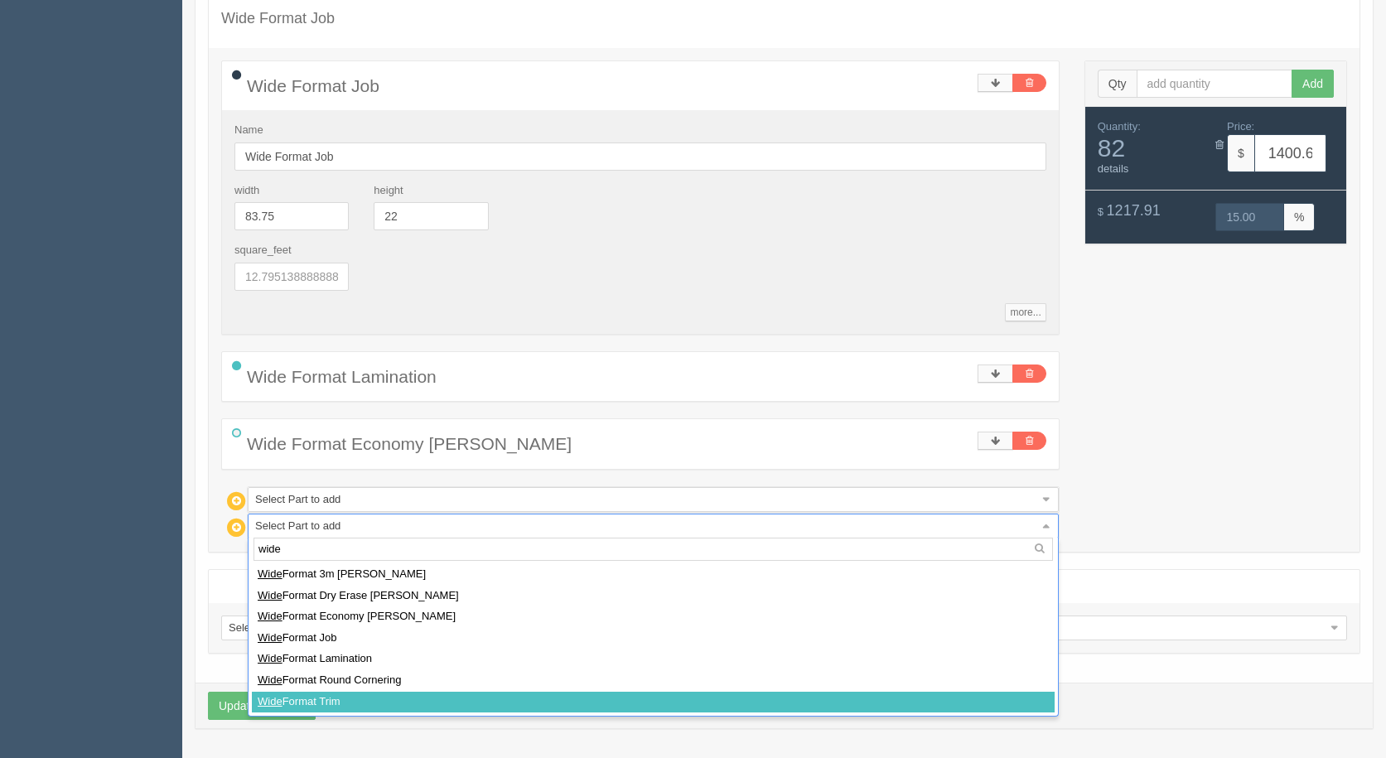
type input "."
select select
type input "."
select select
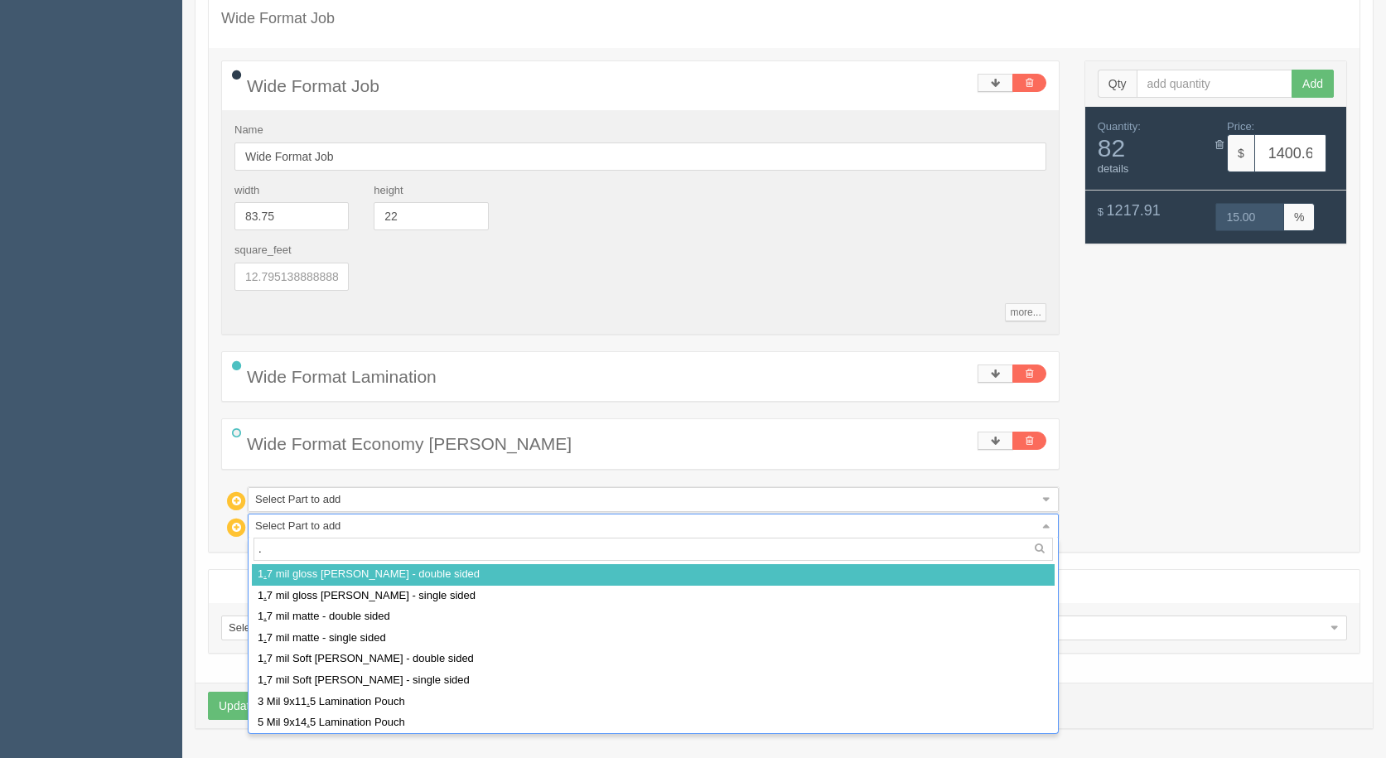
type input "1923.45"
type input "15.00"
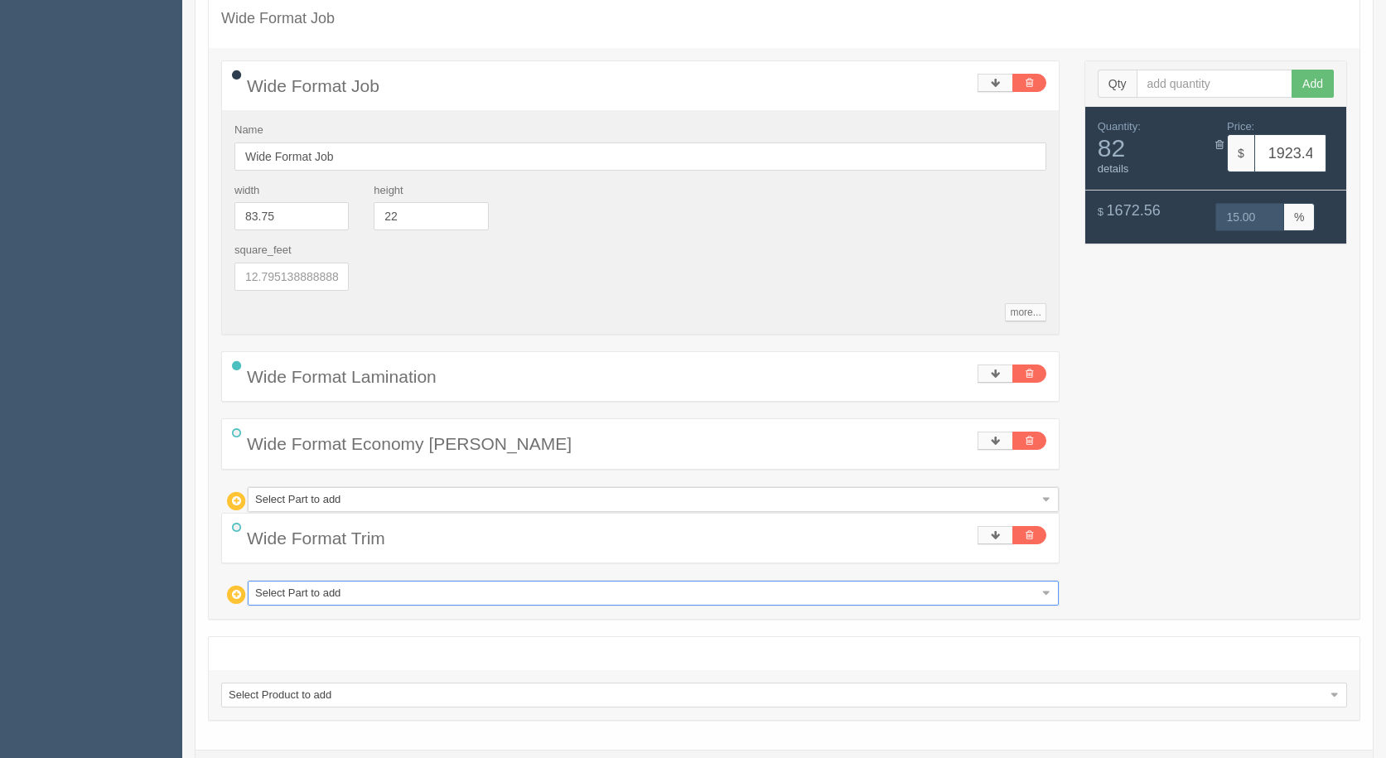
scroll to position [3709, 0]
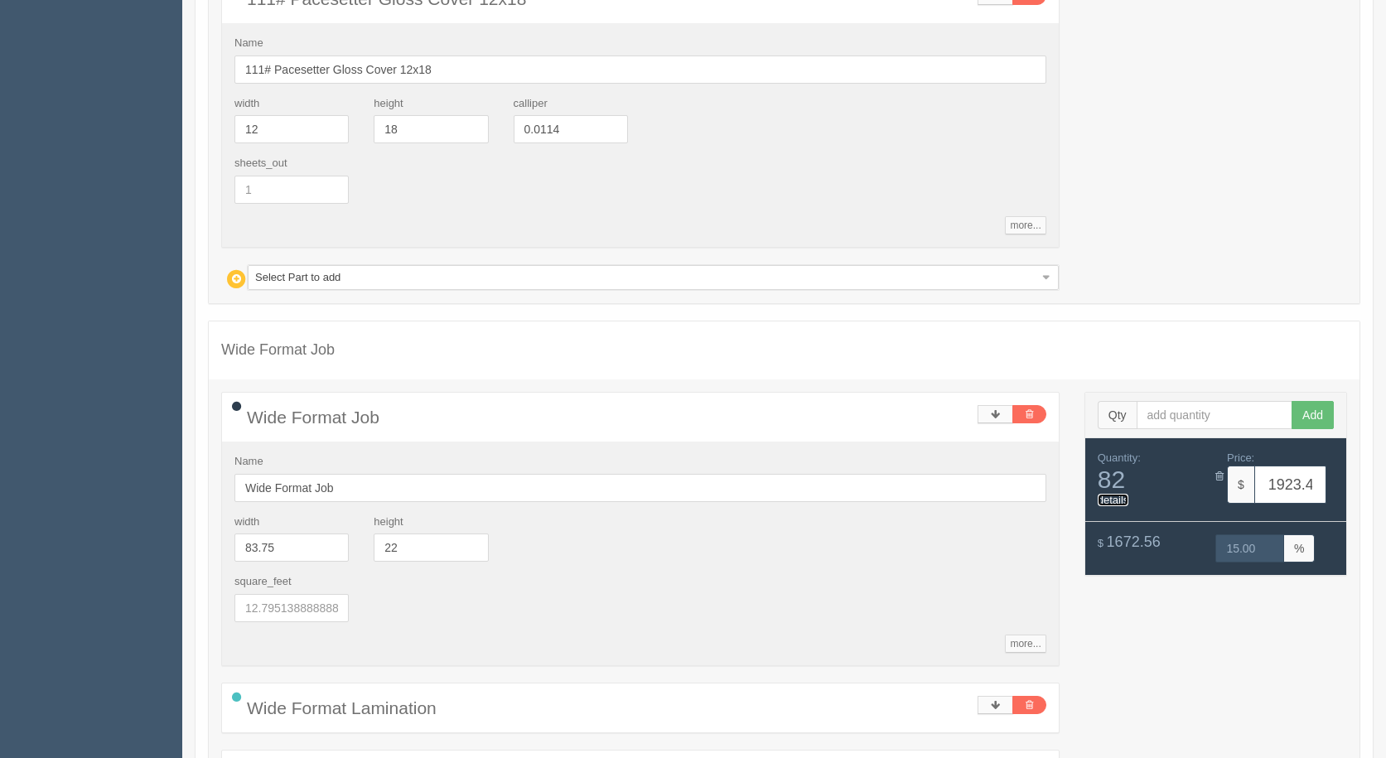
click at [1114, 501] on link "details" at bounding box center [1113, 500] width 31 height 12
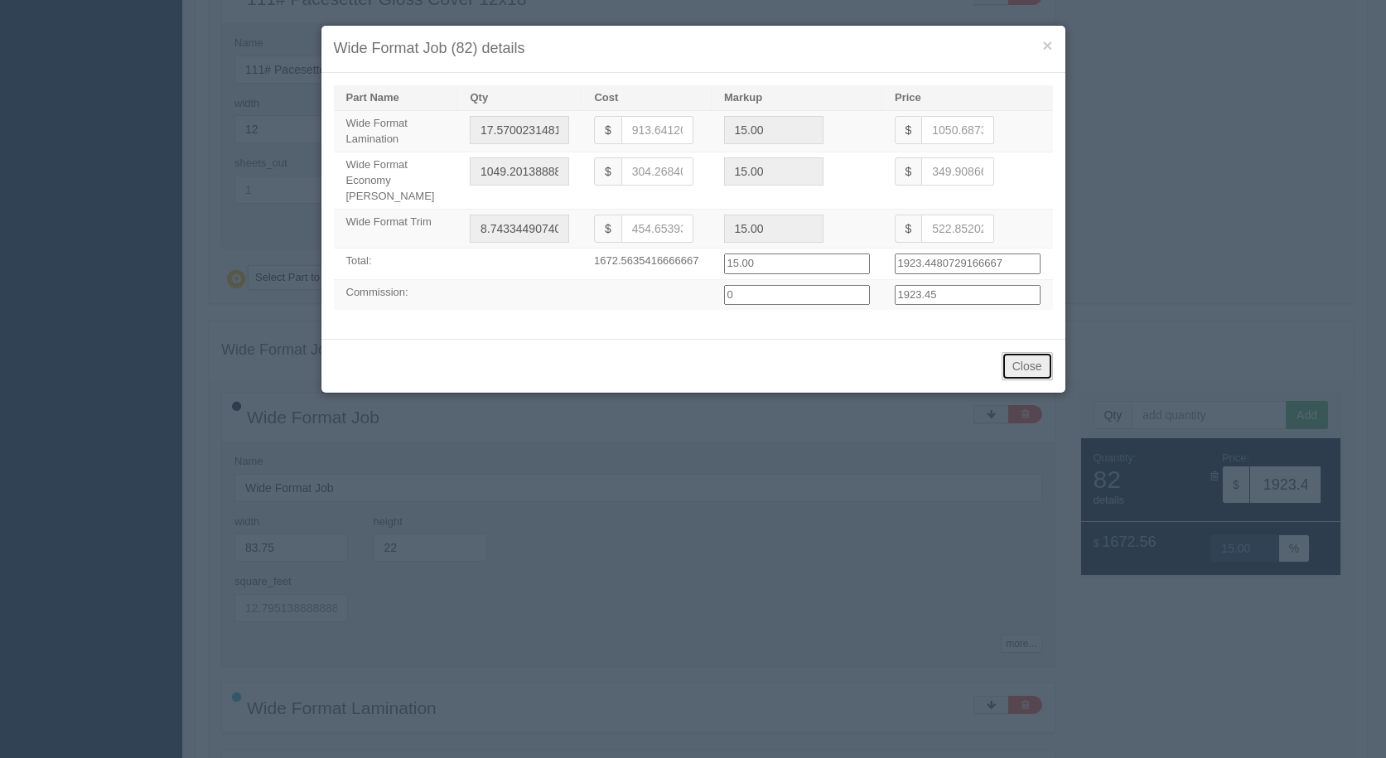
click at [1035, 352] on button "Close" at bounding box center [1027, 366] width 51 height 28
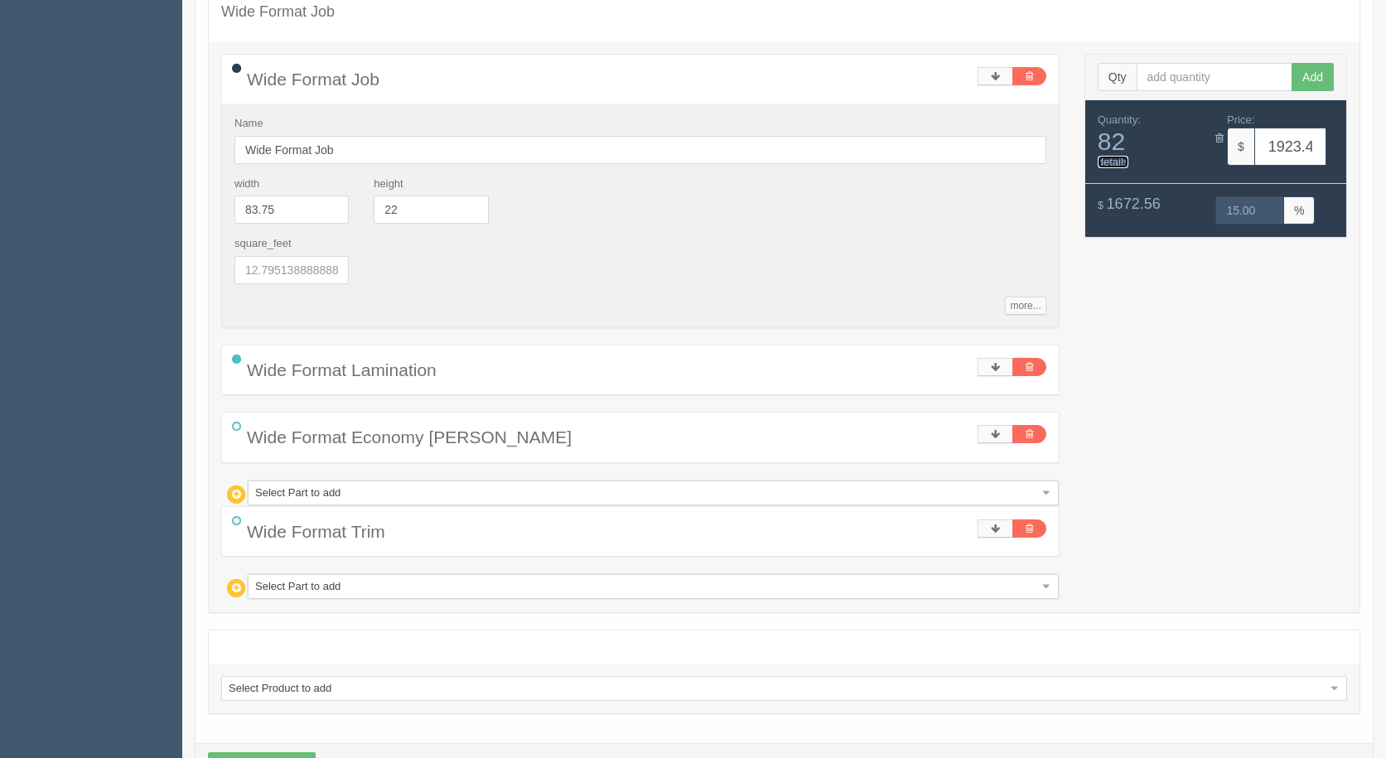
scroll to position [4107, 0]
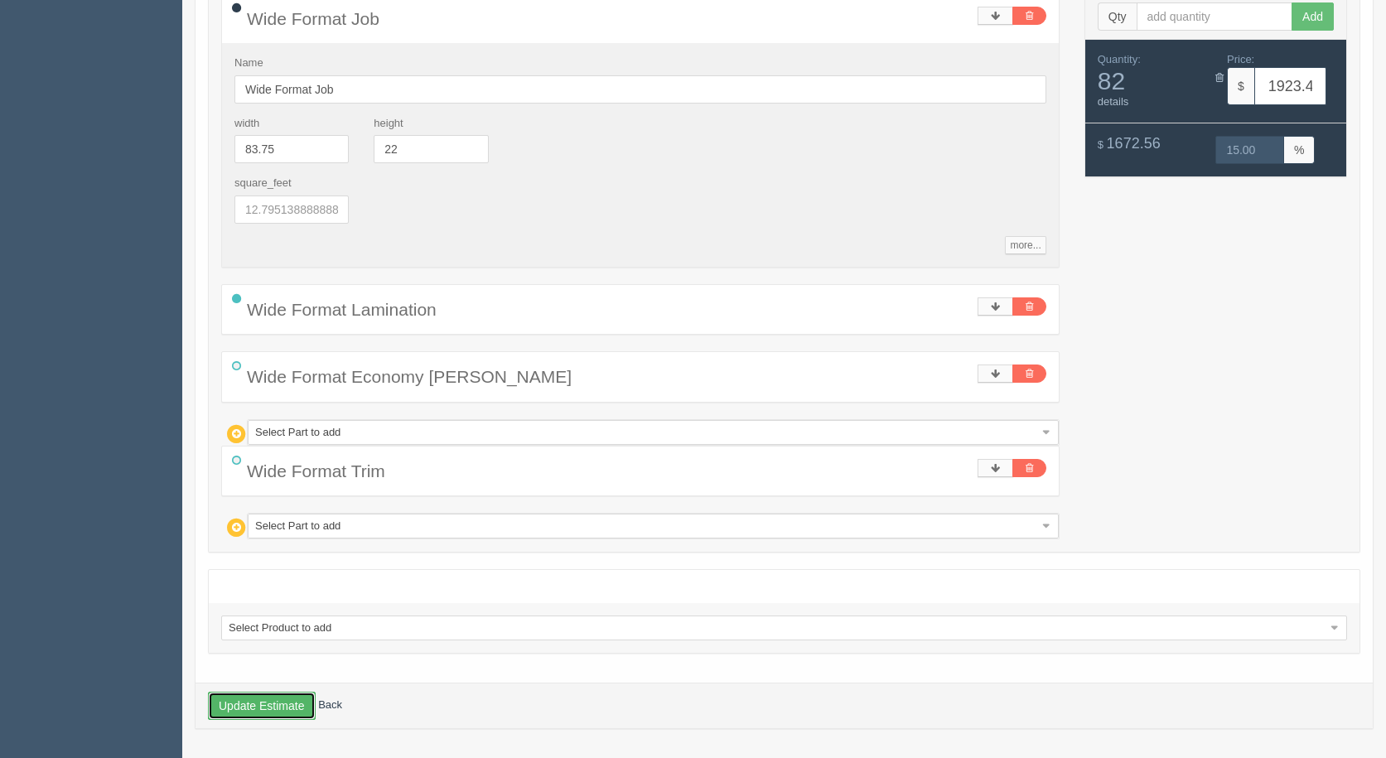
click at [267, 706] on button "Update Estimate" at bounding box center [262, 706] width 108 height 28
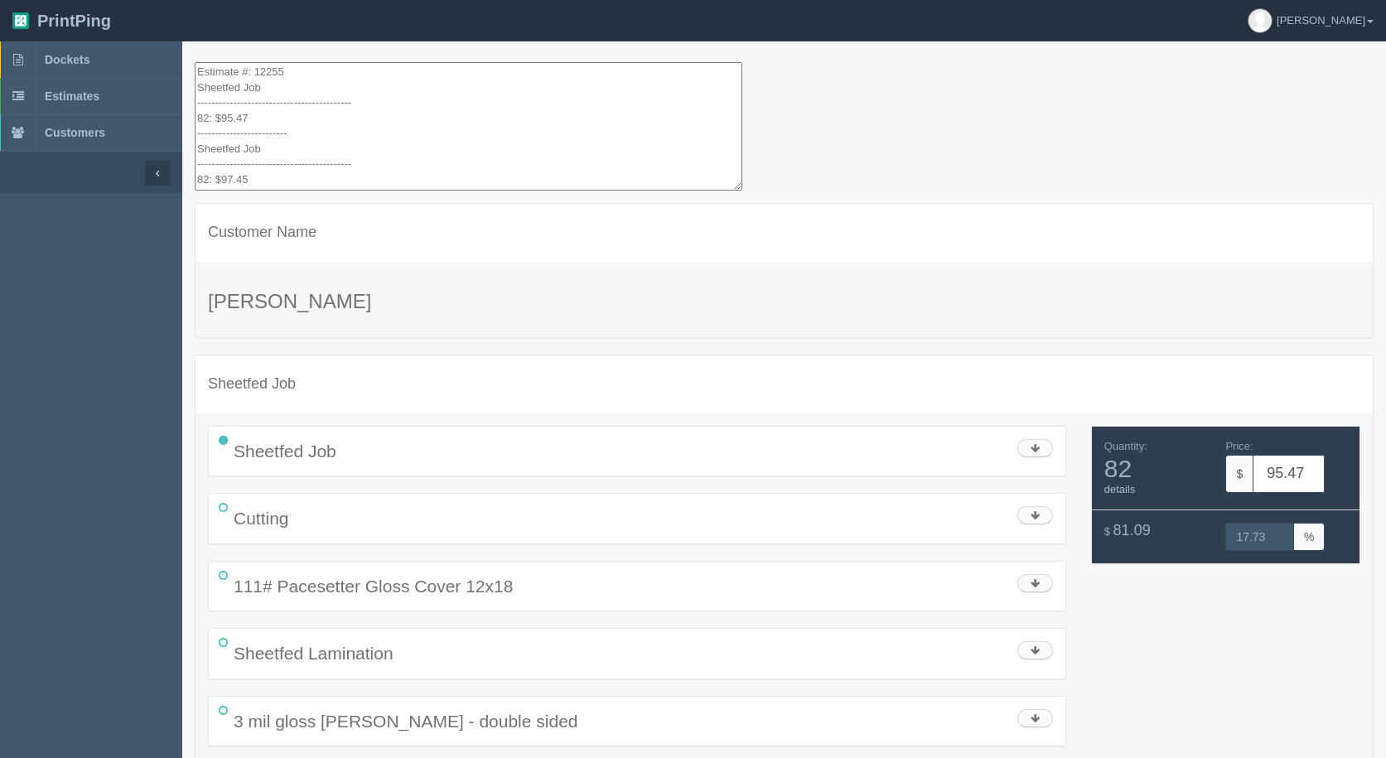
drag, startPoint x: 341, startPoint y: 179, endPoint x: 201, endPoint y: 26, distance: 208.2
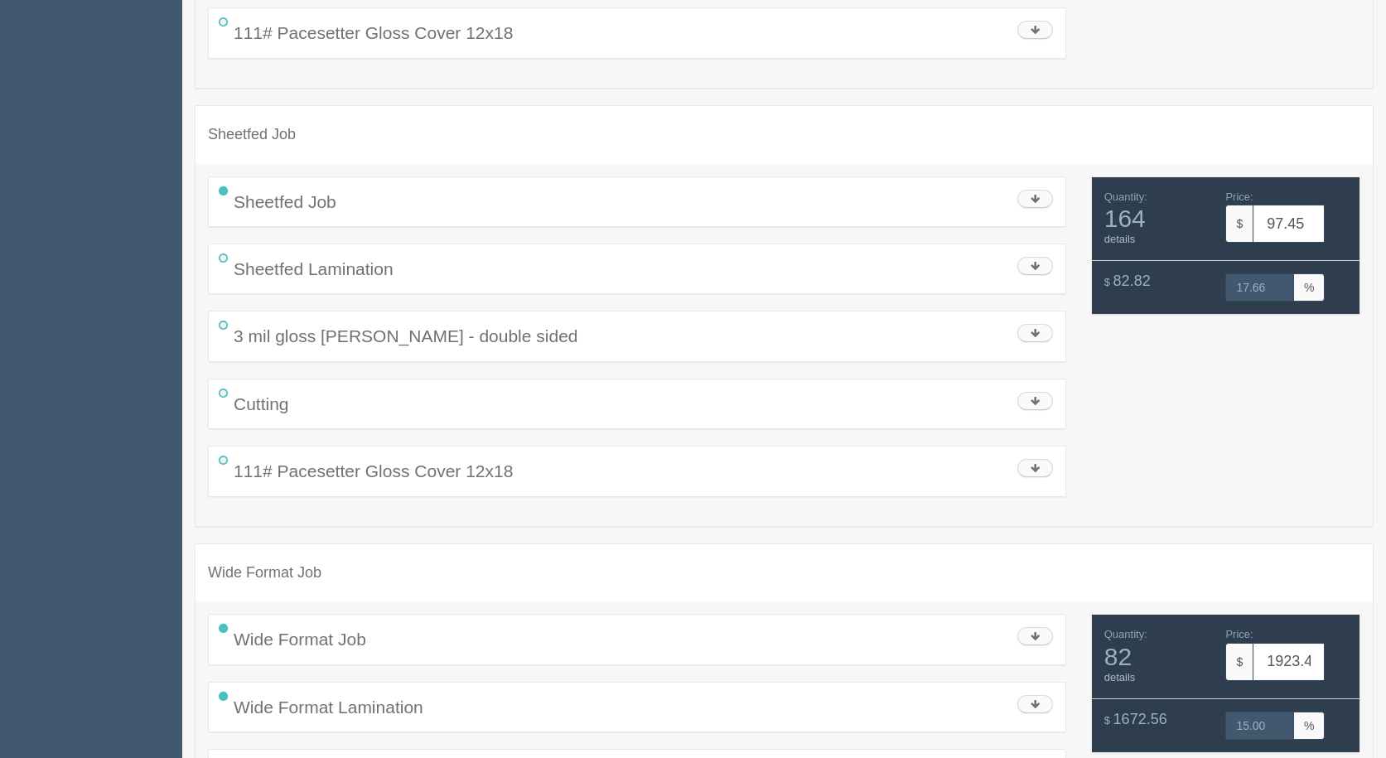
scroll to position [2119, 0]
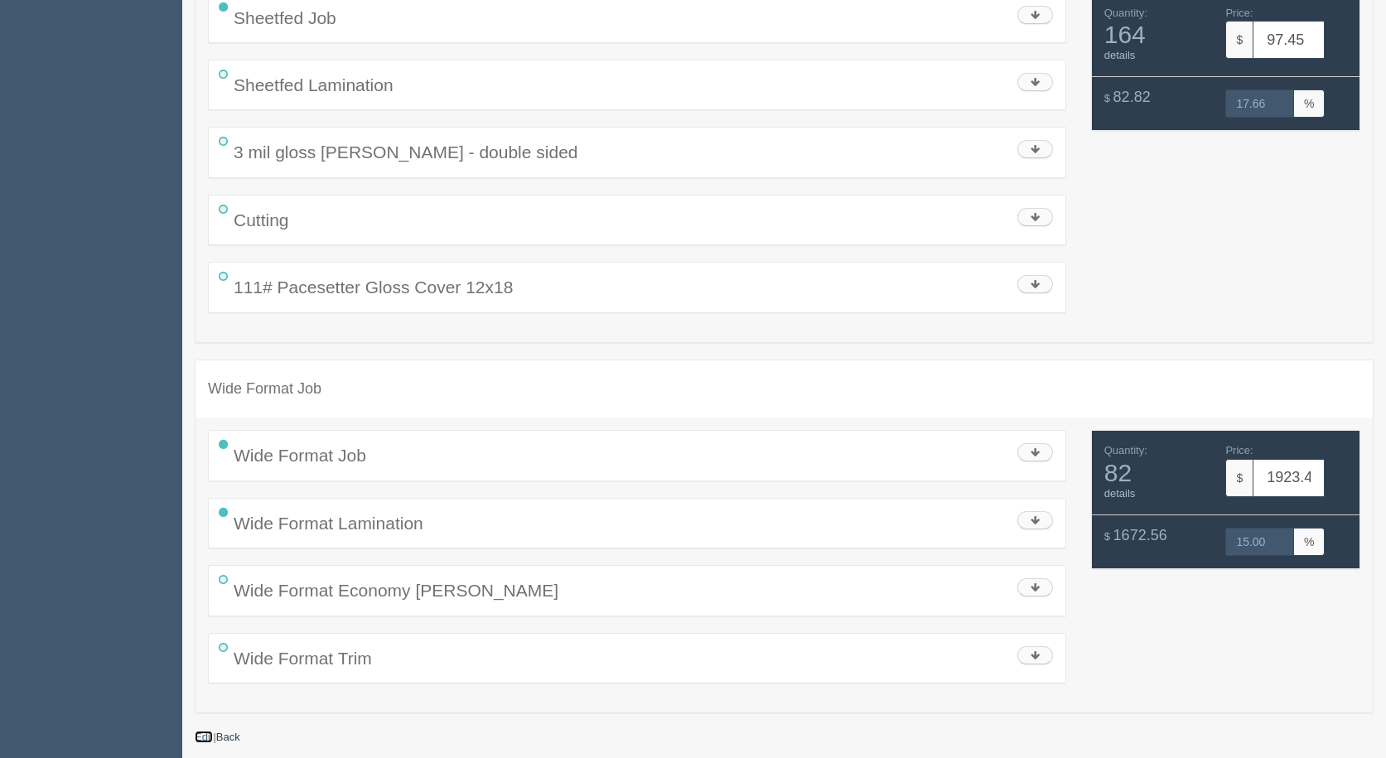
click at [201, 743] on link "Edit" at bounding box center [204, 737] width 18 height 12
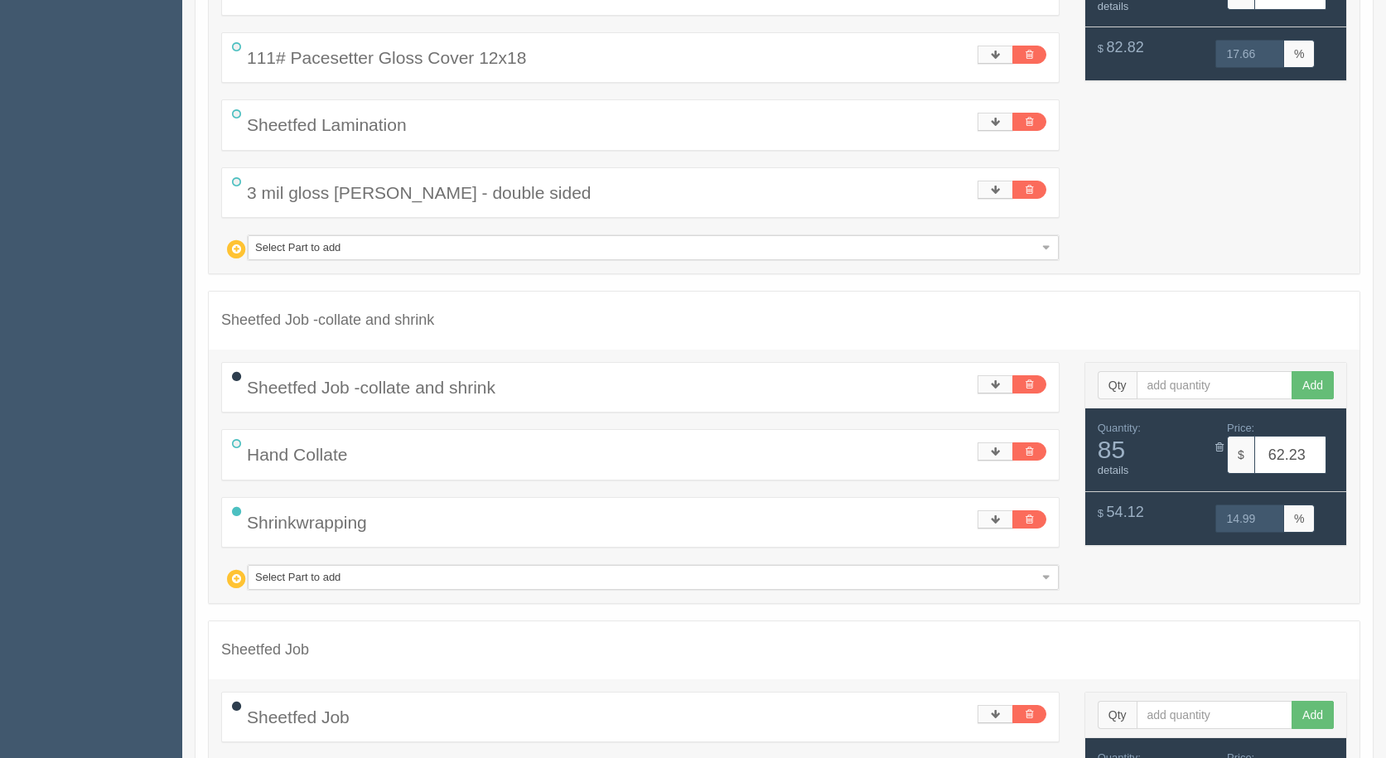
scroll to position [912, 0]
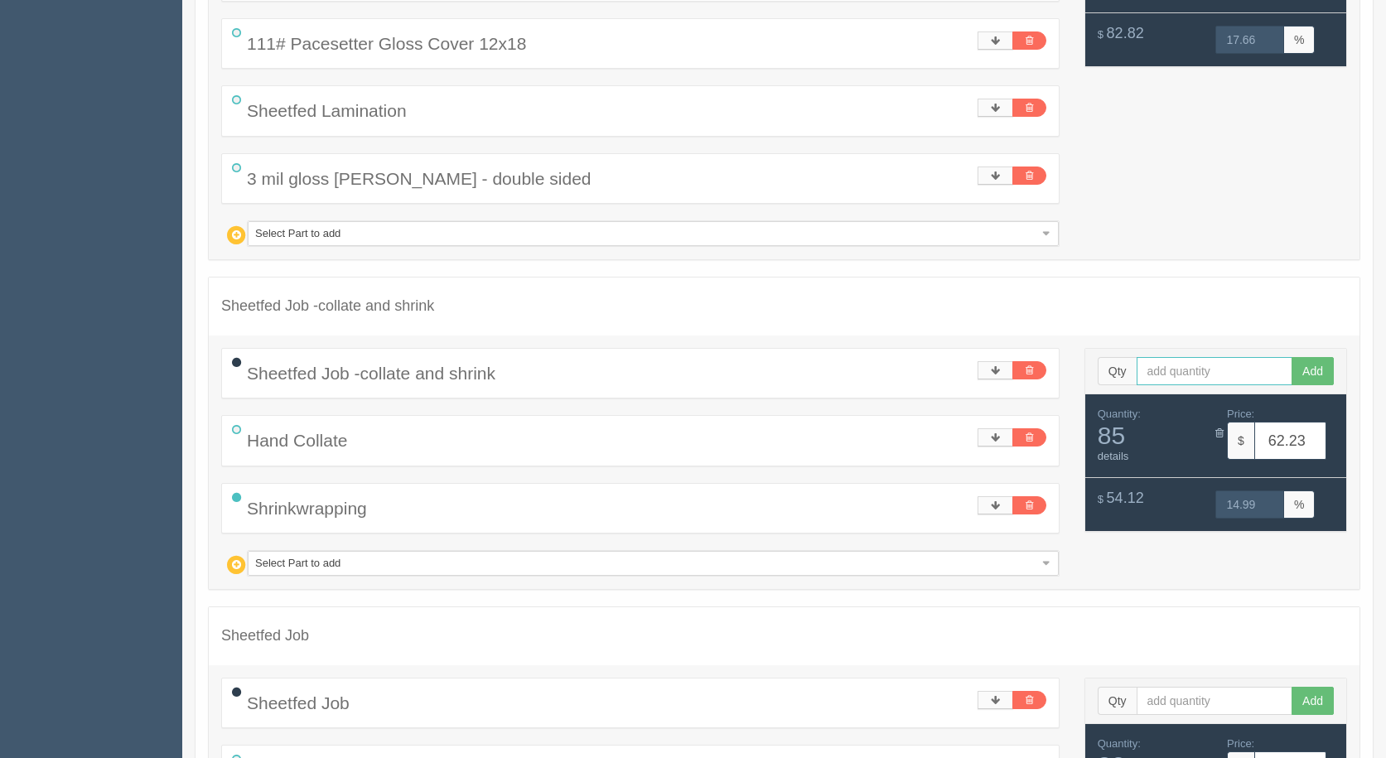
click at [1160, 358] on input "text" at bounding box center [1215, 371] width 157 height 28
type input "82"
click at [1292, 357] on button "Add" at bounding box center [1313, 371] width 42 height 28
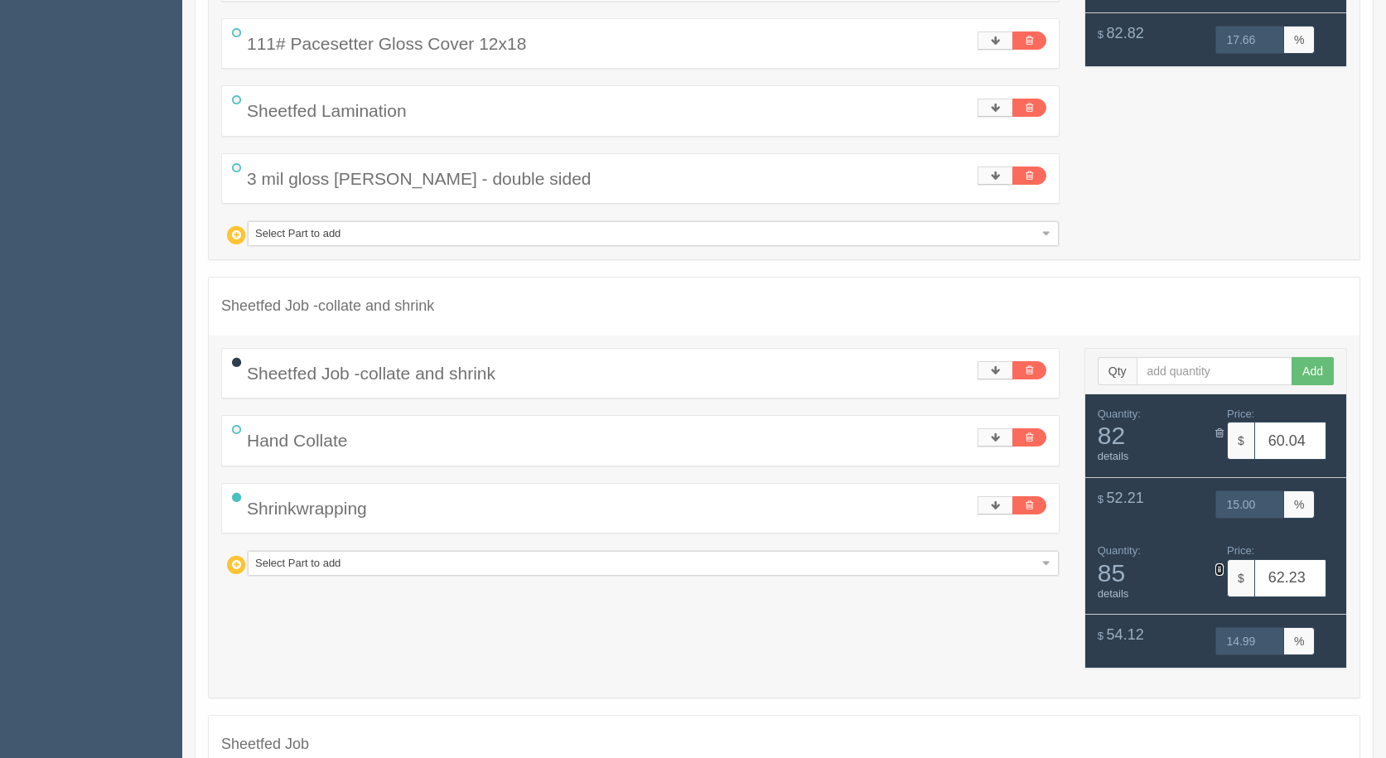
click at [1217, 573] on icon at bounding box center [1220, 569] width 8 height 11
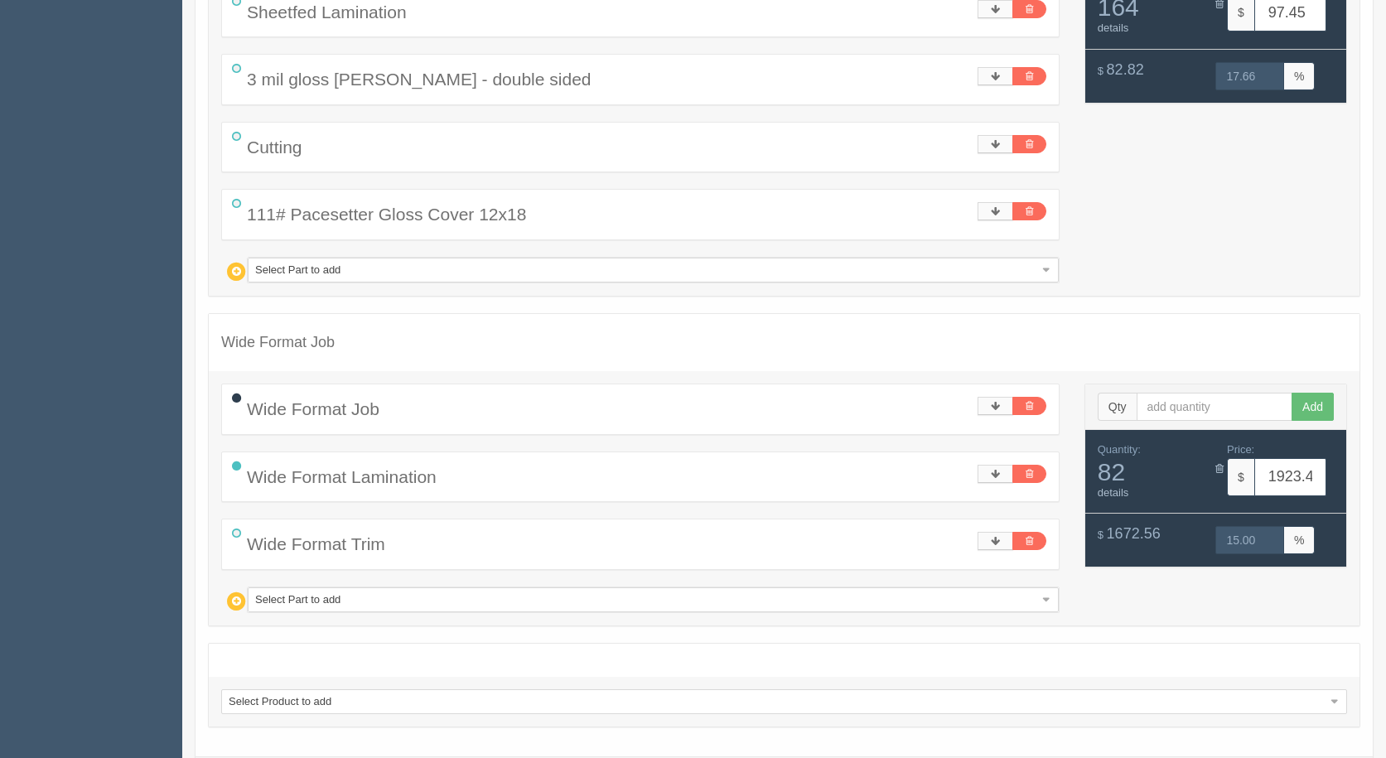
scroll to position [2209, 0]
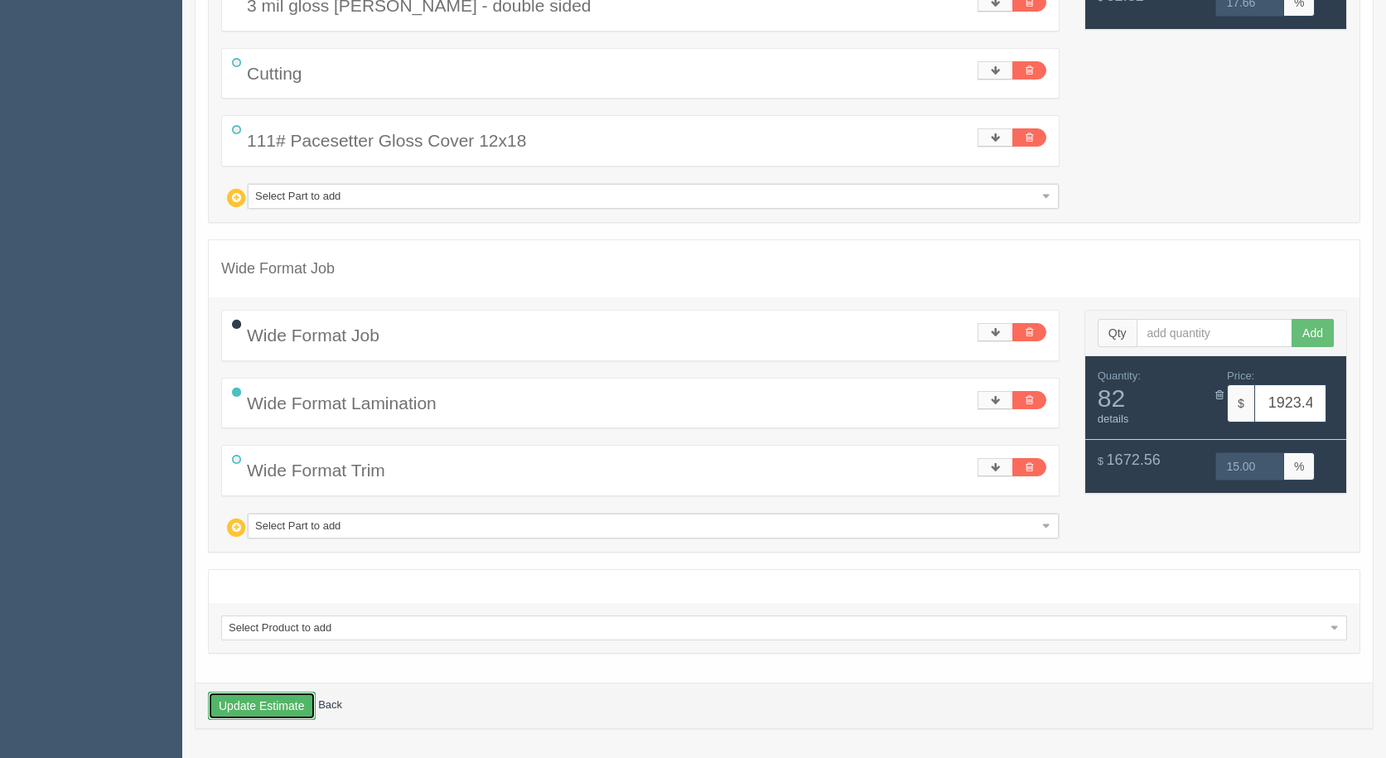
click at [233, 715] on button "Update Estimate" at bounding box center [262, 706] width 108 height 28
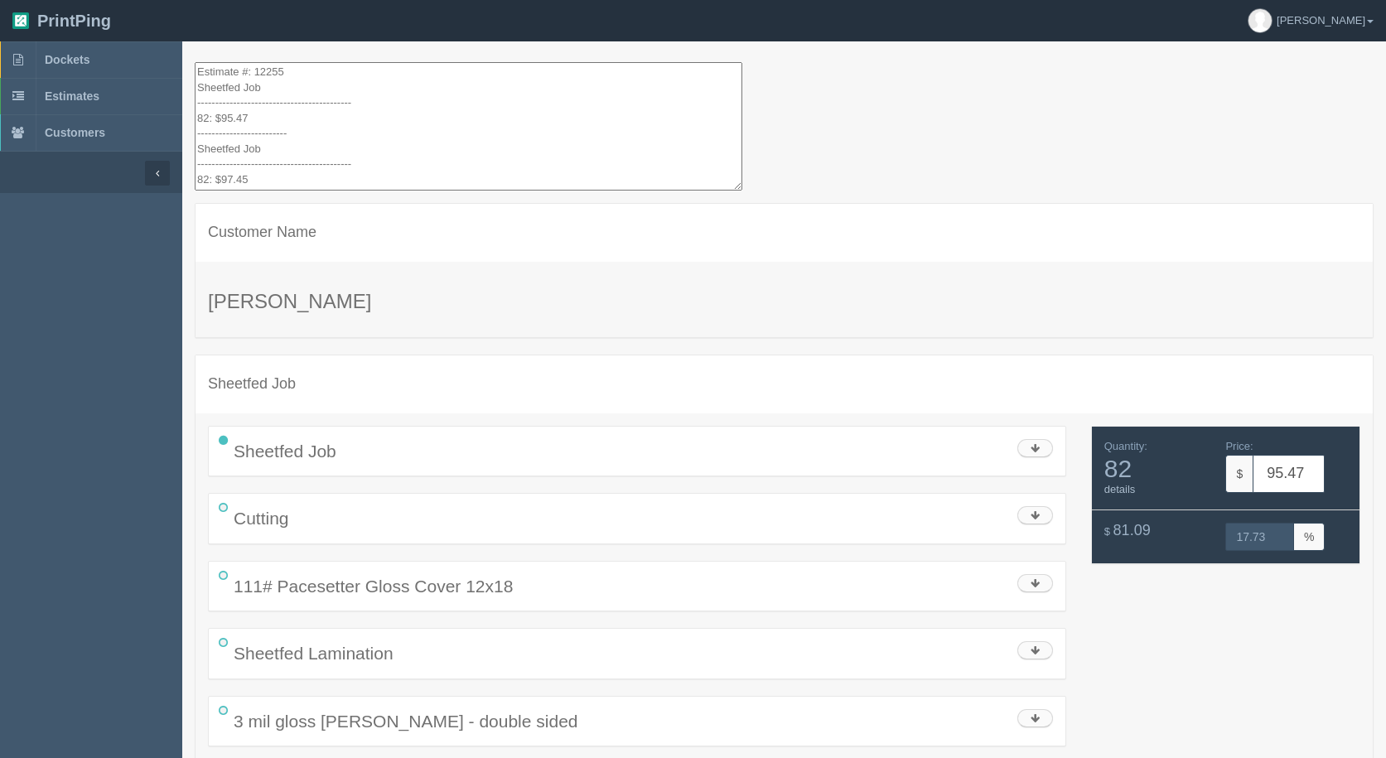
drag, startPoint x: 283, startPoint y: 179, endPoint x: 60, endPoint y: -72, distance: 335.8
